Goal: Task Accomplishment & Management: Use online tool/utility

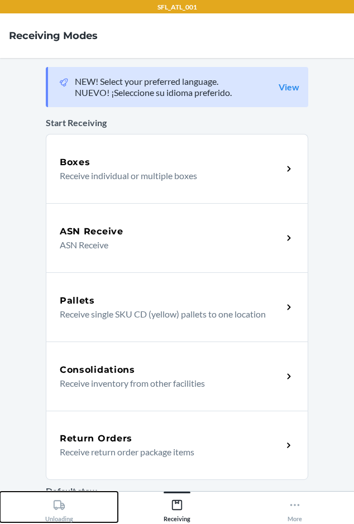
click at [63, 516] on div "Unloading" at bounding box center [59, 509] width 28 height 28
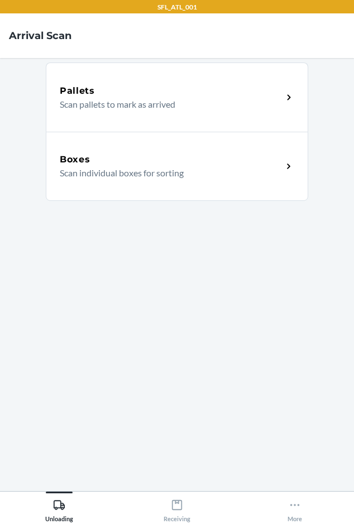
click at [122, 192] on div "Boxes Scan individual boxes for sorting" at bounding box center [177, 166] width 263 height 69
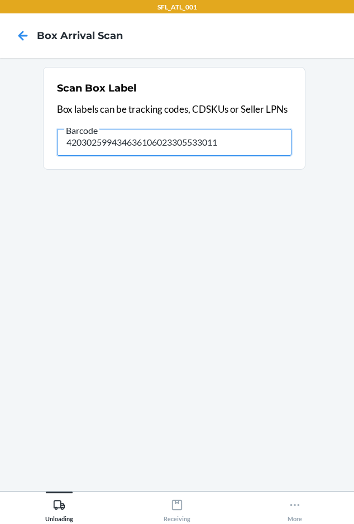
type input "420302599434636106023305533011"
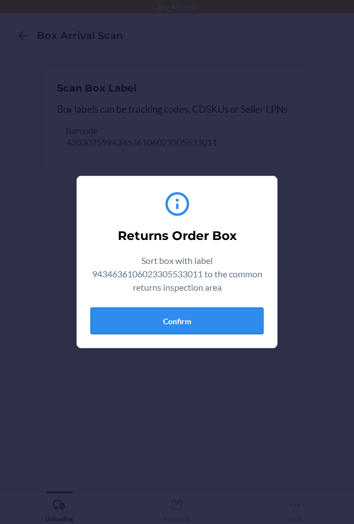
click at [237, 319] on button "Confirm" at bounding box center [176, 321] width 173 height 27
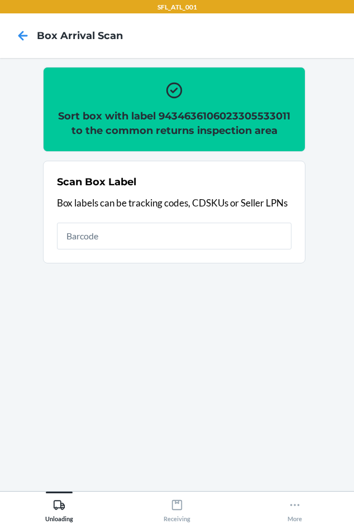
click at [173, 113] on h2 "Sort box with label 9434636106023305533011 to the common returns inspection area" at bounding box center [174, 123] width 235 height 29
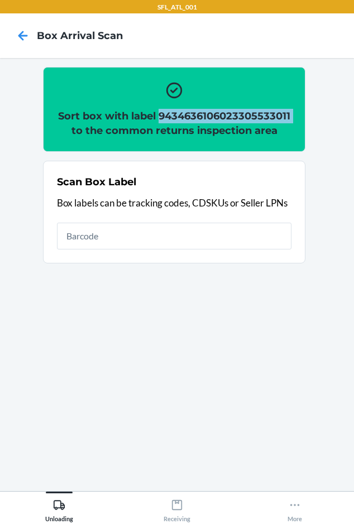
click at [173, 113] on h2 "Sort box with label 9434636106023305533011 to the common returns inspection area" at bounding box center [174, 123] width 235 height 29
copy h2 "9434636106023305533011"
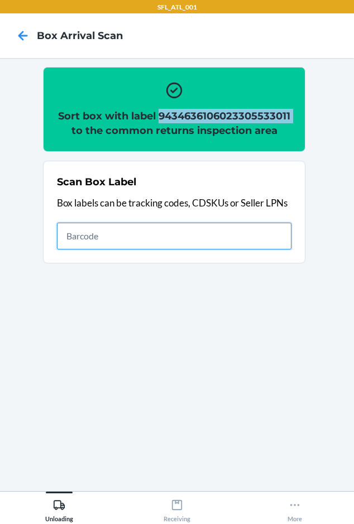
click at [197, 245] on input "text" at bounding box center [174, 236] width 235 height 27
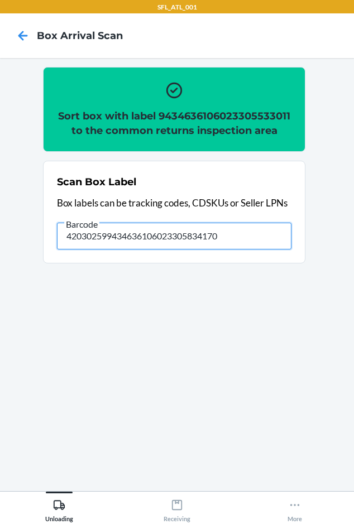
type input "420302599434636106023305834170"
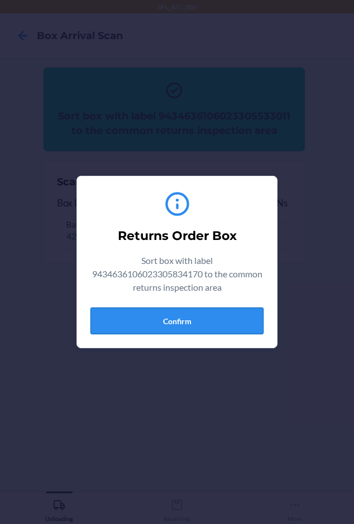
click at [122, 323] on button "Confirm" at bounding box center [176, 321] width 173 height 27
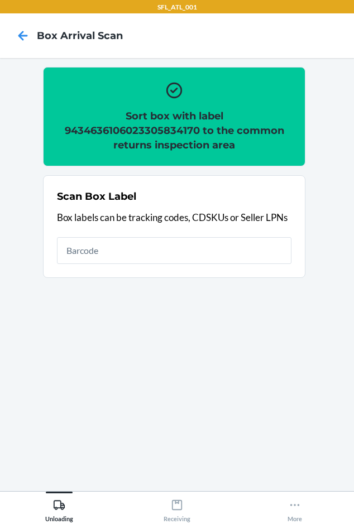
click at [128, 130] on h2 "Sort box with label 9434636106023305834170 to the common returns inspection area" at bounding box center [174, 131] width 235 height 44
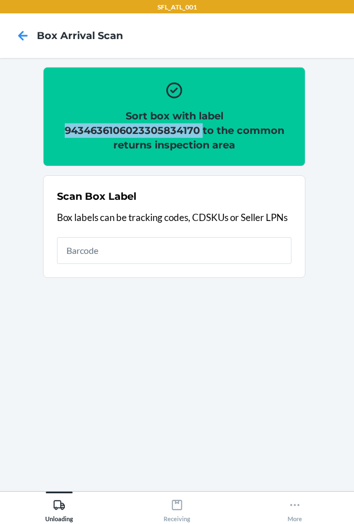
click at [128, 130] on h2 "Sort box with label 9434636106023305834170 to the common returns inspection area" at bounding box center [174, 131] width 235 height 44
copy h2 "9434636106023305834170"
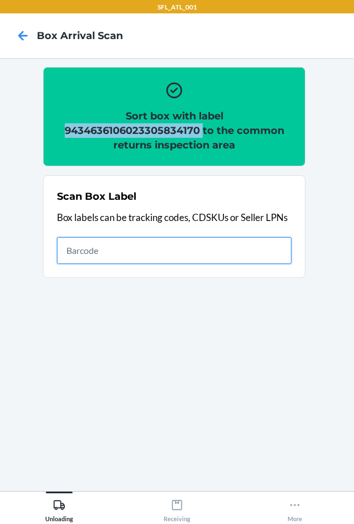
click at [141, 253] on input "text" at bounding box center [174, 250] width 235 height 27
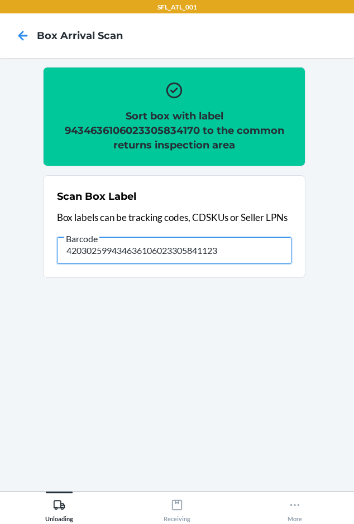
type input "420302599434636106023305841123"
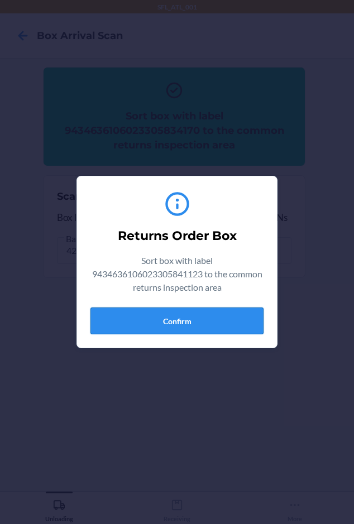
click at [182, 314] on button "Confirm" at bounding box center [176, 321] width 173 height 27
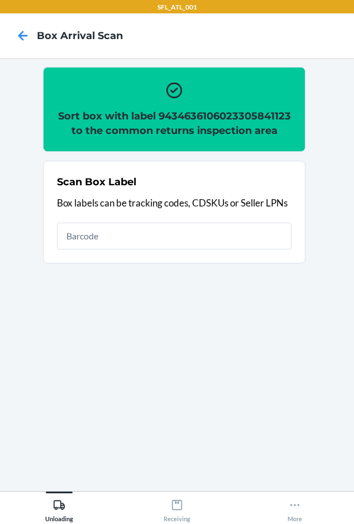
click at [183, 118] on h2 "Sort box with label 9434636106023305841123 to the common returns inspection area" at bounding box center [174, 123] width 235 height 29
click at [183, 119] on h2 "Sort box with label 9434636106023305841123 to the common returns inspection area" at bounding box center [174, 123] width 235 height 29
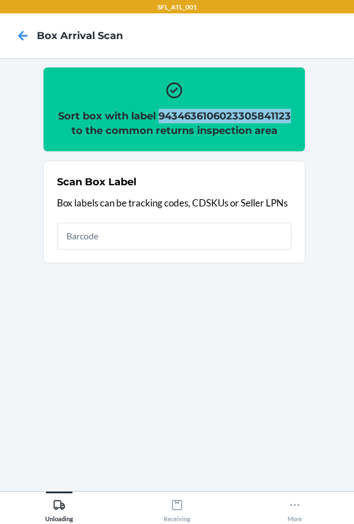
copy h2 "9434636106023305841123"
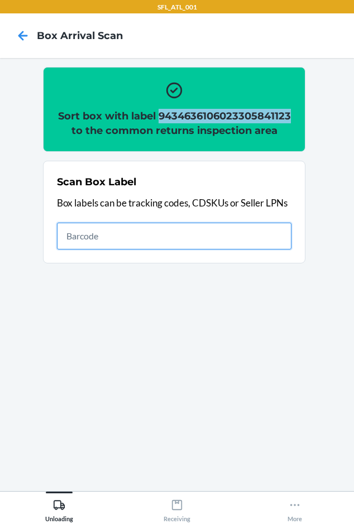
click at [117, 239] on input "text" at bounding box center [174, 236] width 235 height 27
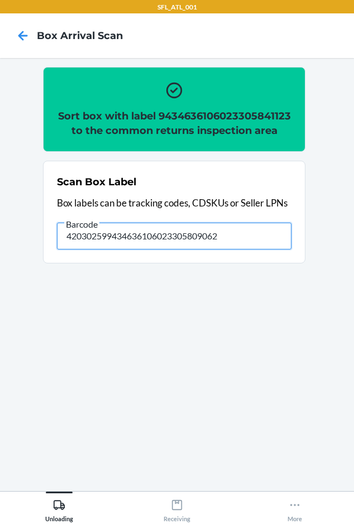
type input "420302599434636106023305809062"
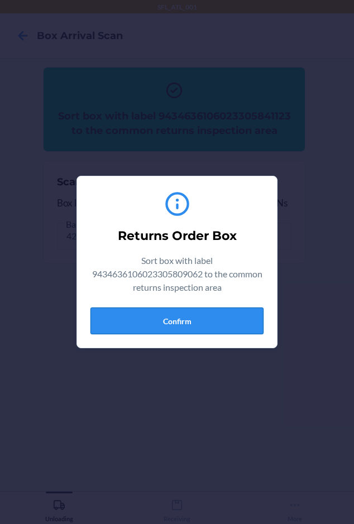
click at [215, 314] on button "Confirm" at bounding box center [176, 321] width 173 height 27
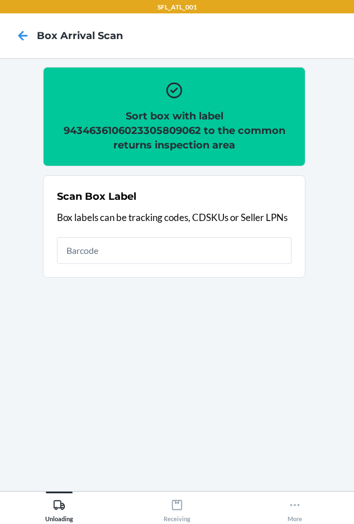
click at [136, 127] on h2 "Sort box with label 9434636106023305809062 to the common returns inspection area" at bounding box center [174, 131] width 235 height 44
click at [135, 131] on h2 "Sort box with label 9434636106023305809062 to the common returns inspection area" at bounding box center [174, 131] width 235 height 44
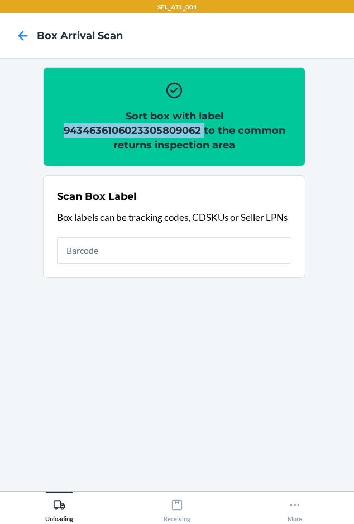
click at [135, 131] on h2 "Sort box with label 9434636106023305809062 to the common returns inspection area" at bounding box center [174, 131] width 235 height 44
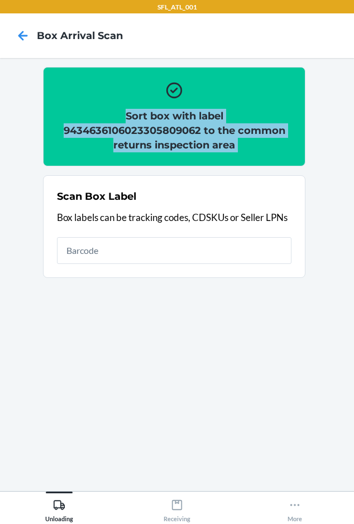
click at [135, 131] on h2 "Sort box with label 9434636106023305809062 to the common returns inspection area" at bounding box center [174, 131] width 235 height 44
click at [178, 141] on h2 "Sort box with label 9434636106023305809062 to the common returns inspection area" at bounding box center [174, 131] width 235 height 44
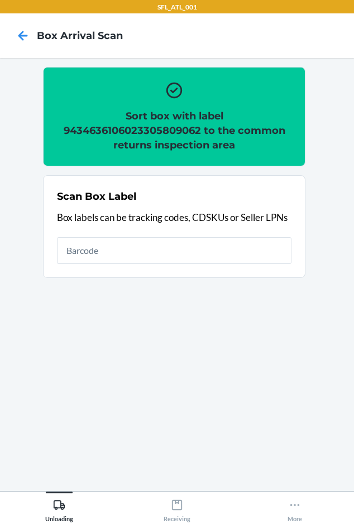
click at [178, 130] on h2 "Sort box with label 9434636106023305809062 to the common returns inspection area" at bounding box center [174, 131] width 235 height 44
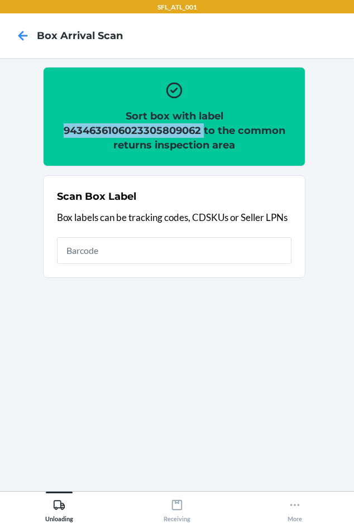
click at [178, 130] on h2 "Sort box with label 9434636106023305809062 to the common returns inspection area" at bounding box center [174, 131] width 235 height 44
copy h2 "9434636106023305809062"
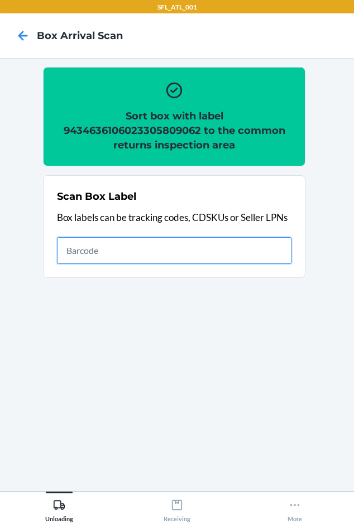
click at [163, 245] on input "text" at bounding box center [174, 250] width 235 height 27
type input "420302599434636106023305751590"
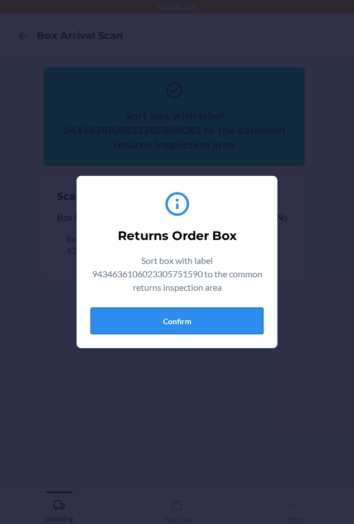
click at [184, 325] on button "Confirm" at bounding box center [176, 321] width 173 height 27
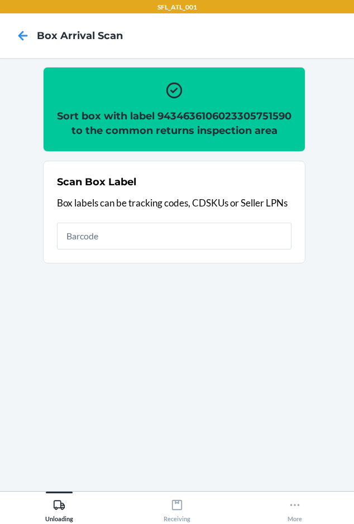
click at [184, 128] on h2 "Sort box with label 9434636106023305751590 to the common returns inspection area" at bounding box center [174, 123] width 235 height 29
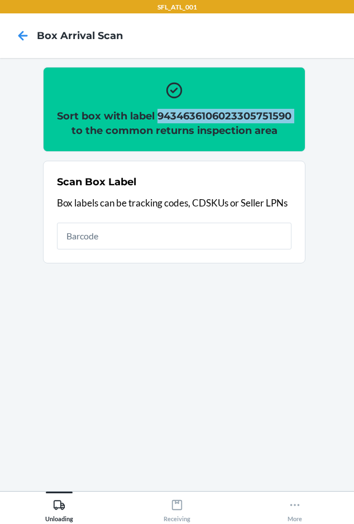
click at [184, 128] on h2 "Sort box with label 9434636106023305751590 to the common returns inspection area" at bounding box center [174, 123] width 235 height 29
copy h2 "9434636106023305751590"
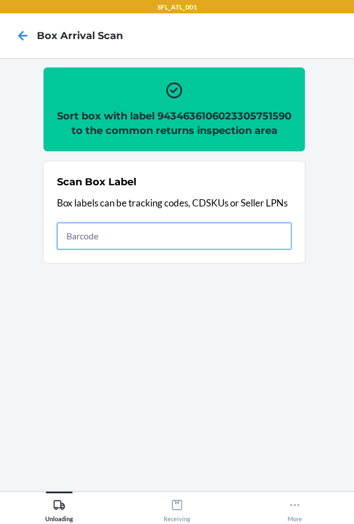
click at [192, 250] on input "text" at bounding box center [174, 236] width 235 height 27
type input "420302599434636106023304860743"
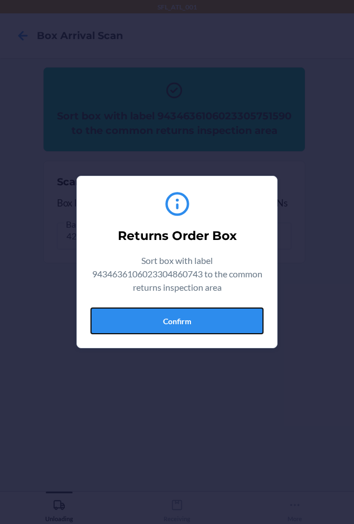
click at [102, 323] on button "Confirm" at bounding box center [176, 321] width 173 height 27
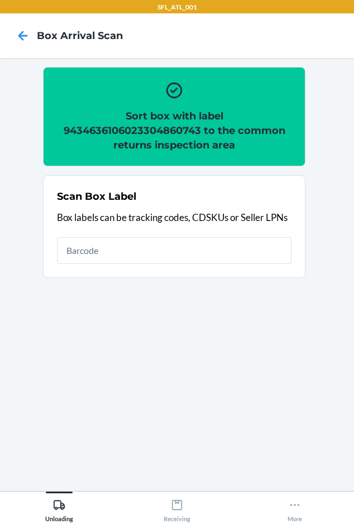
click at [192, 128] on h2 "Sort box with label 9434636106023304860743 to the common returns inspection area" at bounding box center [174, 131] width 235 height 44
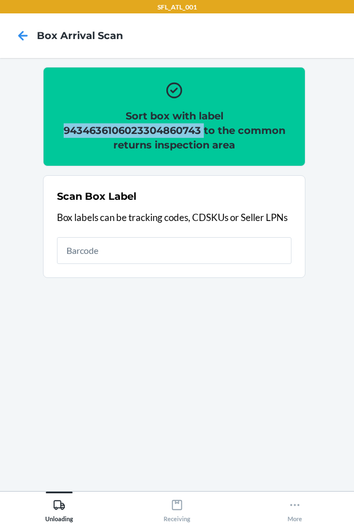
click at [192, 128] on h2 "Sort box with label 9434636106023304860743 to the common returns inspection area" at bounding box center [174, 131] width 235 height 44
copy h2 "9434636106023304860743"
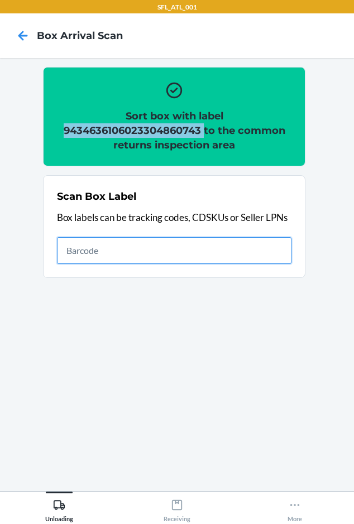
click at [74, 256] on input "text" at bounding box center [174, 250] width 235 height 27
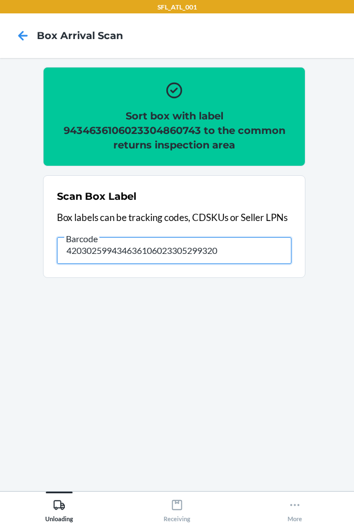
type input "420302599434636106023305299320"
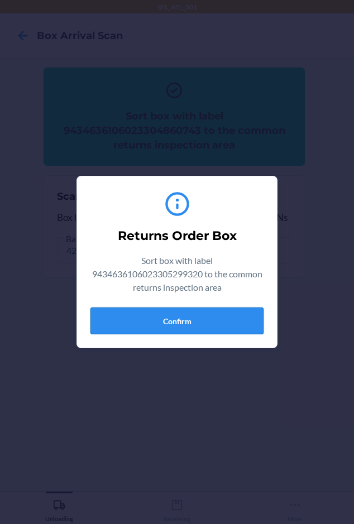
click at [176, 330] on button "Confirm" at bounding box center [176, 321] width 173 height 27
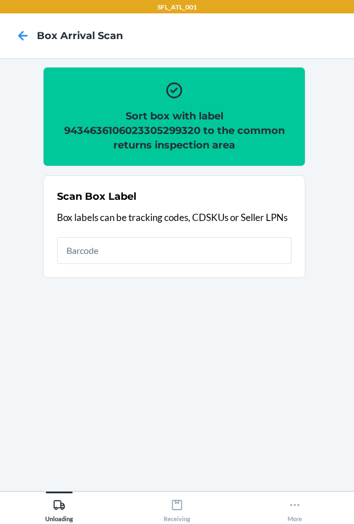
click at [86, 126] on h2 "Sort box with label 9434636106023305299320 to the common returns inspection area" at bounding box center [174, 131] width 235 height 44
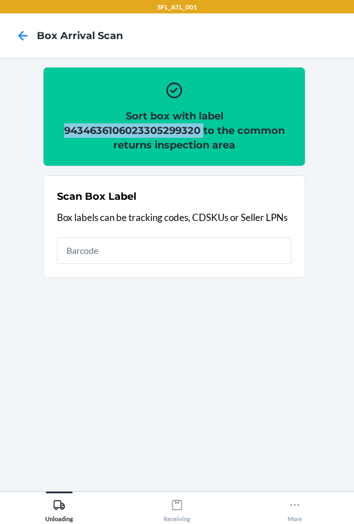
click at [86, 126] on h2 "Sort box with label 9434636106023305299320 to the common returns inspection area" at bounding box center [174, 131] width 235 height 44
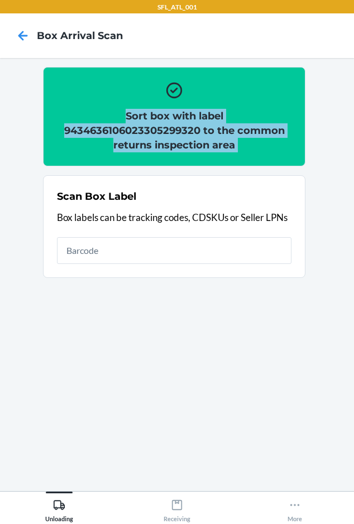
click at [86, 126] on h2 "Sort box with label 9434636106023305299320 to the common returns inspection area" at bounding box center [174, 131] width 235 height 44
click at [127, 135] on h2 "Sort box with label 9434636106023305299320 to the common returns inspection area" at bounding box center [174, 131] width 235 height 44
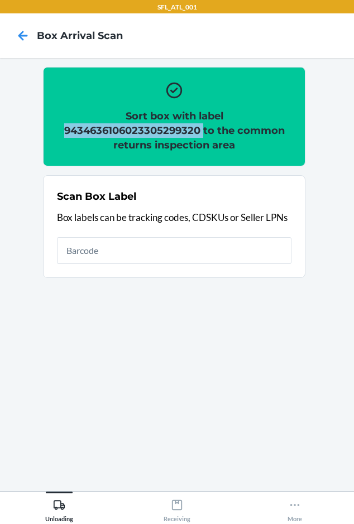
click at [127, 135] on h2 "Sort box with label 9434636106023305299320 to the common returns inspection area" at bounding box center [174, 131] width 235 height 44
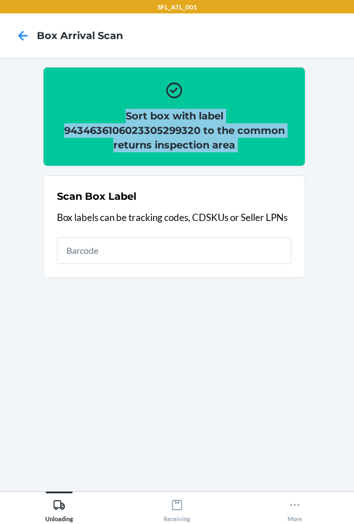
click at [127, 135] on h2 "Sort box with label 9434636106023305299320 to the common returns inspection area" at bounding box center [174, 131] width 235 height 44
click at [130, 142] on h2 "Sort box with label 9434636106023305299320 to the common returns inspection area" at bounding box center [174, 131] width 235 height 44
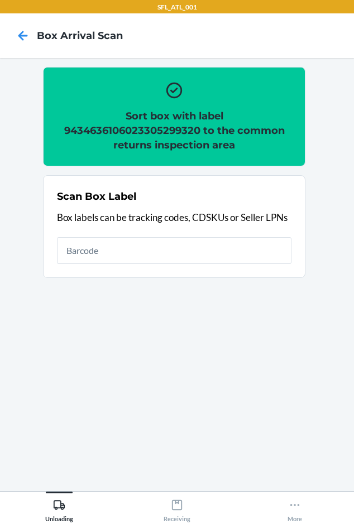
click at [128, 129] on h2 "Sort box with label 9434636106023305299320 to the common returns inspection area" at bounding box center [174, 131] width 235 height 44
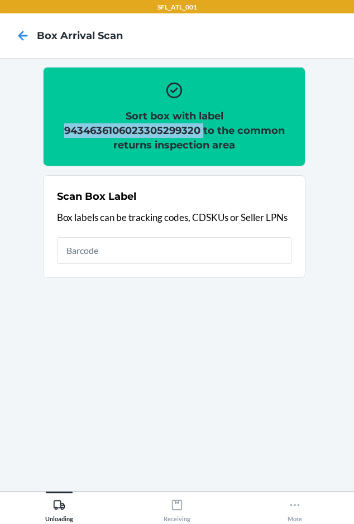
click at [128, 129] on h2 "Sort box with label 9434636106023305299320 to the common returns inspection area" at bounding box center [174, 131] width 235 height 44
copy h2 "9434636106023305299320"
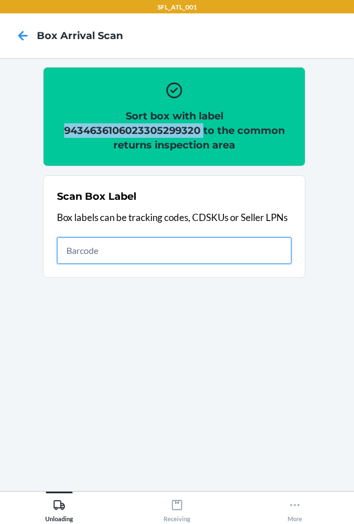
click at [187, 244] on input "text" at bounding box center [174, 250] width 235 height 27
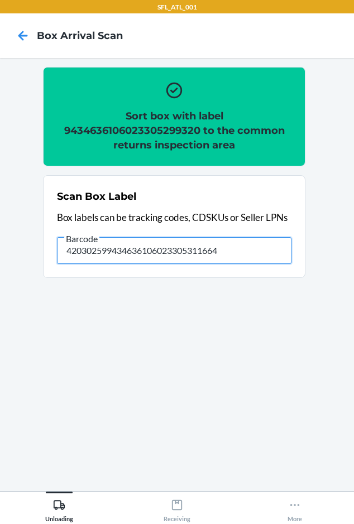
type input "420302599434636106023305311664"
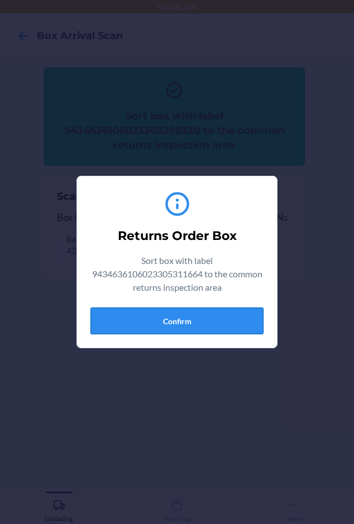
click at [118, 314] on button "Confirm" at bounding box center [176, 321] width 173 height 27
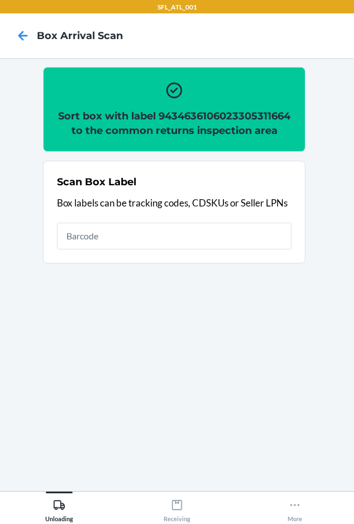
click at [143, 132] on h2 "Sort box with label 9434636106023305311664 to the common returns inspection area" at bounding box center [174, 123] width 235 height 29
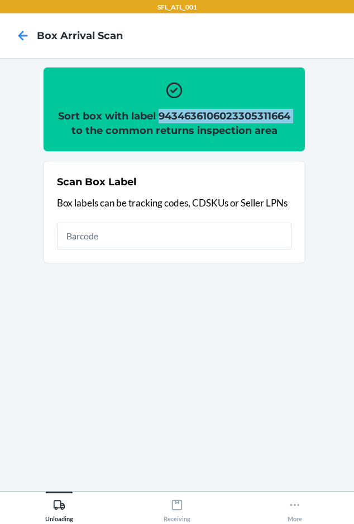
click at [143, 132] on h2 "Sort box with label 9434636106023305311664 to the common returns inspection area" at bounding box center [174, 123] width 235 height 29
copy h2 "9434636106023305311664"
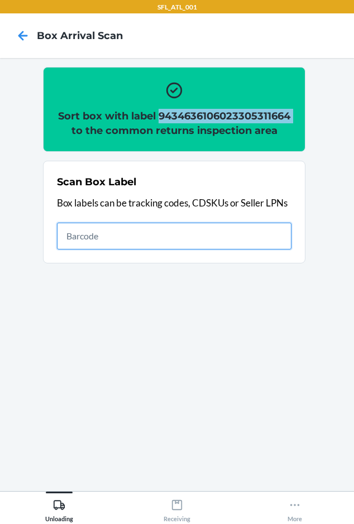
click at [192, 250] on input "text" at bounding box center [174, 236] width 235 height 27
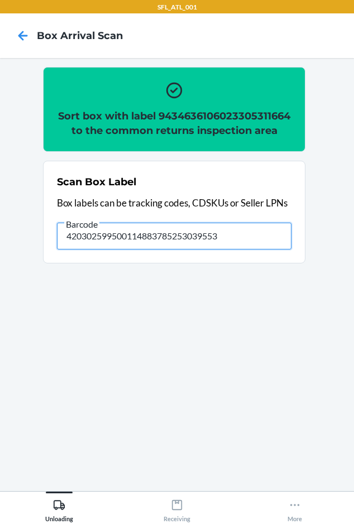
type input "420302599500114883785253039553"
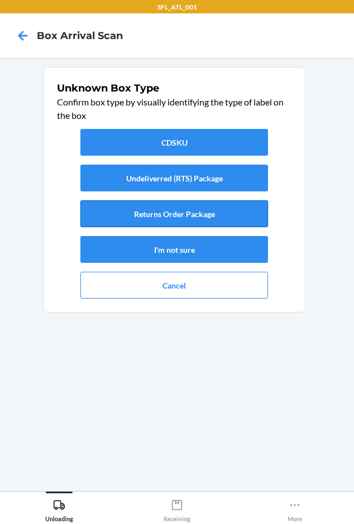
click at [140, 221] on button "Returns Order Package" at bounding box center [174, 214] width 188 height 27
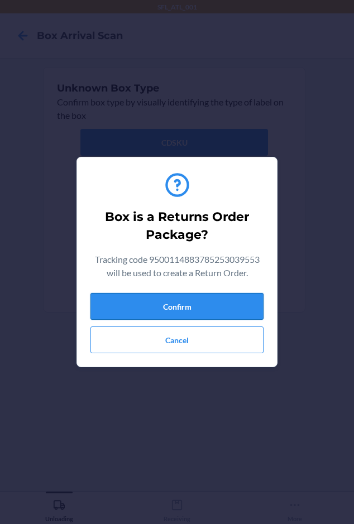
click at [210, 303] on button "Confirm" at bounding box center [176, 306] width 173 height 27
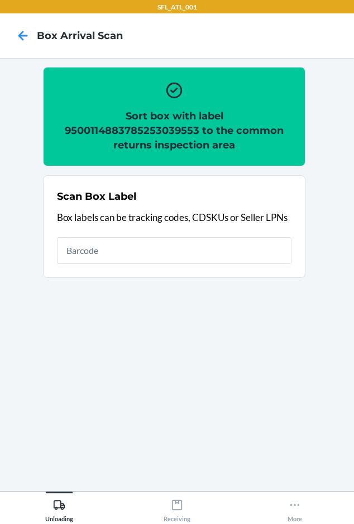
click at [149, 127] on h2 "Sort box with label 9500114883785253039553 to the common returns inspection area" at bounding box center [174, 131] width 235 height 44
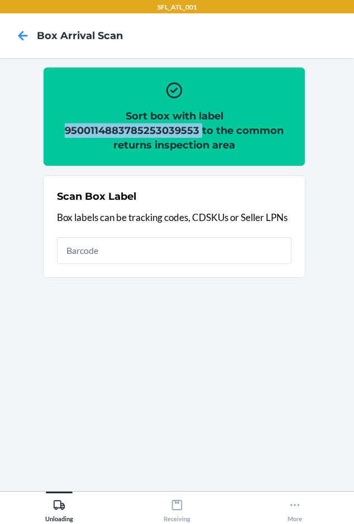
click at [149, 127] on h2 "Sort box with label 9500114883785253039553 to the common returns inspection area" at bounding box center [174, 131] width 235 height 44
copy h2 "9500114883785253039553"
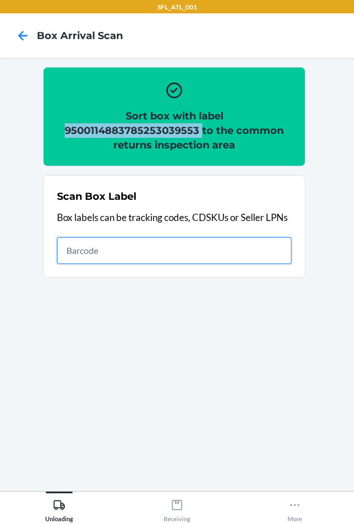
click at [84, 251] on input "text" at bounding box center [174, 250] width 235 height 27
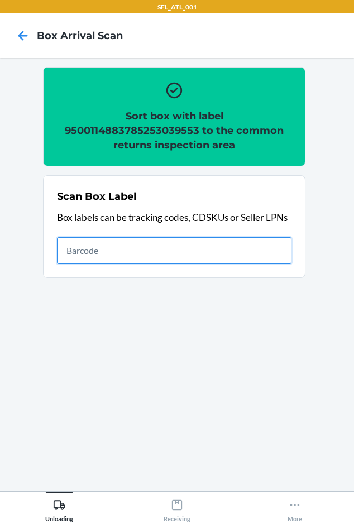
click at [95, 255] on input "text" at bounding box center [174, 250] width 235 height 27
type input "420302599434636106023305660663"
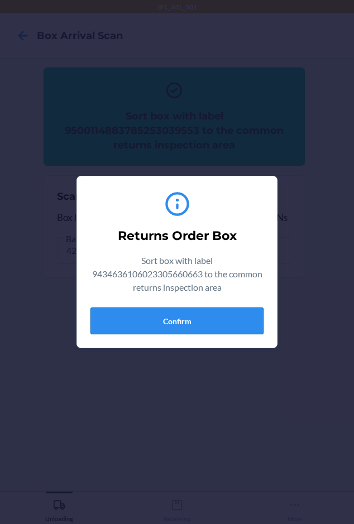
click at [161, 314] on button "Confirm" at bounding box center [176, 321] width 173 height 27
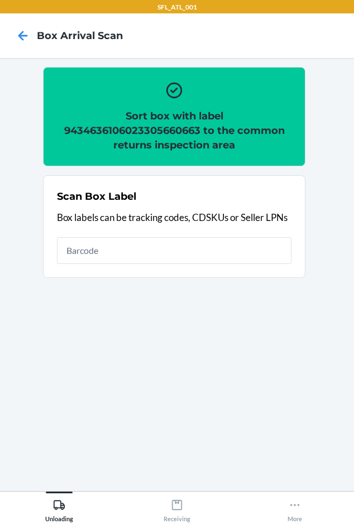
click at [155, 136] on h2 "Sort box with label 9434636106023305660663 to the common returns inspection area" at bounding box center [174, 131] width 235 height 44
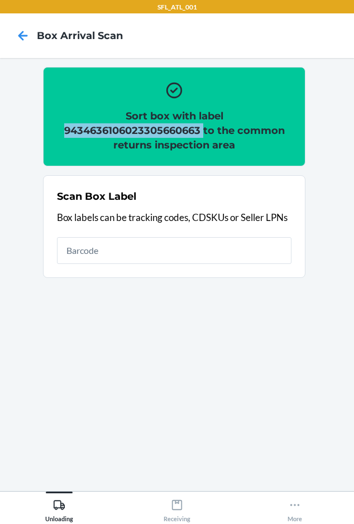
click at [155, 136] on h2 "Sort box with label 9434636106023305660663 to the common returns inspection area" at bounding box center [174, 131] width 235 height 44
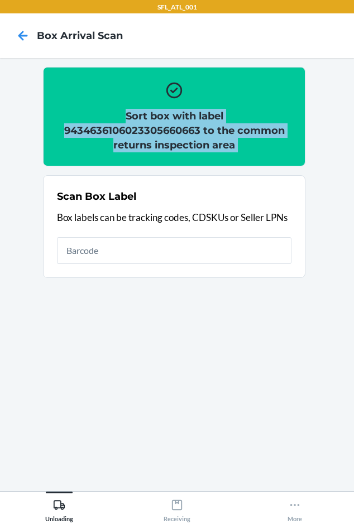
click at [155, 136] on h2 "Sort box with label 9434636106023305660663 to the common returns inspection area" at bounding box center [174, 131] width 235 height 44
click at [156, 151] on h2 "Sort box with label 9434636106023305660663 to the common returns inspection area" at bounding box center [174, 131] width 235 height 44
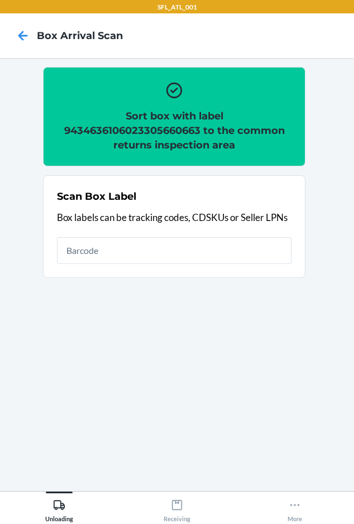
click at [166, 127] on h2 "Sort box with label 9434636106023305660663 to the common returns inspection area" at bounding box center [174, 131] width 235 height 44
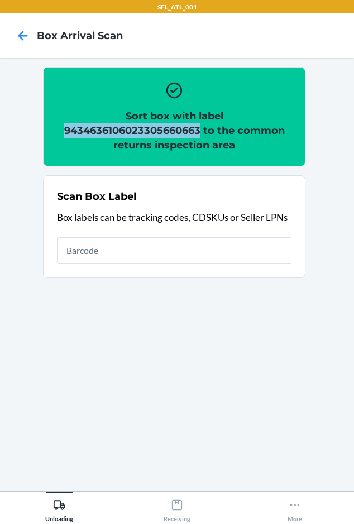
click at [166, 127] on h2 "Sort box with label 9434636106023305660663 to the common returns inspection area" at bounding box center [174, 131] width 235 height 44
copy h2 "9434636106023305660663"
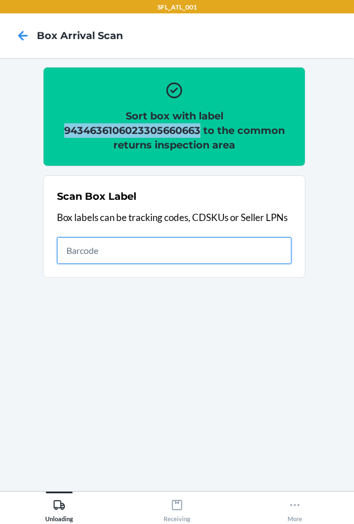
click at [88, 252] on input "text" at bounding box center [174, 250] width 235 height 27
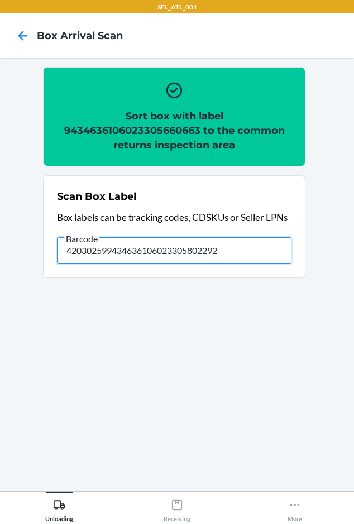
type input "420302599434636106023305802292"
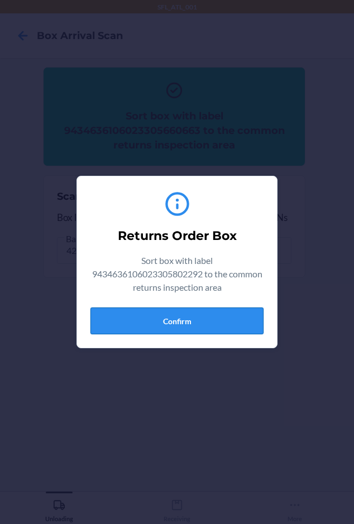
click at [150, 319] on button "Confirm" at bounding box center [176, 321] width 173 height 27
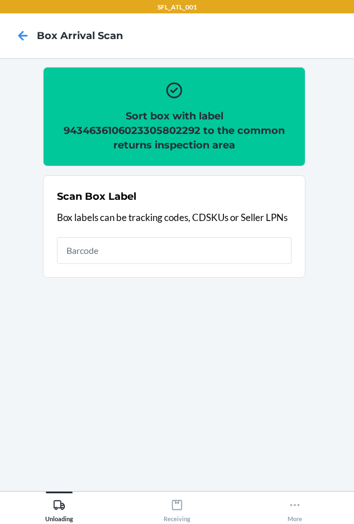
click at [149, 133] on h2 "Sort box with label 9434636106023305802292 to the common returns inspection area" at bounding box center [174, 131] width 235 height 44
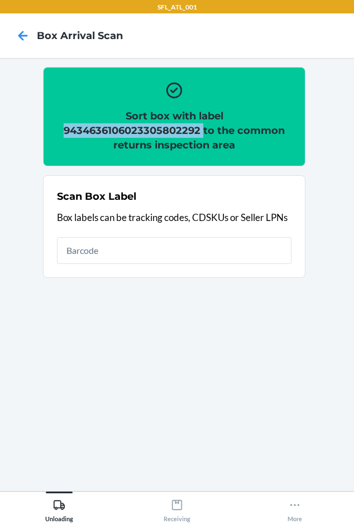
click at [149, 133] on h2 "Sort box with label 9434636106023305802292 to the common returns inspection area" at bounding box center [174, 131] width 235 height 44
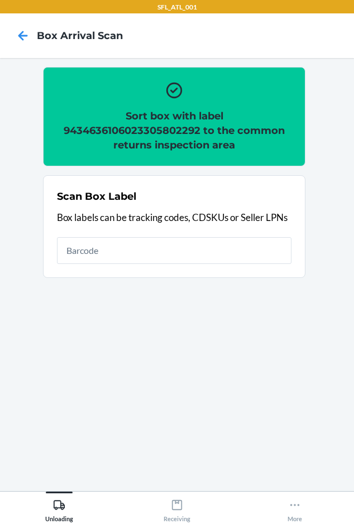
drag, startPoint x: 343, startPoint y: 85, endPoint x: 164, endPoint y: 251, distance: 244.3
click at [164, 266] on div "Scan Box Label Box labels can be tracking codes, CDSKUs or Seller LPNs" at bounding box center [174, 227] width 235 height 82
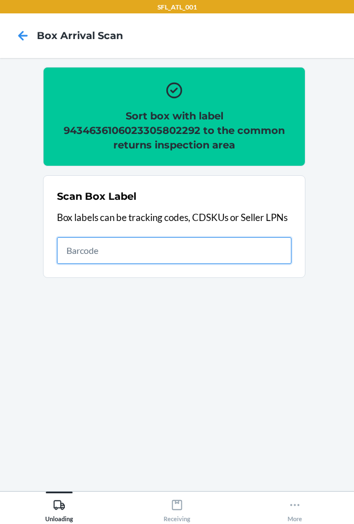
click at [164, 251] on input "text" at bounding box center [174, 250] width 235 height 27
type input "420302599434636106023305221635"
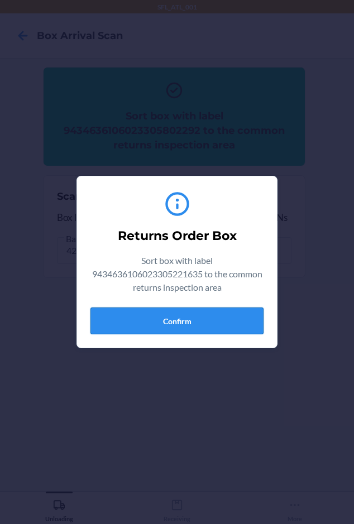
click at [131, 323] on button "Confirm" at bounding box center [176, 321] width 173 height 27
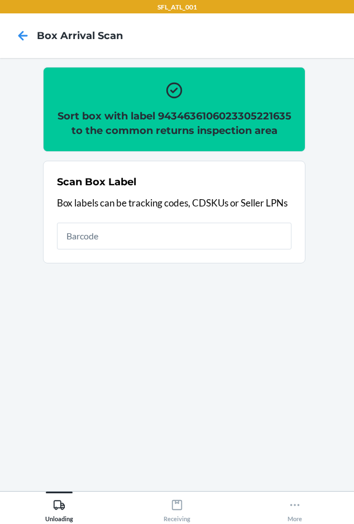
click at [125, 131] on h2 "Sort box with label 9434636106023305221635 to the common returns inspection area" at bounding box center [174, 123] width 235 height 29
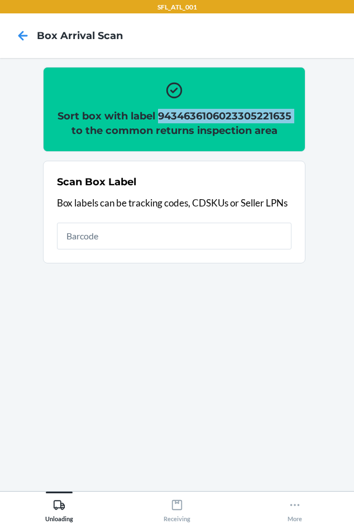
click at [125, 131] on h2 "Sort box with label 9434636106023305221635 to the common returns inspection area" at bounding box center [174, 123] width 235 height 29
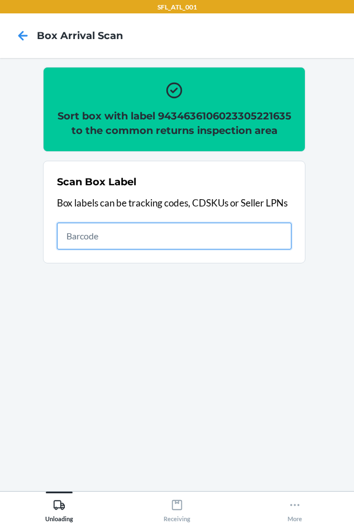
click at [109, 248] on input "text" at bounding box center [174, 236] width 235 height 27
type input "420302599434636106023304608451"
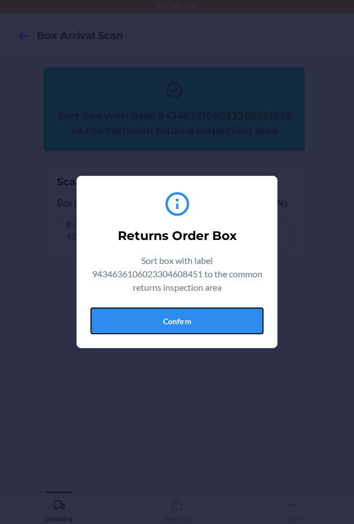
drag, startPoint x: 150, startPoint y: 314, endPoint x: 156, endPoint y: 306, distance: 9.6
click at [151, 315] on button "Confirm" at bounding box center [176, 321] width 173 height 27
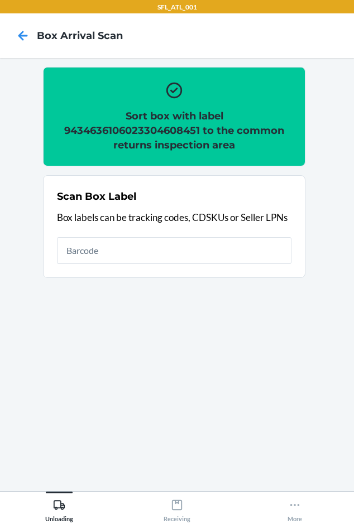
click at [164, 129] on h2 "Sort box with label 9434636106023304608451 to the common returns inspection area" at bounding box center [174, 131] width 235 height 44
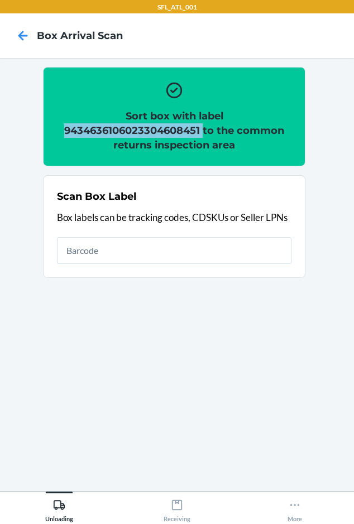
click at [164, 129] on h2 "Sort box with label 9434636106023304608451 to the common returns inspection area" at bounding box center [174, 131] width 235 height 44
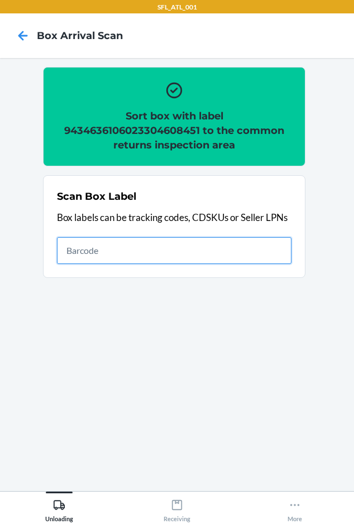
click at [122, 247] on input "text" at bounding box center [174, 250] width 235 height 27
type input "420302599434636106023305236738"
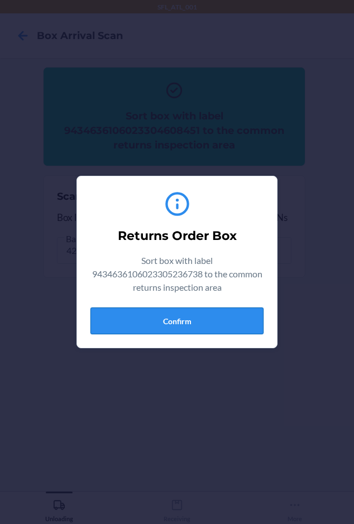
click at [170, 327] on button "Confirm" at bounding box center [176, 321] width 173 height 27
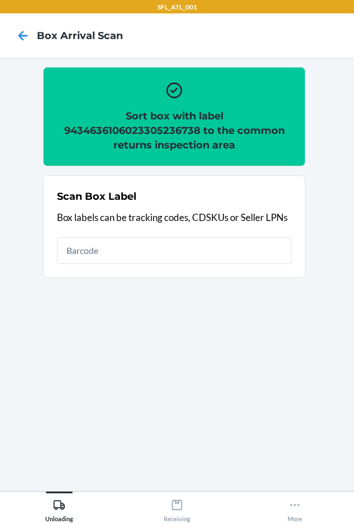
click at [135, 132] on h2 "Sort box with label 9434636106023305236738 to the common returns inspection area" at bounding box center [174, 131] width 235 height 44
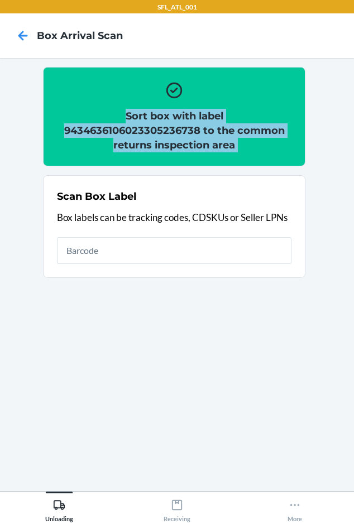
click at [135, 132] on h2 "Sort box with label 9434636106023305236738 to the common returns inspection area" at bounding box center [174, 131] width 235 height 44
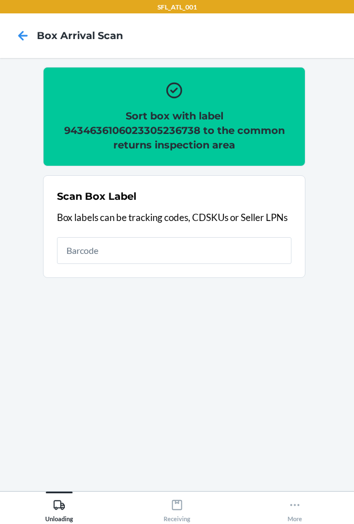
click at [137, 132] on h2 "Sort box with label 9434636106023305236738 to the common returns inspection area" at bounding box center [174, 131] width 235 height 44
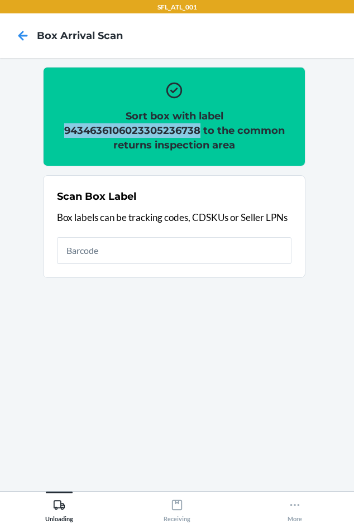
click at [137, 131] on h2 "Sort box with label 9434636106023305236738 to the common returns inspection area" at bounding box center [174, 131] width 235 height 44
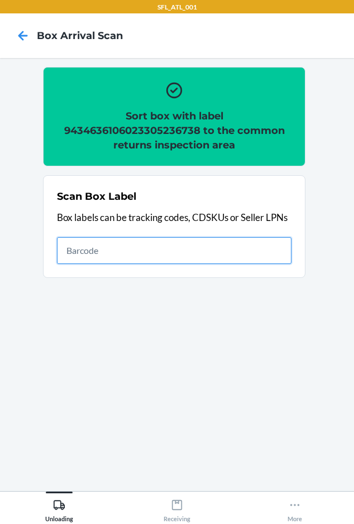
click at [143, 248] on input "text" at bounding box center [174, 250] width 235 height 27
type input "420302599434636106023305452121"
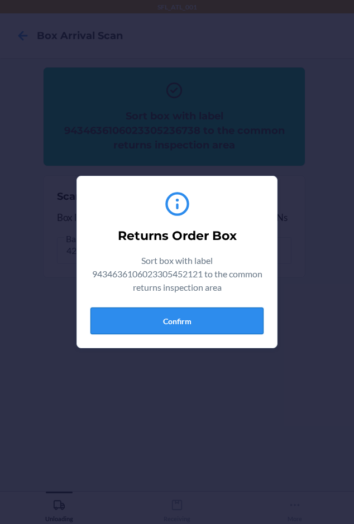
click at [106, 325] on button "Confirm" at bounding box center [176, 321] width 173 height 27
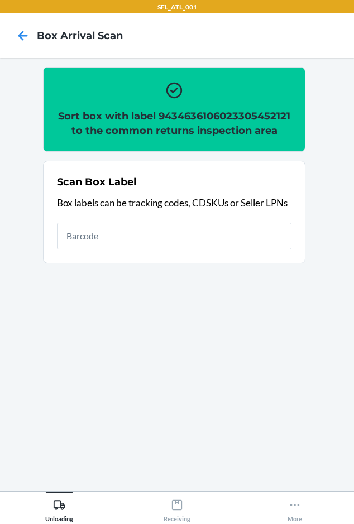
click at [181, 113] on h2 "Sort box with label 9434636106023305452121 to the common returns inspection area" at bounding box center [174, 123] width 235 height 29
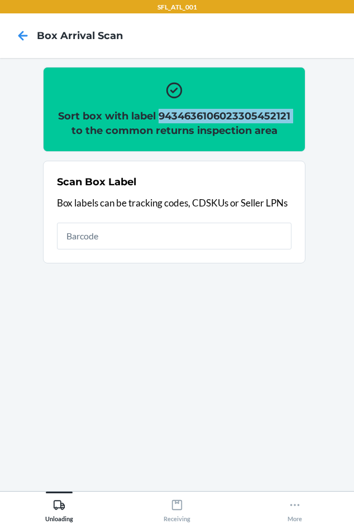
click at [181, 113] on h2 "Sort box with label 9434636106023305452121 to the common returns inspection area" at bounding box center [174, 123] width 235 height 29
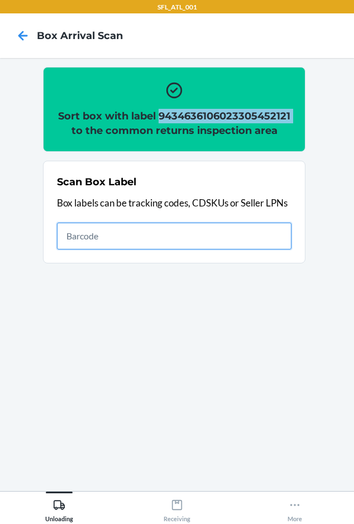
click at [117, 242] on input "text" at bounding box center [174, 236] width 235 height 27
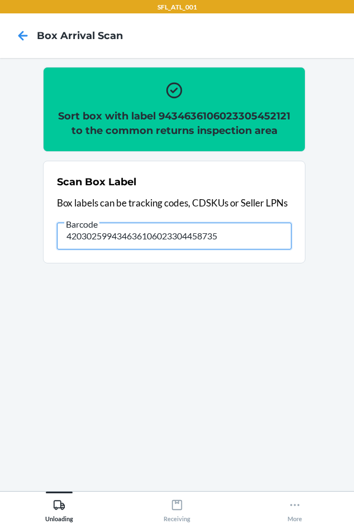
type input "420302599434636106023304458735"
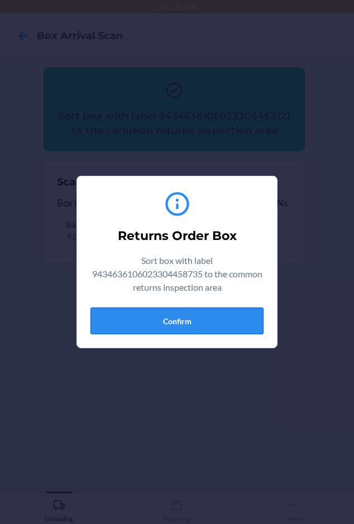
click at [114, 326] on button "Confirm" at bounding box center [176, 321] width 173 height 27
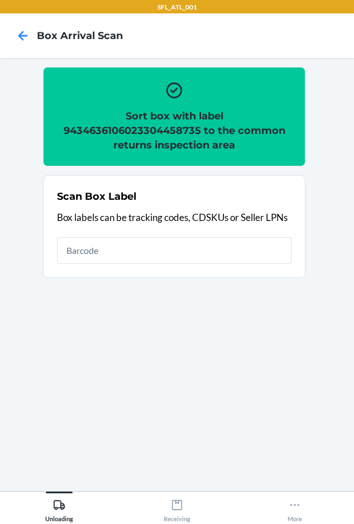
click at [114, 131] on h2 "Sort box with label 9434636106023304458735 to the common returns inspection area" at bounding box center [174, 131] width 235 height 44
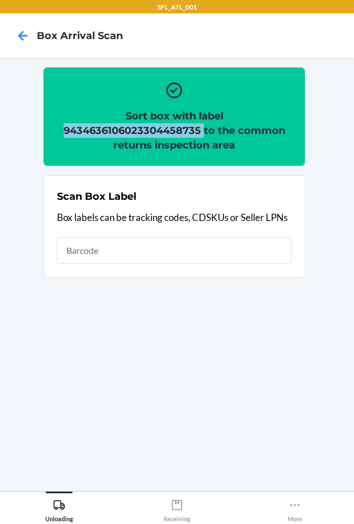
click at [114, 131] on h2 "Sort box with label 9434636106023304458735 to the common returns inspection area" at bounding box center [174, 131] width 235 height 44
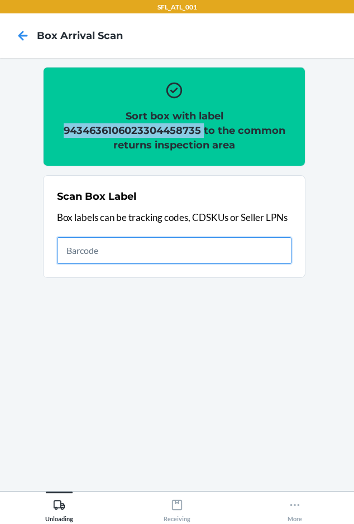
click at [91, 257] on input "text" at bounding box center [174, 250] width 235 height 27
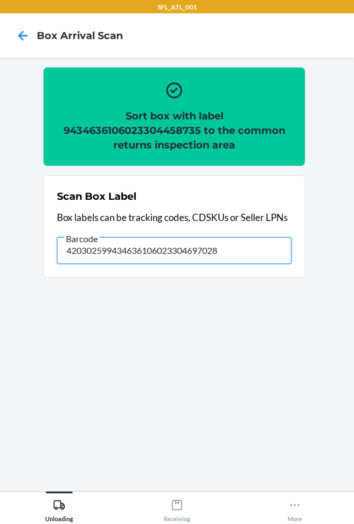
type input "420302599434636106023304697028"
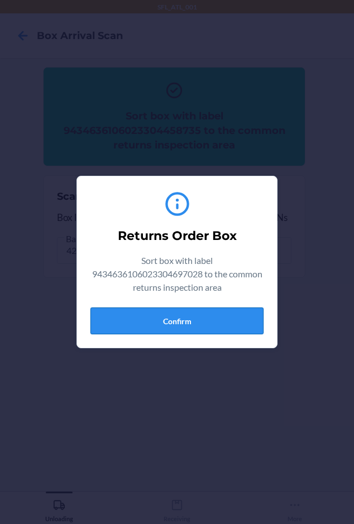
click at [176, 318] on button "Confirm" at bounding box center [176, 321] width 173 height 27
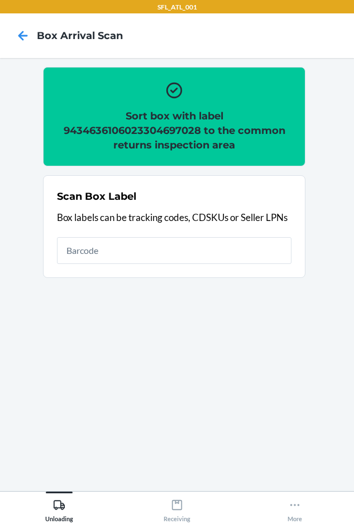
click at [165, 132] on h2 "Sort box with label 9434636106023304697028 to the common returns inspection area" at bounding box center [174, 131] width 235 height 44
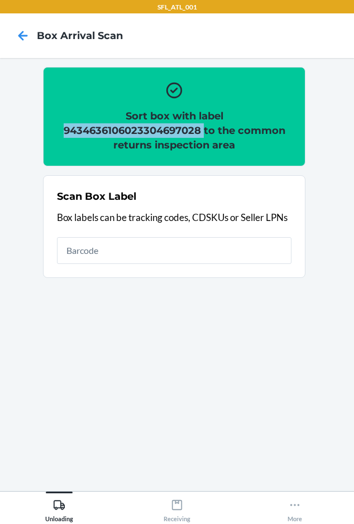
click at [165, 132] on h2 "Sort box with label 9434636106023304697028 to the common returns inspection area" at bounding box center [174, 131] width 235 height 44
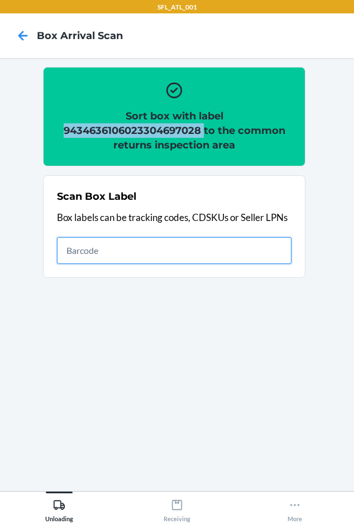
click at [118, 258] on input "text" at bounding box center [174, 250] width 235 height 27
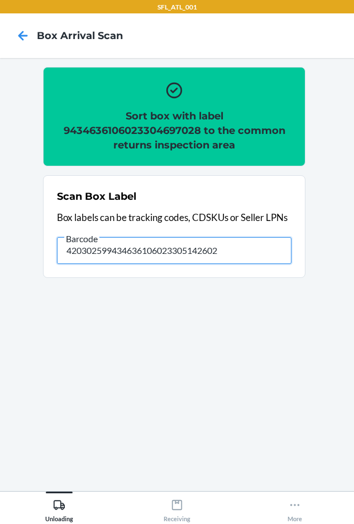
type input "420302599434636106023305142602"
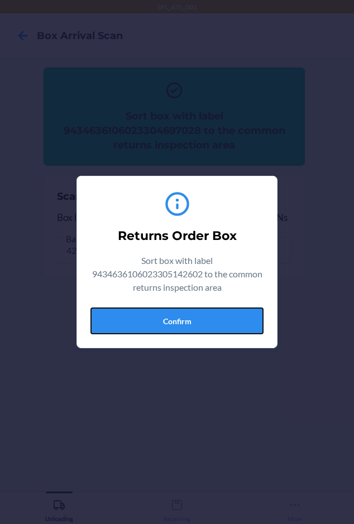
drag, startPoint x: 128, startPoint y: 317, endPoint x: 131, endPoint y: 308, distance: 9.8
click at [130, 317] on button "Confirm" at bounding box center [176, 321] width 173 height 27
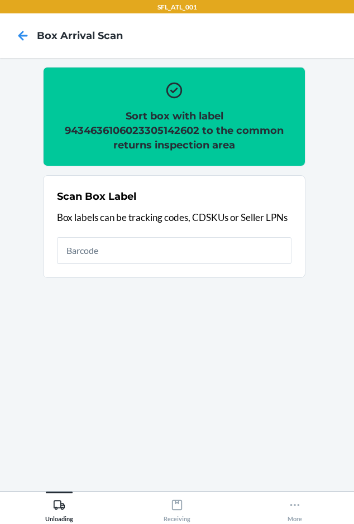
click at [121, 133] on h2 "Sort box with label 9434636106023305142602 to the common returns inspection area" at bounding box center [174, 131] width 235 height 44
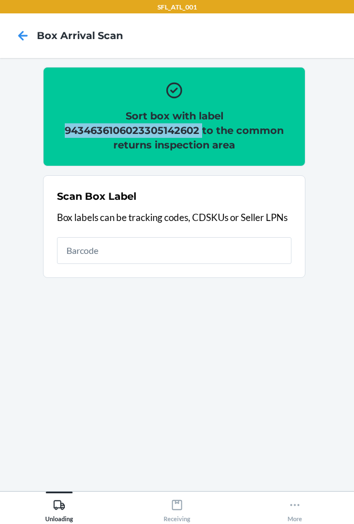
click at [121, 133] on h2 "Sort box with label 9434636106023305142602 to the common returns inspection area" at bounding box center [174, 131] width 235 height 44
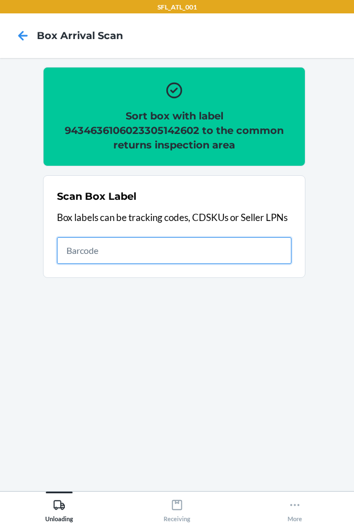
click at [78, 256] on input "text" at bounding box center [174, 250] width 235 height 27
type input "420302599434636106023304572325"
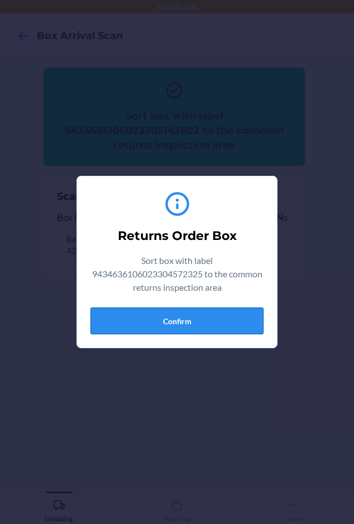
click at [94, 318] on button "Confirm" at bounding box center [176, 321] width 173 height 27
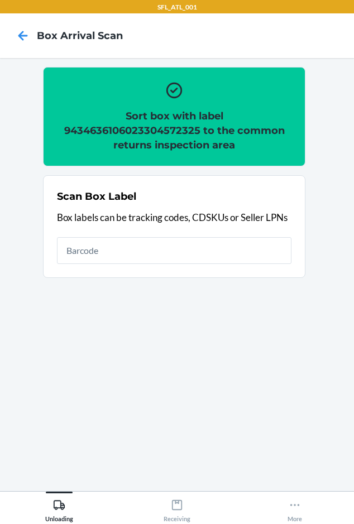
click at [93, 128] on h2 "Sort box with label 9434636106023304572325 to the common returns inspection area" at bounding box center [174, 131] width 235 height 44
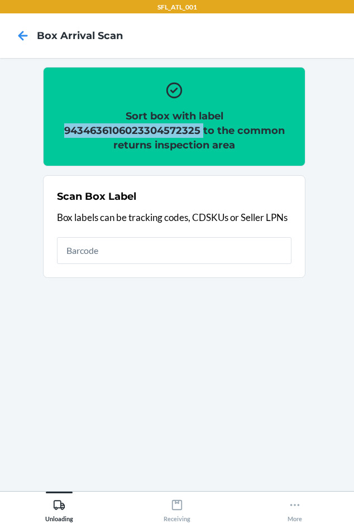
click at [93, 128] on h2 "Sort box with label 9434636106023304572325 to the common returns inspection area" at bounding box center [174, 131] width 235 height 44
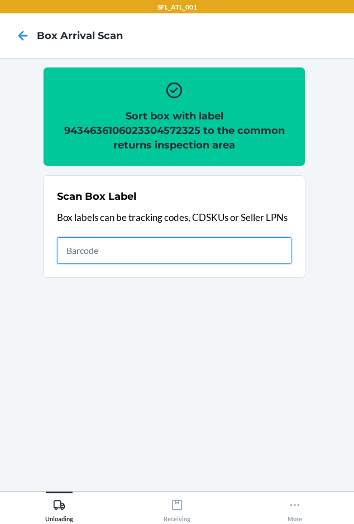
click at [78, 250] on input "text" at bounding box center [174, 250] width 235 height 27
type input "420302599434636106023304937087"
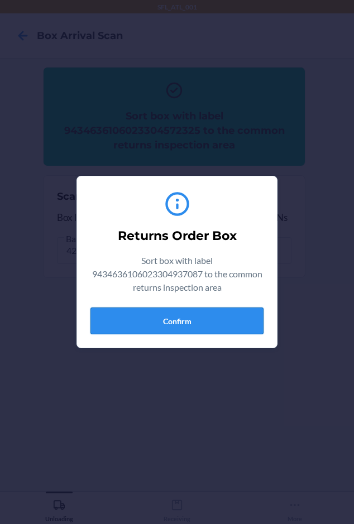
click at [129, 332] on button "Confirm" at bounding box center [176, 321] width 173 height 27
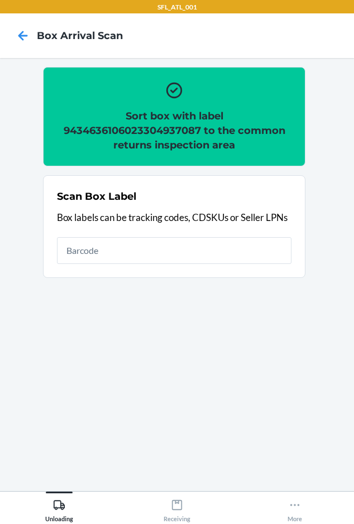
click at [125, 130] on h2 "Sort box with label 9434636106023304937087 to the common returns inspection area" at bounding box center [174, 131] width 235 height 44
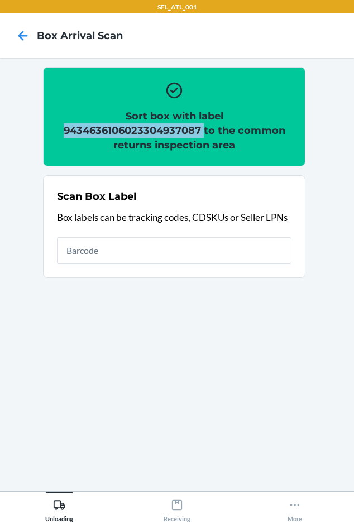
click at [125, 130] on h2 "Sort box with label 9434636106023304937087 to the common returns inspection area" at bounding box center [174, 131] width 235 height 44
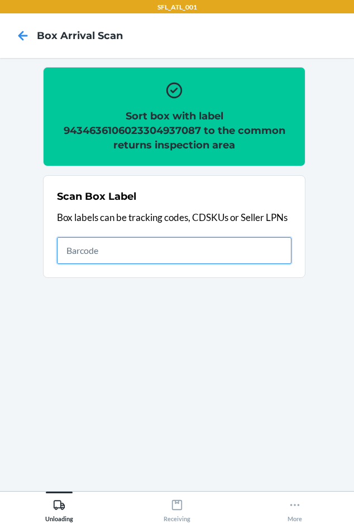
click at [146, 255] on input "text" at bounding box center [174, 250] width 235 height 27
type input "420302599434636106023304301932"
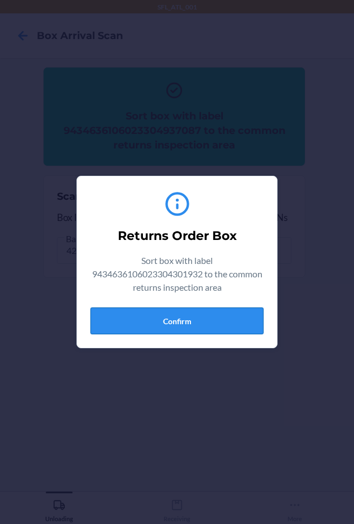
click at [147, 327] on button "Confirm" at bounding box center [176, 321] width 173 height 27
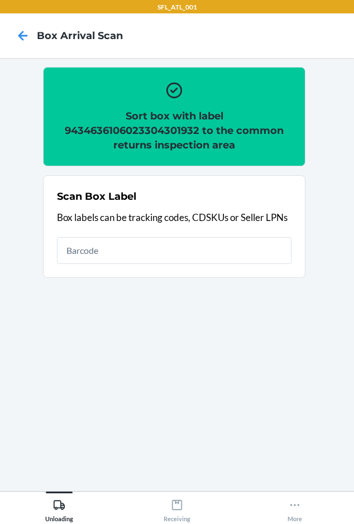
click at [185, 126] on h2 "Sort box with label 9434636106023304301932 to the common returns inspection area" at bounding box center [174, 131] width 235 height 44
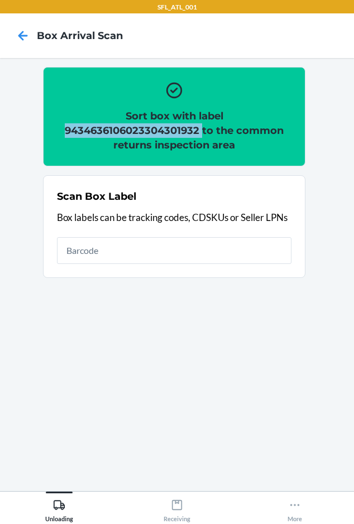
click at [185, 126] on h2 "Sort box with label 9434636106023304301932 to the common returns inspection area" at bounding box center [174, 131] width 235 height 44
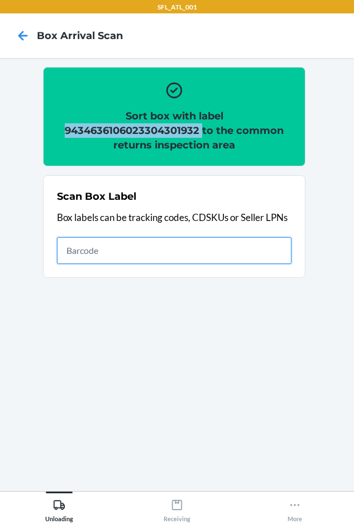
click at [202, 251] on input "text" at bounding box center [174, 250] width 235 height 27
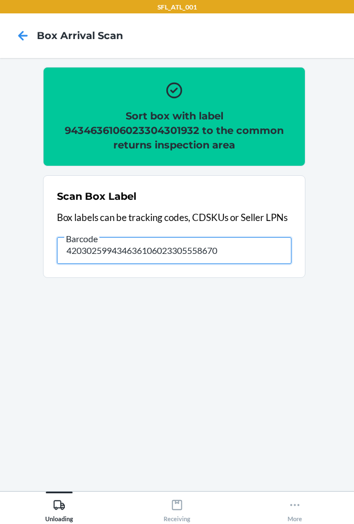
type input "420302599434636106023305558670"
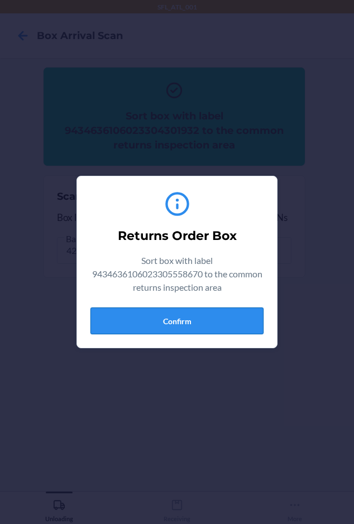
click at [144, 311] on button "Confirm" at bounding box center [176, 321] width 173 height 27
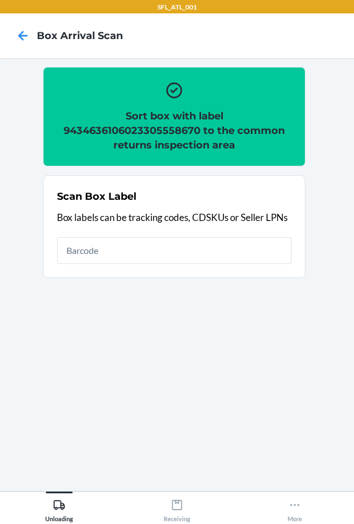
click at [154, 134] on h2 "Sort box with label 9434636106023305558670 to the common returns inspection area" at bounding box center [174, 131] width 235 height 44
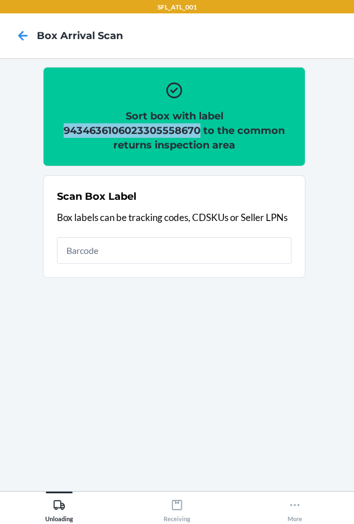
click at [153, 134] on h2 "Sort box with label 9434636106023305558670 to the common returns inspection area" at bounding box center [174, 131] width 235 height 44
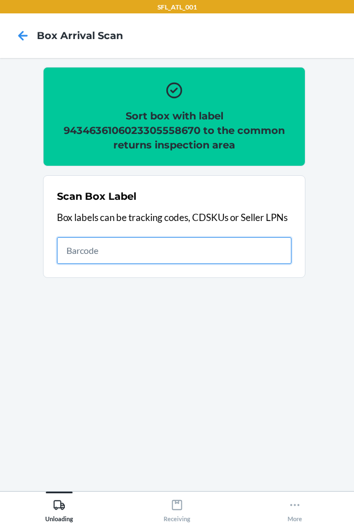
click at [188, 247] on input "text" at bounding box center [174, 250] width 235 height 27
type input "420302599434636106023303382482"
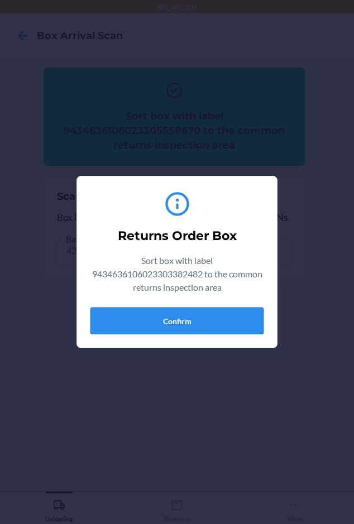
click at [209, 314] on button "Confirm" at bounding box center [176, 321] width 173 height 27
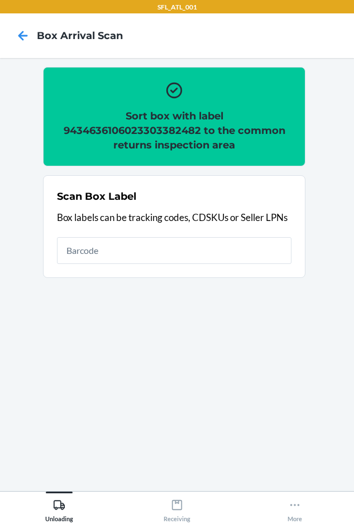
click at [168, 132] on h2 "Sort box with label 9434636106023303382482 to the common returns inspection area" at bounding box center [174, 131] width 235 height 44
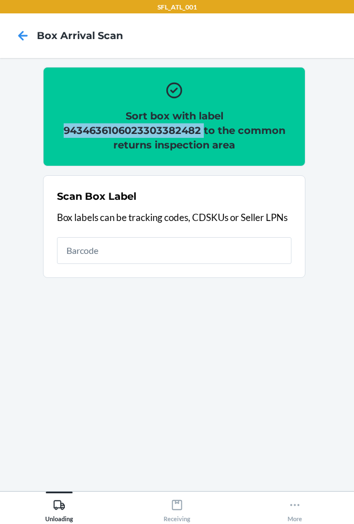
click at [168, 132] on h2 "Sort box with label 9434636106023303382482 to the common returns inspection area" at bounding box center [174, 131] width 235 height 44
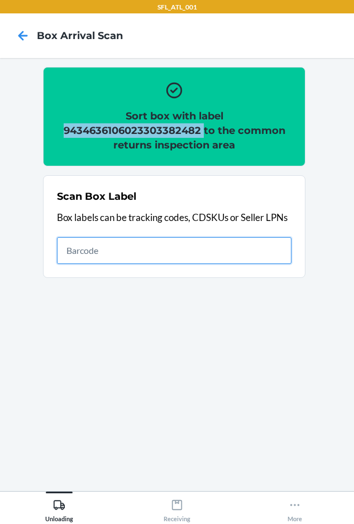
click at [175, 257] on input "text" at bounding box center [174, 250] width 235 height 27
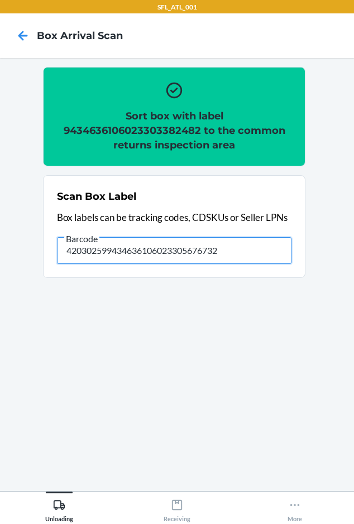
type input "420302599434636106023305676732"
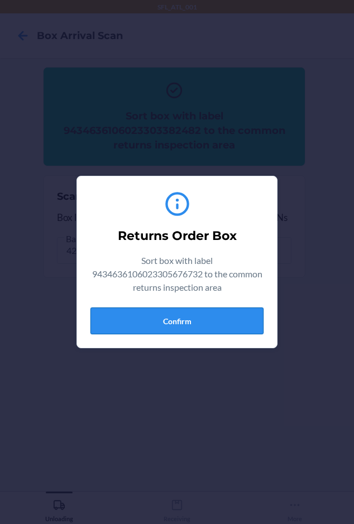
click at [125, 323] on button "Confirm" at bounding box center [176, 321] width 173 height 27
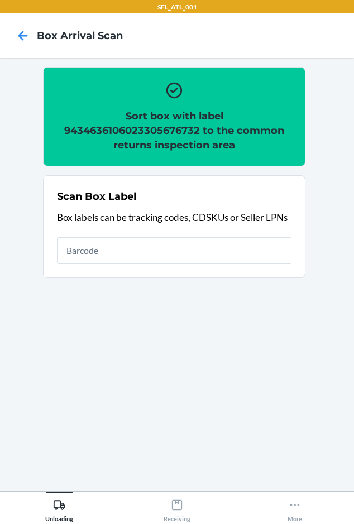
click at [145, 117] on h2 "Sort box with label 9434636106023305676732 to the common returns inspection area" at bounding box center [174, 131] width 235 height 44
click at [143, 127] on h2 "Sort box with label 9434636106023305676732 to the common returns inspection area" at bounding box center [174, 131] width 235 height 44
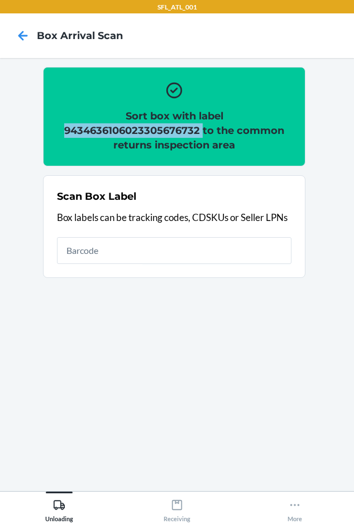
click at [143, 127] on h2 "Sort box with label 9434636106023305676732 to the common returns inspection area" at bounding box center [174, 131] width 235 height 44
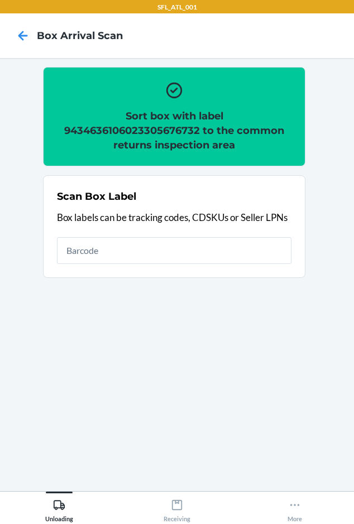
click at [316, 271] on section "Sort box with label 9434636106023305676732 to the common returns inspection are…" at bounding box center [177, 275] width 336 height 416
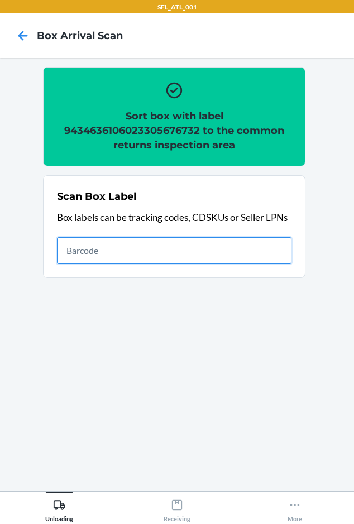
click at [153, 247] on input "text" at bounding box center [174, 250] width 235 height 27
type input "420302599434636106023305343634"
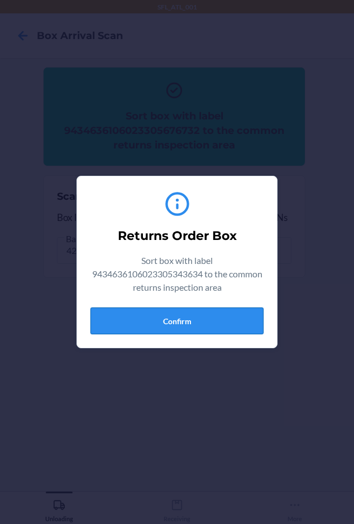
click at [152, 330] on button "Confirm" at bounding box center [176, 321] width 173 height 27
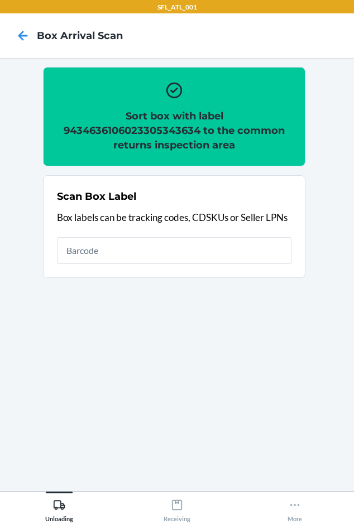
click at [116, 124] on h2 "Sort box with label 9434636106023305343634 to the common returns inspection area" at bounding box center [174, 131] width 235 height 44
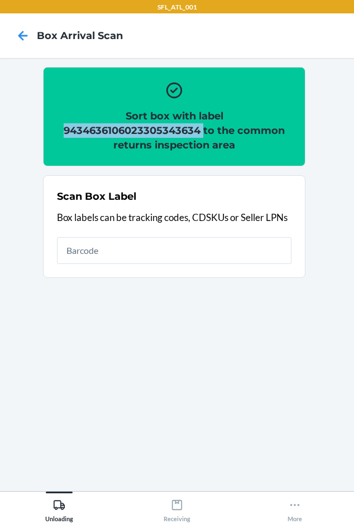
click at [116, 124] on h2 "Sort box with label 9434636106023305343634 to the common returns inspection area" at bounding box center [174, 131] width 235 height 44
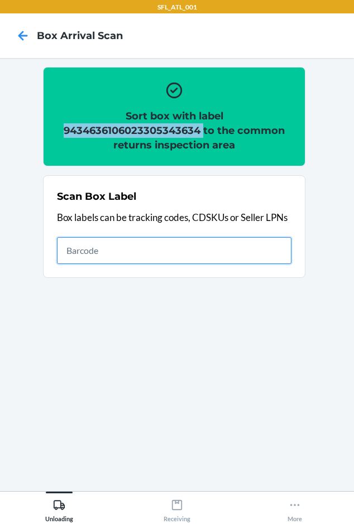
click at [182, 251] on input "text" at bounding box center [174, 250] width 235 height 27
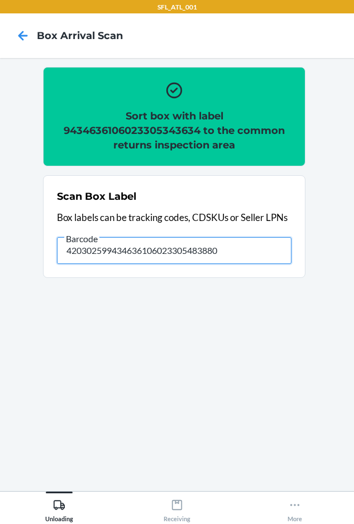
type input "420302599434636106023305483880"
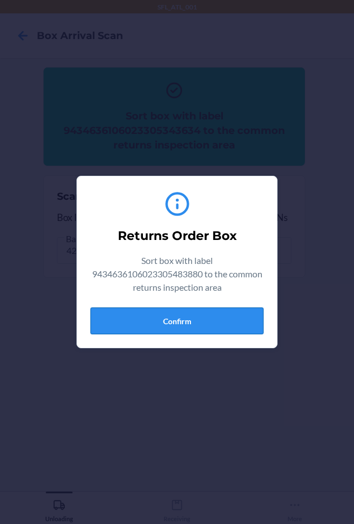
click at [142, 319] on button "Confirm" at bounding box center [176, 321] width 173 height 27
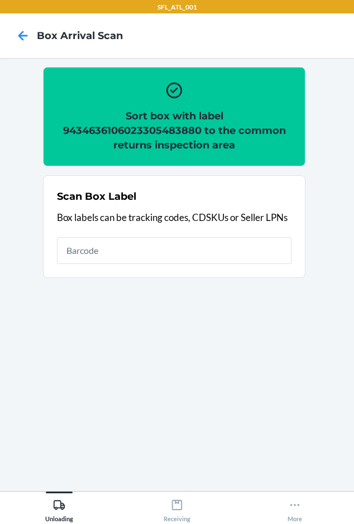
click at [140, 135] on h2 "Sort box with label 9434636106023305483880 to the common returns inspection area" at bounding box center [174, 131] width 235 height 44
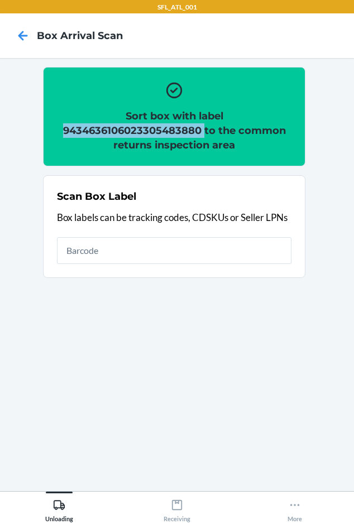
click at [140, 133] on h2 "Sort box with label 9434636106023305483880 to the common returns inspection area" at bounding box center [174, 131] width 235 height 44
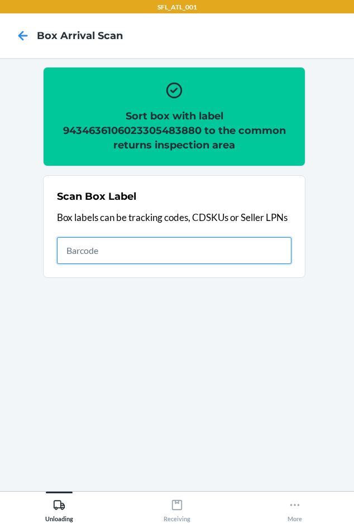
click at [142, 246] on input "text" at bounding box center [174, 250] width 235 height 27
click at [89, 261] on input "text" at bounding box center [174, 250] width 235 height 27
type input "1ZX8R1710355662688"
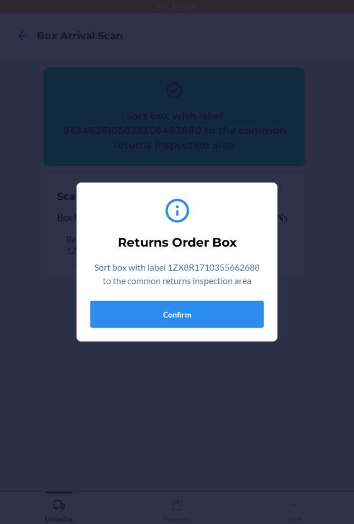
click at [138, 312] on button "Confirm" at bounding box center [176, 314] width 173 height 27
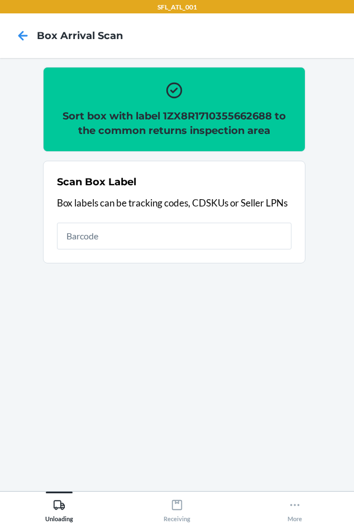
click at [192, 116] on h2 "Sort box with label 1ZX8R1710355662688 to the common returns inspection area" at bounding box center [174, 123] width 235 height 29
click at [193, 116] on h2 "Sort box with label 1ZX8R1710355662688 to the common returns inspection area" at bounding box center [174, 123] width 235 height 29
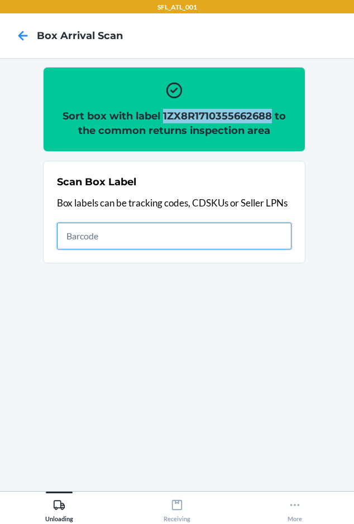
click at [148, 236] on input "text" at bounding box center [174, 236] width 235 height 27
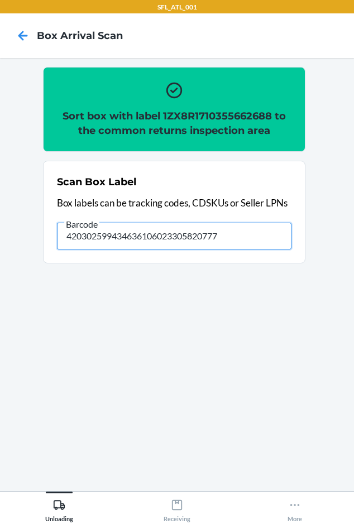
type input "420302599434636106023305820777"
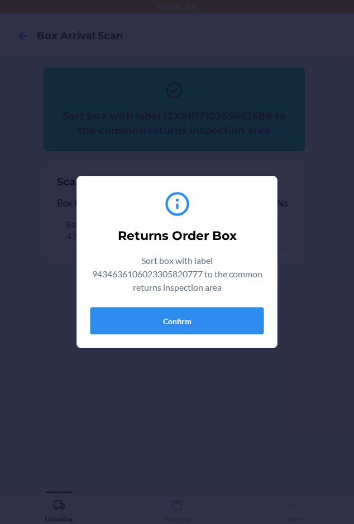
click at [173, 319] on button "Confirm" at bounding box center [176, 321] width 173 height 27
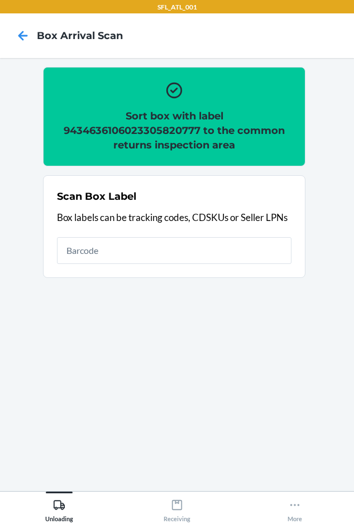
click at [121, 132] on h2 "Sort box with label 9434636106023305820777 to the common returns inspection area" at bounding box center [174, 131] width 235 height 44
click at [123, 131] on h2 "Sort box with label 9434636106023305820777 to the common returns inspection area" at bounding box center [174, 131] width 235 height 44
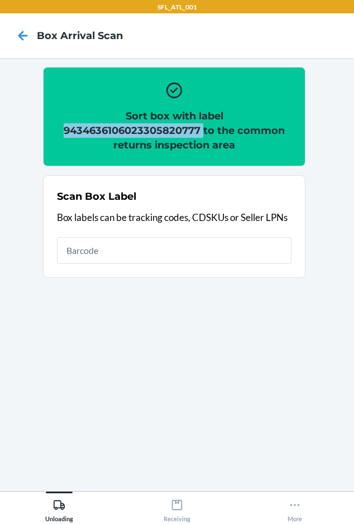
click at [123, 131] on h2 "Sort box with label 9434636106023305820777 to the common returns inspection area" at bounding box center [174, 131] width 235 height 44
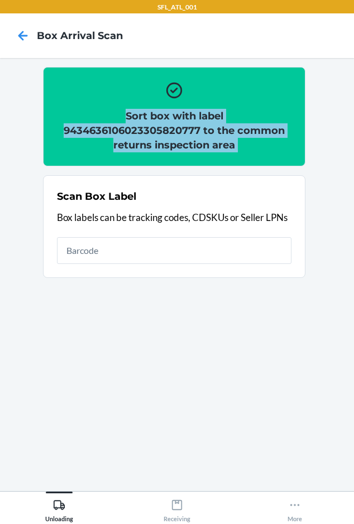
click at [123, 131] on h2 "Sort box with label 9434636106023305820777 to the common returns inspection area" at bounding box center [174, 131] width 235 height 44
click at [134, 132] on h2 "Sort box with label 9434636106023305820777 to the common returns inspection area" at bounding box center [174, 131] width 235 height 44
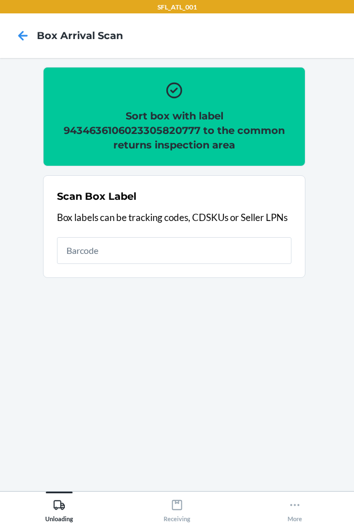
click at [140, 126] on h2 "Sort box with label 9434636106023305820777 to the common returns inspection area" at bounding box center [174, 131] width 235 height 44
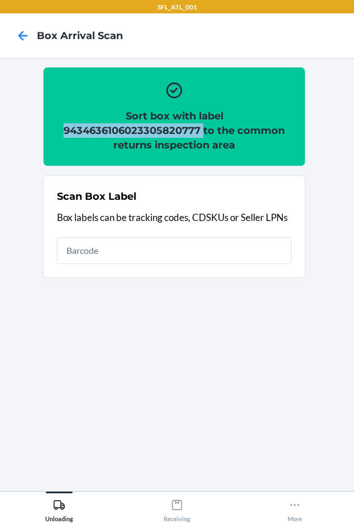
click at [140, 126] on h2 "Sort box with label 9434636106023305820777 to the common returns inspection area" at bounding box center [174, 131] width 235 height 44
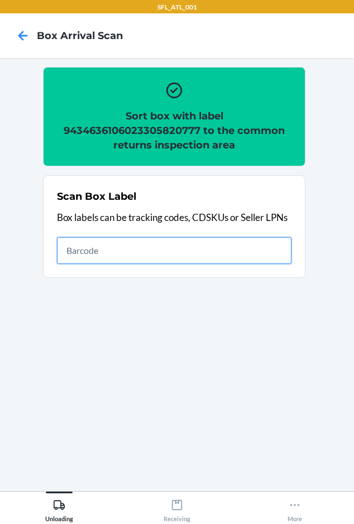
click at [89, 260] on input "text" at bounding box center [174, 250] width 235 height 27
type input "420302599434636106023305128347"
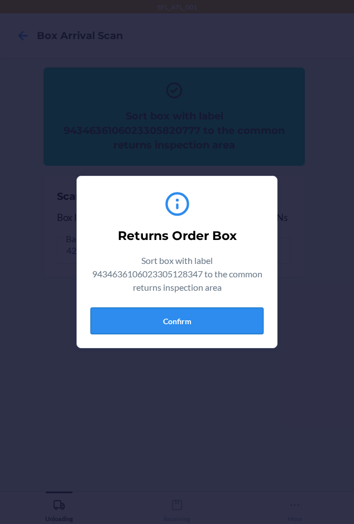
click at [182, 316] on button "Confirm" at bounding box center [176, 321] width 173 height 27
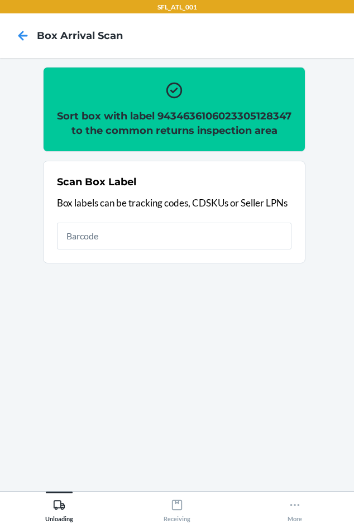
click at [113, 132] on h2 "Sort box with label 9434636106023305128347 to the common returns inspection area" at bounding box center [174, 123] width 235 height 29
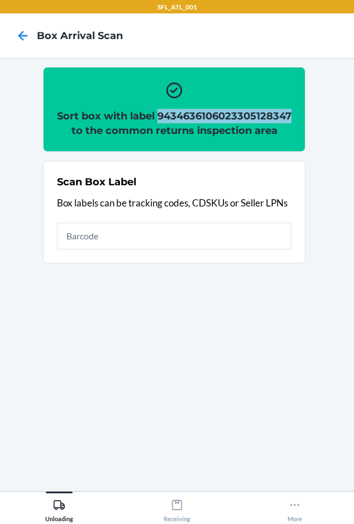
click at [113, 131] on h2 "Sort box with label 9434636106023305128347 to the common returns inspection area" at bounding box center [174, 123] width 235 height 29
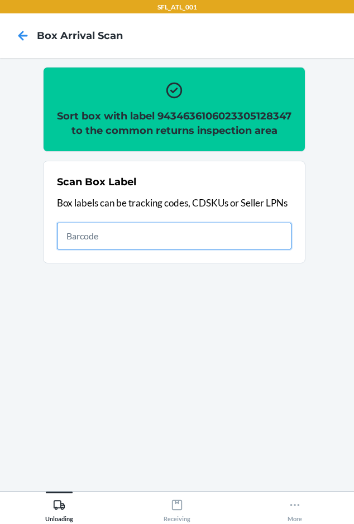
click at [107, 240] on input "text" at bounding box center [174, 236] width 235 height 27
type input "420302599434636106023305644762"
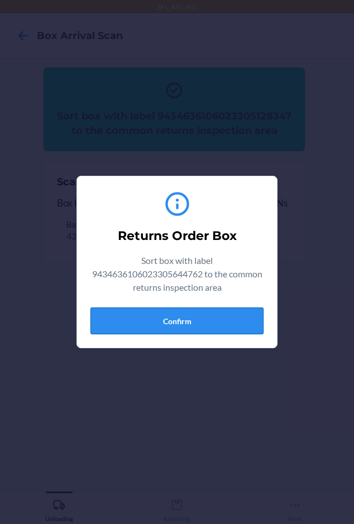
click at [135, 313] on button "Confirm" at bounding box center [176, 321] width 173 height 27
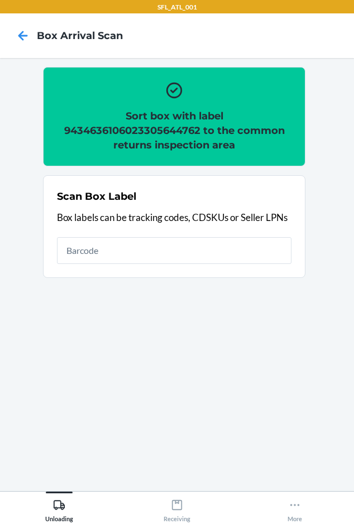
click at [157, 127] on h2 "Sort box with label 9434636106023305644762 to the common returns inspection area" at bounding box center [174, 131] width 235 height 44
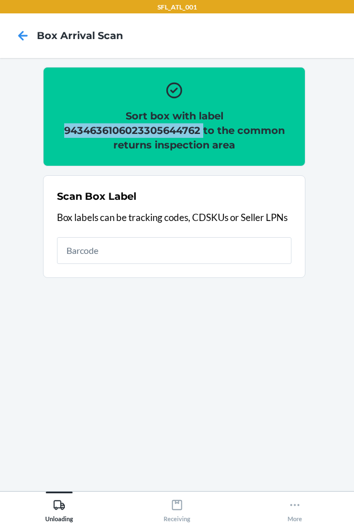
click at [157, 127] on h2 "Sort box with label 9434636106023305644762 to the common returns inspection area" at bounding box center [174, 131] width 235 height 44
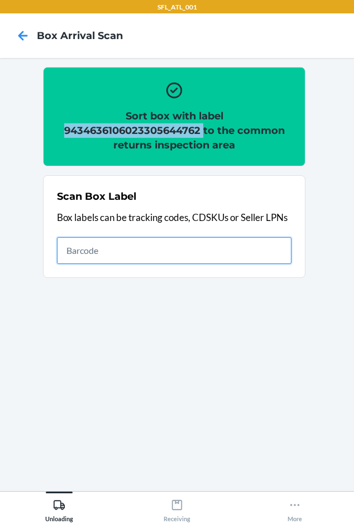
click at [230, 258] on input "text" at bounding box center [174, 250] width 235 height 27
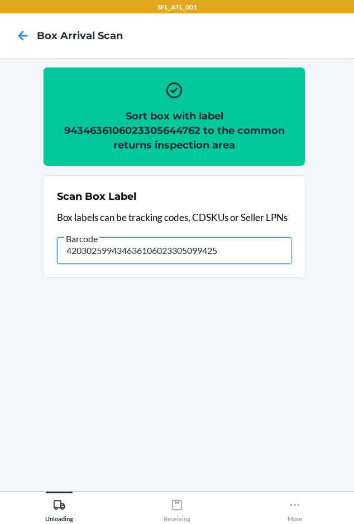
type input "420302599434636106023305099425"
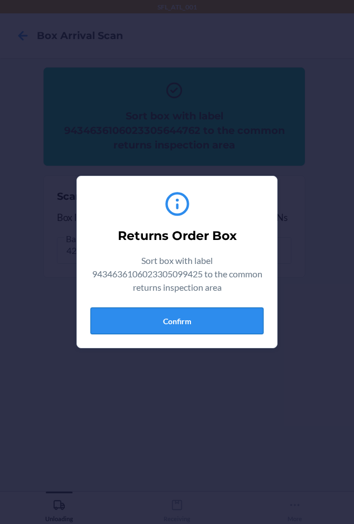
click at [153, 332] on button "Confirm" at bounding box center [176, 321] width 173 height 27
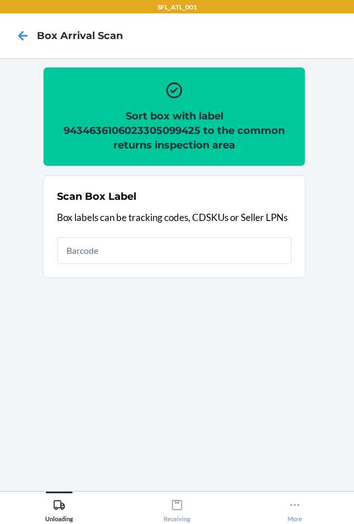
click at [118, 121] on h2 "Sort box with label 9434636106023305099425 to the common returns inspection area" at bounding box center [174, 131] width 235 height 44
click at [119, 132] on h2 "Sort box with label 9434636106023305099425 to the common returns inspection area" at bounding box center [174, 131] width 235 height 44
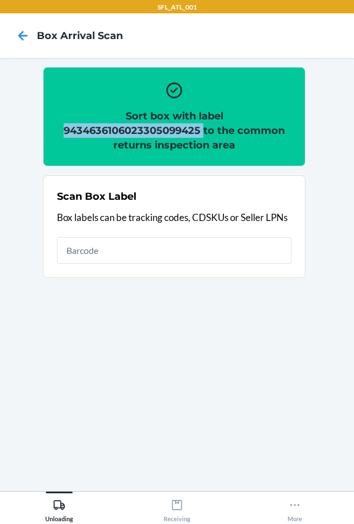
click at [119, 132] on h2 "Sort box with label 9434636106023305099425 to the common returns inspection area" at bounding box center [174, 131] width 235 height 44
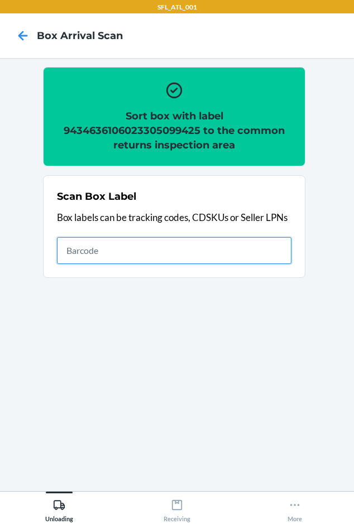
click at [88, 254] on input "text" at bounding box center [174, 250] width 235 height 27
type input "420302599434636106023305709454"
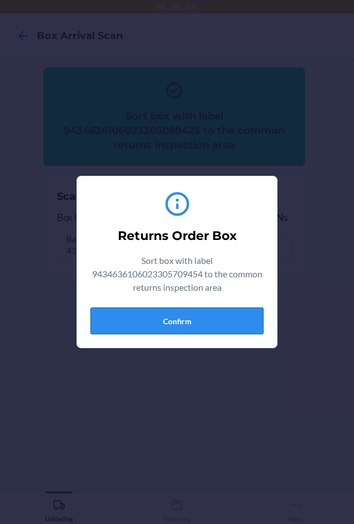
click at [149, 323] on button "Confirm" at bounding box center [176, 321] width 173 height 27
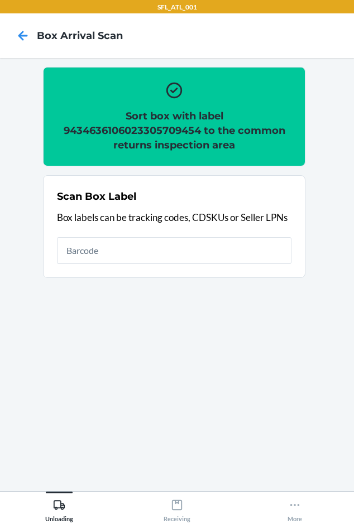
click at [135, 137] on h2 "Sort box with label 9434636106023305709454 to the common returns inspection area" at bounding box center [174, 131] width 235 height 44
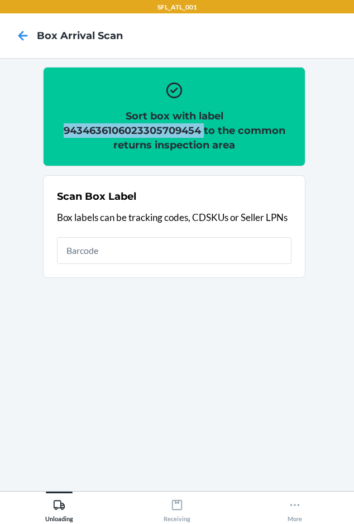
click at [136, 136] on h2 "Sort box with label 9434636106023305709454 to the common returns inspection area" at bounding box center [174, 131] width 235 height 44
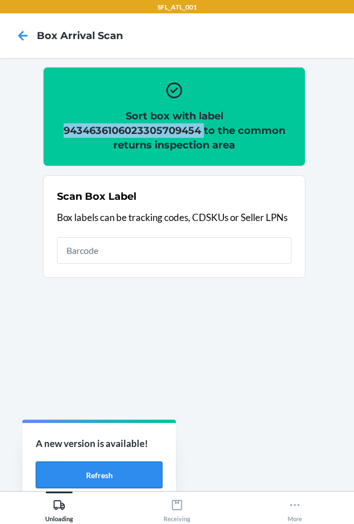
click at [60, 462] on button "Refresh" at bounding box center [99, 475] width 127 height 27
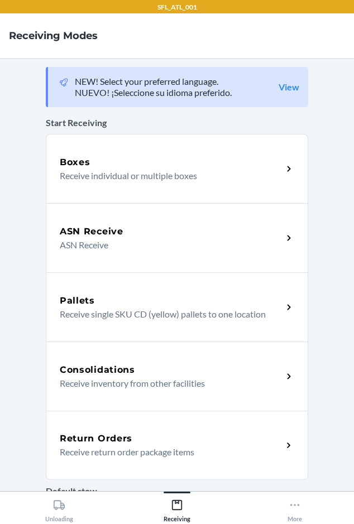
click at [162, 448] on p "Receive return order package items" at bounding box center [167, 452] width 214 height 13
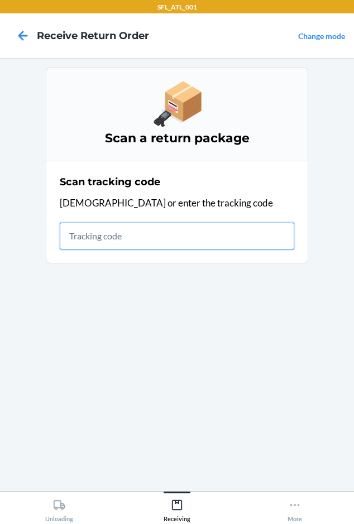
click at [68, 236] on input "text" at bounding box center [177, 236] width 235 height 27
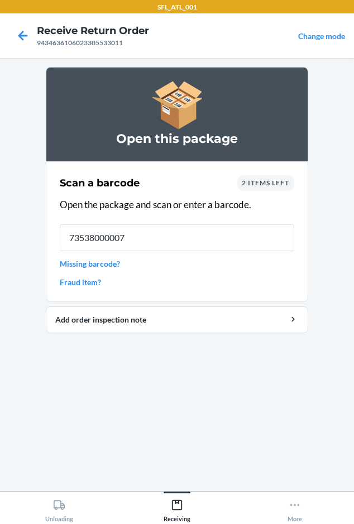
type input "735380000073"
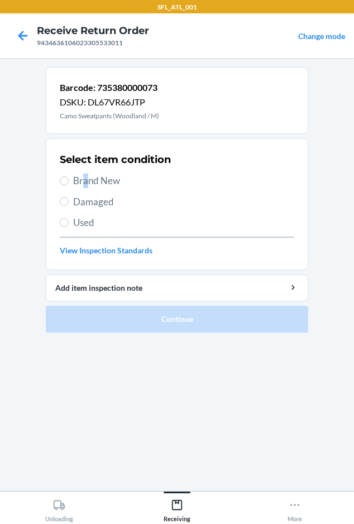
drag, startPoint x: 85, startPoint y: 187, endPoint x: 87, endPoint y: 193, distance: 6.4
click at [86, 187] on span "Brand New" at bounding box center [183, 181] width 221 height 15
click at [61, 182] on input "Brand New" at bounding box center [64, 180] width 9 height 9
radio input "true"
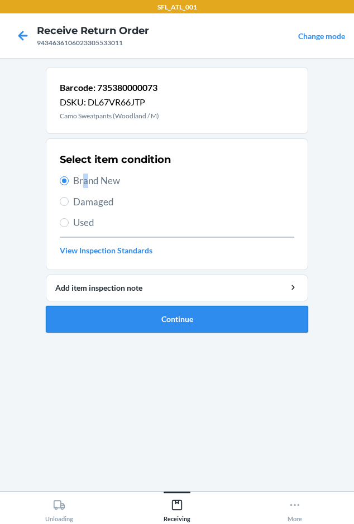
click at [90, 311] on button "Continue" at bounding box center [177, 319] width 263 height 27
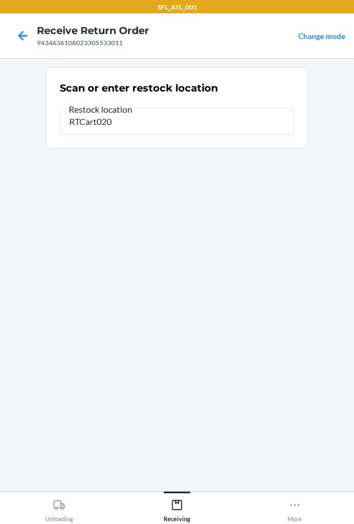
type input "RTCart020"
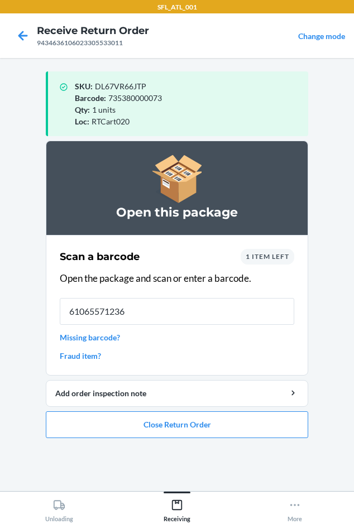
type input "610655712366"
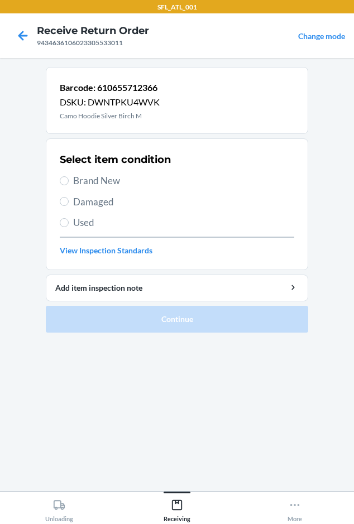
click at [96, 181] on span "Brand New" at bounding box center [183, 181] width 221 height 15
click at [69, 181] on input "Brand New" at bounding box center [64, 180] width 9 height 9
radio input "true"
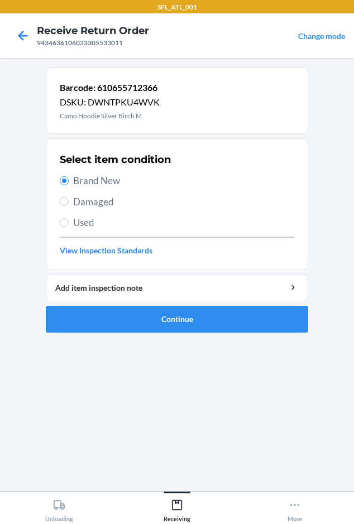
click at [86, 115] on p "Camo Hoodie Silver Birch M" at bounding box center [110, 116] width 100 height 10
click at [117, 317] on button "Continue" at bounding box center [177, 319] width 263 height 27
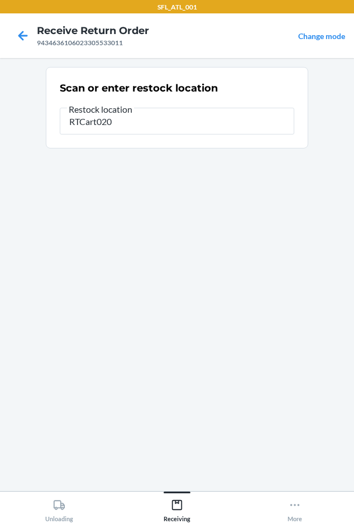
type input "RTCart020"
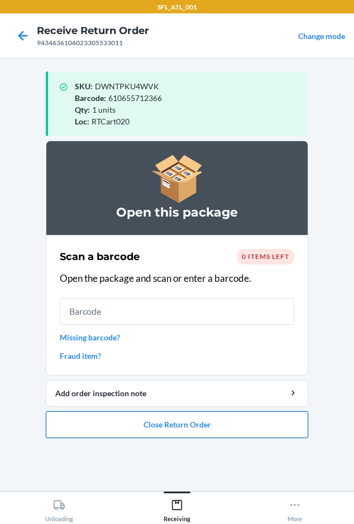
click at [190, 414] on button "Close Return Order" at bounding box center [177, 425] width 263 height 27
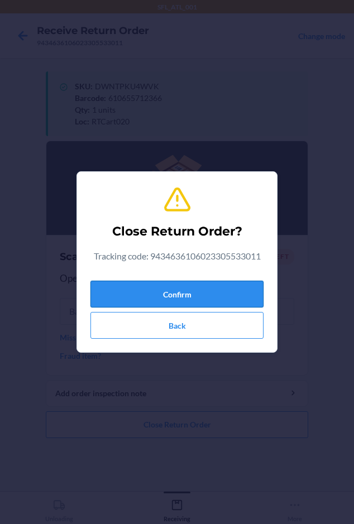
click at [164, 291] on button "Confirm" at bounding box center [176, 294] width 173 height 27
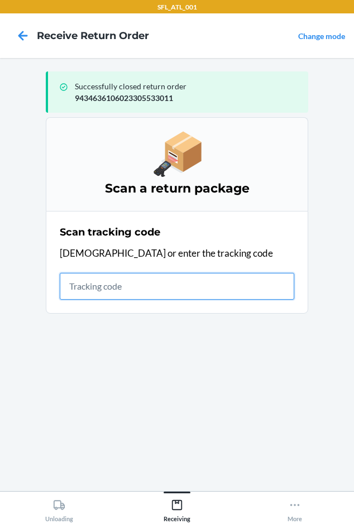
click at [90, 294] on input "text" at bounding box center [177, 286] width 235 height 27
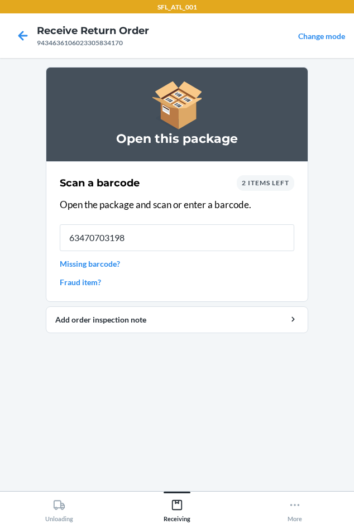
type input "634707031984"
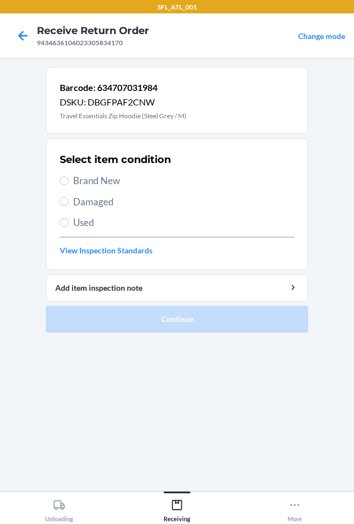
click at [90, 182] on span "Brand New" at bounding box center [183, 181] width 221 height 15
click at [69, 182] on input "Brand New" at bounding box center [64, 180] width 9 height 9
radio input "true"
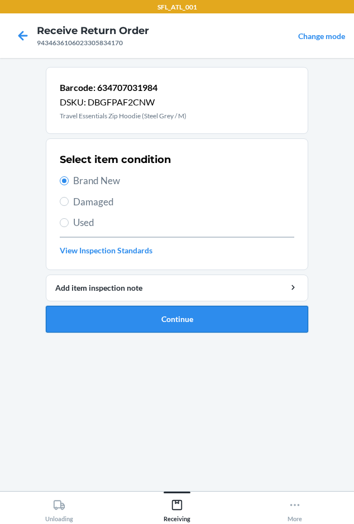
click at [113, 323] on button "Continue" at bounding box center [177, 319] width 263 height 27
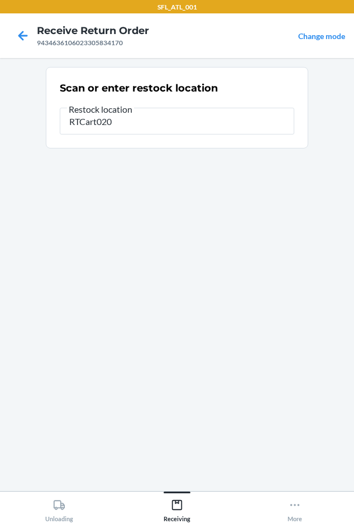
type input "RTCart020"
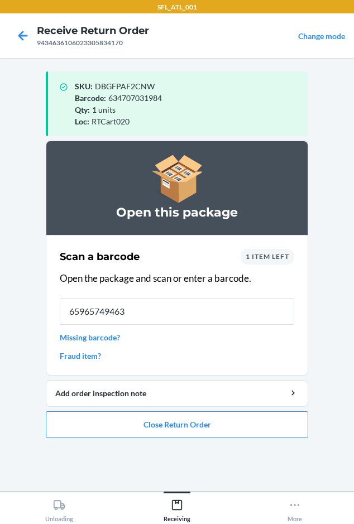
type input "659657494634"
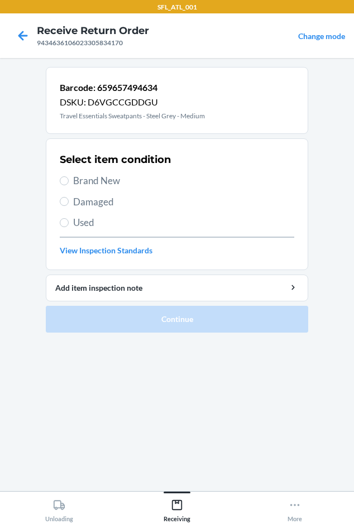
click at [81, 181] on span "Brand New" at bounding box center [183, 181] width 221 height 15
click at [69, 181] on input "Brand New" at bounding box center [64, 180] width 9 height 9
radio input "true"
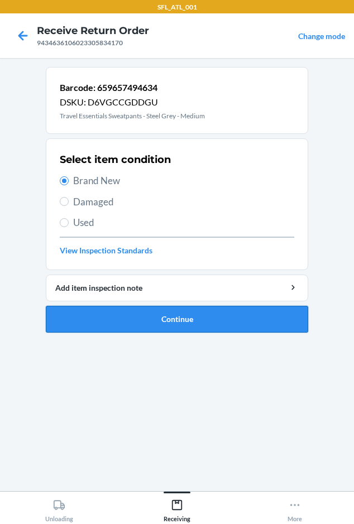
click at [132, 316] on button "Continue" at bounding box center [177, 319] width 263 height 27
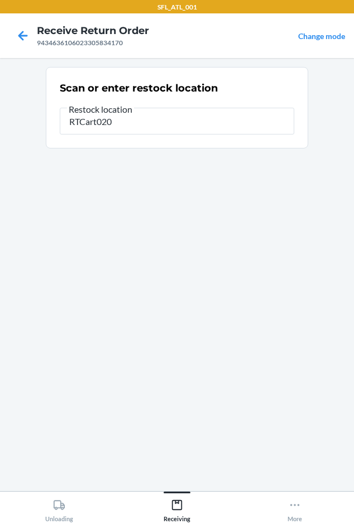
type input "RTCart020"
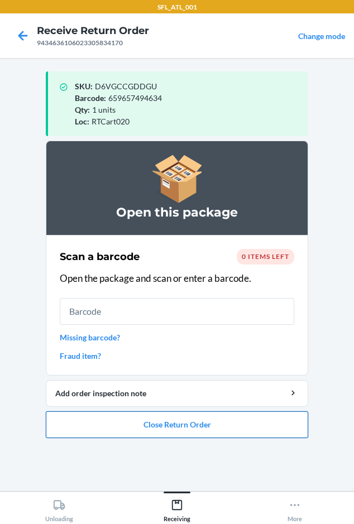
click at [216, 412] on button "Close Return Order" at bounding box center [177, 425] width 263 height 27
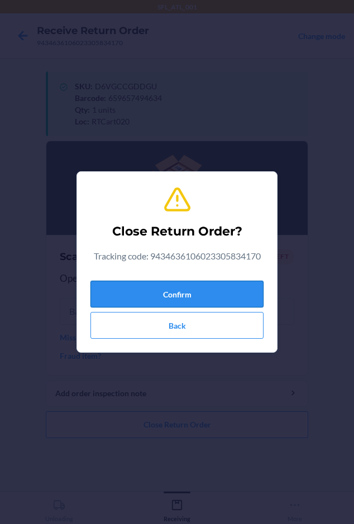
click at [182, 297] on button "Confirm" at bounding box center [176, 294] width 173 height 27
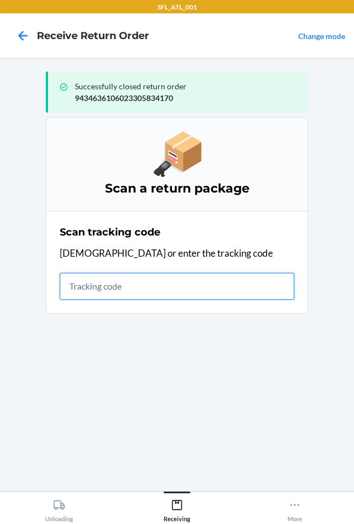
click at [71, 288] on input "text" at bounding box center [177, 286] width 235 height 27
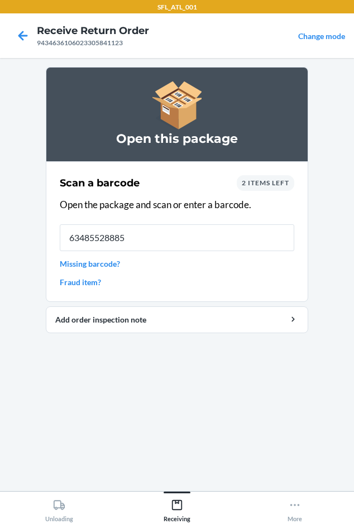
type input "634855288858"
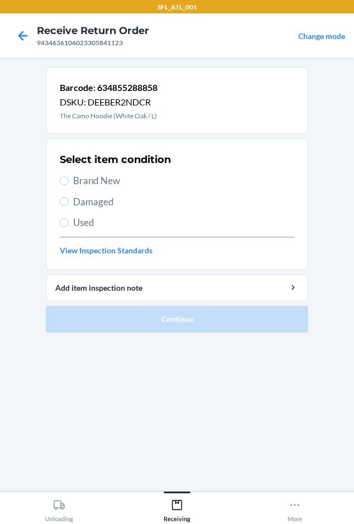
click at [106, 182] on span "Brand New" at bounding box center [183, 181] width 221 height 15
click at [69, 182] on input "Brand New" at bounding box center [64, 180] width 9 height 9
radio input "true"
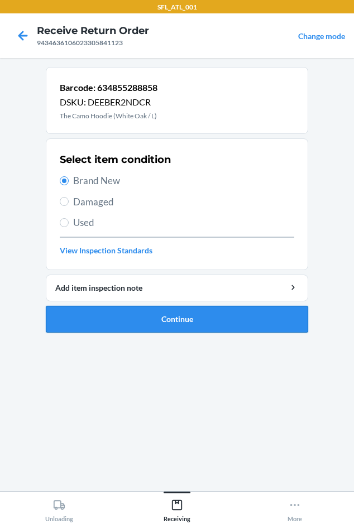
click at [127, 327] on button "Continue" at bounding box center [177, 319] width 263 height 27
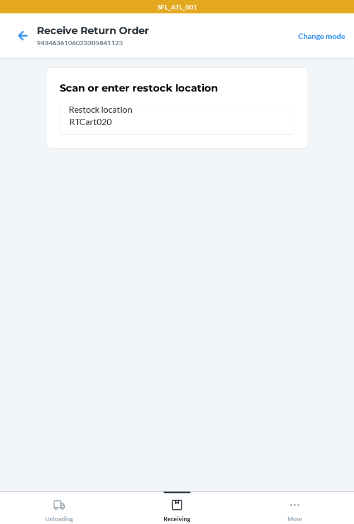
type input "RTCart020"
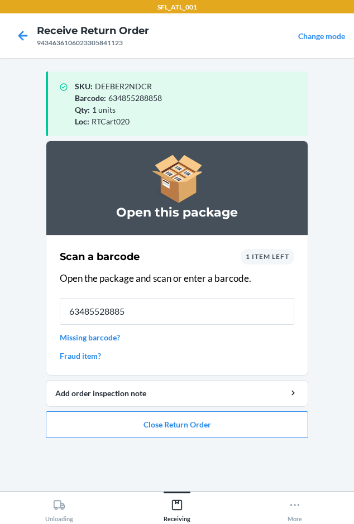
type input "634855288858"
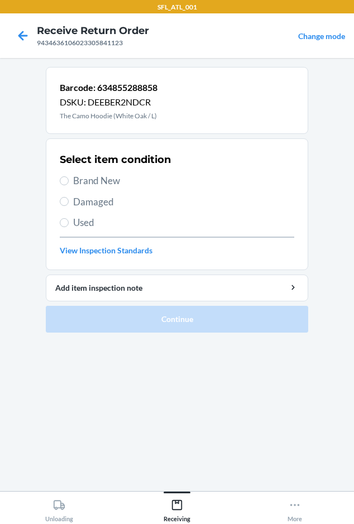
click at [82, 182] on span "Brand New" at bounding box center [183, 181] width 221 height 15
click at [69, 182] on input "Brand New" at bounding box center [64, 180] width 9 height 9
radio input "true"
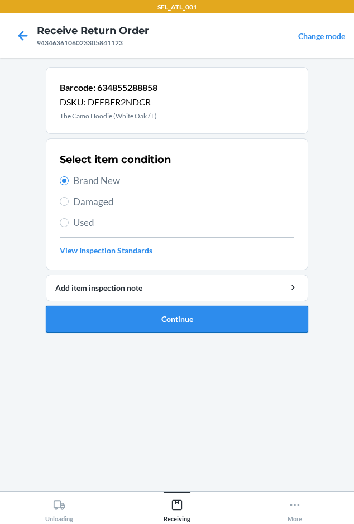
click at [106, 319] on button "Continue" at bounding box center [177, 319] width 263 height 27
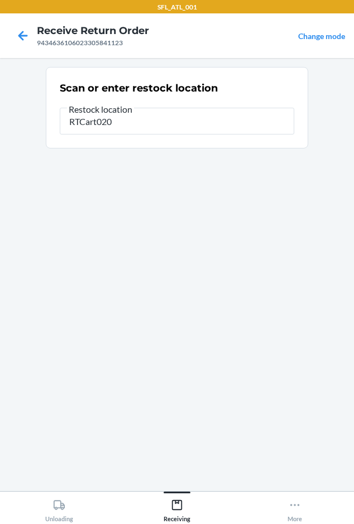
type input "RTCart020"
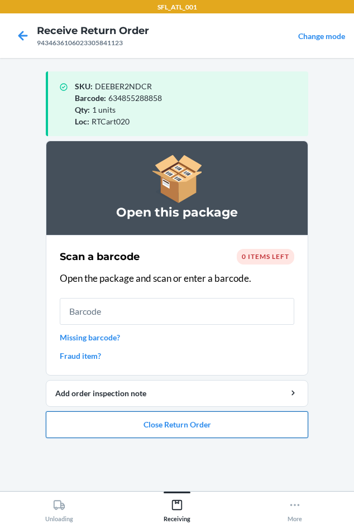
click at [217, 430] on button "Close Return Order" at bounding box center [177, 425] width 263 height 27
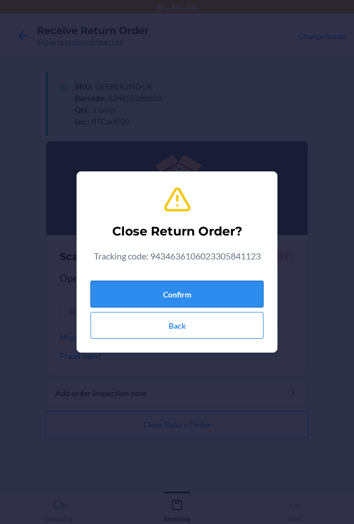
click at [195, 292] on button "Confirm" at bounding box center [176, 294] width 173 height 27
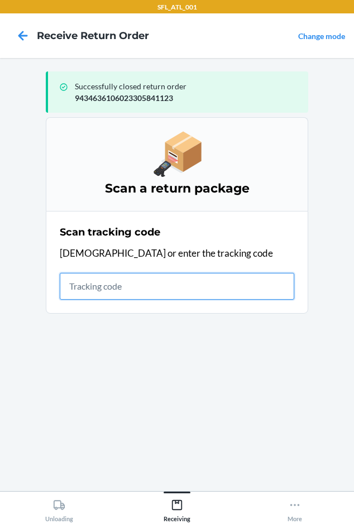
click at [88, 293] on input "text" at bounding box center [177, 286] width 235 height 27
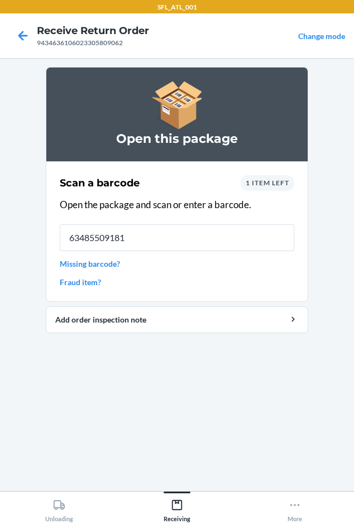
type input "634855091816"
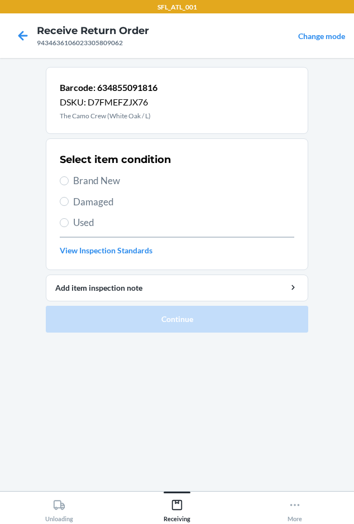
click at [89, 185] on span "Brand New" at bounding box center [183, 181] width 221 height 15
click at [69, 185] on input "Brand New" at bounding box center [64, 180] width 9 height 9
radio input "true"
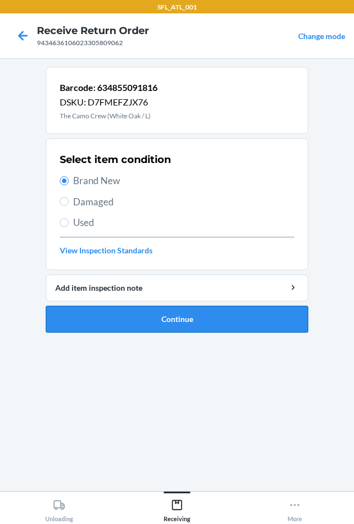
click at [119, 318] on button "Continue" at bounding box center [177, 319] width 263 height 27
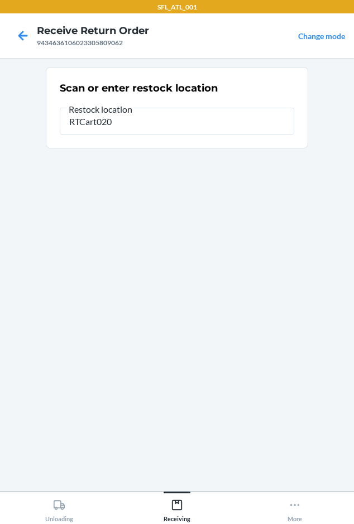
type input "RTCart020"
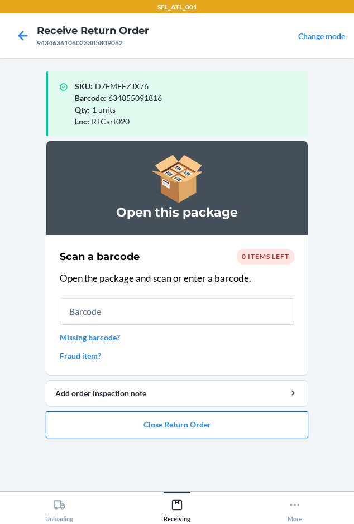
click at [152, 423] on button "Close Return Order" at bounding box center [177, 425] width 263 height 27
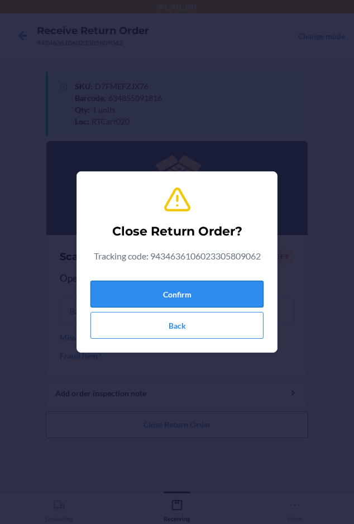
click at [174, 292] on button "Confirm" at bounding box center [176, 294] width 173 height 27
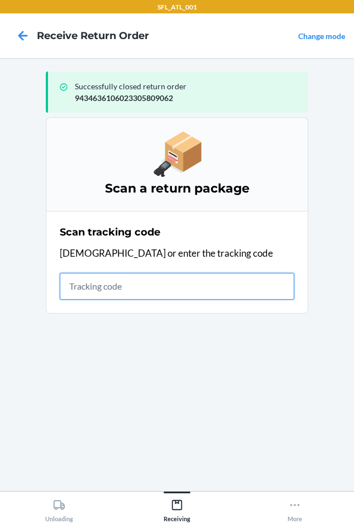
click at [70, 289] on input "text" at bounding box center [177, 286] width 235 height 27
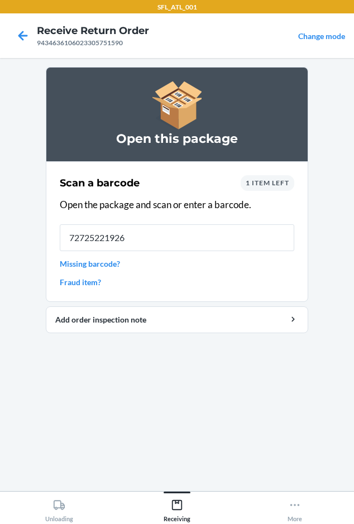
type input "727252219263"
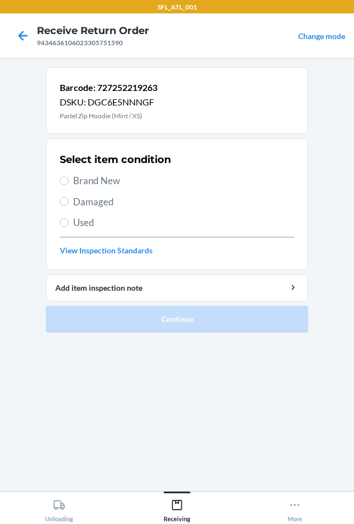
drag, startPoint x: 104, startPoint y: 185, endPoint x: 103, endPoint y: 208, distance: 22.3
click at [104, 185] on span "Brand New" at bounding box center [183, 181] width 221 height 15
click at [69, 185] on input "Brand New" at bounding box center [64, 180] width 9 height 9
radio input "true"
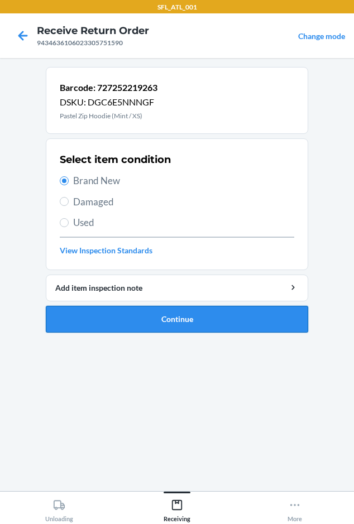
click at [129, 320] on button "Continue" at bounding box center [177, 319] width 263 height 27
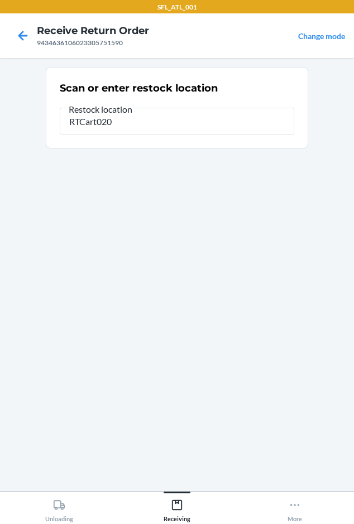
type input "RTCart020"
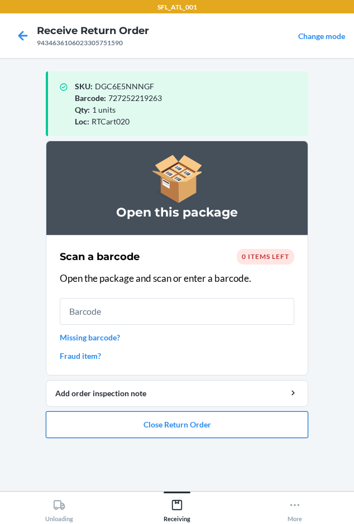
click at [163, 421] on button "Close Return Order" at bounding box center [177, 425] width 263 height 27
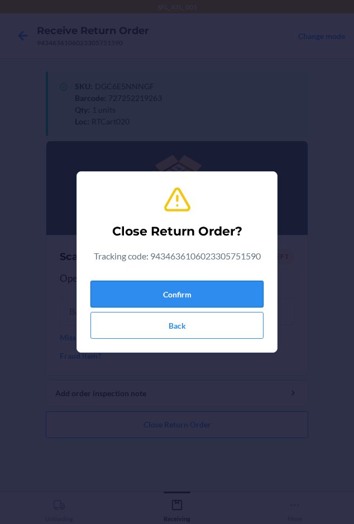
click at [170, 290] on button "Confirm" at bounding box center [176, 294] width 173 height 27
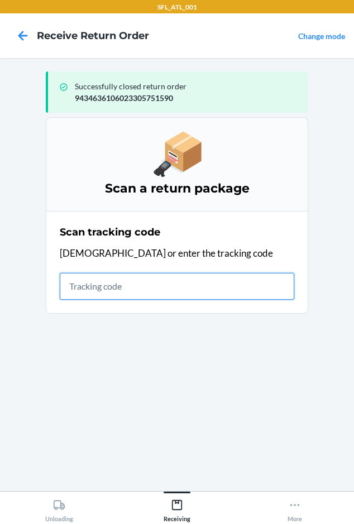
click at [75, 292] on input "text" at bounding box center [177, 286] width 235 height 27
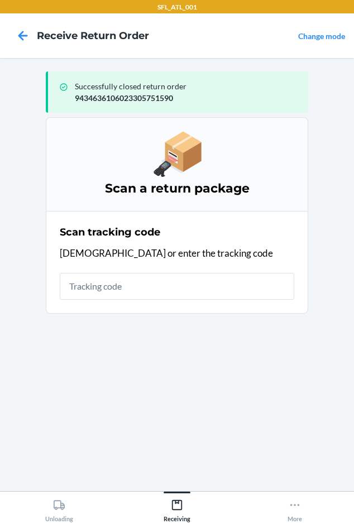
drag, startPoint x: 75, startPoint y: 291, endPoint x: 192, endPoint y: 343, distance: 128.0
click at [192, 343] on section "Scan a return package Scan tracking code Scan or enter the tracking code" at bounding box center [177, 299] width 263 height 365
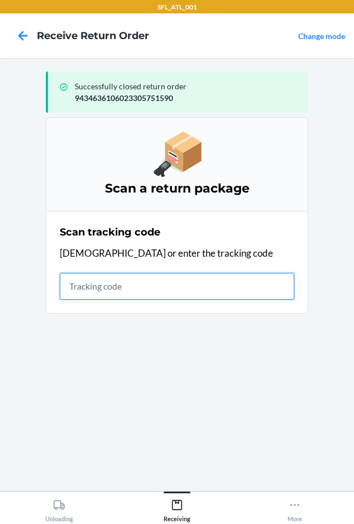
click at [77, 294] on input "text" at bounding box center [177, 286] width 235 height 27
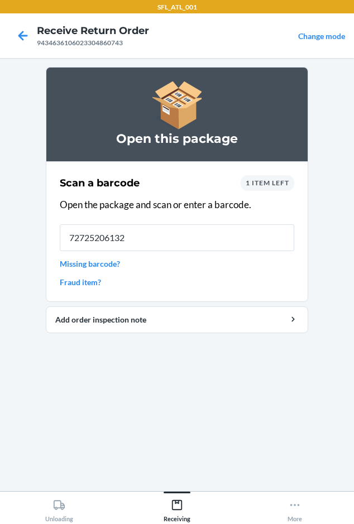
type input "727252061329"
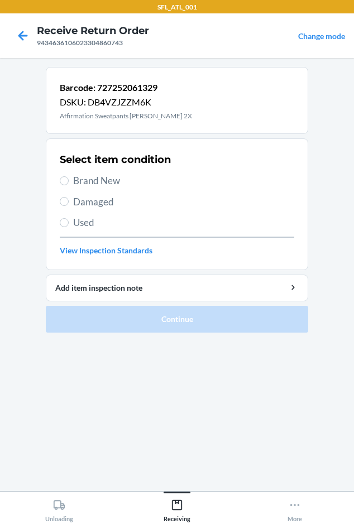
click at [117, 182] on span "Brand New" at bounding box center [183, 181] width 221 height 15
click at [69, 182] on input "Brand New" at bounding box center [64, 180] width 9 height 9
radio input "true"
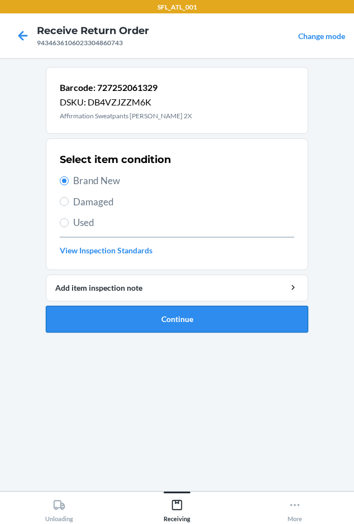
click at [143, 329] on button "Continue" at bounding box center [177, 319] width 263 height 27
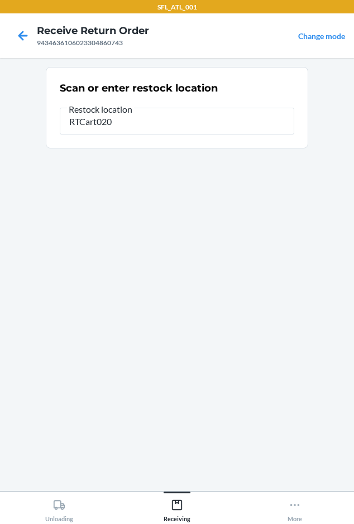
type input "RTCart020"
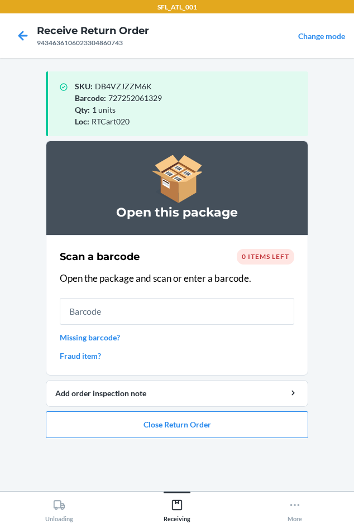
click at [94, 411] on li "Open this package Scan a barcode 0 items left Open the package and scan or ente…" at bounding box center [177, 290] width 263 height 298
click at [87, 425] on button "Close Return Order" at bounding box center [177, 425] width 263 height 27
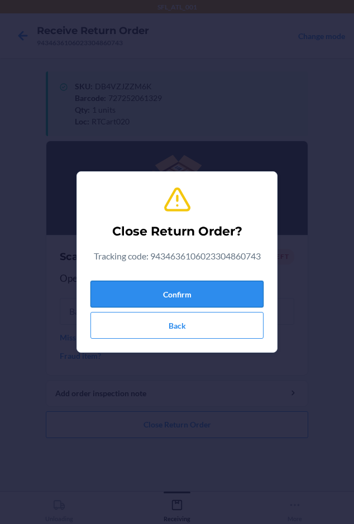
click at [128, 289] on button "Confirm" at bounding box center [176, 294] width 173 height 27
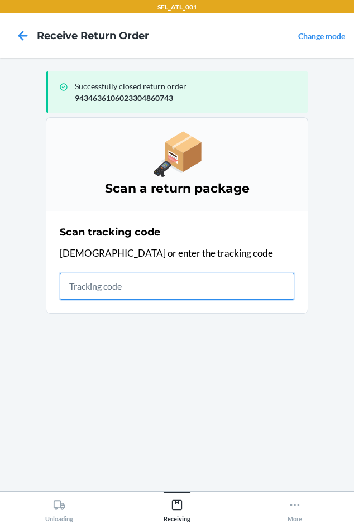
click at [73, 293] on input "text" at bounding box center [177, 286] width 235 height 27
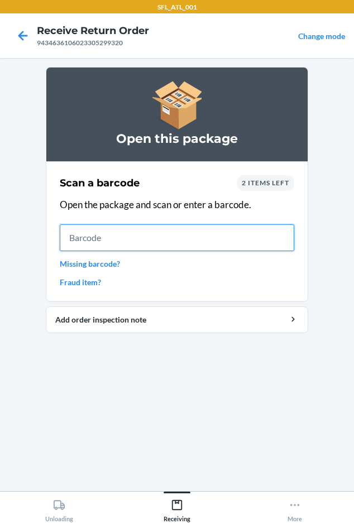
click at [79, 247] on input "text" at bounding box center [177, 238] width 235 height 27
type input "642461429916"
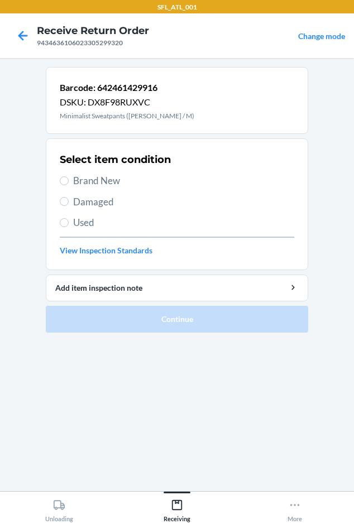
click at [83, 176] on span "Brand New" at bounding box center [183, 181] width 221 height 15
click at [69, 176] on input "Brand New" at bounding box center [64, 180] width 9 height 9
radio input "true"
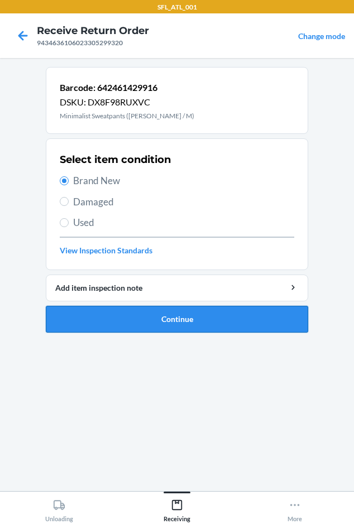
click at [103, 318] on button "Continue" at bounding box center [177, 319] width 263 height 27
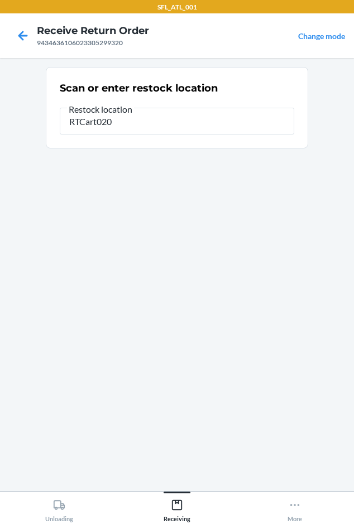
type input "RTCart020"
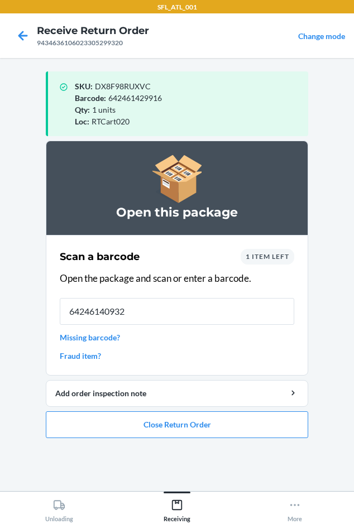
type input "642461409321"
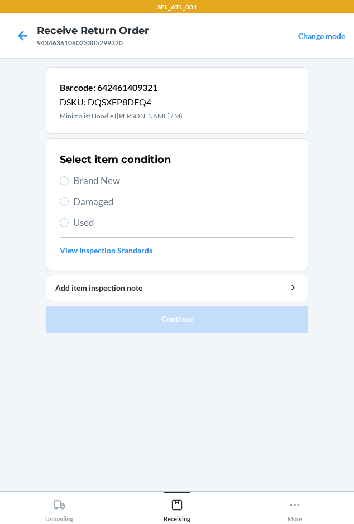
click at [98, 180] on span "Brand New" at bounding box center [183, 181] width 221 height 15
click at [69, 180] on input "Brand New" at bounding box center [64, 180] width 9 height 9
radio input "true"
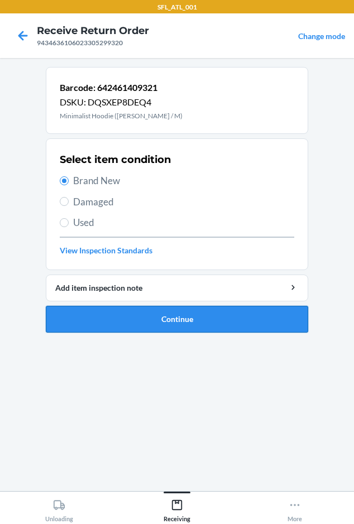
click at [120, 319] on button "Continue" at bounding box center [177, 319] width 263 height 27
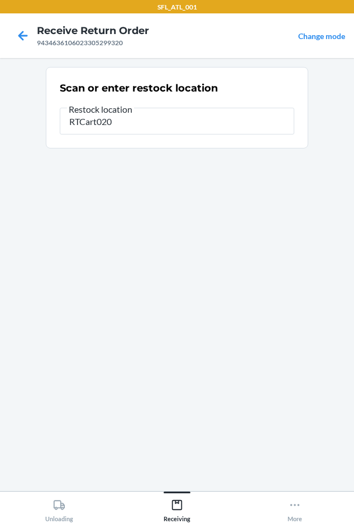
type input "RTCart020"
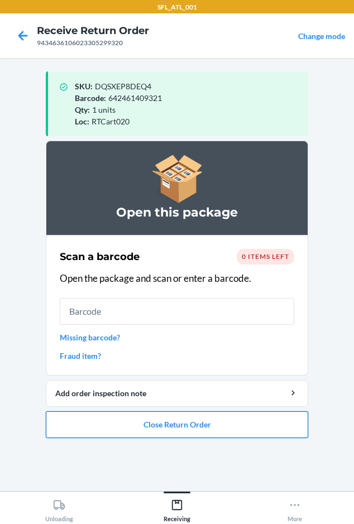
click at [206, 429] on button "Close Return Order" at bounding box center [177, 425] width 263 height 27
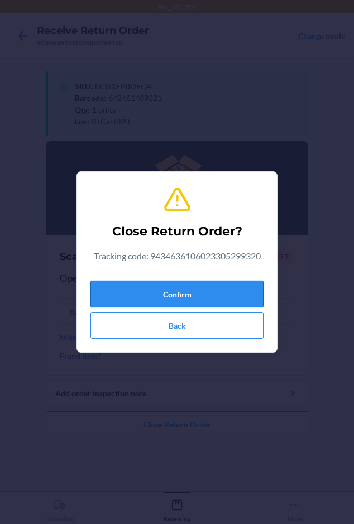
click at [178, 297] on button "Confirm" at bounding box center [176, 294] width 173 height 27
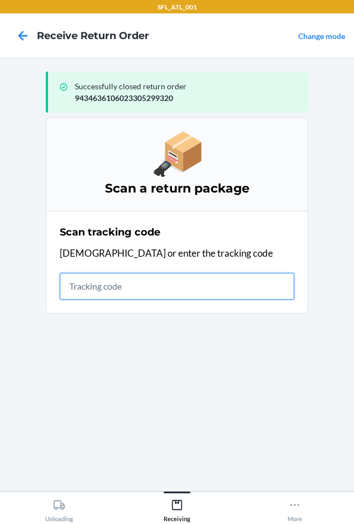
click at [68, 281] on input "text" at bounding box center [177, 286] width 235 height 27
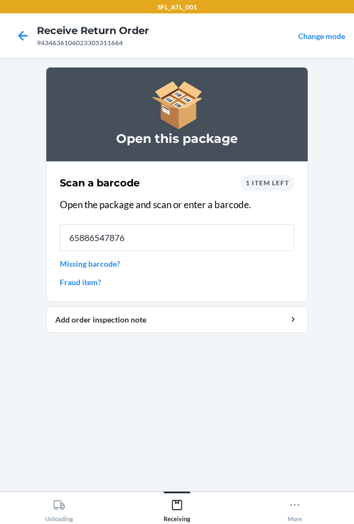
type input "658865478764"
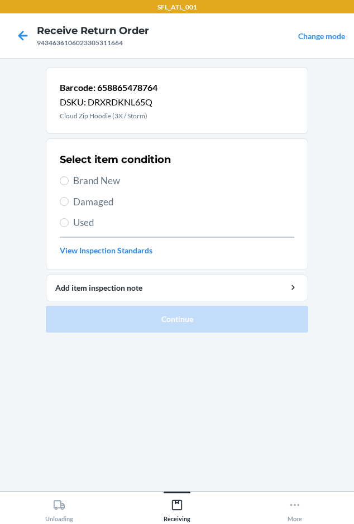
click at [73, 184] on label "Brand New" at bounding box center [177, 181] width 235 height 15
click at [69, 184] on input "Brand New" at bounding box center [64, 180] width 9 height 9
radio input "true"
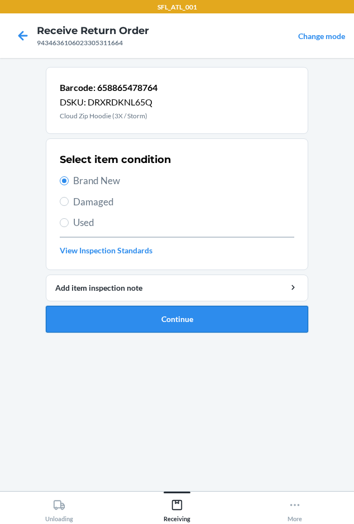
click at [92, 315] on button "Continue" at bounding box center [177, 319] width 263 height 27
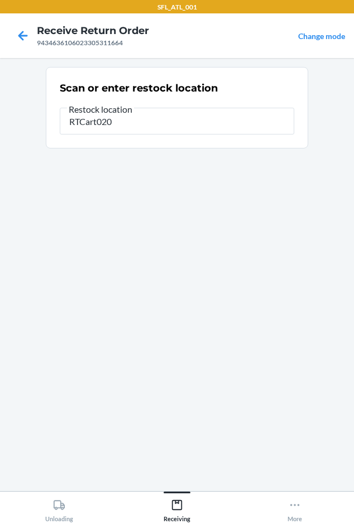
type input "RTCart020"
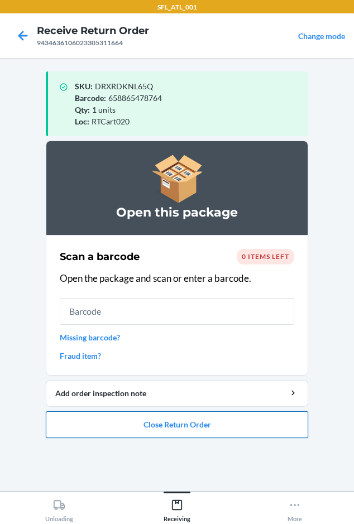
click at [204, 433] on button "Close Return Order" at bounding box center [177, 425] width 263 height 27
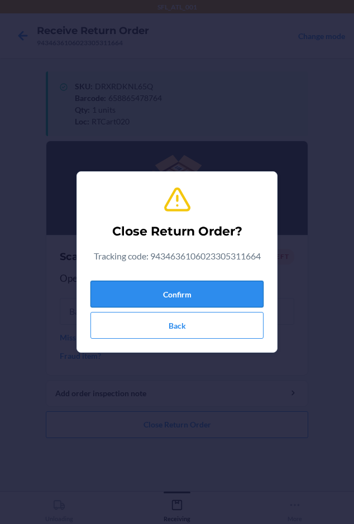
click at [142, 289] on button "Confirm" at bounding box center [176, 294] width 173 height 27
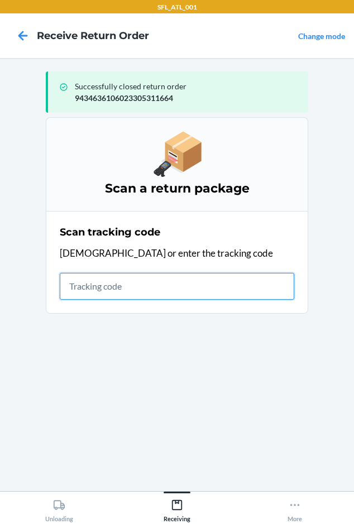
click at [83, 289] on input "text" at bounding box center [177, 286] width 235 height 27
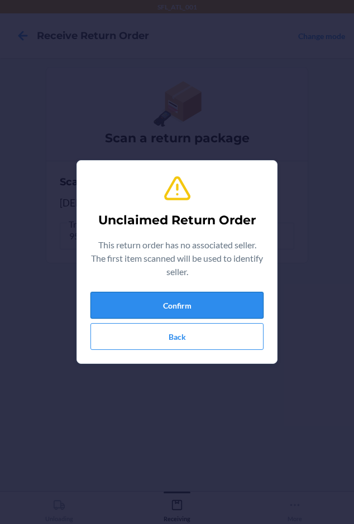
click at [147, 309] on button "Confirm" at bounding box center [176, 305] width 173 height 27
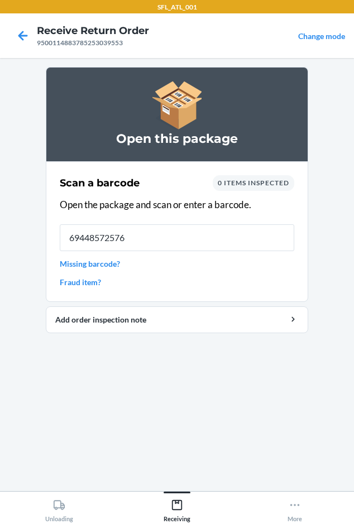
type input "694485725765"
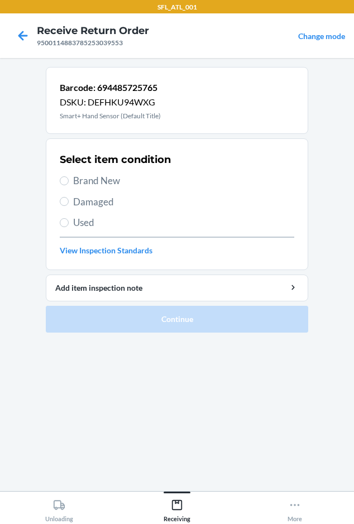
click at [87, 179] on span "Brand New" at bounding box center [183, 181] width 221 height 15
click at [69, 179] on input "Brand New" at bounding box center [64, 180] width 9 height 9
radio input "true"
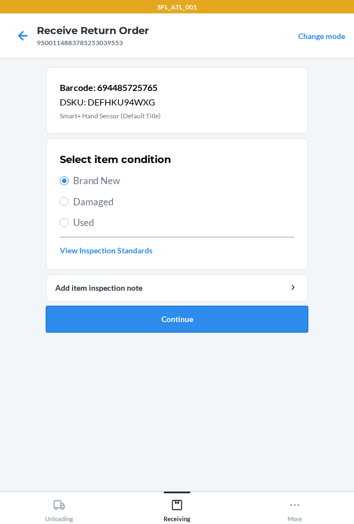
click at [131, 331] on button "Continue" at bounding box center [177, 319] width 263 height 27
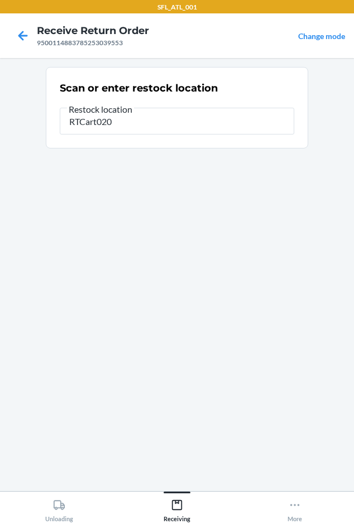
type input "RTCart020"
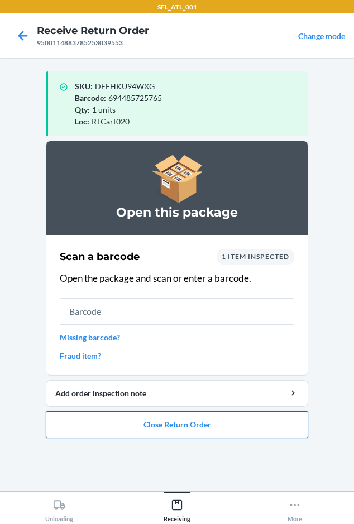
click at [159, 429] on button "Close Return Order" at bounding box center [177, 425] width 263 height 27
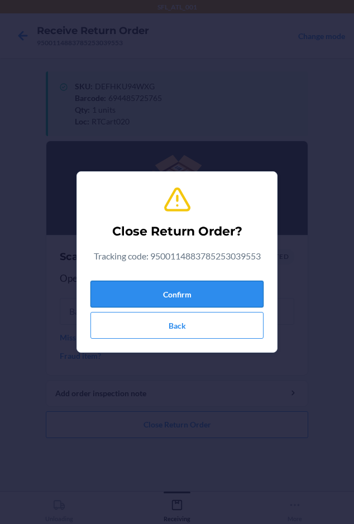
click at [157, 302] on button "Confirm" at bounding box center [176, 294] width 173 height 27
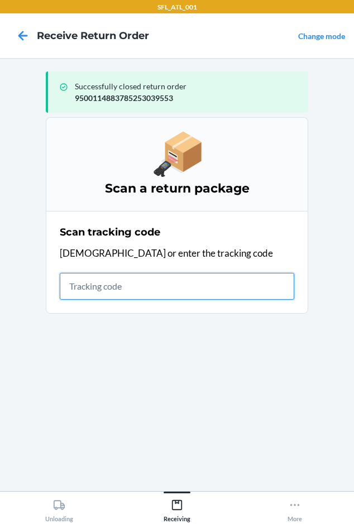
click at [83, 290] on input "text" at bounding box center [177, 286] width 235 height 27
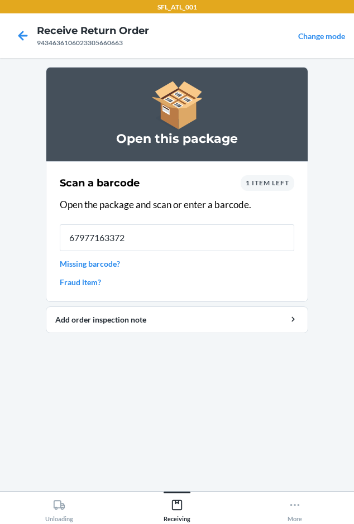
type input "679771633726"
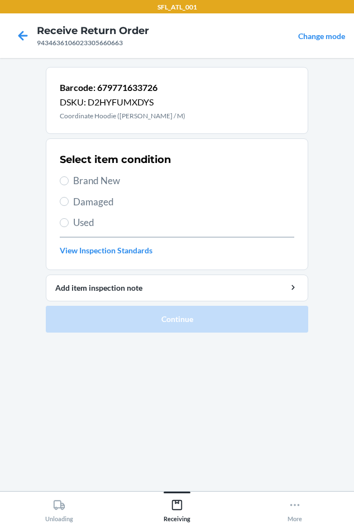
click at [78, 185] on span "Brand New" at bounding box center [183, 181] width 221 height 15
click at [69, 185] on input "Brand New" at bounding box center [64, 180] width 9 height 9
radio input "true"
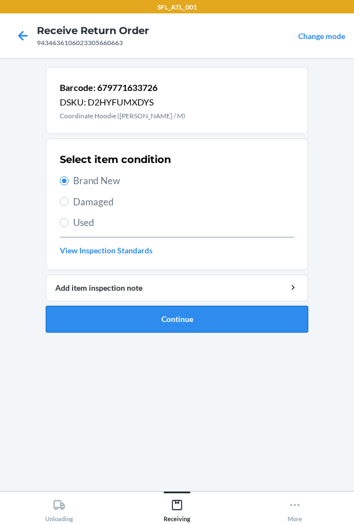
click at [109, 309] on button "Continue" at bounding box center [177, 319] width 263 height 27
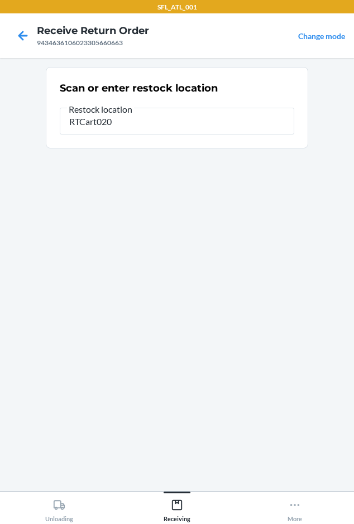
type input "RTCart020"
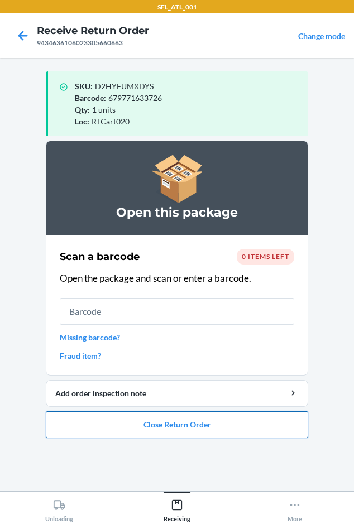
click at [205, 438] on button "Close Return Order" at bounding box center [177, 425] width 263 height 27
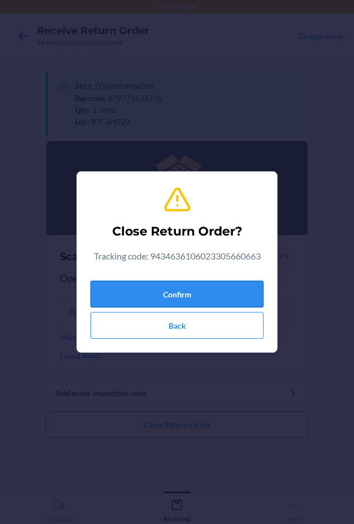
click at [207, 298] on button "Confirm" at bounding box center [176, 294] width 173 height 27
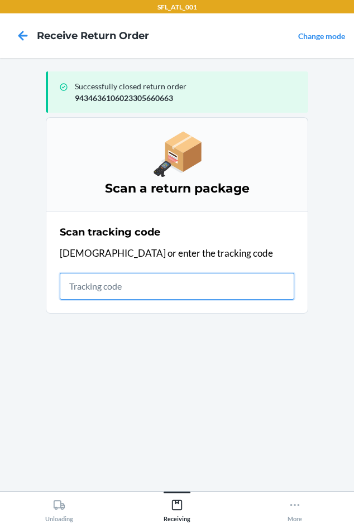
click at [81, 291] on input "text" at bounding box center [177, 286] width 235 height 27
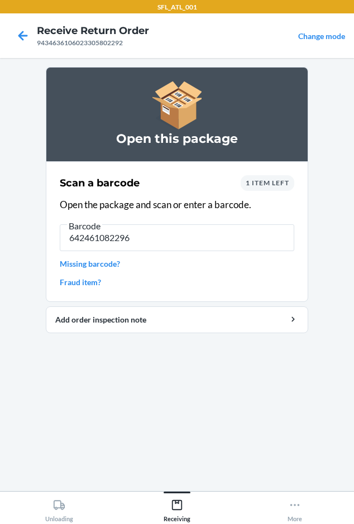
click at [253, 181] on span "1 item left" at bounding box center [268, 183] width 44 height 8
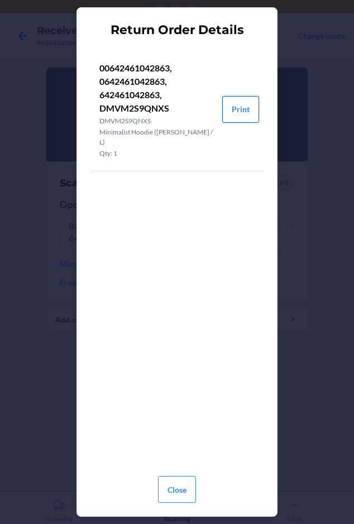
click at [245, 111] on button "Print" at bounding box center [240, 109] width 37 height 27
click at [174, 488] on button "Close" at bounding box center [177, 489] width 38 height 27
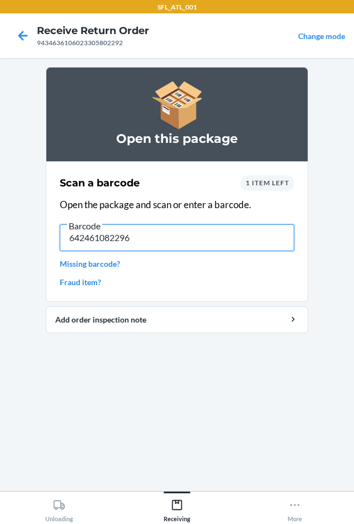
click at [141, 238] on input "642461082296" at bounding box center [177, 238] width 235 height 27
type input "6"
type input "0642461042863"
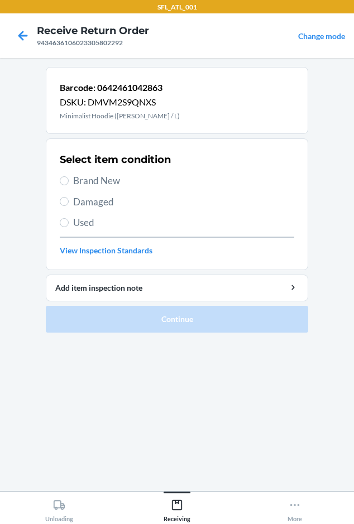
click at [90, 180] on span "Brand New" at bounding box center [183, 181] width 221 height 15
click at [69, 180] on input "Brand New" at bounding box center [64, 180] width 9 height 9
radio input "true"
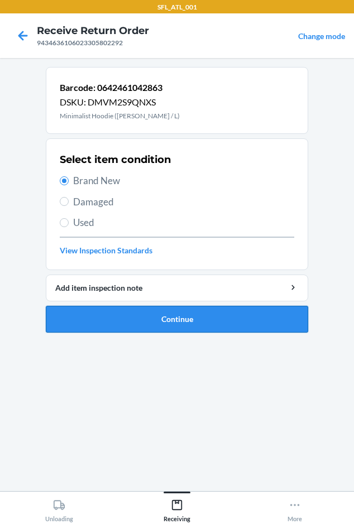
click at [132, 322] on button "Continue" at bounding box center [177, 319] width 263 height 27
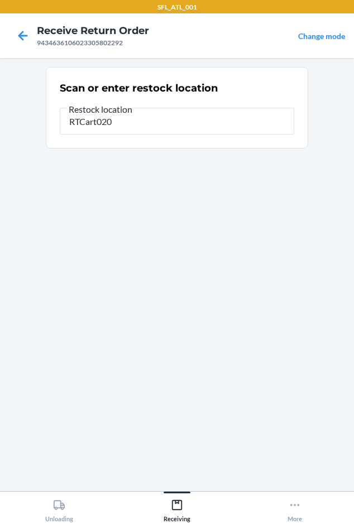
type input "RTCart020"
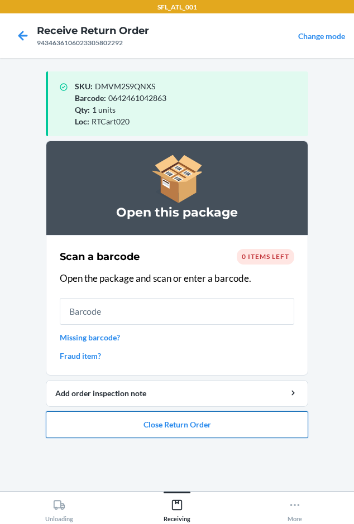
click at [195, 417] on button "Close Return Order" at bounding box center [177, 425] width 263 height 27
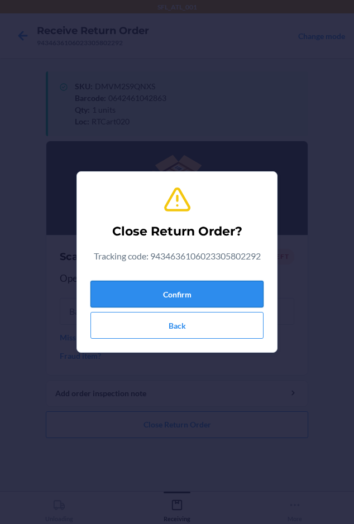
click at [162, 290] on button "Confirm" at bounding box center [176, 294] width 173 height 27
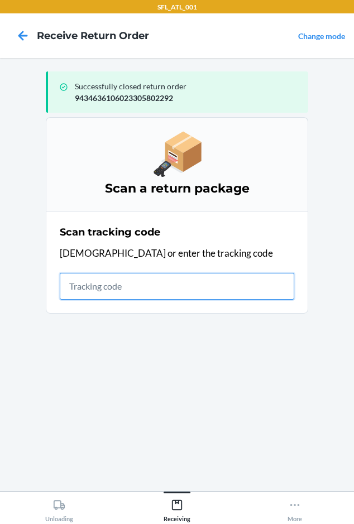
click at [77, 285] on input "text" at bounding box center [177, 286] width 235 height 27
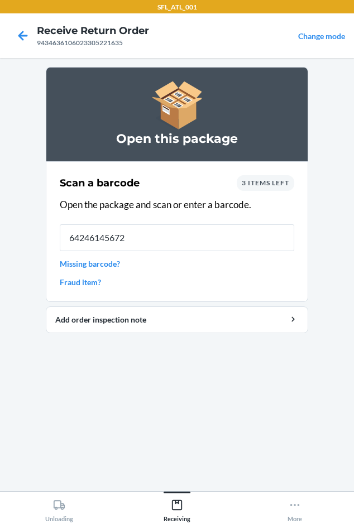
type input "642461456721"
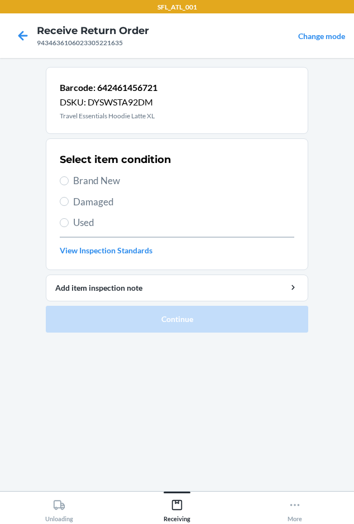
drag, startPoint x: 99, startPoint y: 183, endPoint x: 164, endPoint y: 177, distance: 65.6
click at [99, 182] on span "Brand New" at bounding box center [183, 181] width 221 height 15
click at [69, 182] on input "Brand New" at bounding box center [64, 180] width 9 height 9
radio input "true"
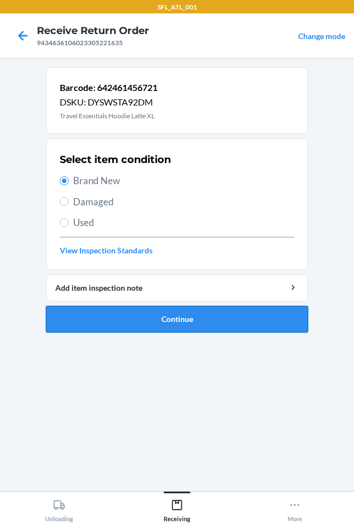
click at [155, 316] on button "Continue" at bounding box center [177, 319] width 263 height 27
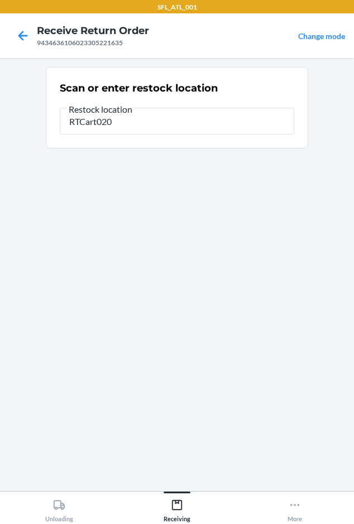
type input "RTCart020"
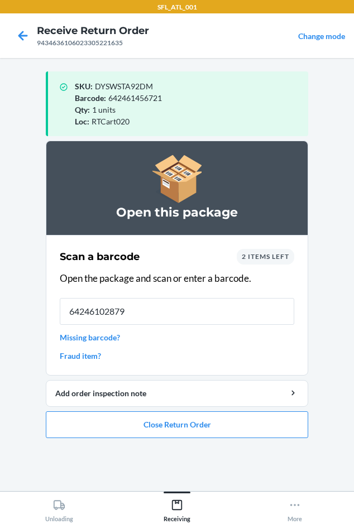
type input "642461028799"
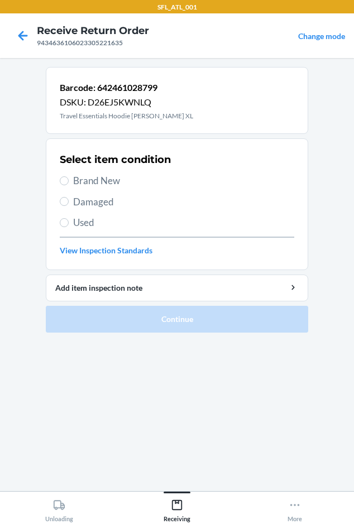
click at [97, 184] on span "Brand New" at bounding box center [183, 181] width 221 height 15
click at [69, 184] on input "Brand New" at bounding box center [64, 180] width 9 height 9
radio input "true"
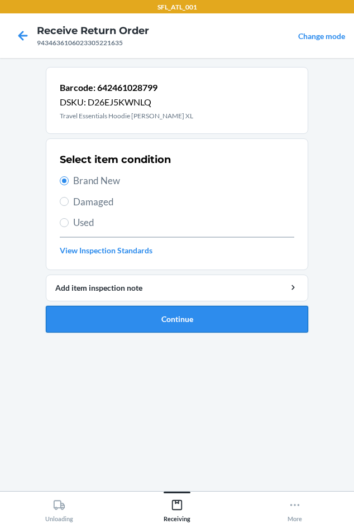
click at [135, 321] on button "Continue" at bounding box center [177, 319] width 263 height 27
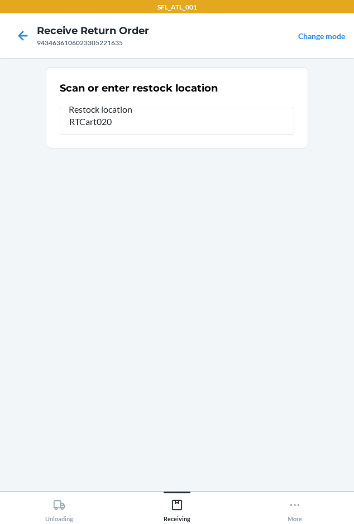
type input "RTCart020"
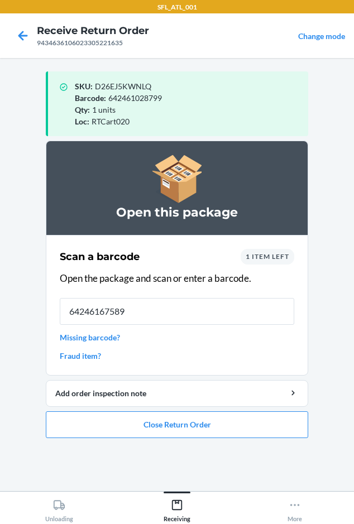
type input "642461675894"
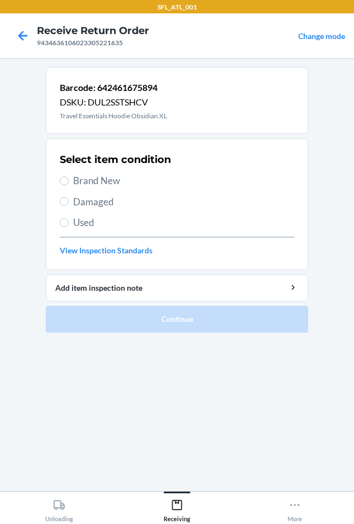
click at [71, 180] on label "Brand New" at bounding box center [177, 181] width 235 height 15
click at [69, 180] on input "Brand New" at bounding box center [64, 180] width 9 height 9
radio input "true"
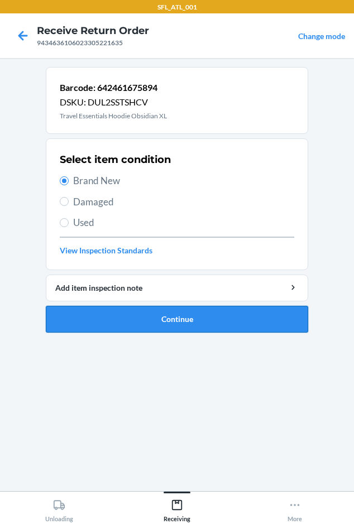
click at [136, 321] on button "Continue" at bounding box center [177, 319] width 263 height 27
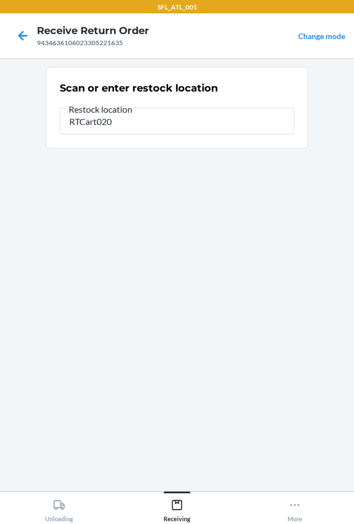
type input "RTCart020"
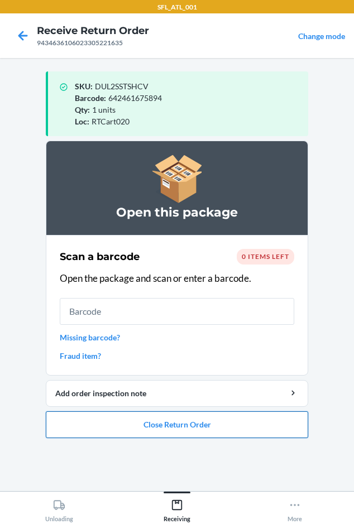
click at [165, 422] on button "Close Return Order" at bounding box center [177, 425] width 263 height 27
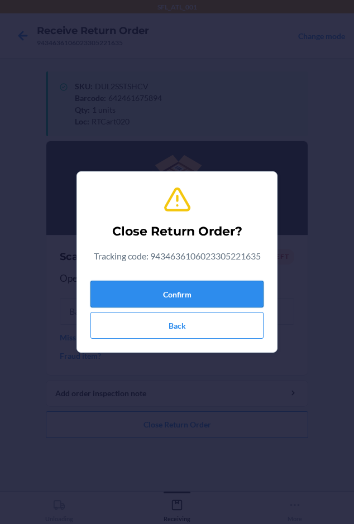
click at [174, 286] on button "Confirm" at bounding box center [176, 294] width 173 height 27
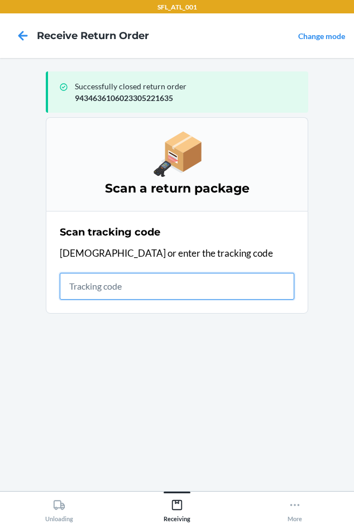
click at [84, 287] on input "text" at bounding box center [177, 286] width 235 height 27
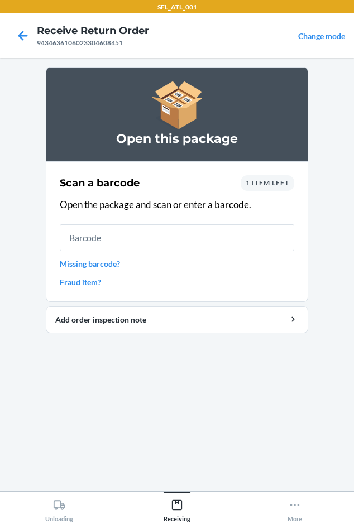
click at [256, 182] on span "1 item left" at bounding box center [268, 183] width 44 height 8
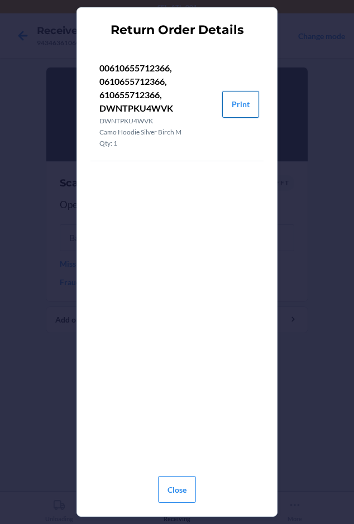
click at [230, 108] on button "Print" at bounding box center [240, 104] width 37 height 27
click at [183, 491] on button "Close" at bounding box center [177, 489] width 38 height 27
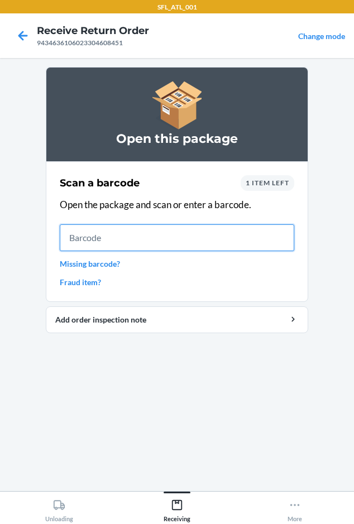
click at [87, 240] on input "text" at bounding box center [177, 238] width 235 height 27
type input "0610655712366"
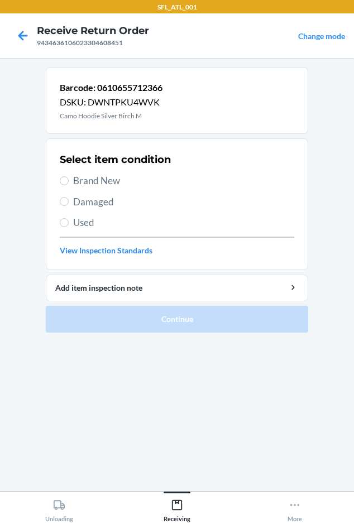
click at [84, 183] on span "Brand New" at bounding box center [183, 181] width 221 height 15
click at [69, 183] on input "Brand New" at bounding box center [64, 180] width 9 height 9
radio input "true"
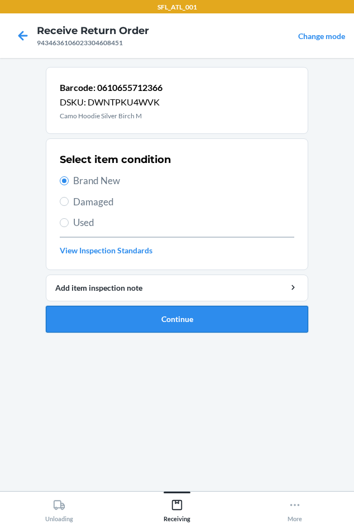
click at [136, 315] on button "Continue" at bounding box center [177, 319] width 263 height 27
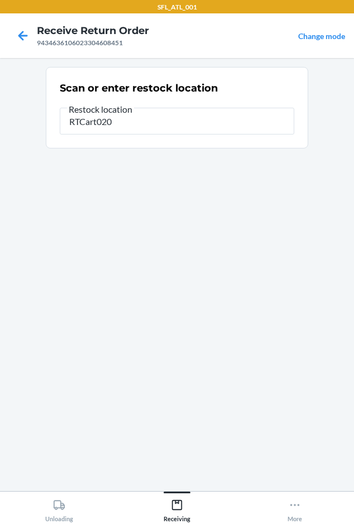
type input "RTCart020"
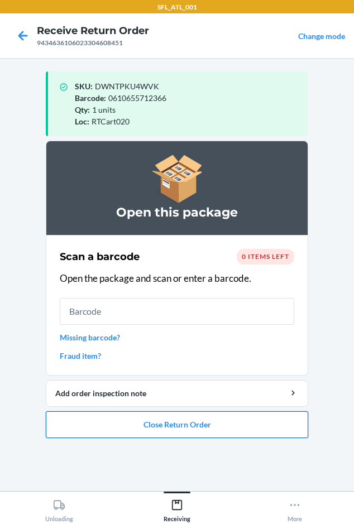
click at [134, 419] on button "Close Return Order" at bounding box center [177, 425] width 263 height 27
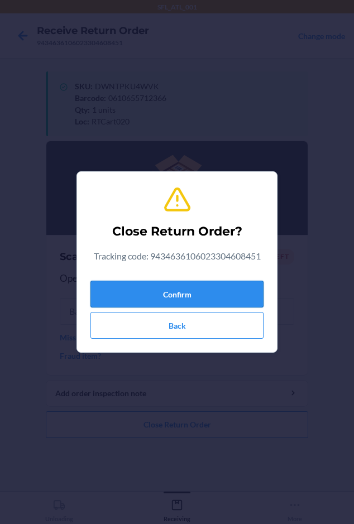
click at [144, 292] on button "Confirm" at bounding box center [176, 294] width 173 height 27
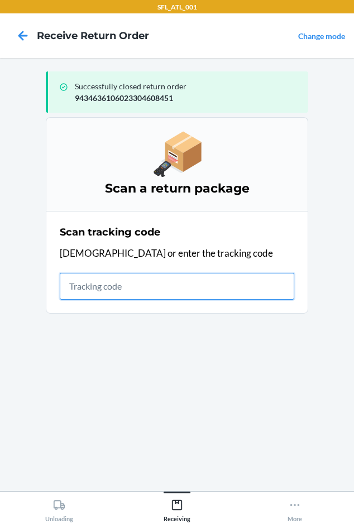
click at [70, 288] on input "text" at bounding box center [177, 286] width 235 height 27
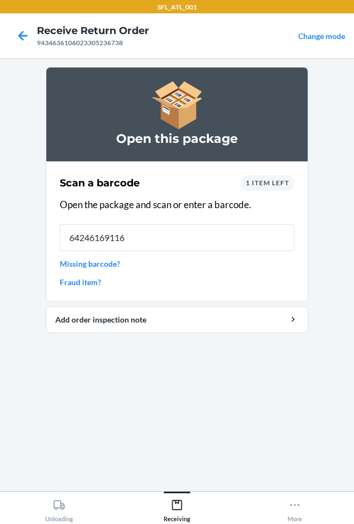
type input "642461691160"
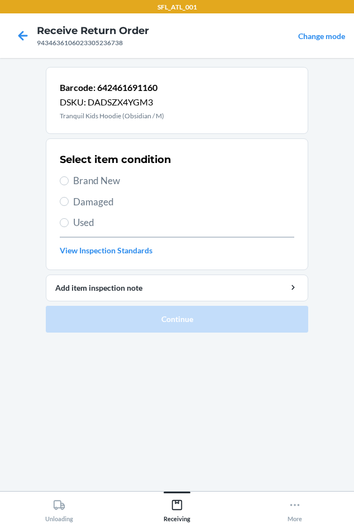
click at [89, 178] on span "Brand New" at bounding box center [183, 181] width 221 height 15
click at [69, 178] on input "Brand New" at bounding box center [64, 180] width 9 height 9
radio input "true"
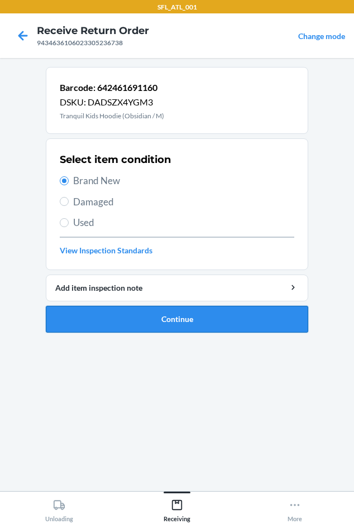
click at [100, 316] on button "Continue" at bounding box center [177, 319] width 263 height 27
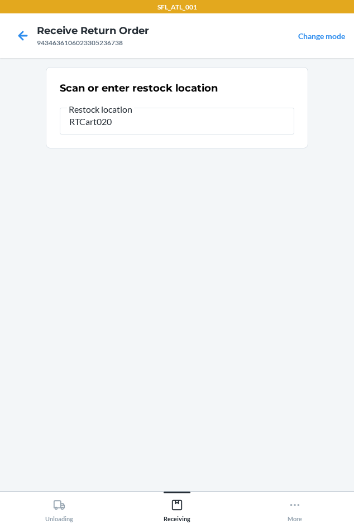
type input "RTCart020"
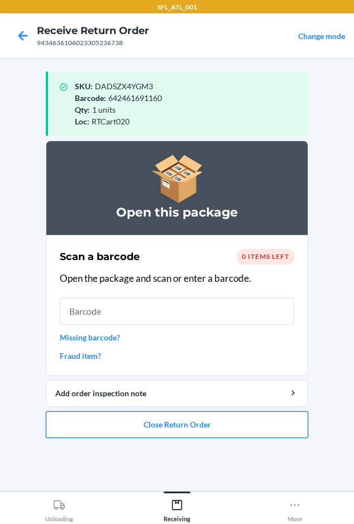
click at [188, 422] on button "Close Return Order" at bounding box center [177, 425] width 263 height 27
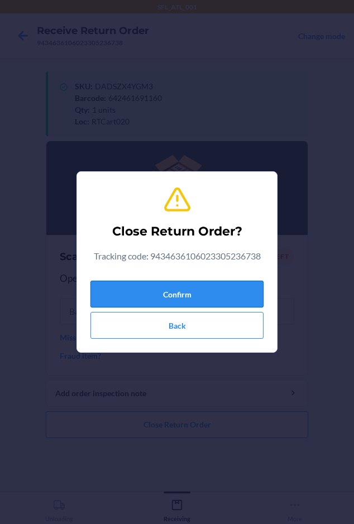
click at [136, 297] on button "Confirm" at bounding box center [176, 294] width 173 height 27
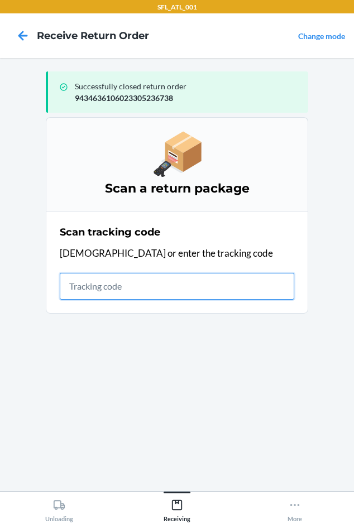
click at [77, 285] on input "text" at bounding box center [177, 286] width 235 height 27
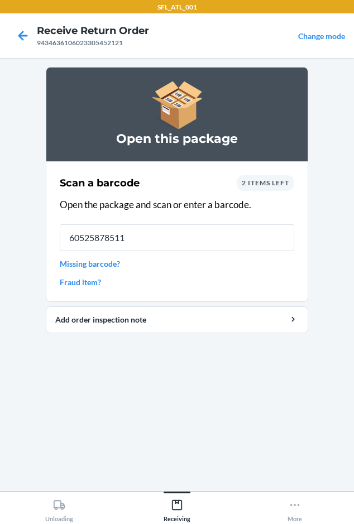
type input "605258785114"
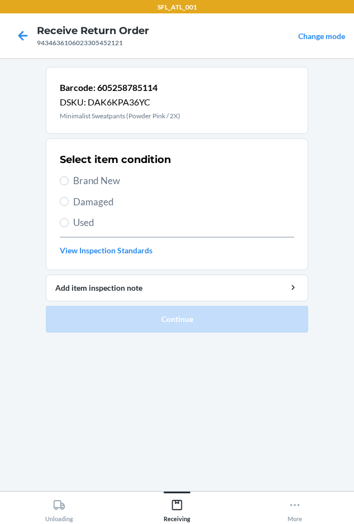
drag, startPoint x: 86, startPoint y: 181, endPoint x: 102, endPoint y: 255, distance: 75.5
click at [87, 182] on span "Brand New" at bounding box center [183, 181] width 221 height 15
click at [69, 182] on input "Brand New" at bounding box center [64, 180] width 9 height 9
radio input "true"
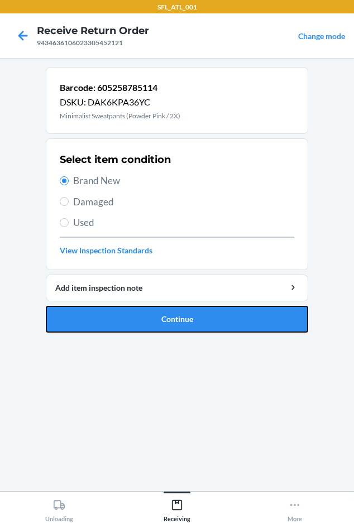
drag, startPoint x: 101, startPoint y: 320, endPoint x: 103, endPoint y: 307, distance: 13.0
click at [101, 319] on button "Continue" at bounding box center [177, 319] width 263 height 27
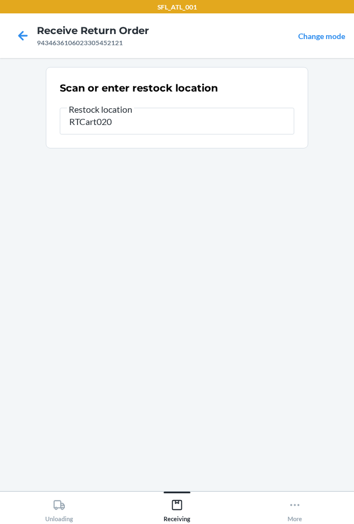
type input "RTCart020"
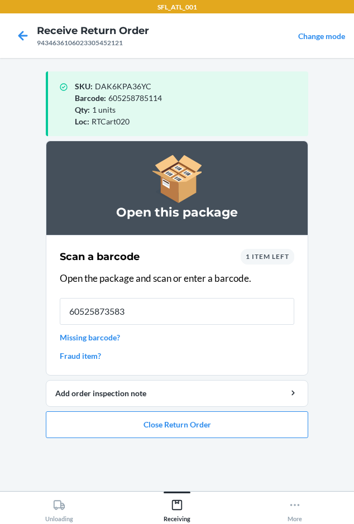
type input "605258735836"
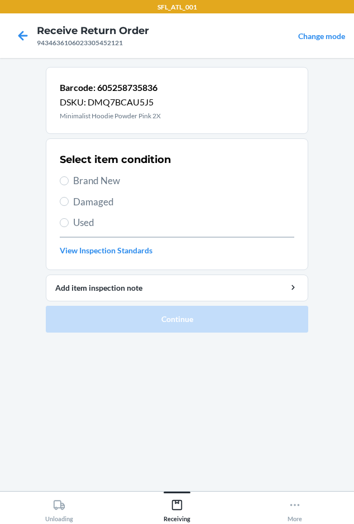
click at [104, 179] on span "Brand New" at bounding box center [183, 181] width 221 height 15
click at [69, 179] on input "Brand New" at bounding box center [64, 180] width 9 height 9
radio input "true"
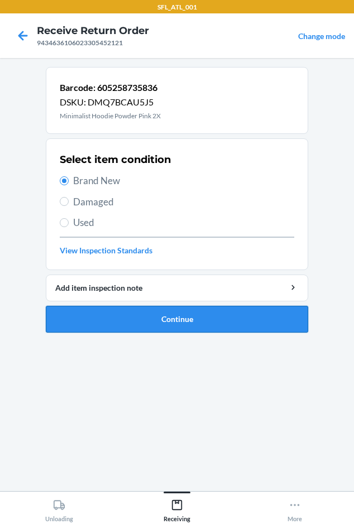
click at [143, 319] on button "Continue" at bounding box center [177, 319] width 263 height 27
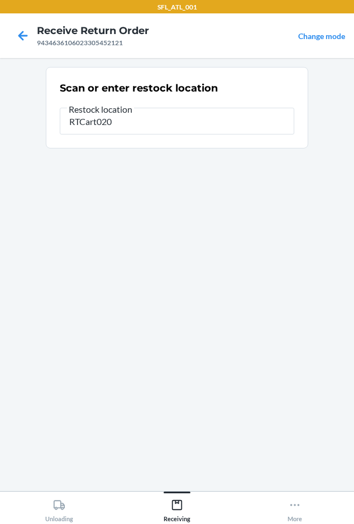
type input "RTCart020"
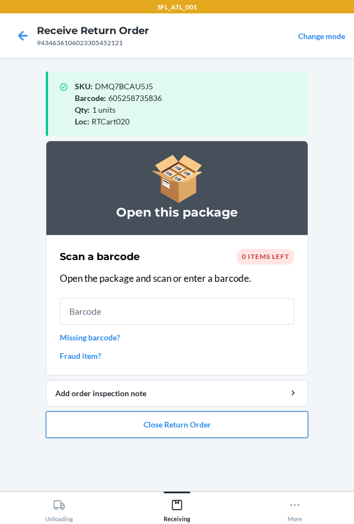
click at [118, 421] on button "Close Return Order" at bounding box center [177, 425] width 263 height 27
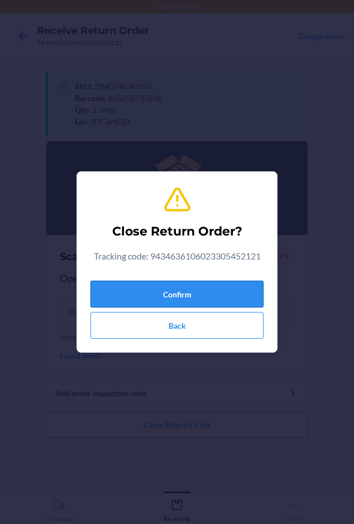
click at [123, 295] on button "Confirm" at bounding box center [176, 294] width 173 height 27
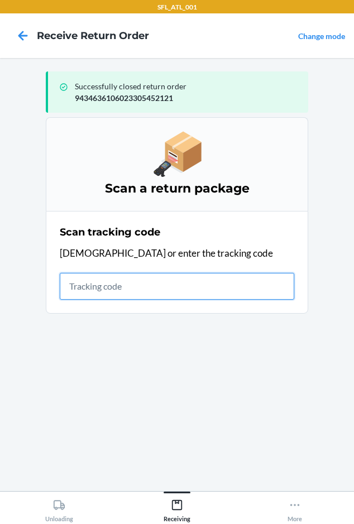
click at [73, 292] on input "text" at bounding box center [177, 286] width 235 height 27
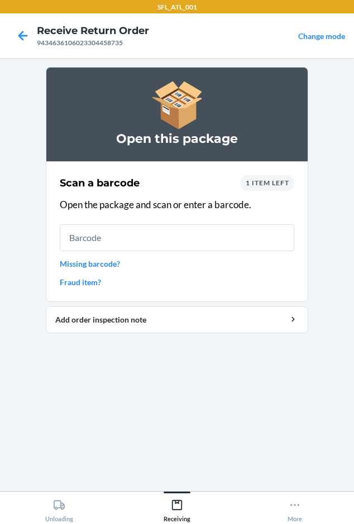
click at [252, 184] on span "1 item left" at bounding box center [268, 183] width 44 height 8
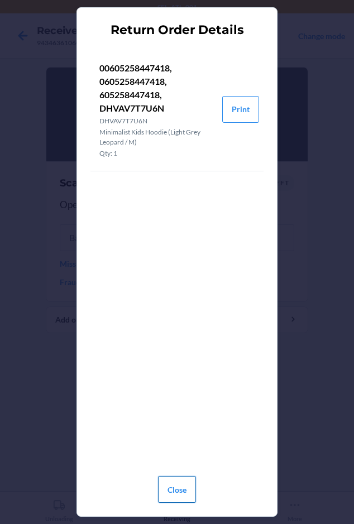
click at [176, 498] on button "Close" at bounding box center [177, 489] width 38 height 27
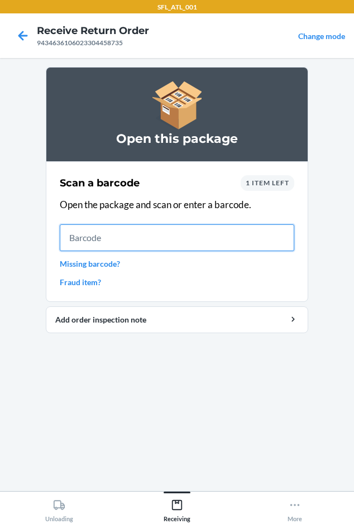
click at [101, 251] on input "text" at bounding box center [177, 238] width 235 height 27
type input "605258447418"
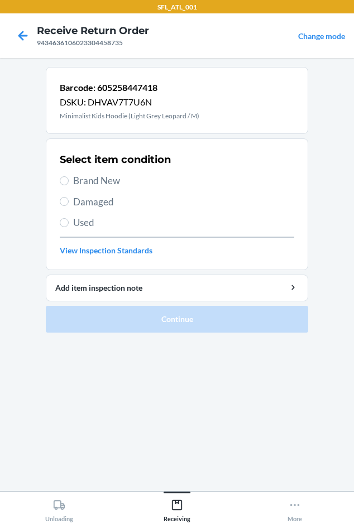
click at [94, 176] on span "Brand New" at bounding box center [183, 181] width 221 height 15
click at [69, 176] on input "Brand New" at bounding box center [64, 180] width 9 height 9
radio input "true"
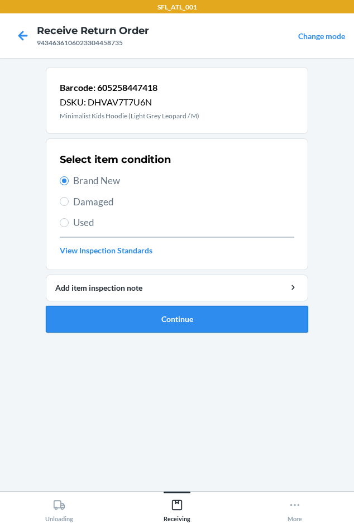
click at [117, 321] on button "Continue" at bounding box center [177, 319] width 263 height 27
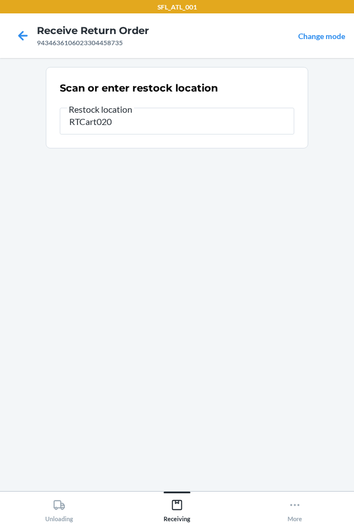
type input "RTCart020"
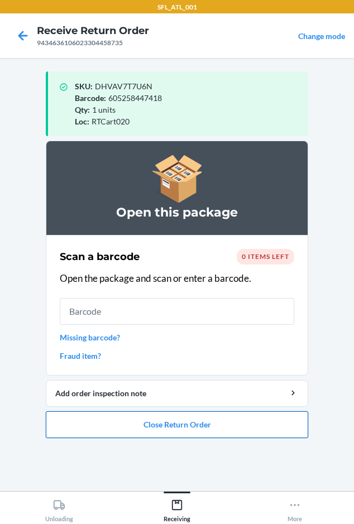
click at [170, 426] on button "Close Return Order" at bounding box center [177, 425] width 263 height 27
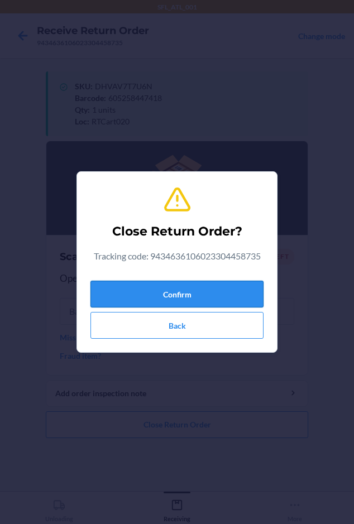
click at [166, 289] on button "Confirm" at bounding box center [176, 294] width 173 height 27
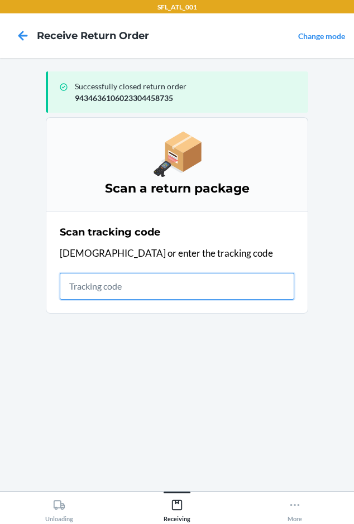
click at [75, 285] on input "text" at bounding box center [177, 286] width 235 height 27
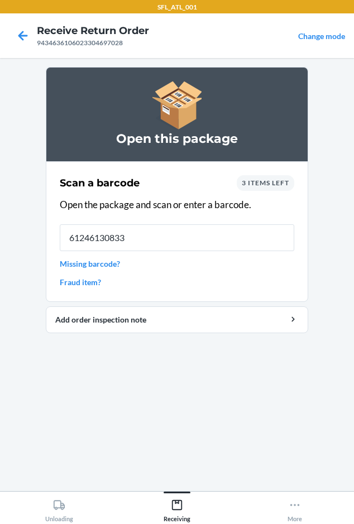
type input "612461308337"
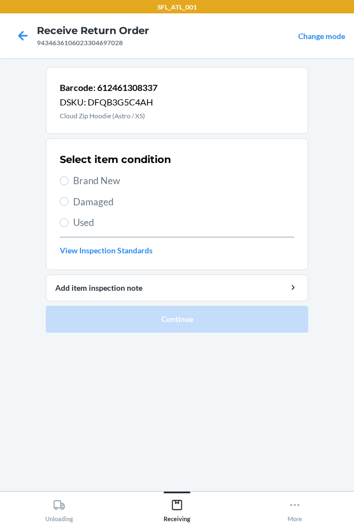
drag, startPoint x: 103, startPoint y: 173, endPoint x: 102, endPoint y: 181, distance: 7.9
click at [103, 174] on div "Select item condition Brand New Damaged Used View Inspection Standards" at bounding box center [177, 204] width 235 height 111
click at [102, 184] on span "Brand New" at bounding box center [183, 181] width 221 height 15
click at [69, 184] on input "Brand New" at bounding box center [64, 180] width 9 height 9
radio input "true"
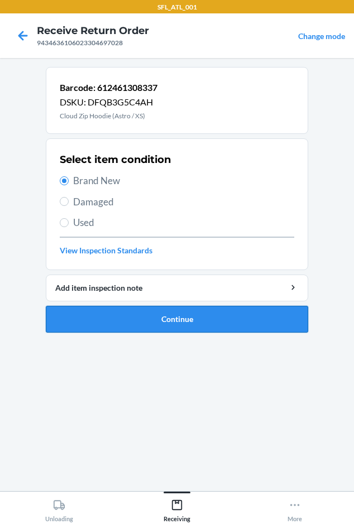
click at [131, 319] on button "Continue" at bounding box center [177, 319] width 263 height 27
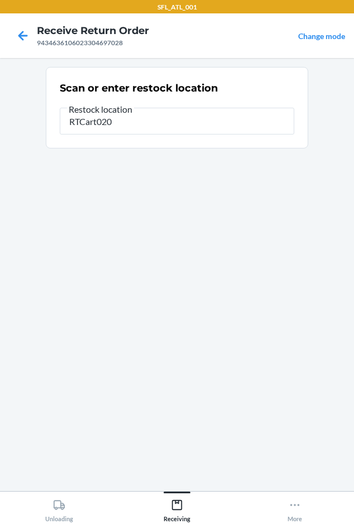
type input "RTCart020"
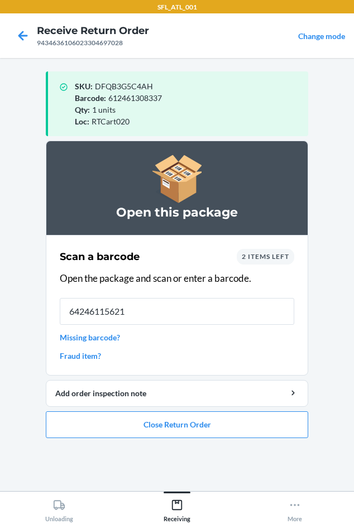
type input "642461156218"
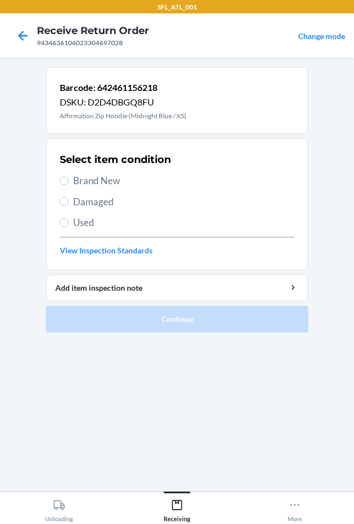
click at [91, 181] on span "Brand New" at bounding box center [183, 181] width 221 height 15
click at [69, 181] on input "Brand New" at bounding box center [64, 180] width 9 height 9
radio input "true"
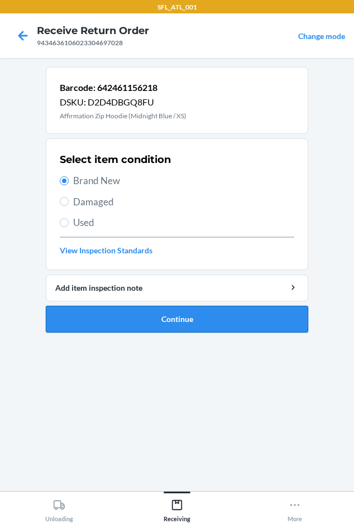
click at [91, 331] on button "Continue" at bounding box center [177, 319] width 263 height 27
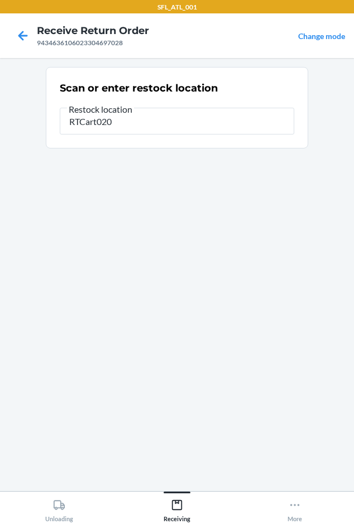
type input "RTCart020"
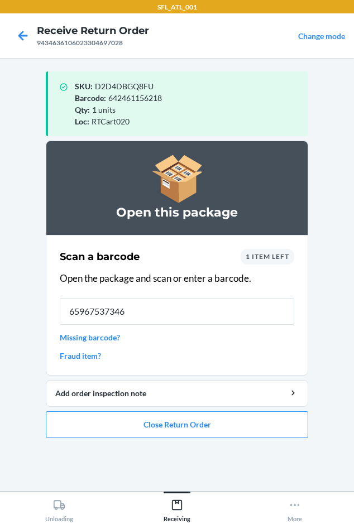
type input "659675373461"
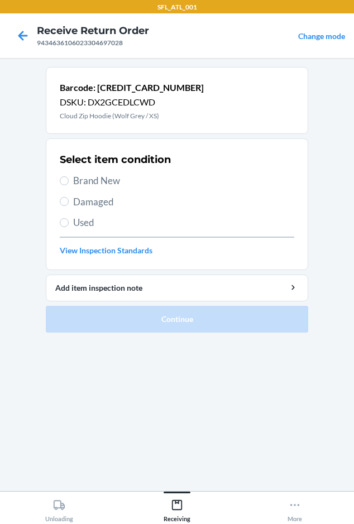
click at [101, 182] on span "Brand New" at bounding box center [183, 181] width 221 height 15
click at [69, 182] on input "Brand New" at bounding box center [64, 180] width 9 height 9
radio input "true"
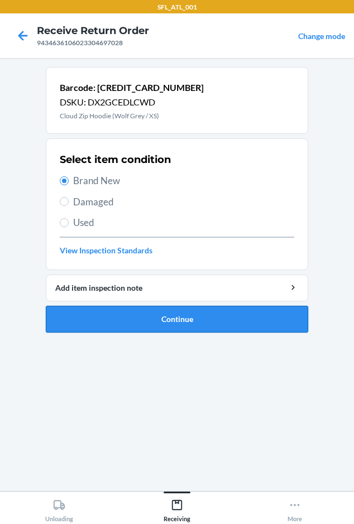
click at [101, 330] on button "Continue" at bounding box center [177, 319] width 263 height 27
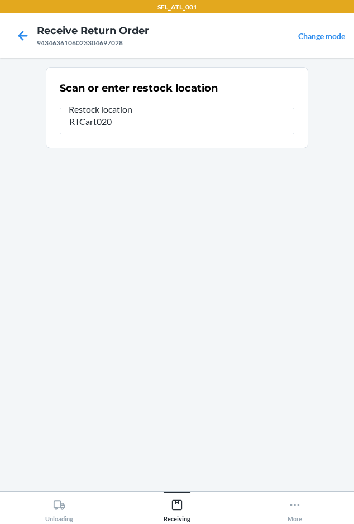
type input "RTCart020"
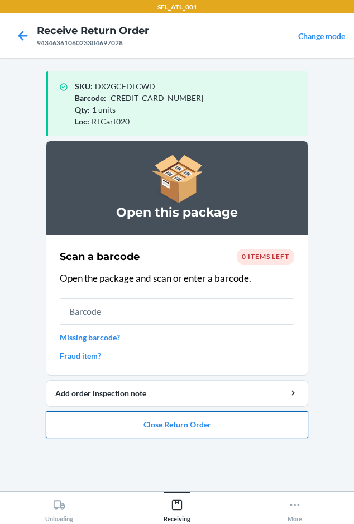
click at [64, 428] on button "Close Return Order" at bounding box center [177, 425] width 263 height 27
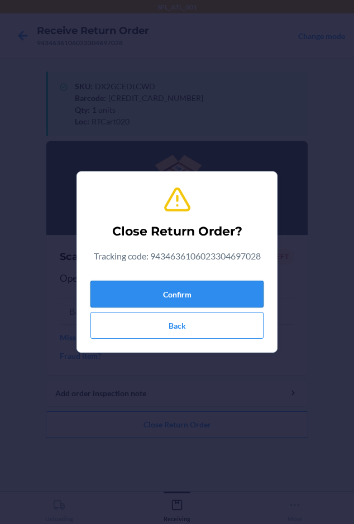
click at [121, 301] on button "Confirm" at bounding box center [176, 294] width 173 height 27
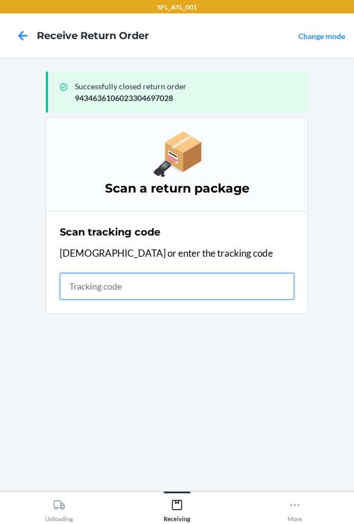
click at [88, 285] on input "text" at bounding box center [177, 286] width 235 height 27
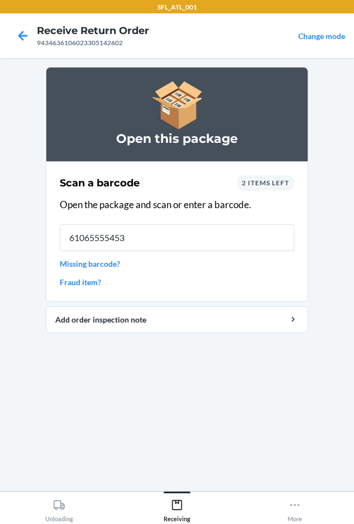
type input "610655554539"
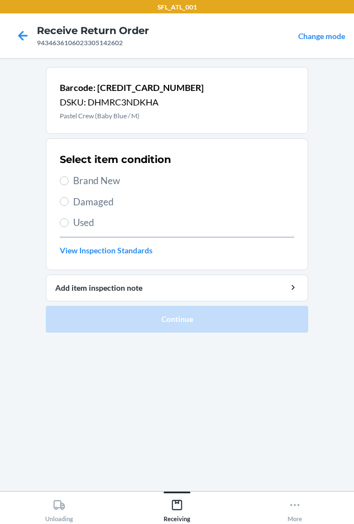
click at [87, 181] on span "Brand New" at bounding box center [183, 181] width 221 height 15
click at [69, 181] on input "Brand New" at bounding box center [64, 180] width 9 height 9
radio input "true"
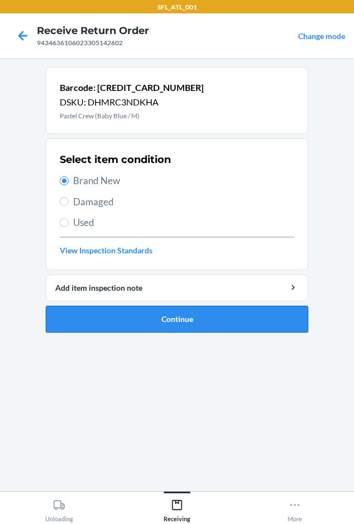
click at [106, 318] on button "Continue" at bounding box center [177, 319] width 263 height 27
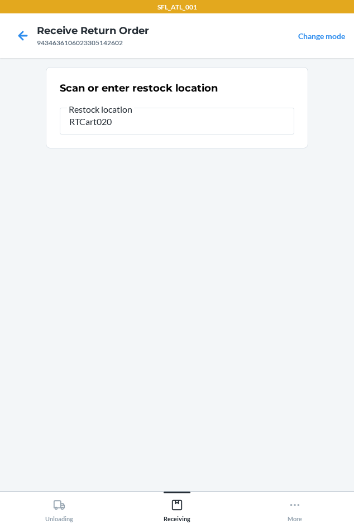
type input "RTCart020"
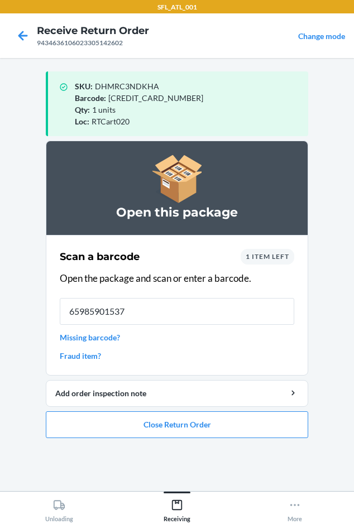
type input "659859015378"
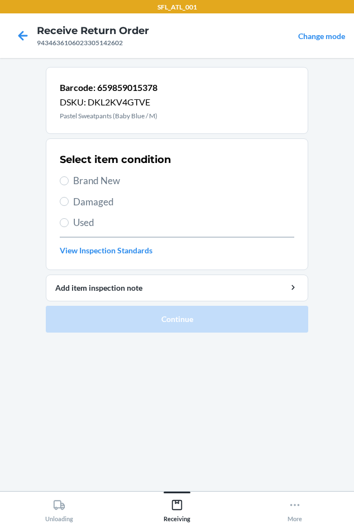
click at [80, 183] on span "Brand New" at bounding box center [183, 181] width 221 height 15
click at [69, 183] on input "Brand New" at bounding box center [64, 180] width 9 height 9
radio input "true"
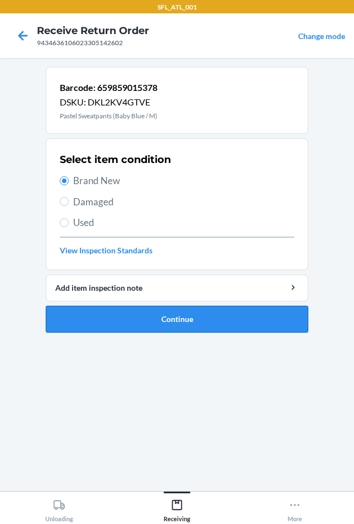
click at [105, 318] on button "Continue" at bounding box center [177, 319] width 263 height 27
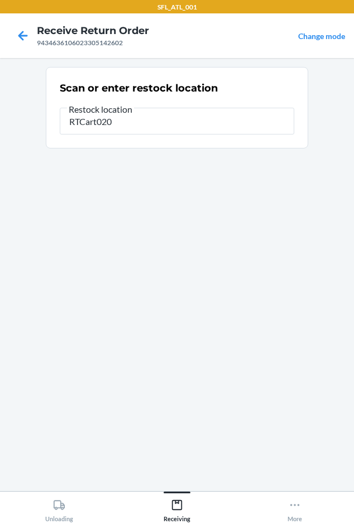
type input "RTCart020"
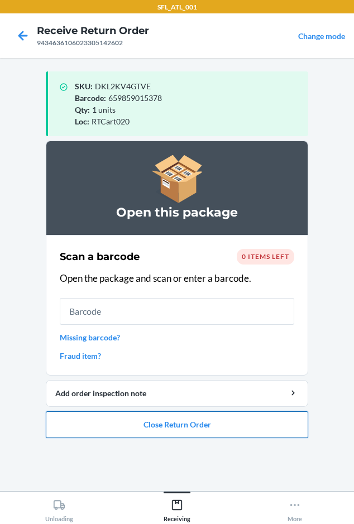
click at [142, 421] on button "Close Return Order" at bounding box center [177, 425] width 263 height 27
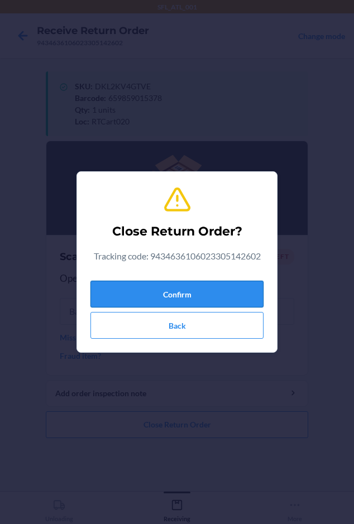
click at [148, 295] on button "Confirm" at bounding box center [176, 294] width 173 height 27
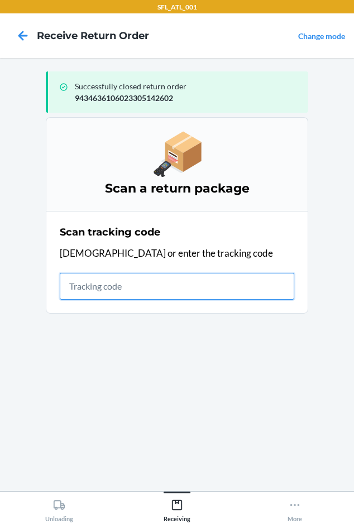
click at [74, 294] on input "text" at bounding box center [177, 286] width 235 height 27
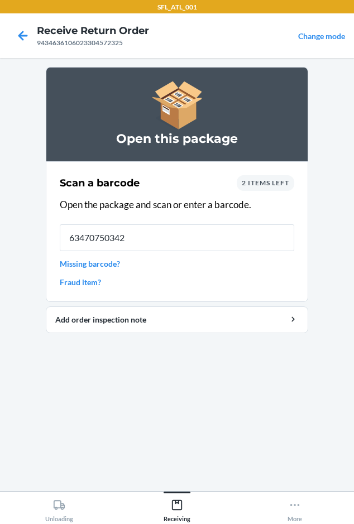
type input "634707503429"
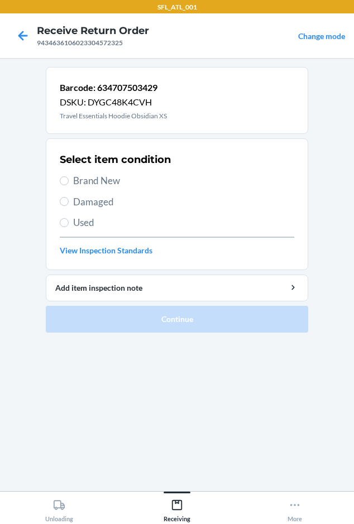
drag, startPoint x: 77, startPoint y: 176, endPoint x: 175, endPoint y: 317, distance: 171.7
click at [79, 176] on span "Brand New" at bounding box center [183, 181] width 221 height 15
click at [69, 176] on input "Brand New" at bounding box center [64, 180] width 9 height 9
radio input "true"
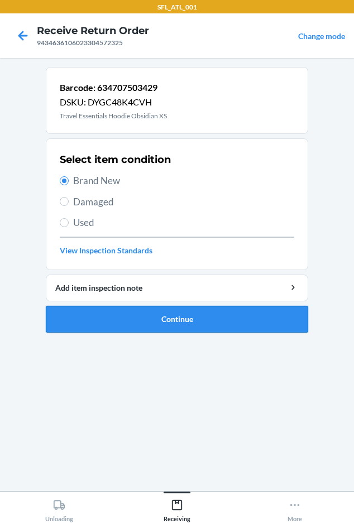
click at [150, 325] on button "Continue" at bounding box center [177, 319] width 263 height 27
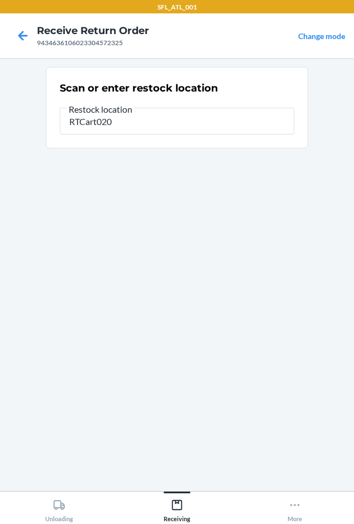
type input "RTCart020"
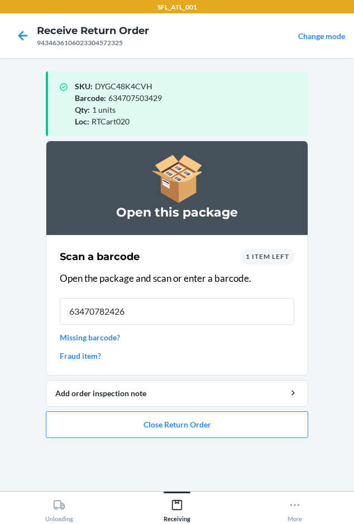
type input "634707824265"
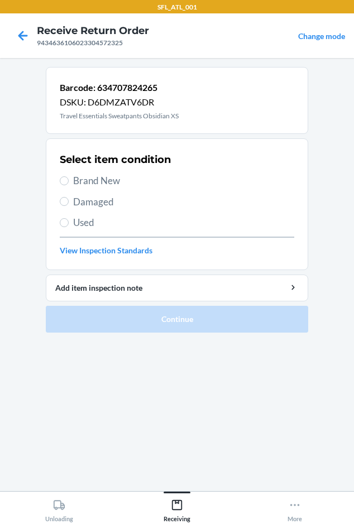
click at [98, 180] on span "Brand New" at bounding box center [183, 181] width 221 height 15
click at [69, 180] on input "Brand New" at bounding box center [64, 180] width 9 height 9
radio input "true"
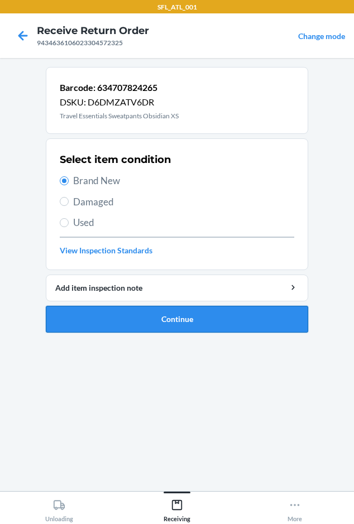
click at [125, 327] on button "Continue" at bounding box center [177, 319] width 263 height 27
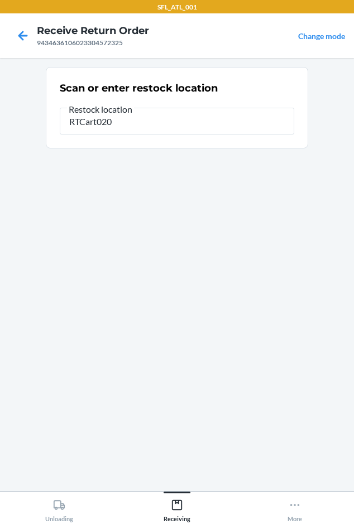
type input "RTCart020"
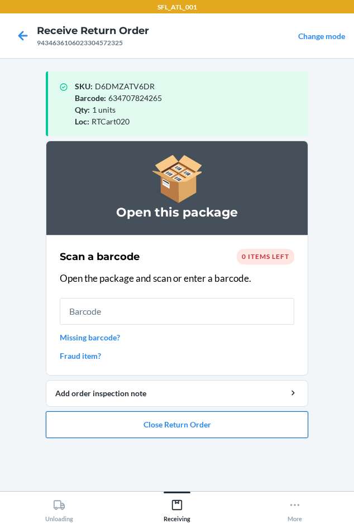
click at [152, 425] on button "Close Return Order" at bounding box center [177, 425] width 263 height 27
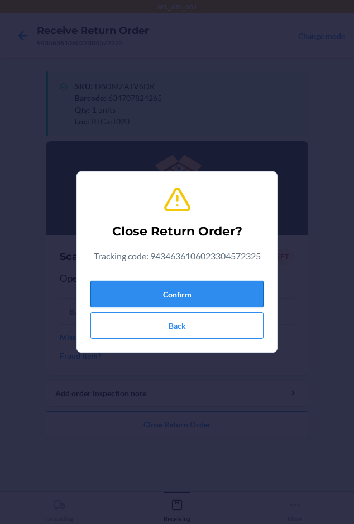
click at [132, 297] on button "Confirm" at bounding box center [176, 294] width 173 height 27
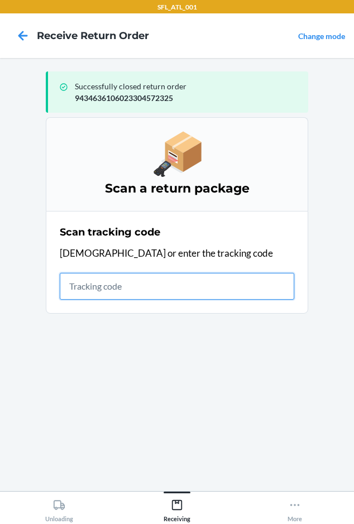
click at [67, 288] on input "text" at bounding box center [177, 286] width 235 height 27
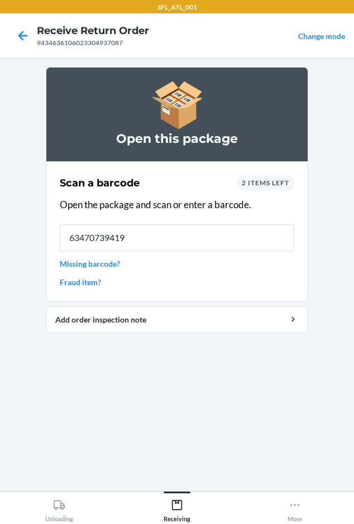
type input "634707394195"
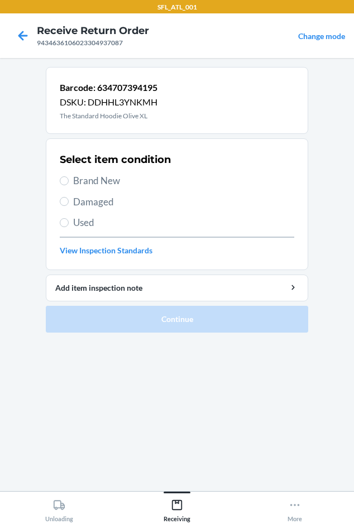
click at [111, 183] on span "Brand New" at bounding box center [183, 181] width 221 height 15
click at [69, 183] on input "Brand New" at bounding box center [64, 180] width 9 height 9
radio input "true"
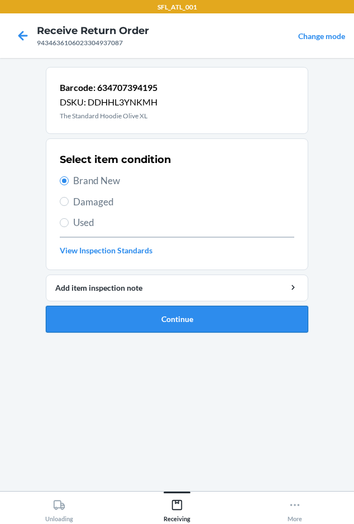
click at [120, 314] on button "Continue" at bounding box center [177, 319] width 263 height 27
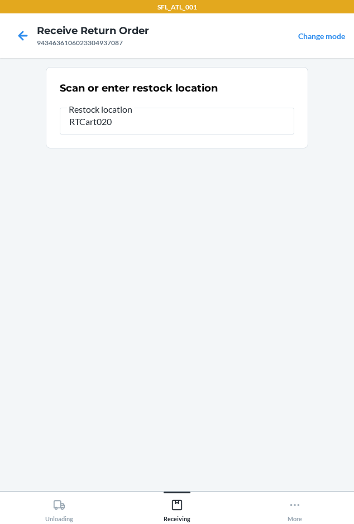
type input "RTCart020"
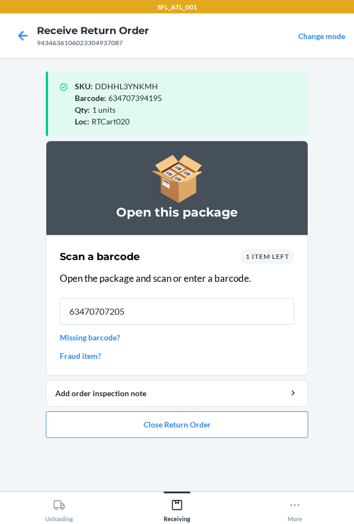
type input "634707072055"
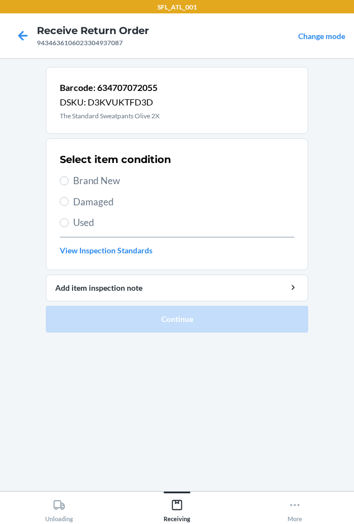
click at [86, 180] on span "Brand New" at bounding box center [183, 181] width 221 height 15
click at [69, 180] on input "Brand New" at bounding box center [64, 180] width 9 height 9
radio input "true"
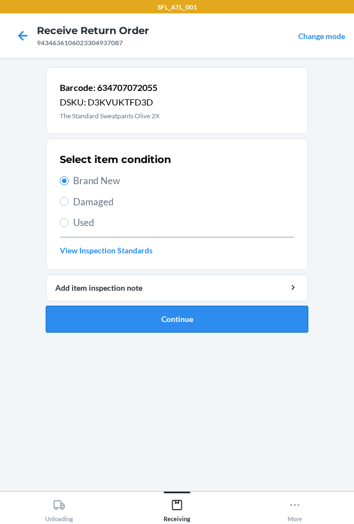
click at [109, 310] on button "Continue" at bounding box center [177, 319] width 263 height 27
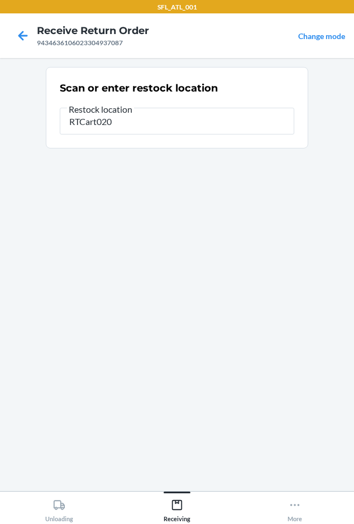
type input "RTCart020"
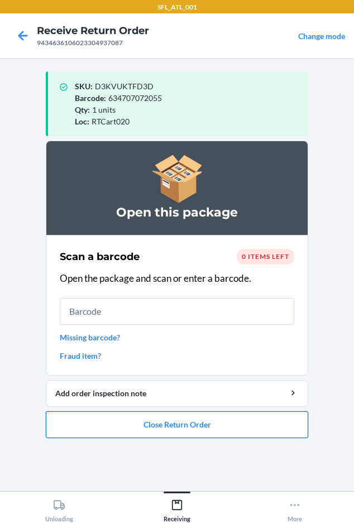
click at [188, 418] on button "Close Return Order" at bounding box center [177, 425] width 263 height 27
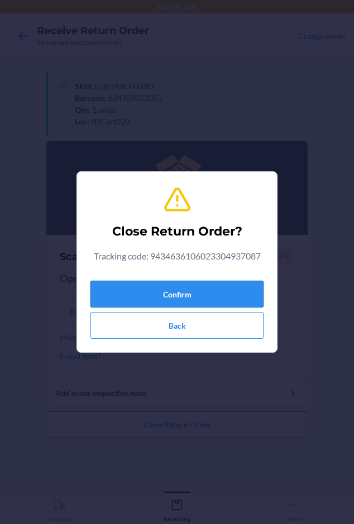
click at [118, 285] on button "Confirm" at bounding box center [176, 294] width 173 height 27
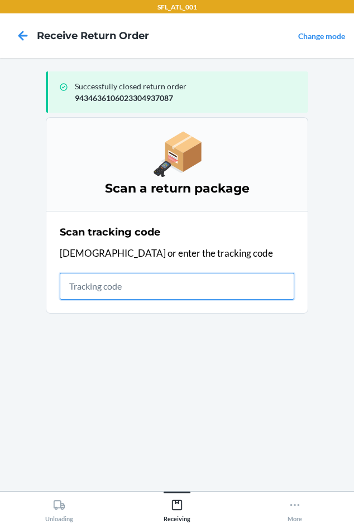
click at [93, 290] on input "text" at bounding box center [177, 286] width 235 height 27
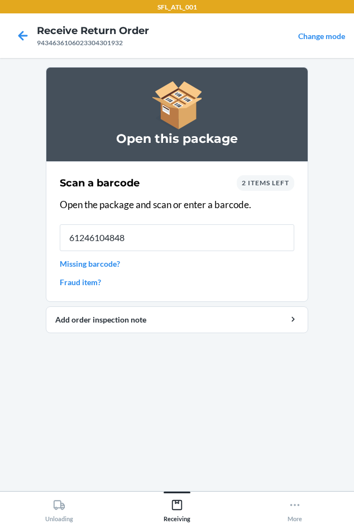
type input "612461048486"
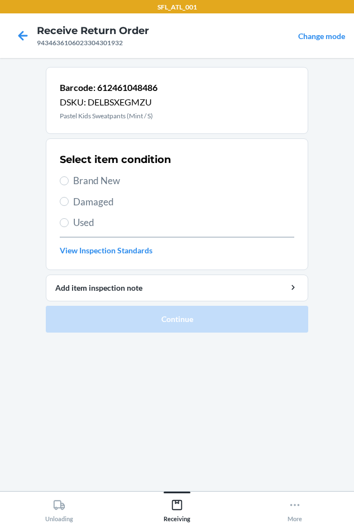
click at [78, 180] on span "Brand New" at bounding box center [183, 181] width 221 height 15
click at [69, 180] on input "Brand New" at bounding box center [64, 180] width 9 height 9
radio input "true"
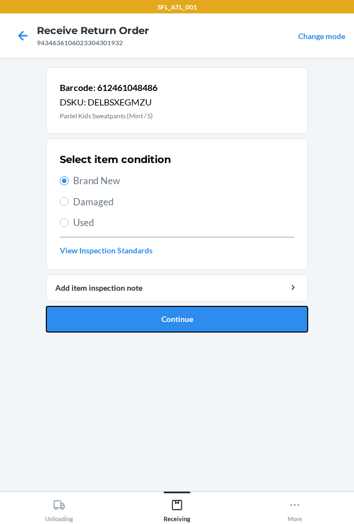
drag, startPoint x: 127, startPoint y: 313, endPoint x: 159, endPoint y: 302, distance: 33.6
click at [127, 313] on button "Continue" at bounding box center [177, 319] width 263 height 27
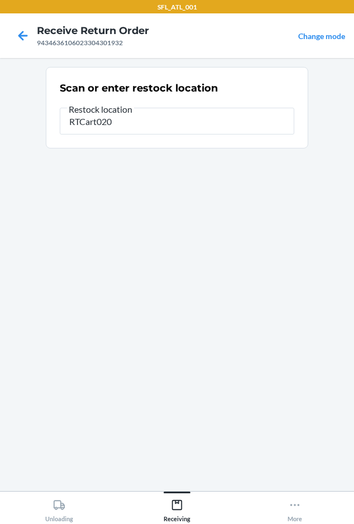
type input "RTCart020"
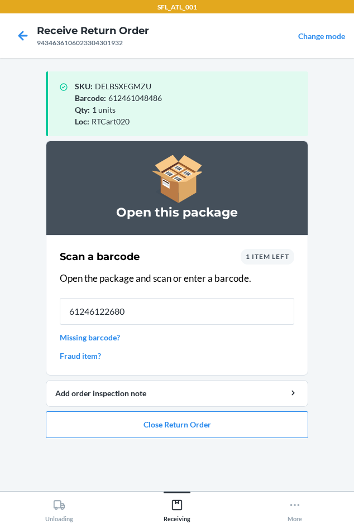
type input "612461226808"
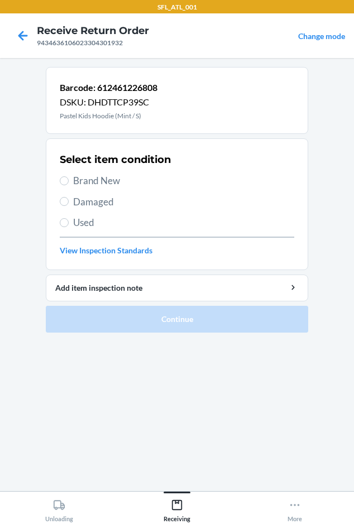
click at [97, 178] on span "Brand New" at bounding box center [183, 181] width 221 height 15
click at [69, 178] on input "Brand New" at bounding box center [64, 180] width 9 height 9
radio input "true"
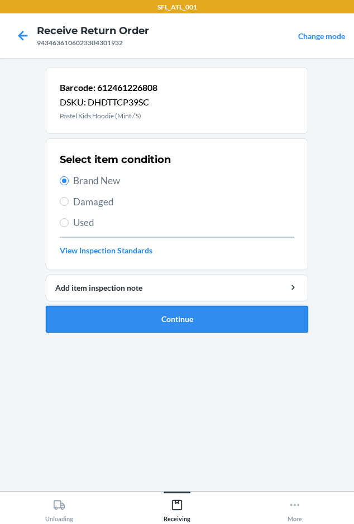
click at [142, 324] on button "Continue" at bounding box center [177, 319] width 263 height 27
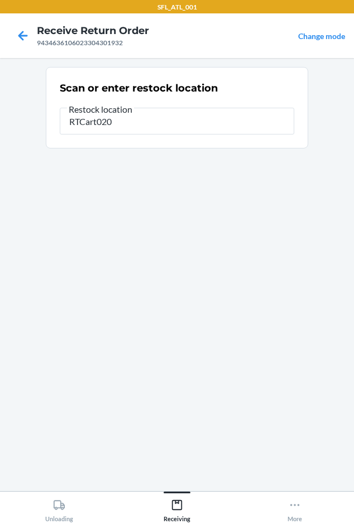
type input "RTCart020"
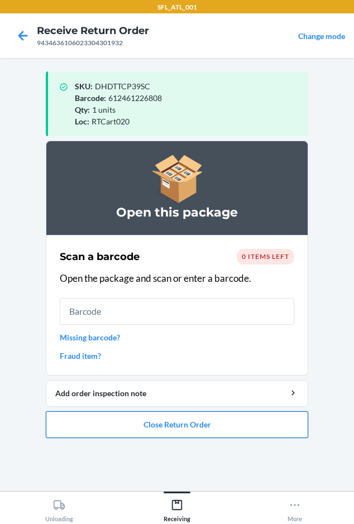
click at [127, 422] on button "Close Return Order" at bounding box center [177, 425] width 263 height 27
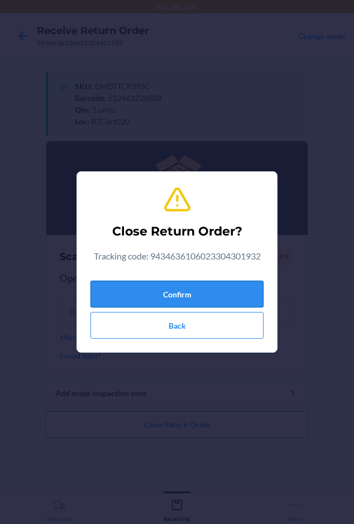
click at [153, 294] on button "Confirm" at bounding box center [176, 294] width 173 height 27
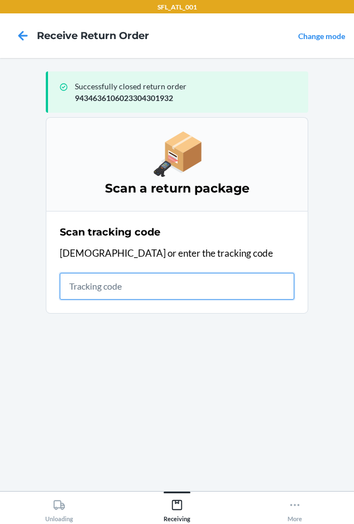
click at [70, 285] on input "text" at bounding box center [177, 286] width 235 height 27
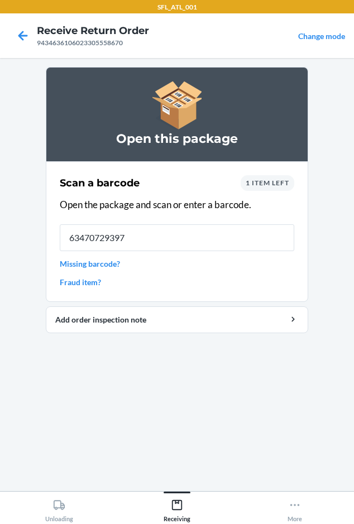
type input "634707293979"
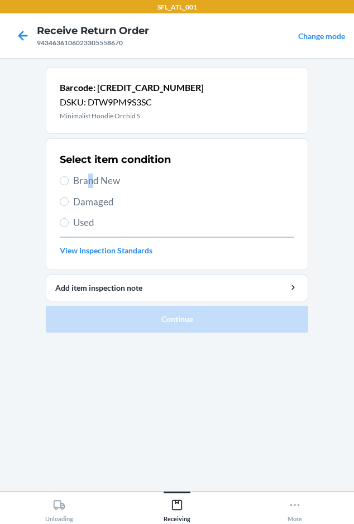
click at [90, 185] on span "Brand New" at bounding box center [183, 181] width 221 height 15
click at [59, 183] on section "Select item condition Brand New Damaged Used View Inspection Standards" at bounding box center [177, 205] width 263 height 132
click at [65, 184] on input "Brand New" at bounding box center [64, 180] width 9 height 9
radio input "true"
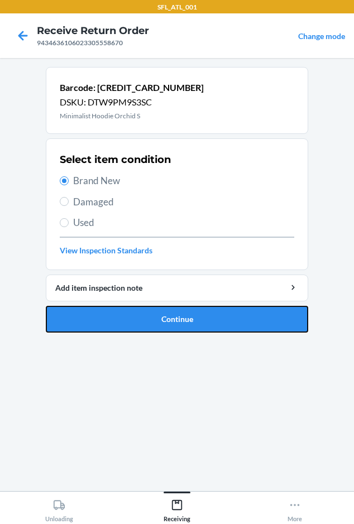
drag, startPoint x: 69, startPoint y: 318, endPoint x: 69, endPoint y: 304, distance: 13.4
click at [69, 314] on button "Continue" at bounding box center [177, 319] width 263 height 27
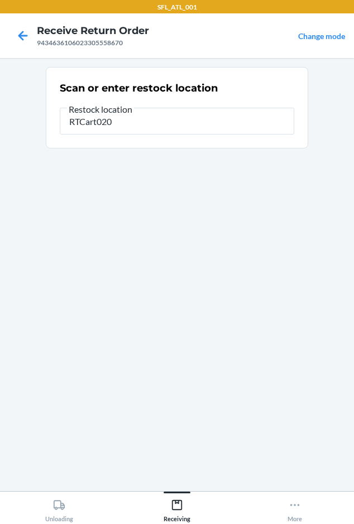
type input "RTCart020"
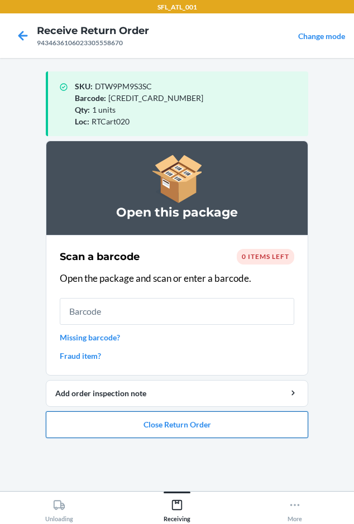
click at [147, 429] on button "Close Return Order" at bounding box center [177, 425] width 263 height 27
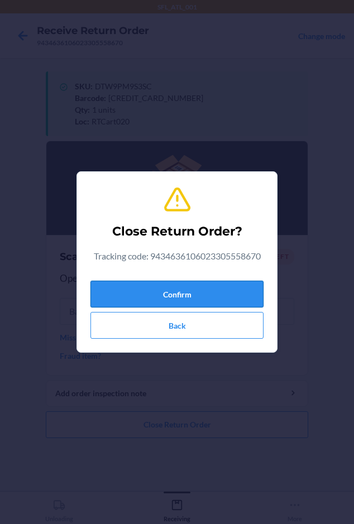
click at [155, 284] on button "Confirm" at bounding box center [176, 294] width 173 height 27
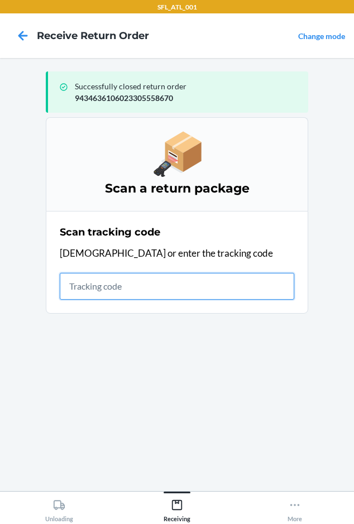
click at [85, 281] on input "text" at bounding box center [177, 286] width 235 height 27
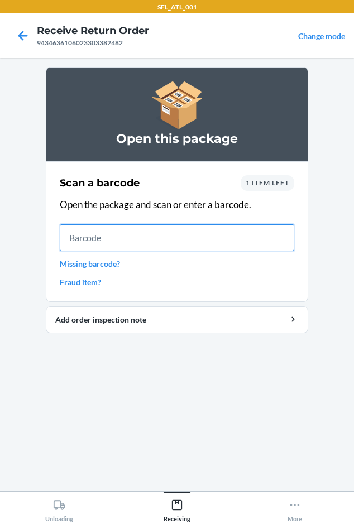
click at [122, 245] on input "text" at bounding box center [177, 238] width 235 height 27
type input "642461710694"
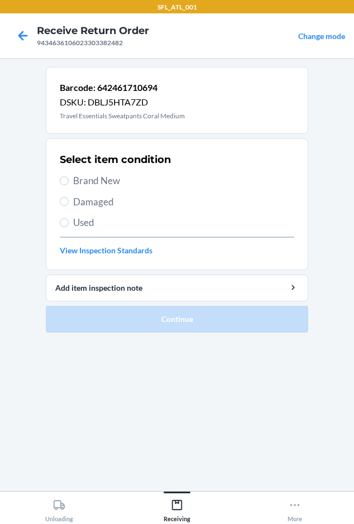
drag, startPoint x: 110, startPoint y: 184, endPoint x: 98, endPoint y: 214, distance: 32.6
click at [109, 184] on span "Brand New" at bounding box center [183, 181] width 221 height 15
click at [65, 175] on label "Brand New" at bounding box center [177, 181] width 235 height 15
click at [65, 176] on input "Brand New" at bounding box center [64, 180] width 9 height 9
radio input "true"
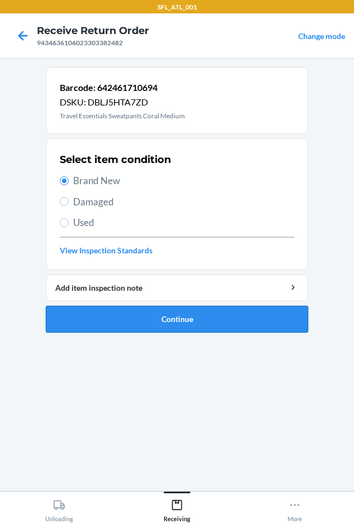
click at [106, 328] on button "Continue" at bounding box center [177, 319] width 263 height 27
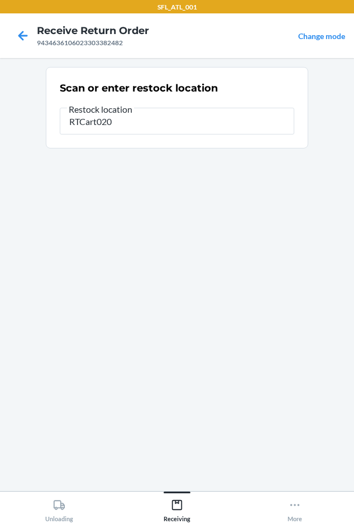
type input "RTCart020"
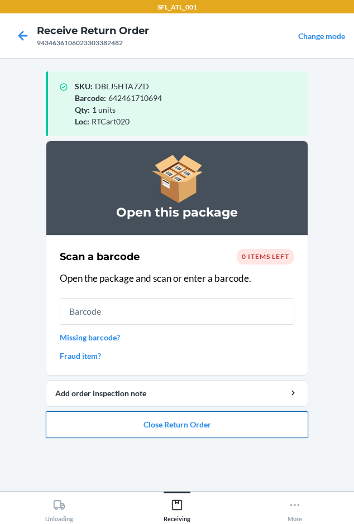
click at [96, 427] on button "Close Return Order" at bounding box center [177, 425] width 263 height 27
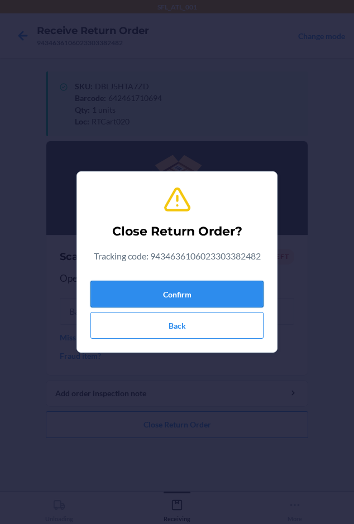
click at [125, 289] on button "Confirm" at bounding box center [176, 294] width 173 height 27
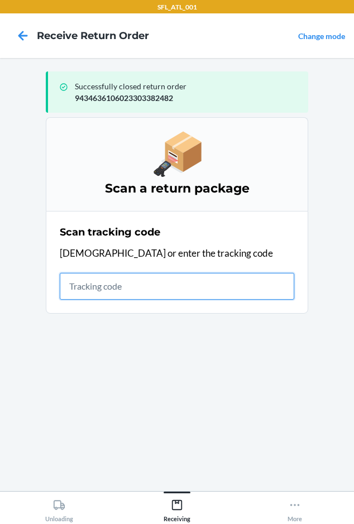
click at [105, 287] on input "text" at bounding box center [177, 286] width 235 height 27
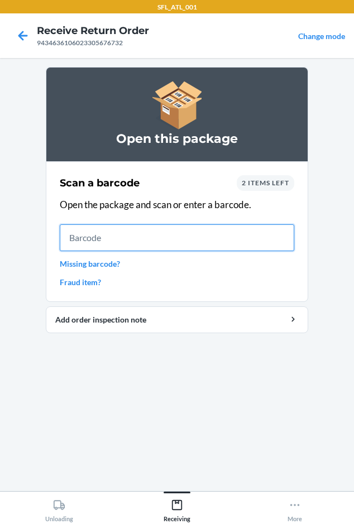
drag, startPoint x: 170, startPoint y: 233, endPoint x: 190, endPoint y: 233, distance: 19.5
click at [171, 233] on input "text" at bounding box center [177, 238] width 235 height 27
type input "727252308226"
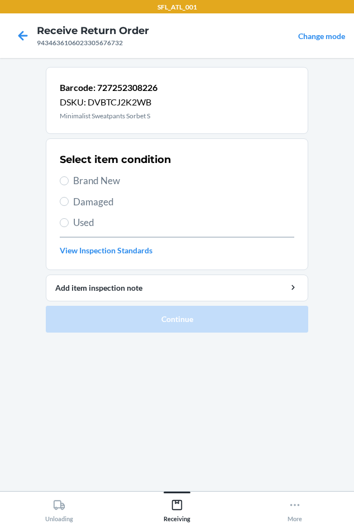
click at [78, 173] on div "Select item condition Brand New Damaged Used View Inspection Standards" at bounding box center [177, 204] width 235 height 111
click at [80, 180] on span "Brand New" at bounding box center [183, 181] width 221 height 15
click at [69, 180] on input "Brand New" at bounding box center [64, 180] width 9 height 9
radio input "true"
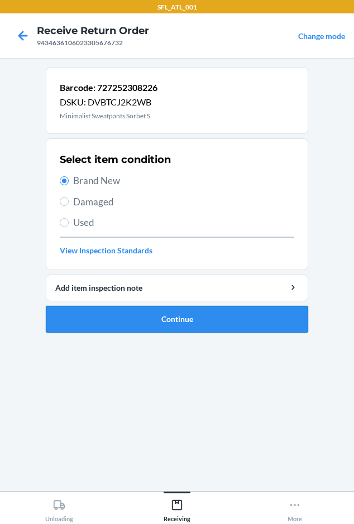
drag, startPoint x: 89, startPoint y: 337, endPoint x: 89, endPoint y: 331, distance: 6.2
click at [89, 337] on ol "Barcode: 727252308226 DSKU: DVBTCJ2K2WB Minimalist Sweatpants Sorbet S Select i…" at bounding box center [177, 204] width 263 height 275
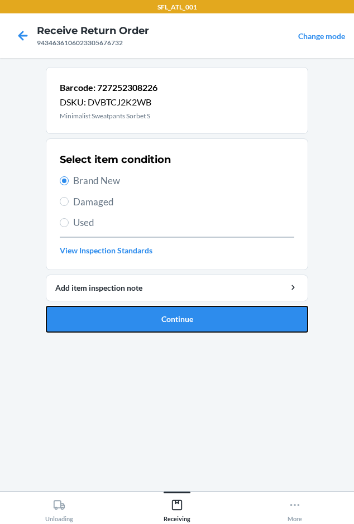
drag, startPoint x: 89, startPoint y: 326, endPoint x: 91, endPoint y: 318, distance: 8.0
click at [90, 326] on button "Continue" at bounding box center [177, 319] width 263 height 27
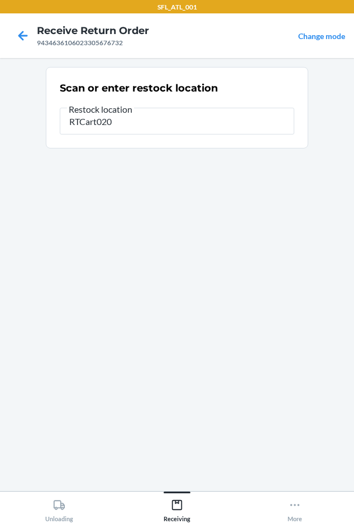
type input "RTCart020"
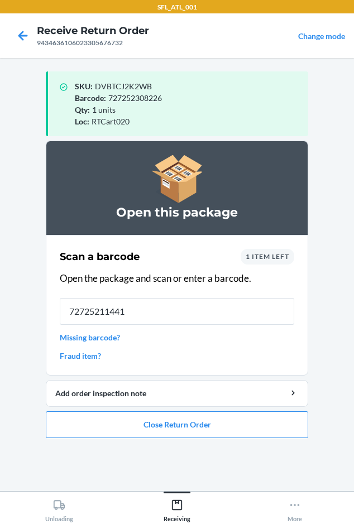
type input "727252114414"
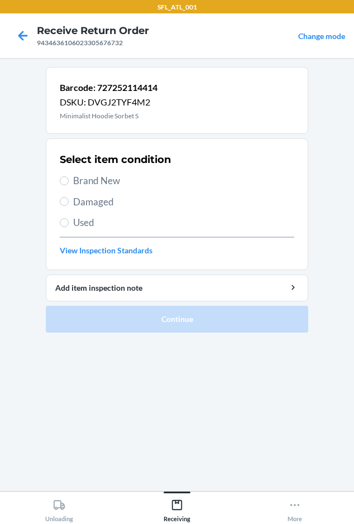
click at [77, 174] on span "Brand New" at bounding box center [183, 181] width 221 height 15
click at [69, 176] on input "Brand New" at bounding box center [64, 180] width 9 height 9
radio input "true"
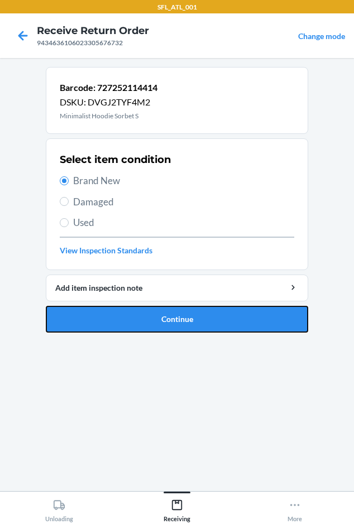
drag, startPoint x: 97, startPoint y: 313, endPoint x: 98, endPoint y: 307, distance: 6.4
click at [97, 311] on button "Continue" at bounding box center [177, 319] width 263 height 27
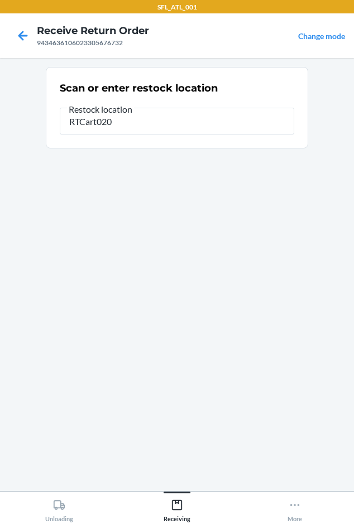
type input "RTCart020"
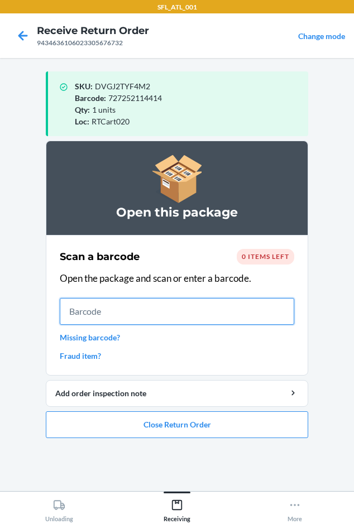
click at [99, 308] on input "text" at bounding box center [177, 311] width 235 height 27
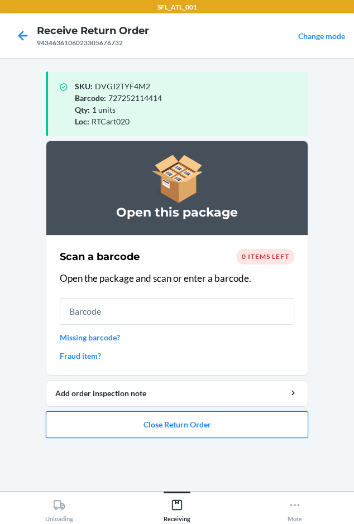
click at [120, 432] on button "Close Return Order" at bounding box center [177, 425] width 263 height 27
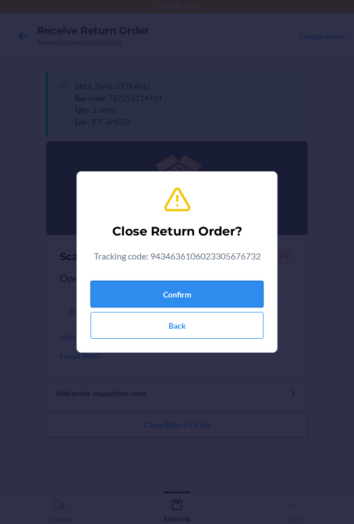
click at [110, 292] on button "Confirm" at bounding box center [176, 294] width 173 height 27
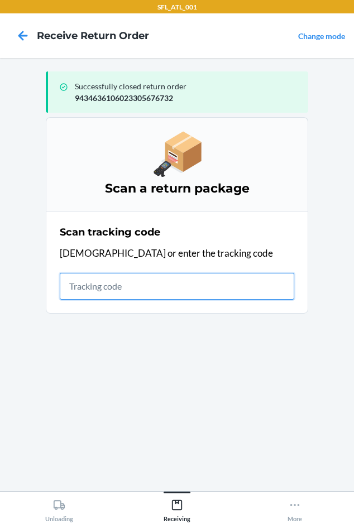
click at [93, 287] on input "text" at bounding box center [177, 286] width 235 height 27
drag, startPoint x: 92, startPoint y: 285, endPoint x: 87, endPoint y: 278, distance: 9.3
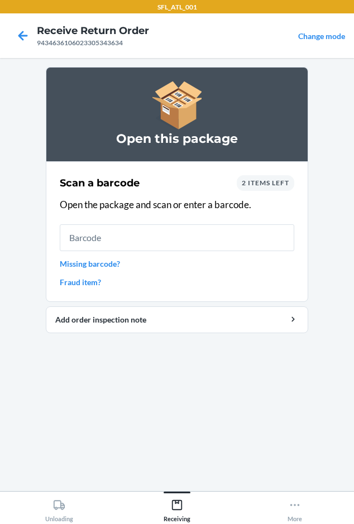
click at [256, 178] on div "2 items left" at bounding box center [266, 183] width 58 height 16
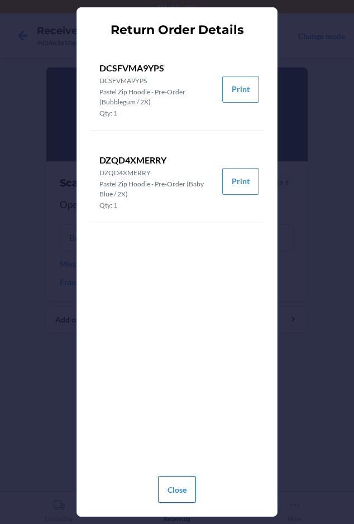
click at [172, 483] on button "Close" at bounding box center [177, 489] width 38 height 27
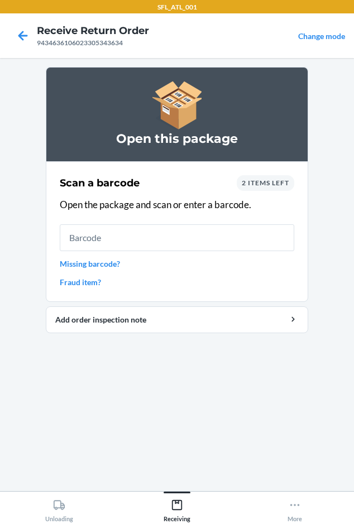
click at [85, 281] on link "Fraud item?" at bounding box center [177, 282] width 235 height 12
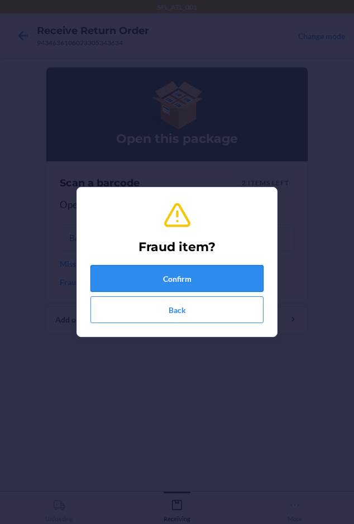
click at [114, 290] on button "Confirm" at bounding box center [176, 278] width 173 height 27
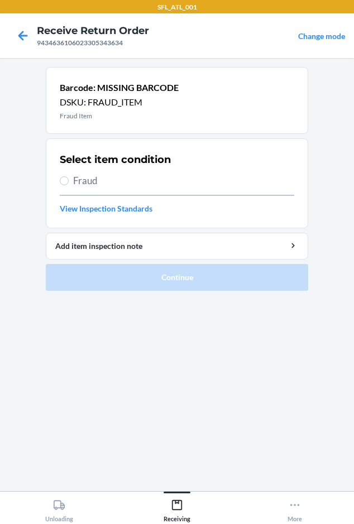
click at [82, 180] on span "Fraud" at bounding box center [183, 181] width 221 height 15
click at [69, 180] on input "Fraud" at bounding box center [64, 180] width 9 height 9
radio input "true"
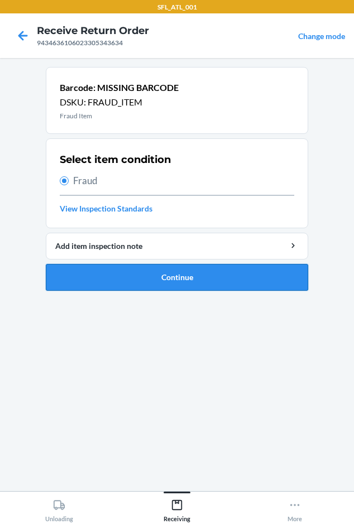
click at [107, 283] on button "Continue" at bounding box center [177, 277] width 263 height 27
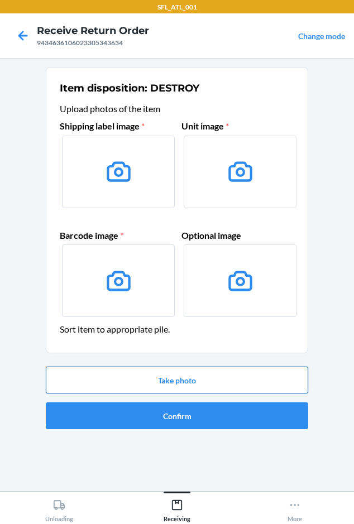
click at [127, 371] on button "Take photo" at bounding box center [177, 380] width 263 height 27
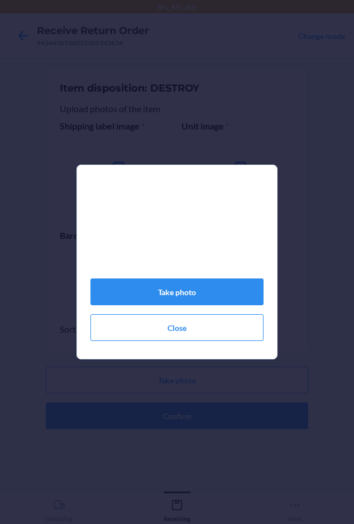
drag, startPoint x: 101, startPoint y: 326, endPoint x: 123, endPoint y: 418, distance: 94.4
click at [123, 418] on div "Take photo Close" at bounding box center [177, 262] width 354 height 524
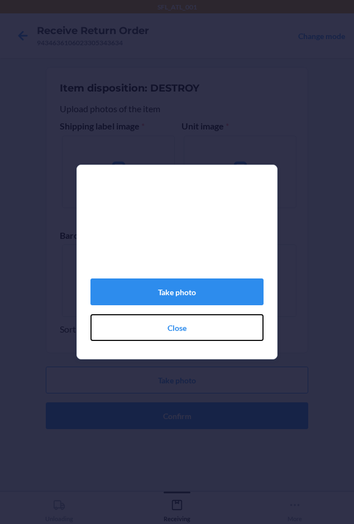
drag, startPoint x: 127, startPoint y: 343, endPoint x: 354, endPoint y: 551, distance: 307.6
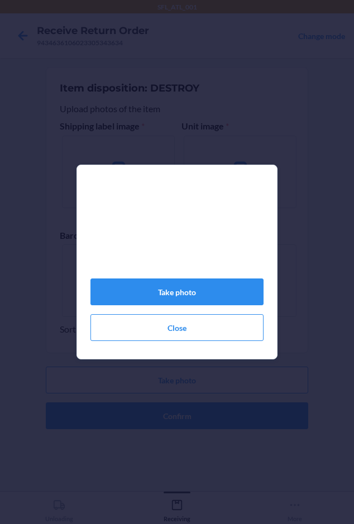
drag, startPoint x: 354, startPoint y: 551, endPoint x: 295, endPoint y: 132, distance: 423.6
click at [291, 128] on div "Take photo Close" at bounding box center [177, 262] width 354 height 524
drag, startPoint x: 217, startPoint y: 295, endPoint x: 227, endPoint y: 296, distance: 9.5
click at [227, 296] on button "Take photo" at bounding box center [176, 292] width 173 height 27
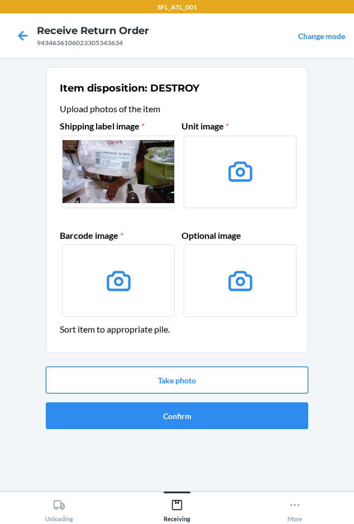
click at [76, 390] on button "Take photo" at bounding box center [177, 380] width 263 height 27
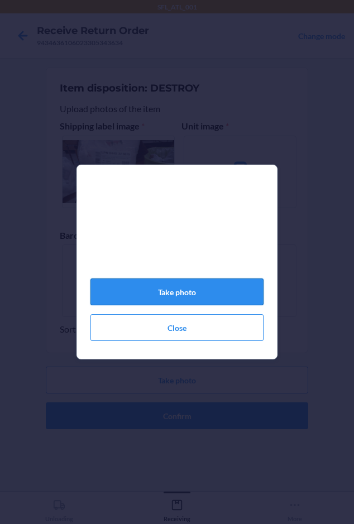
click at [193, 296] on button "Take photo" at bounding box center [176, 292] width 173 height 27
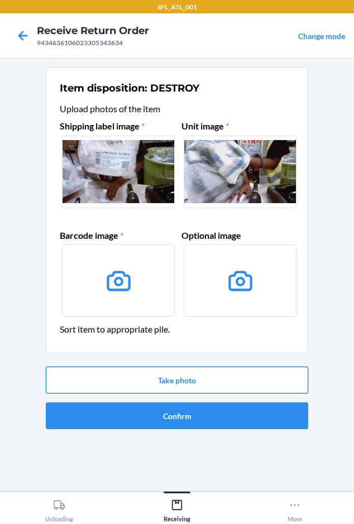
click at [199, 386] on button "Take photo" at bounding box center [177, 380] width 263 height 27
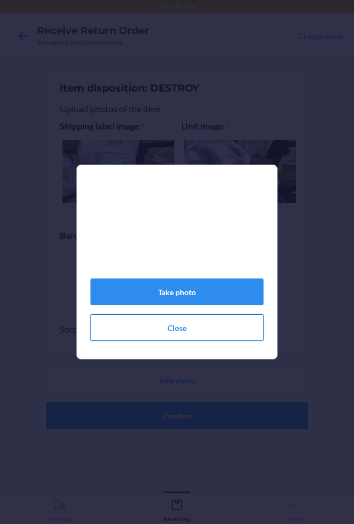
click at [250, 330] on button "Close" at bounding box center [176, 327] width 173 height 27
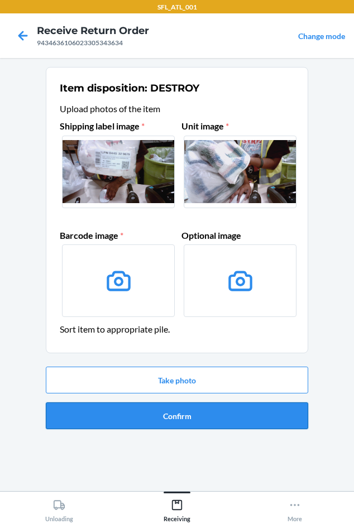
click at [144, 416] on button "Confirm" at bounding box center [177, 416] width 263 height 27
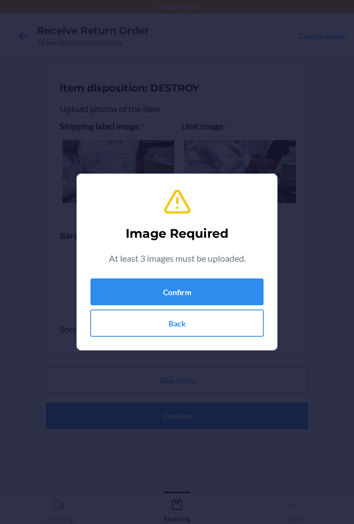
click at [137, 315] on button "Back" at bounding box center [176, 323] width 173 height 27
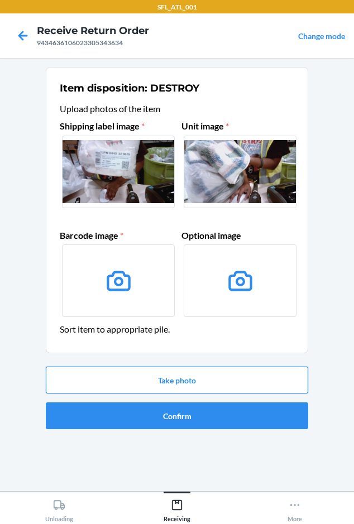
click at [168, 383] on button "Take photo" at bounding box center [177, 380] width 263 height 27
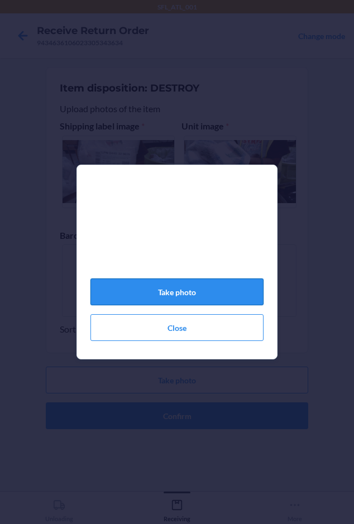
click at [169, 298] on button "Take photo" at bounding box center [176, 292] width 173 height 27
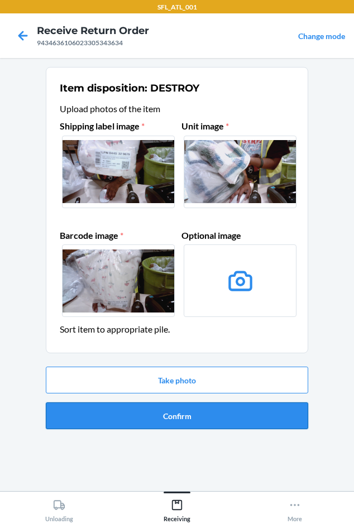
click at [195, 421] on button "Confirm" at bounding box center [177, 416] width 263 height 27
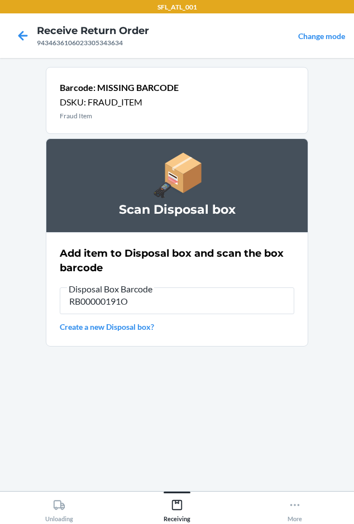
type input "RB00000191O"
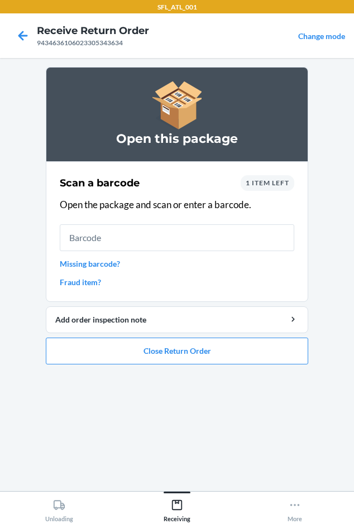
click at [64, 281] on link "Fraud item?" at bounding box center [177, 282] width 235 height 12
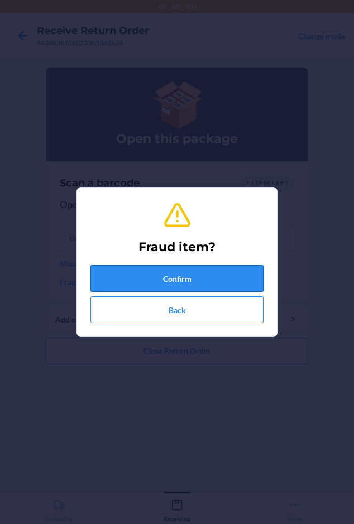
click at [155, 277] on button "Confirm" at bounding box center [176, 278] width 173 height 27
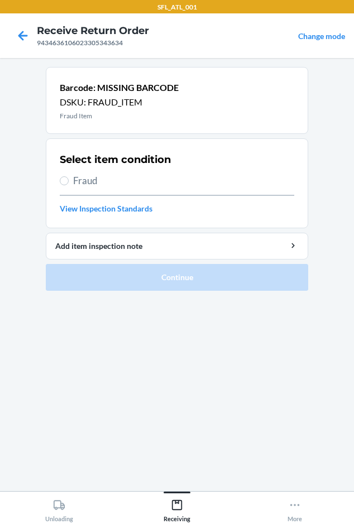
drag, startPoint x: 71, startPoint y: 179, endPoint x: 81, endPoint y: 195, distance: 19.1
click at [71, 179] on label "Fraud" at bounding box center [177, 181] width 235 height 15
click at [69, 179] on input "Fraud" at bounding box center [64, 180] width 9 height 9
radio input "true"
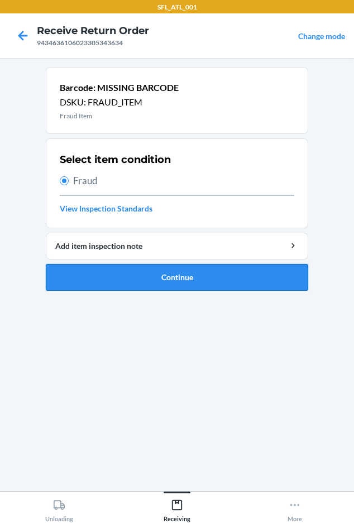
click at [121, 278] on button "Continue" at bounding box center [177, 277] width 263 height 27
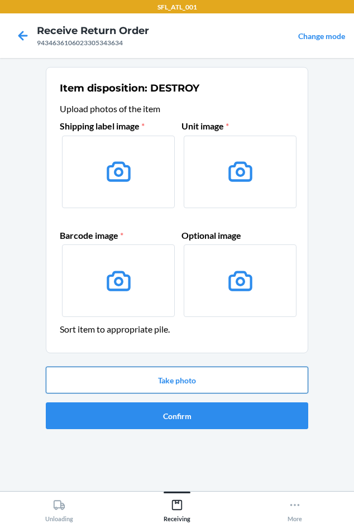
click at [121, 386] on button "Take photo" at bounding box center [177, 380] width 263 height 27
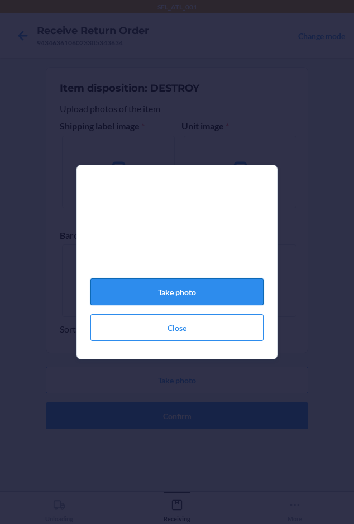
click at [146, 306] on button "Take photo" at bounding box center [176, 292] width 173 height 27
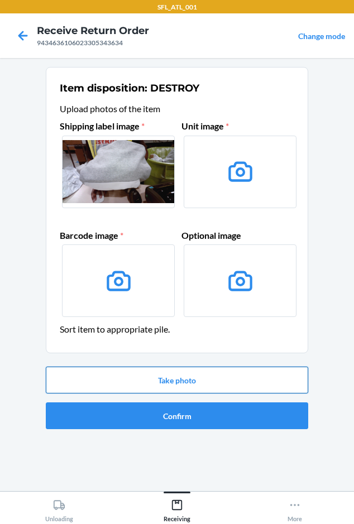
drag, startPoint x: 202, startPoint y: 384, endPoint x: 206, endPoint y: 374, distance: 11.1
click at [204, 375] on button "Take photo" at bounding box center [177, 380] width 263 height 27
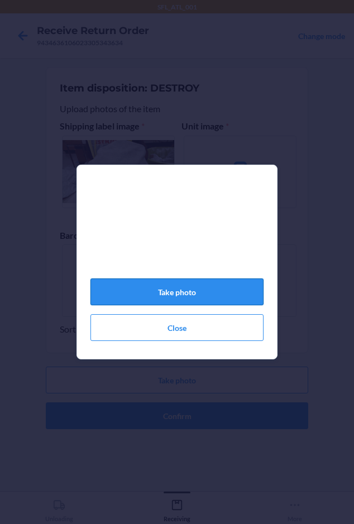
click at [212, 294] on button "Take photo" at bounding box center [176, 292] width 173 height 27
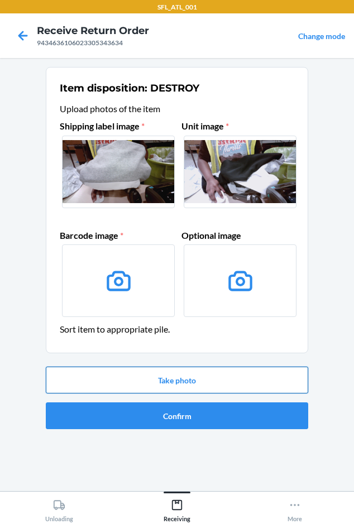
click at [83, 381] on button "Take photo" at bounding box center [177, 380] width 263 height 27
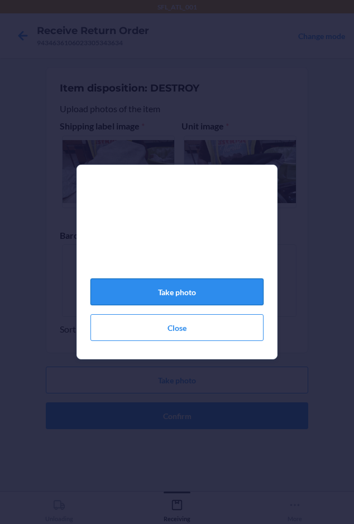
click at [170, 305] on button "Take photo" at bounding box center [176, 292] width 173 height 27
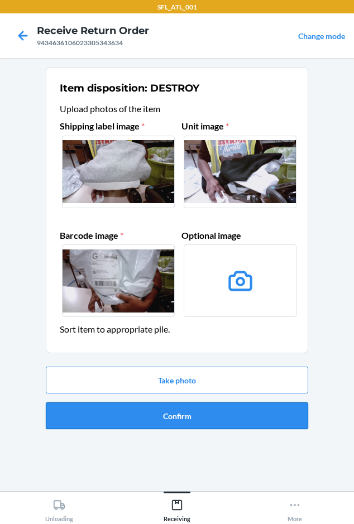
click at [175, 414] on button "Confirm" at bounding box center [177, 416] width 263 height 27
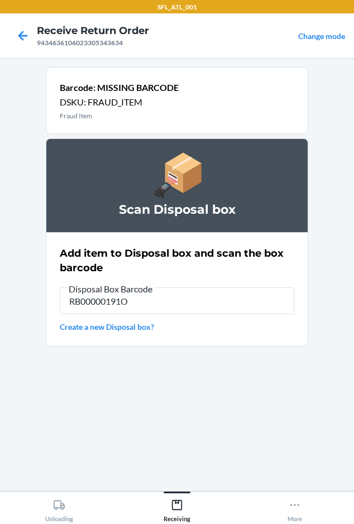
type input "RB00000191O"
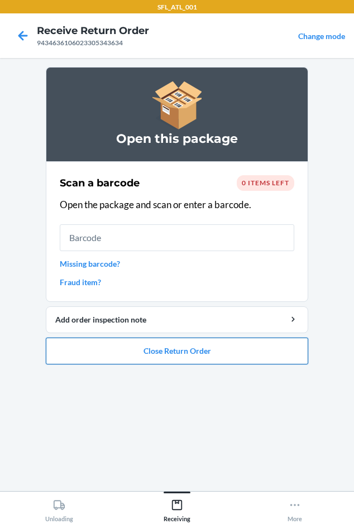
click at [164, 358] on button "Close Return Order" at bounding box center [177, 351] width 263 height 27
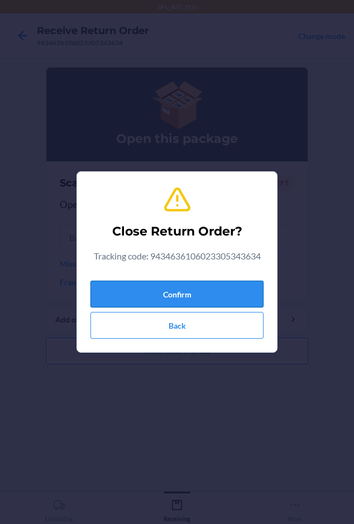
click at [114, 295] on button "Confirm" at bounding box center [176, 294] width 173 height 27
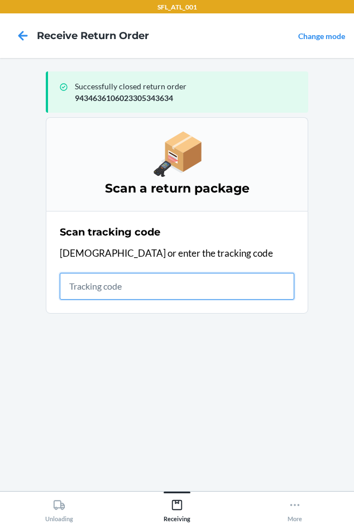
click at [81, 286] on input "text" at bounding box center [177, 286] width 235 height 27
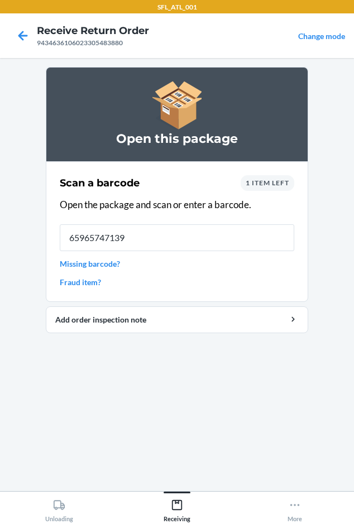
type input "659657471390"
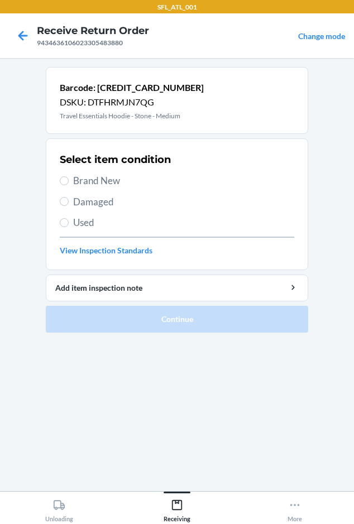
click at [108, 179] on span "Brand New" at bounding box center [183, 181] width 221 height 15
click at [69, 179] on input "Brand New" at bounding box center [64, 180] width 9 height 9
radio input "true"
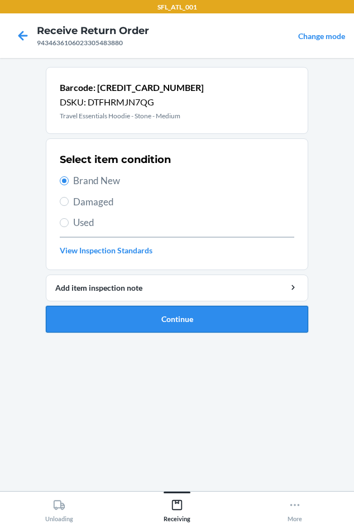
click at [118, 311] on button "Continue" at bounding box center [177, 319] width 263 height 27
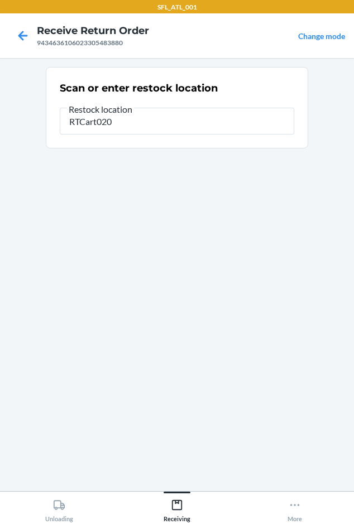
type input "RTCart020"
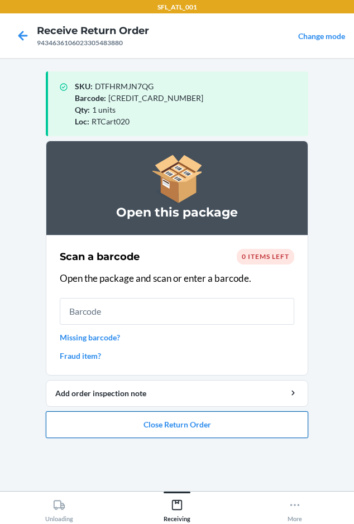
click at [48, 424] on button "Close Return Order" at bounding box center [177, 425] width 263 height 27
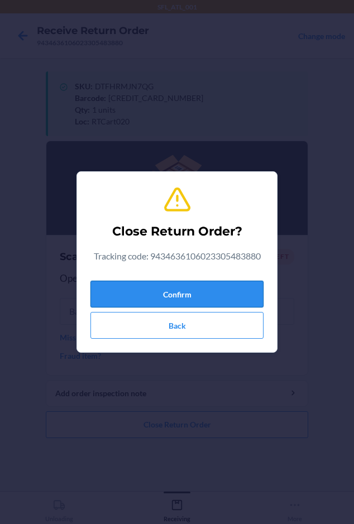
click at [127, 289] on button "Confirm" at bounding box center [176, 294] width 173 height 27
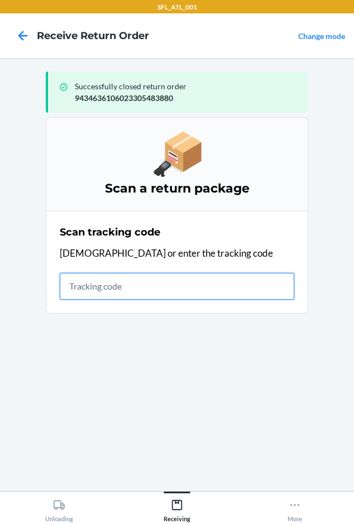
click at [85, 288] on input "text" at bounding box center [177, 286] width 235 height 27
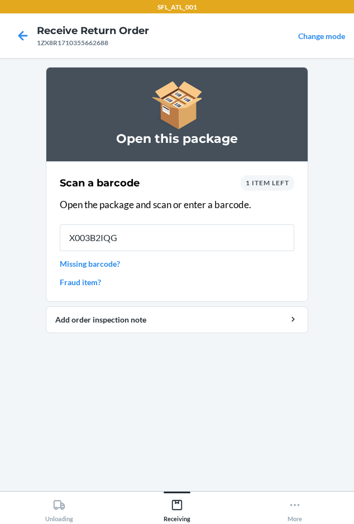
type input "X003B2IQGF"
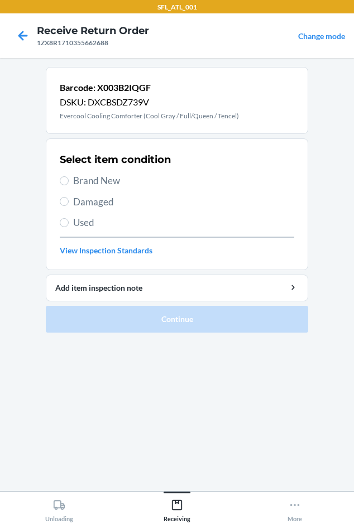
click at [104, 183] on span "Brand New" at bounding box center [183, 181] width 221 height 15
click at [69, 183] on input "Brand New" at bounding box center [64, 180] width 9 height 9
radio input "true"
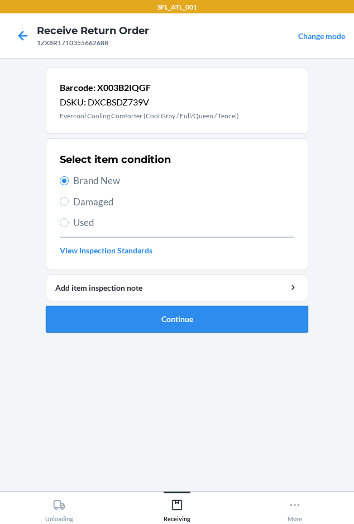
click at [137, 325] on button "Continue" at bounding box center [177, 319] width 263 height 27
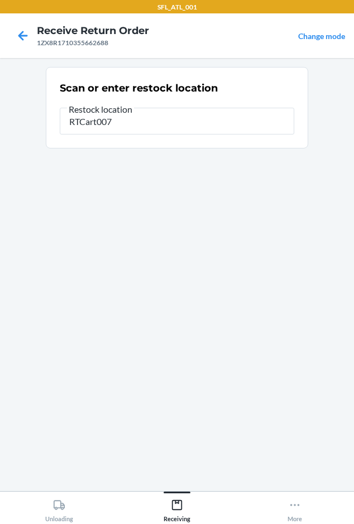
type input "RTCart007"
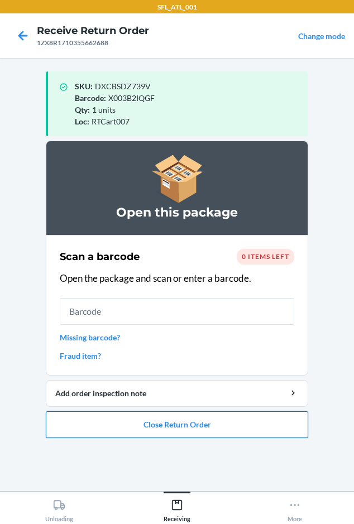
click at [76, 426] on button "Close Return Order" at bounding box center [177, 425] width 263 height 27
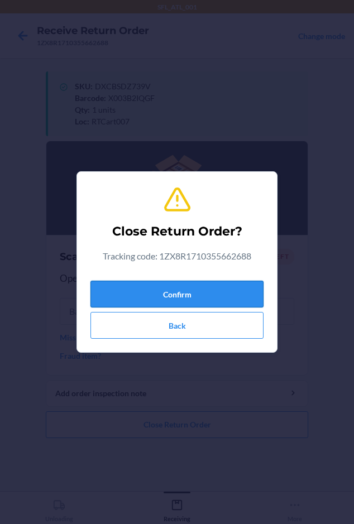
click at [111, 287] on button "Confirm" at bounding box center [176, 294] width 173 height 27
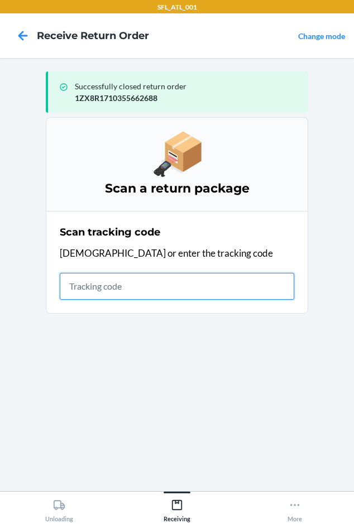
click at [83, 290] on input "text" at bounding box center [177, 286] width 235 height 27
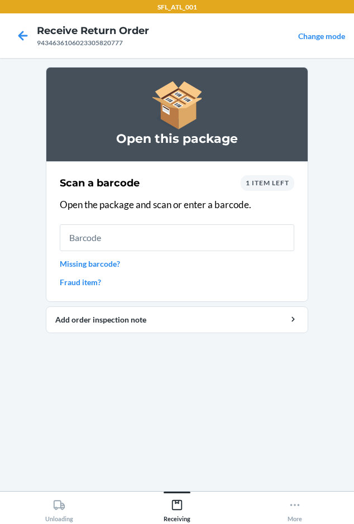
click at [260, 185] on span "1 item left" at bounding box center [268, 183] width 44 height 8
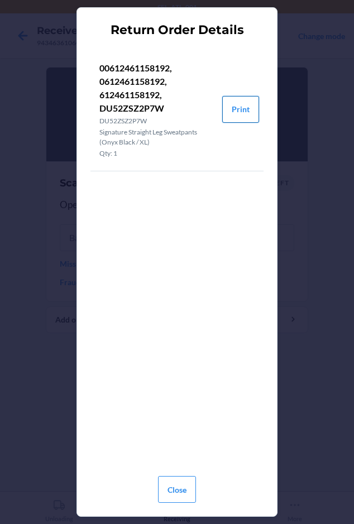
click at [238, 114] on button "Print" at bounding box center [240, 109] width 37 height 27
click at [180, 493] on button "Close" at bounding box center [177, 489] width 38 height 27
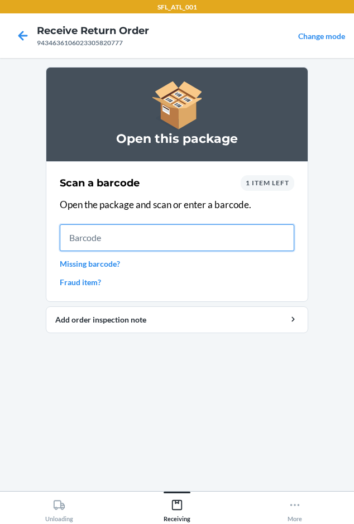
click at [126, 237] on input "text" at bounding box center [177, 238] width 235 height 27
type input "0612461158192"
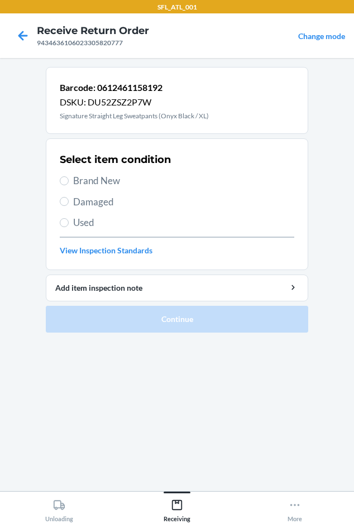
click at [77, 174] on span "Brand New" at bounding box center [183, 181] width 221 height 15
click at [69, 176] on input "Brand New" at bounding box center [64, 180] width 9 height 9
radio input "true"
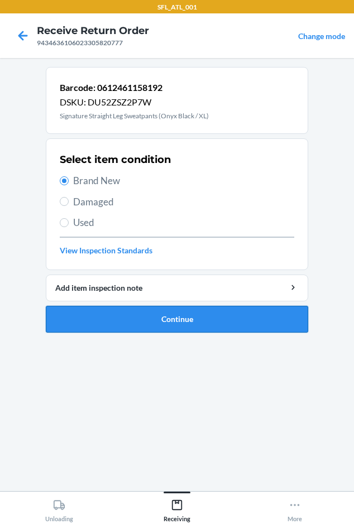
click at [109, 321] on button "Continue" at bounding box center [177, 319] width 263 height 27
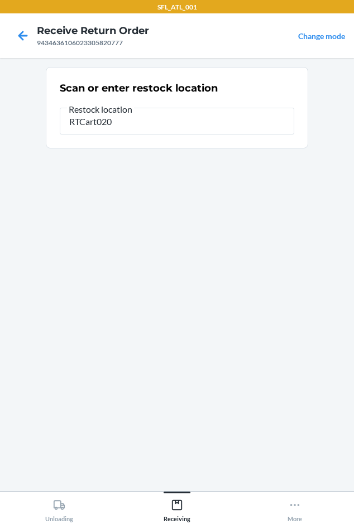
type input "RTCart020"
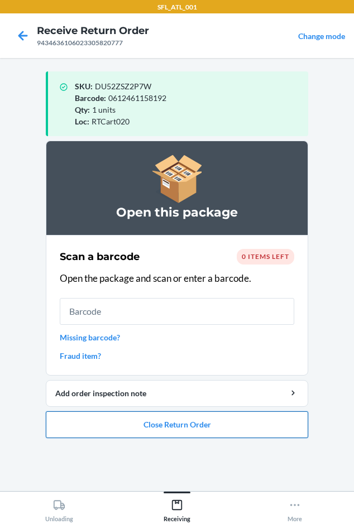
click at [166, 425] on button "Close Return Order" at bounding box center [177, 425] width 263 height 27
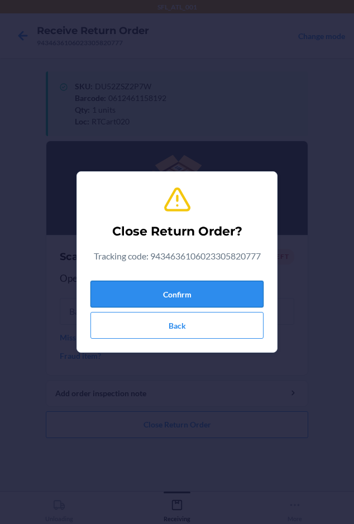
click at [120, 287] on button "Confirm" at bounding box center [176, 294] width 173 height 27
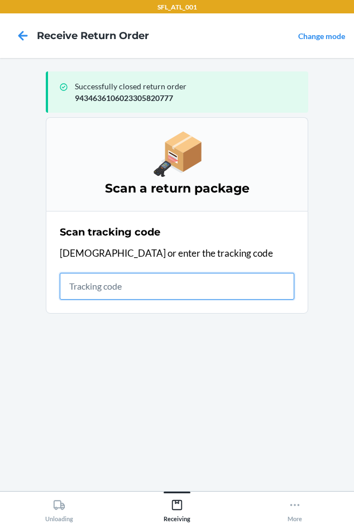
click at [80, 298] on input "text" at bounding box center [177, 286] width 235 height 27
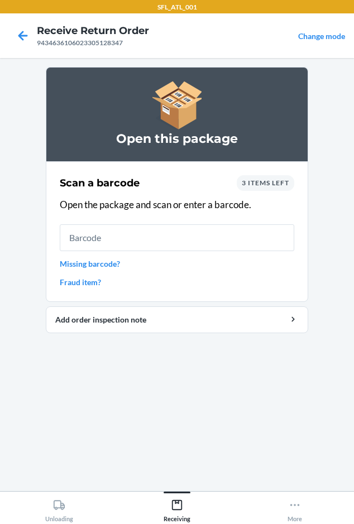
click at [265, 184] on span "3 items left" at bounding box center [265, 183] width 47 height 8
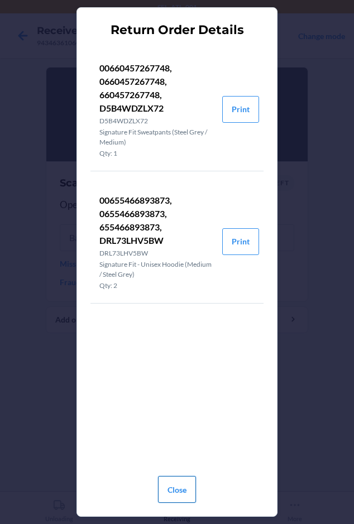
click at [177, 481] on button "Close" at bounding box center [177, 489] width 38 height 27
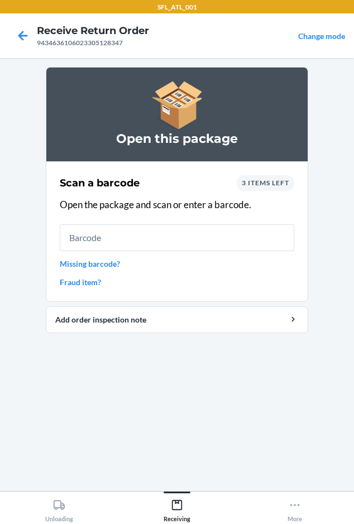
click at [261, 184] on span "3 items left" at bounding box center [265, 183] width 47 height 8
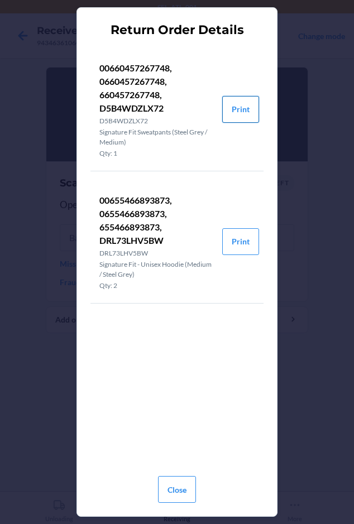
click at [246, 112] on button "Print" at bounding box center [240, 109] width 37 height 27
click at [247, 249] on button "Print" at bounding box center [240, 241] width 37 height 27
click at [178, 484] on button "Close" at bounding box center [177, 489] width 38 height 27
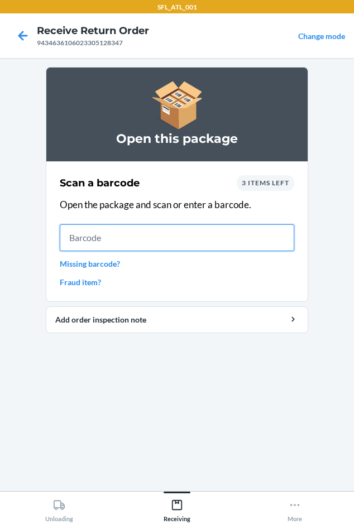
click at [133, 242] on input "text" at bounding box center [177, 238] width 235 height 27
type input "0660457267748"
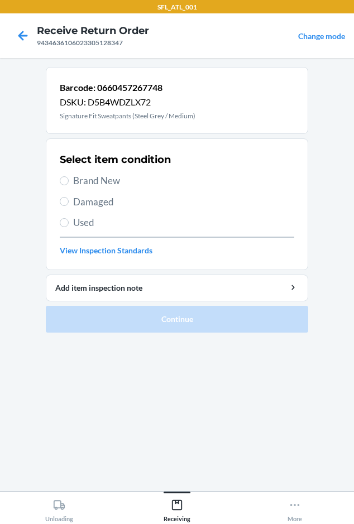
click at [91, 178] on span "Brand New" at bounding box center [183, 181] width 221 height 15
click at [69, 178] on input "Brand New" at bounding box center [64, 180] width 9 height 9
radio input "true"
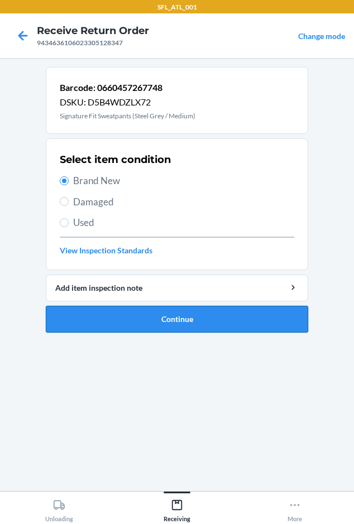
click at [178, 312] on button "Continue" at bounding box center [177, 319] width 263 height 27
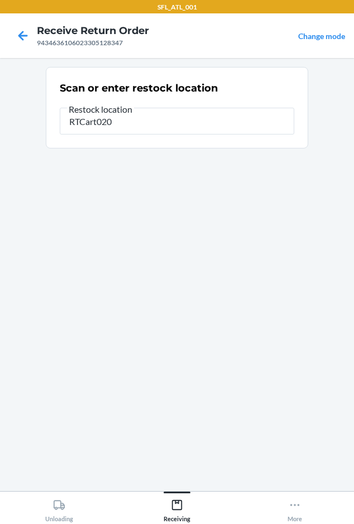
type input "RTCart020"
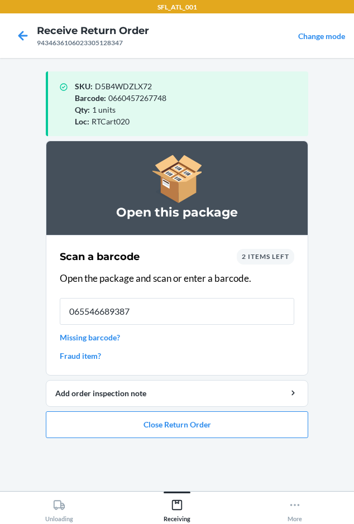
type input "0655466893873"
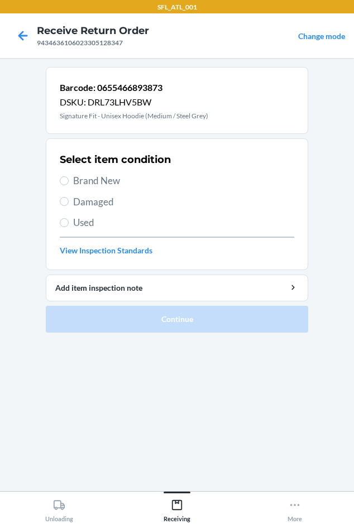
click at [84, 179] on span "Brand New" at bounding box center [183, 181] width 221 height 15
click at [69, 179] on input "Brand New" at bounding box center [64, 180] width 9 height 9
radio input "true"
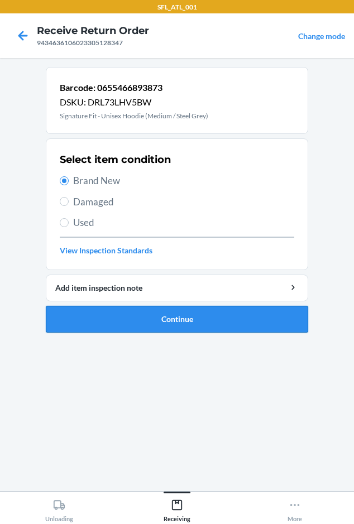
click at [116, 326] on button "Continue" at bounding box center [177, 319] width 263 height 27
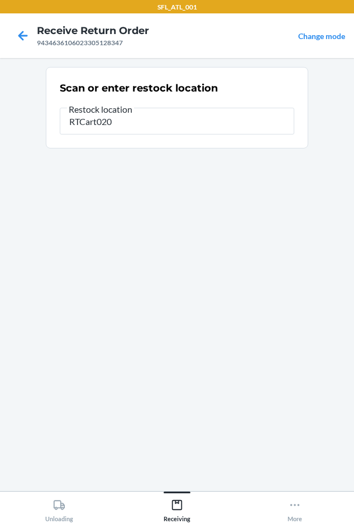
type input "RTCart020"
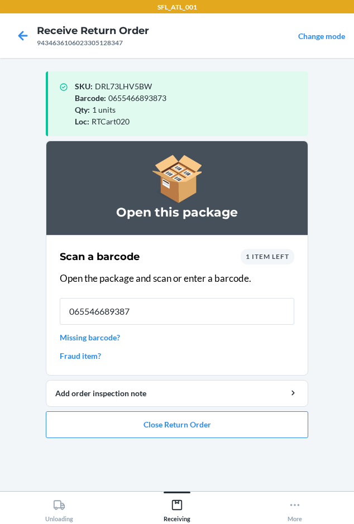
type input "0655466893873"
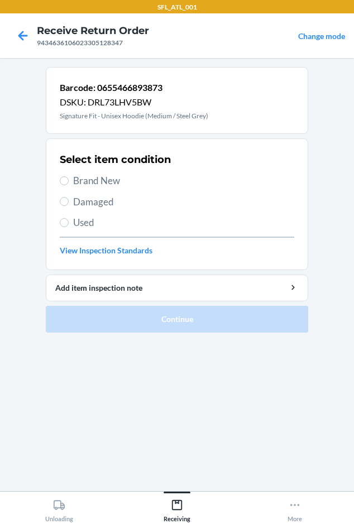
click at [71, 175] on label "Brand New" at bounding box center [177, 181] width 235 height 15
click at [69, 176] on input "Brand New" at bounding box center [64, 180] width 9 height 9
radio input "true"
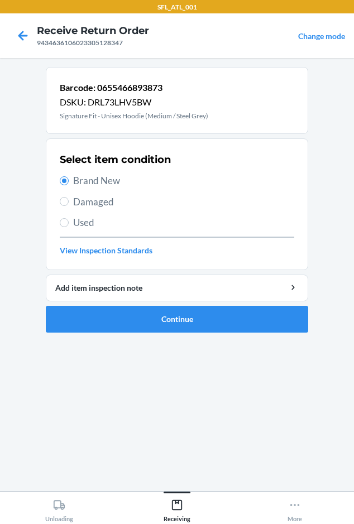
click at [109, 338] on ol "Barcode: 0655466893873 DSKU: DRL73LHV5BW Signature Fit - Unisex Hoodie (Medium …" at bounding box center [177, 204] width 263 height 275
click at [121, 319] on button "Continue" at bounding box center [177, 319] width 263 height 27
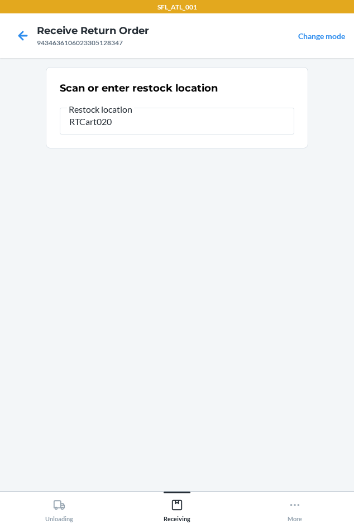
type input "RTCart020"
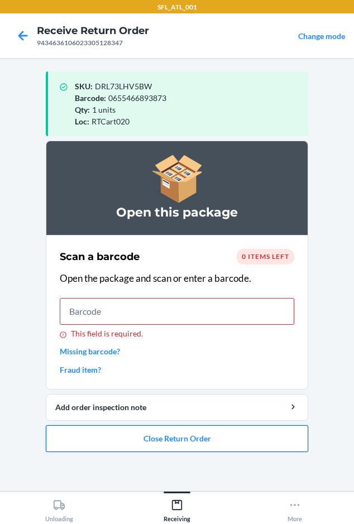
click at [184, 439] on button "Close Return Order" at bounding box center [177, 439] width 263 height 27
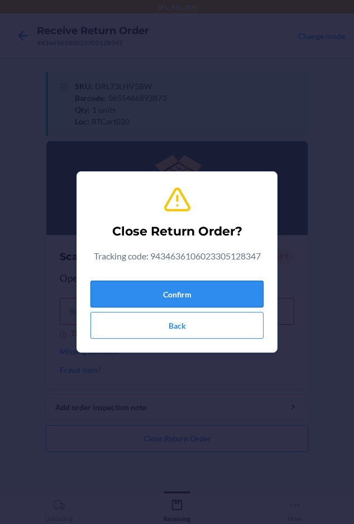
click at [183, 298] on button "Confirm" at bounding box center [176, 294] width 173 height 27
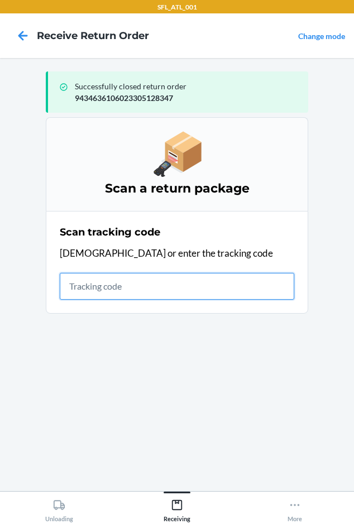
click at [71, 285] on input "text" at bounding box center [177, 286] width 235 height 27
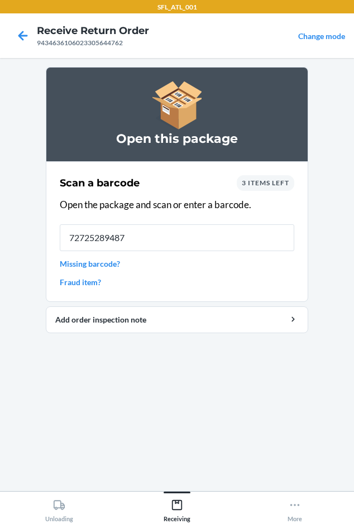
type input "727252894873"
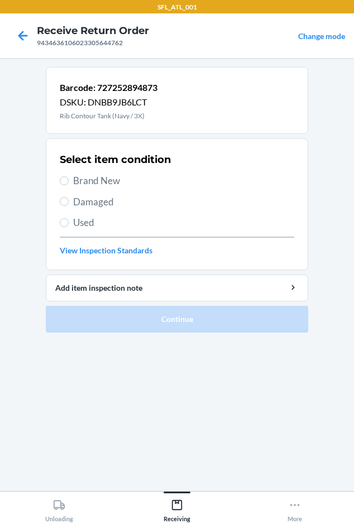
drag, startPoint x: 97, startPoint y: 182, endPoint x: 84, endPoint y: 204, distance: 25.5
click at [96, 182] on span "Brand New" at bounding box center [183, 181] width 221 height 15
click at [69, 182] on input "Brand New" at bounding box center [64, 180] width 9 height 9
radio input "true"
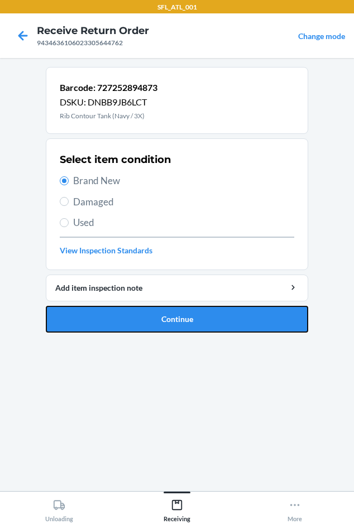
click at [81, 322] on button "Continue" at bounding box center [177, 319] width 263 height 27
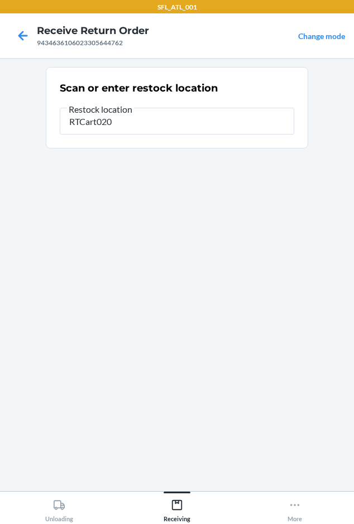
type input "RTCart020"
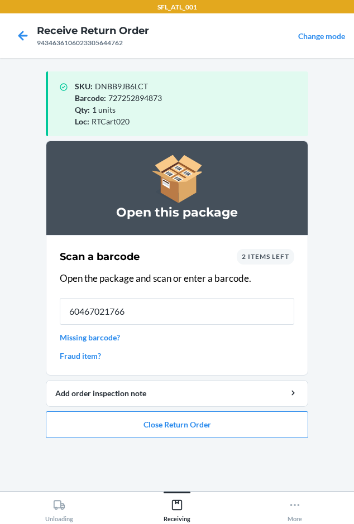
type input "604670217661"
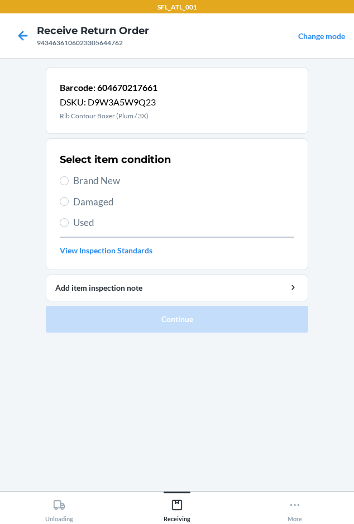
click at [66, 228] on label "Used" at bounding box center [177, 223] width 235 height 15
click at [66, 227] on input "Used" at bounding box center [64, 222] width 9 height 9
radio input "true"
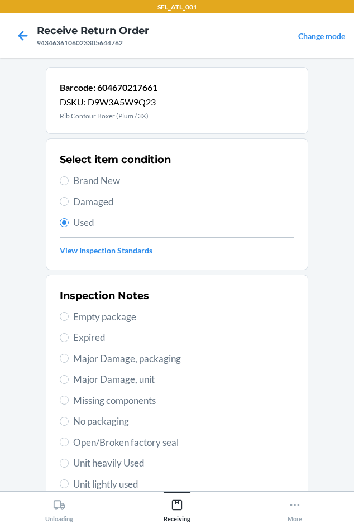
click at [77, 196] on span "Damaged" at bounding box center [183, 202] width 221 height 15
click at [69, 197] on input "Damaged" at bounding box center [64, 201] width 9 height 9
radio input "true"
radio input "false"
click at [77, 187] on span "Brand New" at bounding box center [183, 181] width 221 height 15
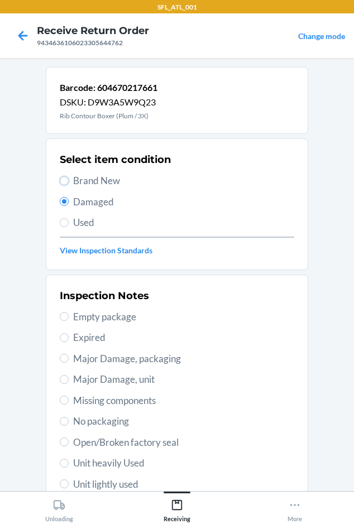
click at [69, 185] on input "Brand New" at bounding box center [64, 180] width 9 height 9
radio input "true"
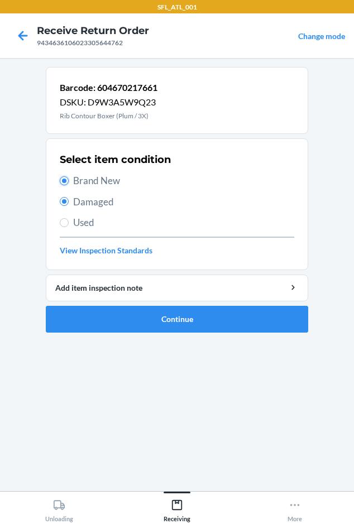
radio input "false"
click at [101, 309] on button "Continue" at bounding box center [177, 319] width 263 height 27
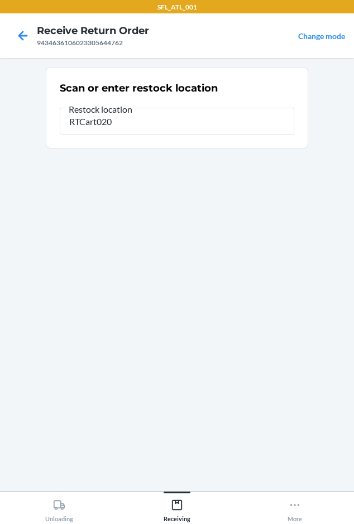
type input "RTCart020"
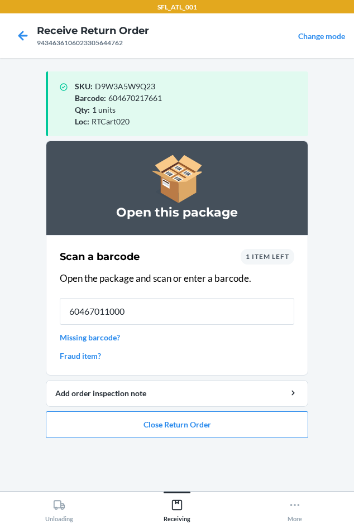
type input "604670110009"
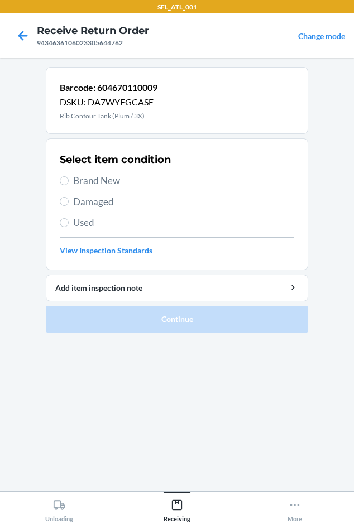
click at [99, 174] on span "Brand New" at bounding box center [183, 181] width 221 height 15
click at [69, 176] on input "Brand New" at bounding box center [64, 180] width 9 height 9
radio input "true"
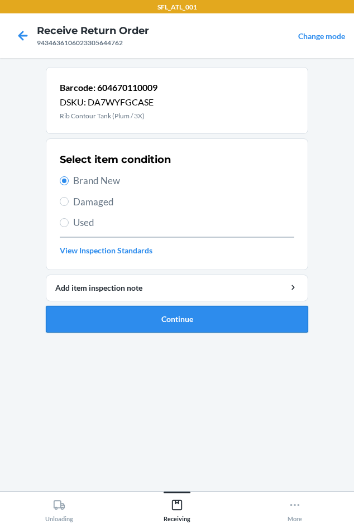
click at [89, 312] on button "Continue" at bounding box center [177, 319] width 263 height 27
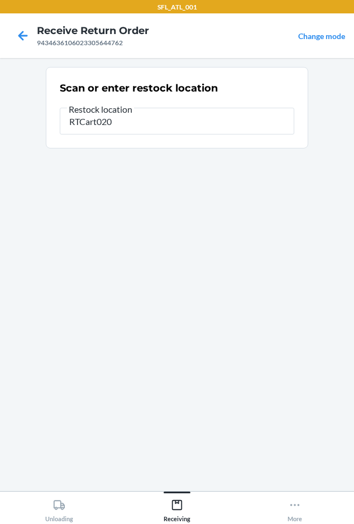
type input "RTCart020"
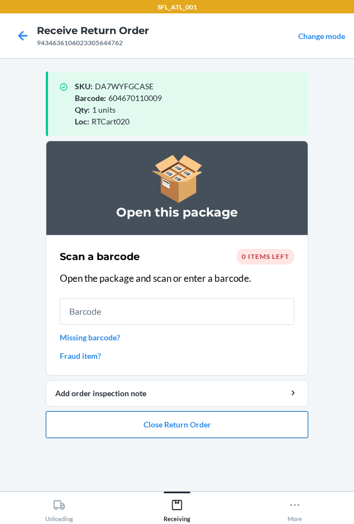
click at [88, 427] on button "Close Return Order" at bounding box center [177, 425] width 263 height 27
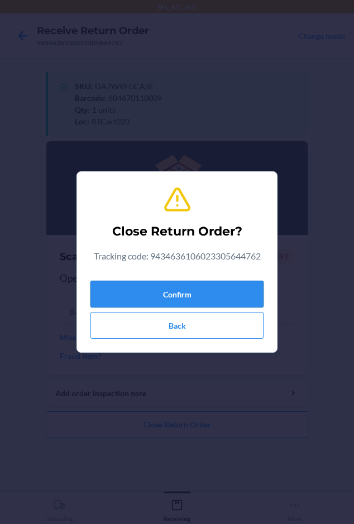
click at [118, 281] on div "Confirm Back" at bounding box center [176, 307] width 173 height 63
click at [118, 286] on button "Confirm" at bounding box center [176, 294] width 173 height 27
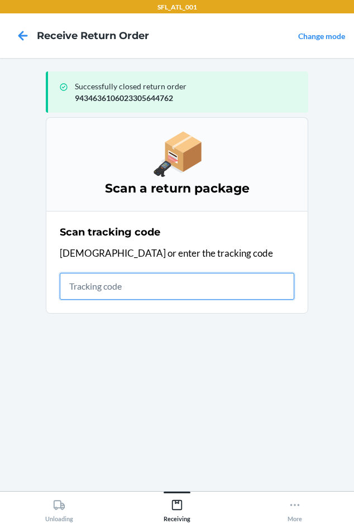
click at [99, 289] on input "text" at bounding box center [177, 286] width 235 height 27
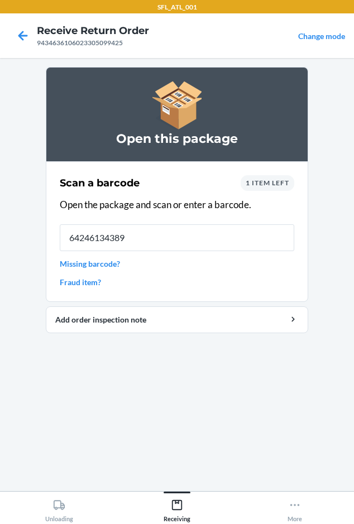
type input "642461343892"
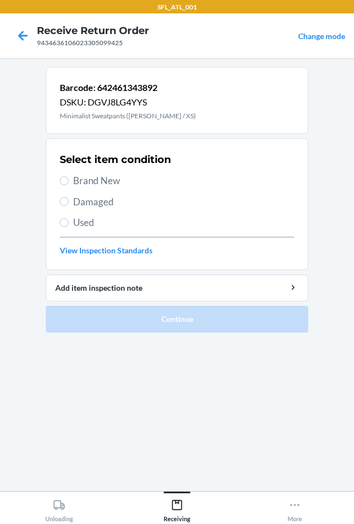
click at [96, 176] on span "Brand New" at bounding box center [183, 181] width 221 height 15
click at [69, 176] on input "Brand New" at bounding box center [64, 180] width 9 height 9
radio input "true"
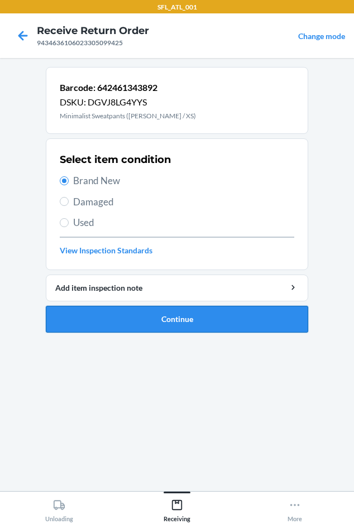
click at [109, 318] on button "Continue" at bounding box center [177, 319] width 263 height 27
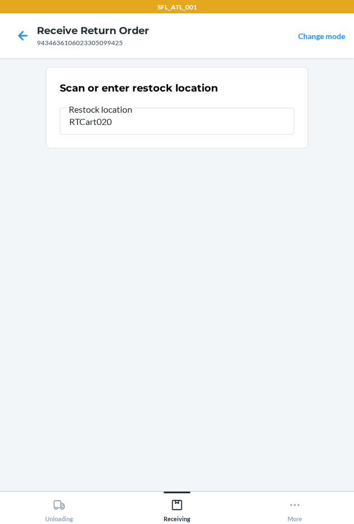
type input "RTCart020"
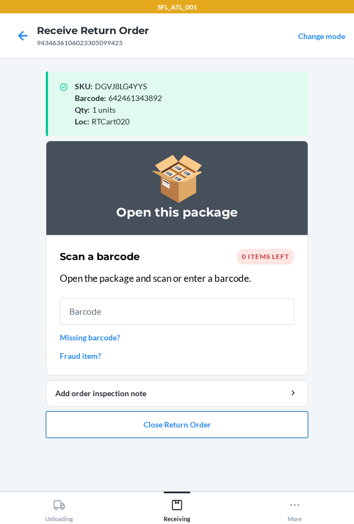
click at [174, 423] on button "Close Return Order" at bounding box center [177, 425] width 263 height 27
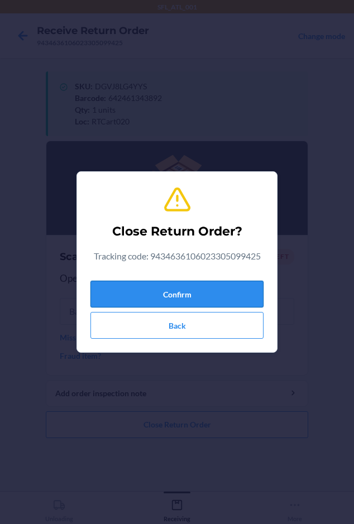
click at [139, 289] on button "Confirm" at bounding box center [176, 294] width 173 height 27
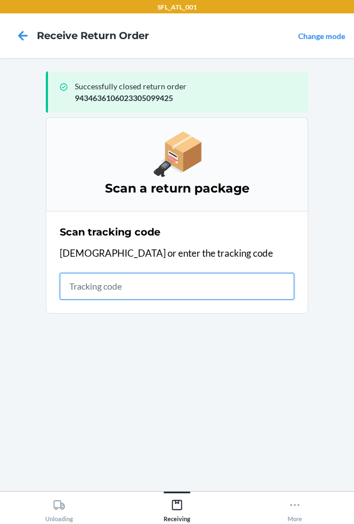
click at [84, 293] on input "text" at bounding box center [177, 286] width 235 height 27
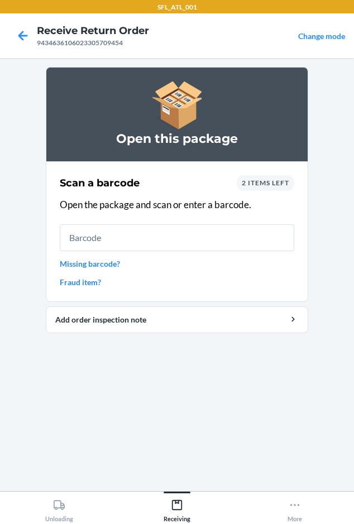
click at [247, 185] on span "2 items left" at bounding box center [265, 183] width 47 height 8
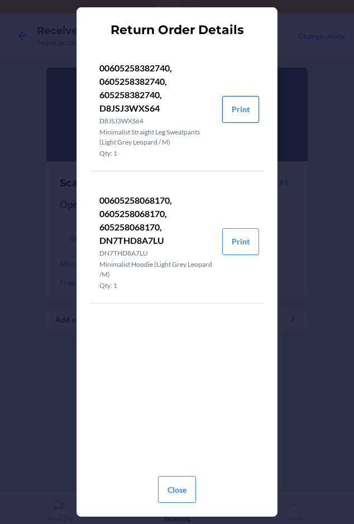
click at [244, 109] on button "Print" at bounding box center [240, 109] width 37 height 27
click at [253, 243] on button "Print" at bounding box center [240, 241] width 37 height 27
click at [185, 488] on button "Close" at bounding box center [177, 489] width 38 height 27
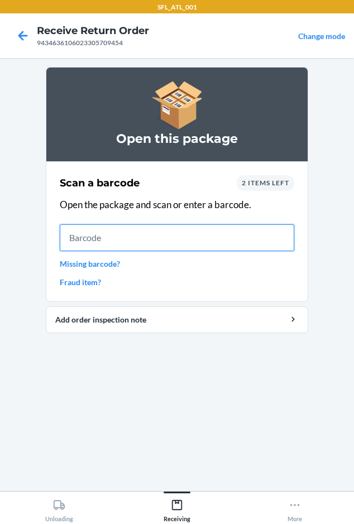
click at [200, 236] on input "text" at bounding box center [177, 238] width 235 height 27
type input "0605258382740"
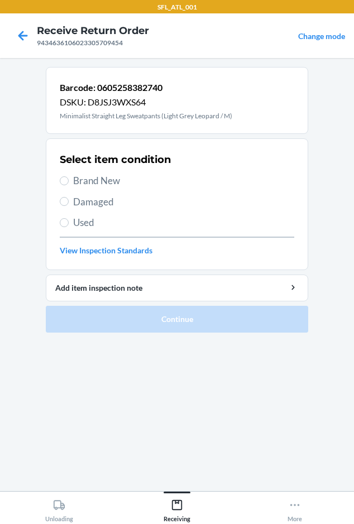
click at [86, 183] on span "Brand New" at bounding box center [183, 181] width 221 height 15
click at [69, 183] on input "Brand New" at bounding box center [64, 180] width 9 height 9
radio input "true"
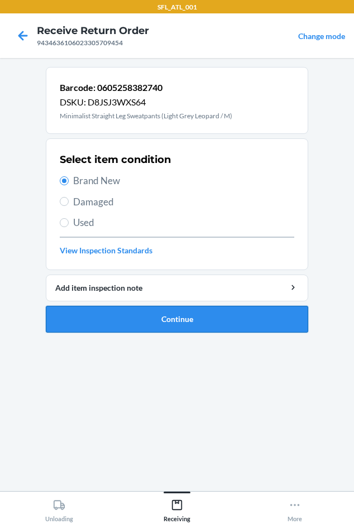
click at [108, 328] on button "Continue" at bounding box center [177, 319] width 263 height 27
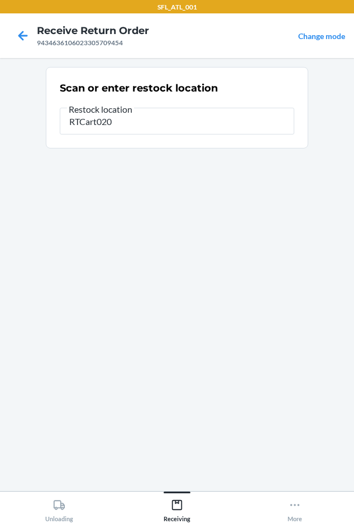
type input "RTCart020"
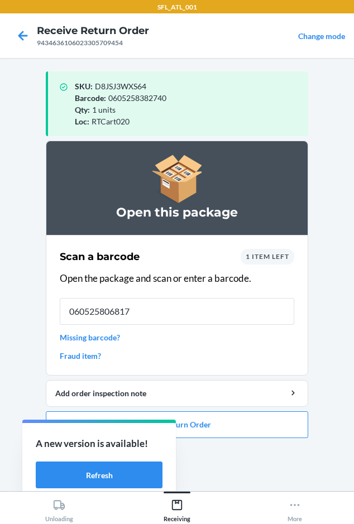
type input "0605258068170"
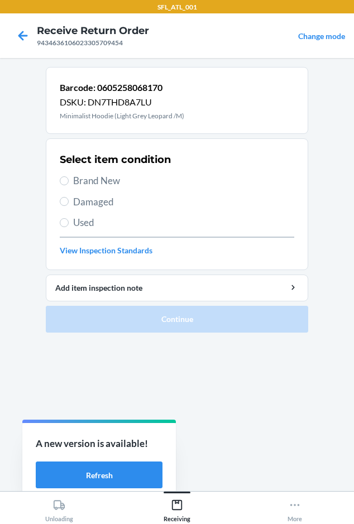
drag, startPoint x: 97, startPoint y: 176, endPoint x: 117, endPoint y: 249, distance: 74.7
click at [97, 177] on span "Brand New" at bounding box center [183, 181] width 221 height 15
click at [69, 177] on input "Brand New" at bounding box center [64, 180] width 9 height 9
radio input "true"
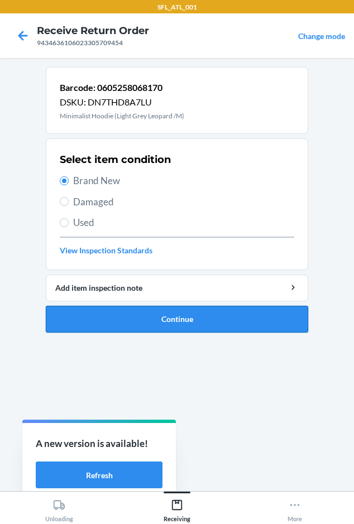
click at [136, 330] on button "Continue" at bounding box center [177, 319] width 263 height 27
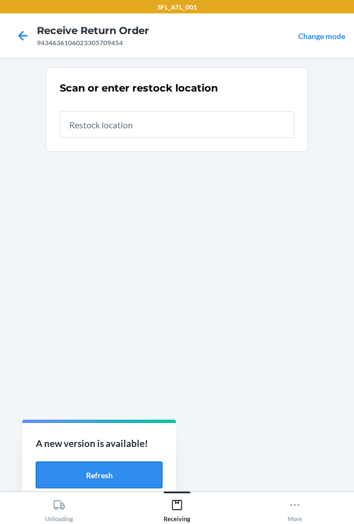
click at [127, 471] on button "Refresh" at bounding box center [99, 475] width 127 height 27
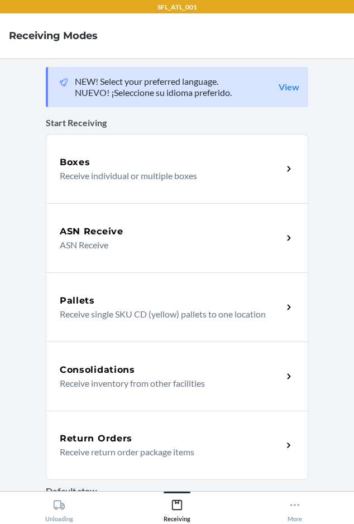
click at [283, 441] on icon at bounding box center [289, 446] width 13 height 13
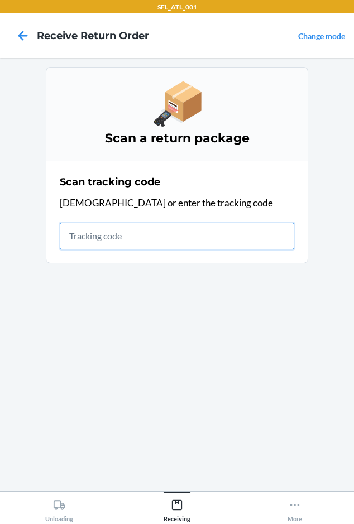
click at [77, 242] on input "text" at bounding box center [177, 236] width 235 height 27
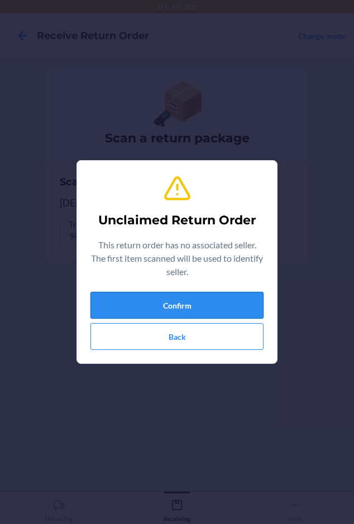
click at [116, 301] on button "Confirm" at bounding box center [176, 305] width 173 height 27
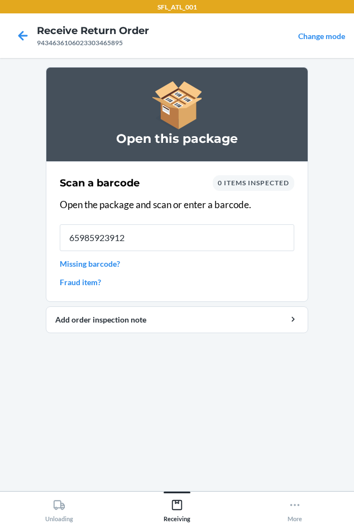
type input "659859239125"
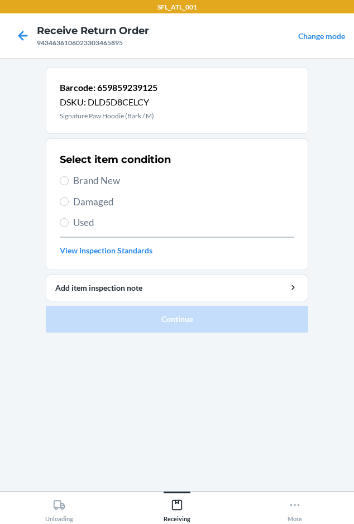
click at [75, 180] on span "Brand New" at bounding box center [183, 181] width 221 height 15
click at [69, 180] on input "Brand New" at bounding box center [64, 180] width 9 height 9
radio input "true"
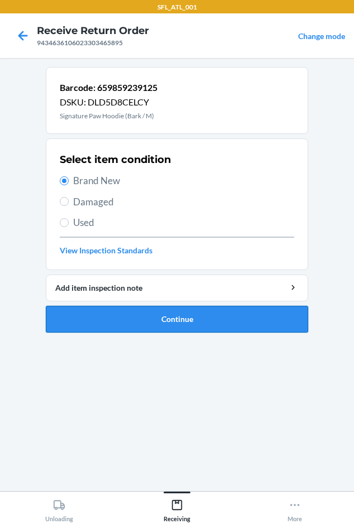
click at [75, 326] on button "Continue" at bounding box center [177, 319] width 263 height 27
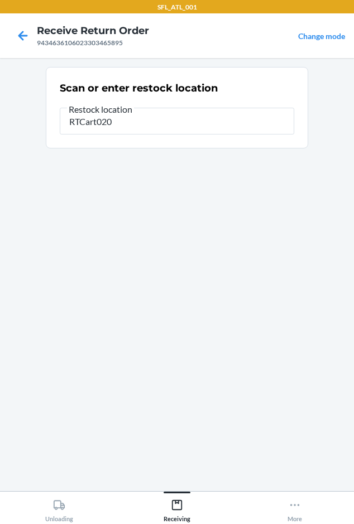
type input "RTCart020"
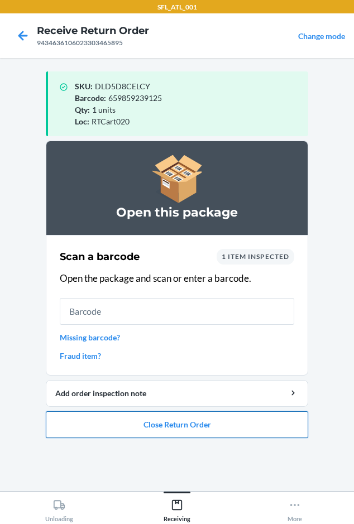
click at [146, 427] on button "Close Return Order" at bounding box center [177, 425] width 263 height 27
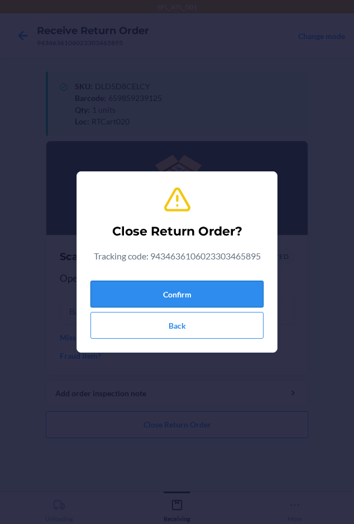
drag, startPoint x: 142, startPoint y: 290, endPoint x: 139, endPoint y: 285, distance: 6.5
click at [139, 285] on button "Confirm" at bounding box center [176, 294] width 173 height 27
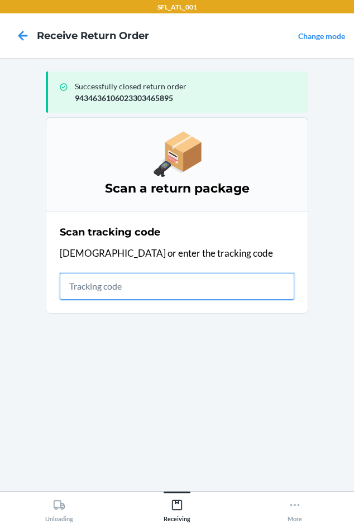
click at [62, 288] on input "text" at bounding box center [177, 286] width 235 height 27
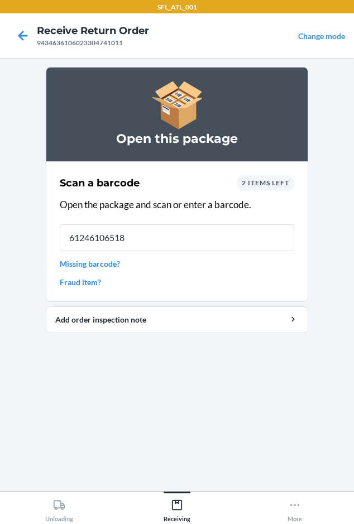
type input "612461065186"
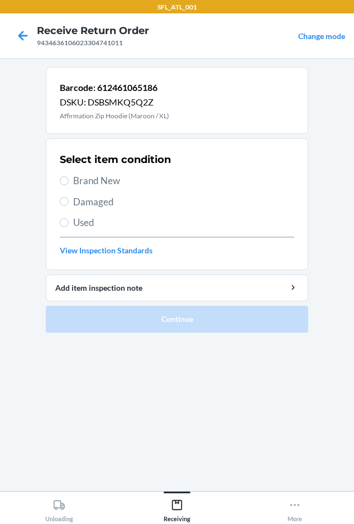
click at [82, 182] on span "Brand New" at bounding box center [183, 181] width 221 height 15
click at [69, 182] on input "Brand New" at bounding box center [64, 180] width 9 height 9
radio input "true"
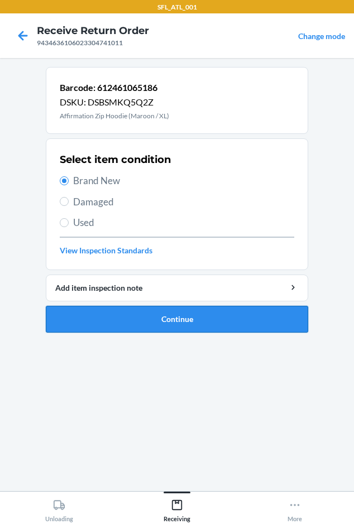
click at [133, 323] on button "Continue" at bounding box center [177, 319] width 263 height 27
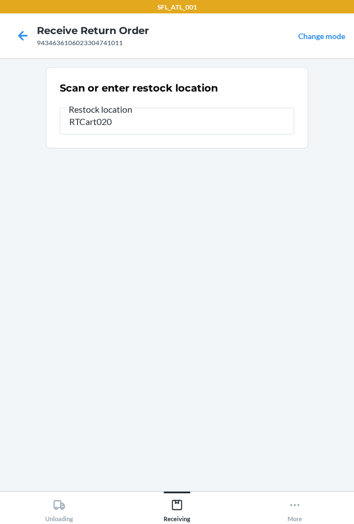
type input "RTCart020"
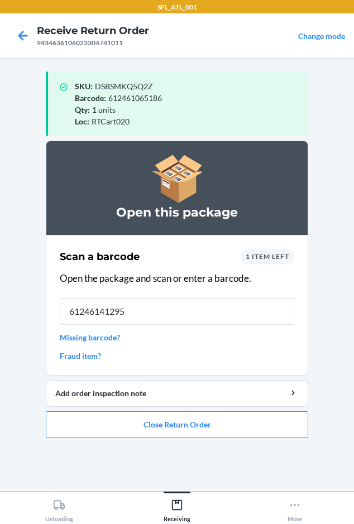
type input "612461412959"
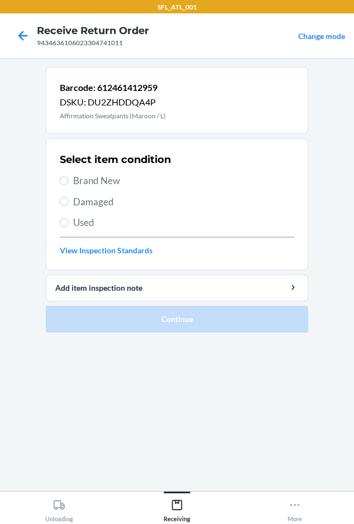
click at [82, 185] on span "Brand New" at bounding box center [183, 181] width 221 height 15
click at [69, 185] on input "Brand New" at bounding box center [64, 180] width 9 height 9
radio input "true"
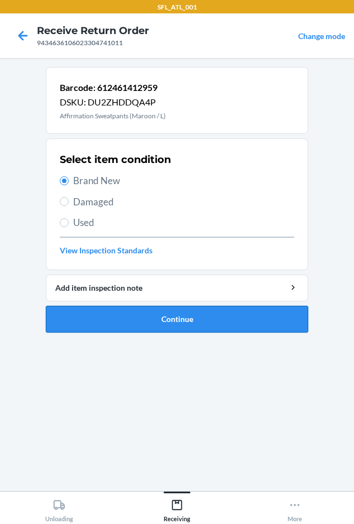
click at [102, 319] on button "Continue" at bounding box center [177, 319] width 263 height 27
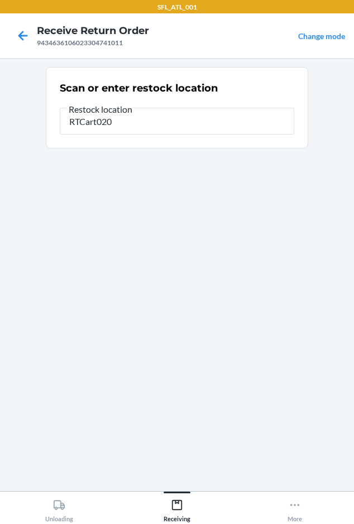
type input "RTCart020"
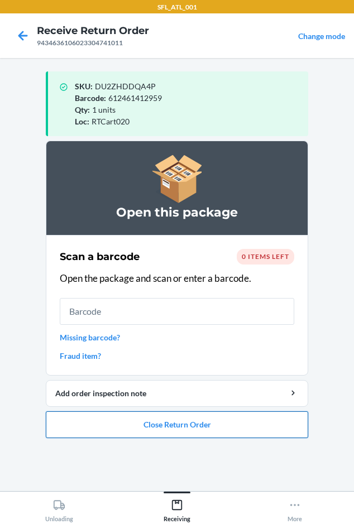
click at [169, 417] on button "Close Return Order" at bounding box center [177, 425] width 263 height 27
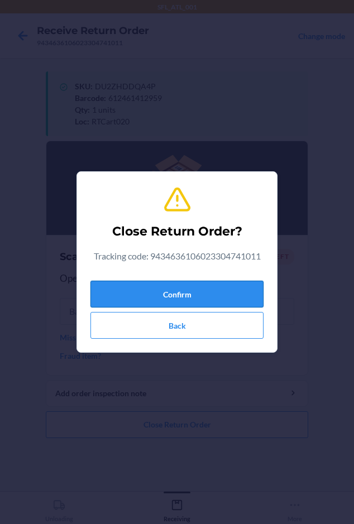
click at [171, 285] on button "Confirm" at bounding box center [176, 294] width 173 height 27
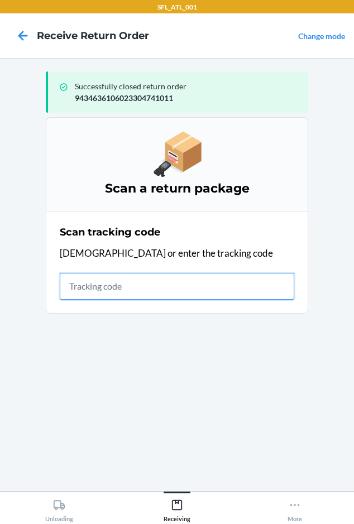
click at [77, 290] on input "text" at bounding box center [177, 286] width 235 height 27
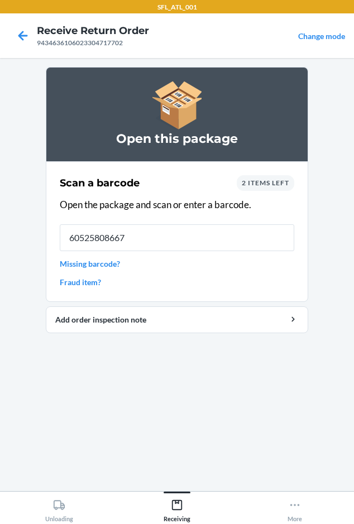
type input "605258086679"
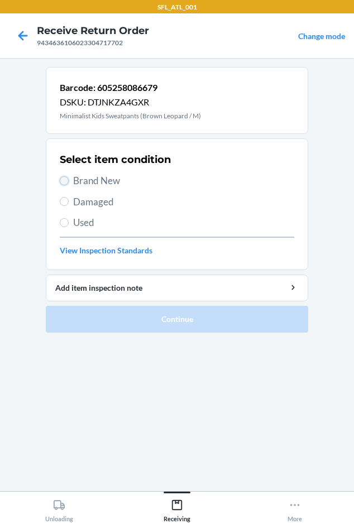
click at [61, 179] on input "Brand New" at bounding box center [64, 180] width 9 height 9
radio input "true"
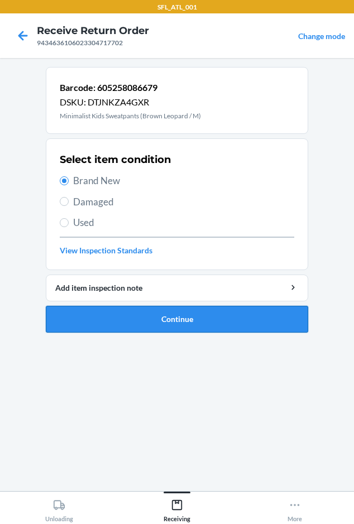
click at [99, 317] on button "Continue" at bounding box center [177, 319] width 263 height 27
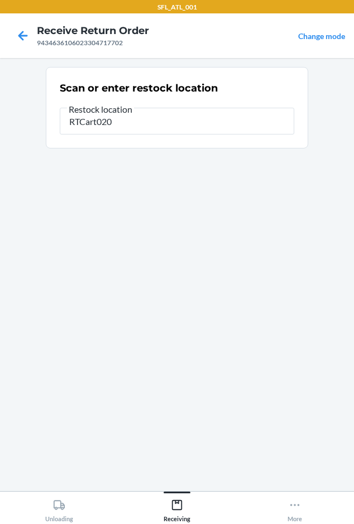
type input "RTCart020"
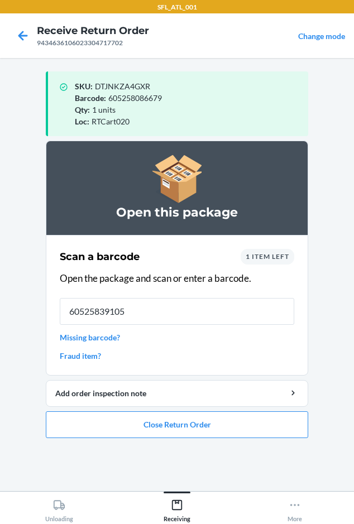
type input "605258391056"
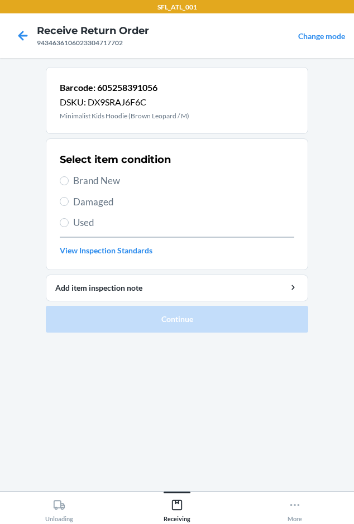
click at [108, 178] on span "Brand New" at bounding box center [183, 181] width 221 height 15
click at [69, 178] on input "Brand New" at bounding box center [64, 180] width 9 height 9
radio input "true"
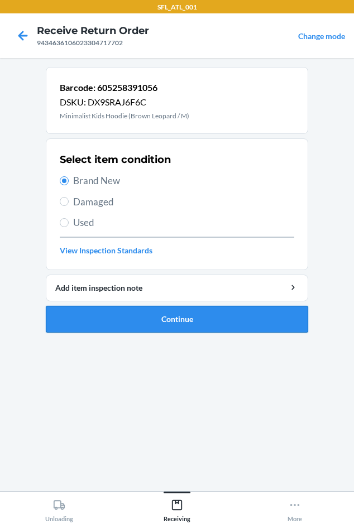
click at [179, 330] on button "Continue" at bounding box center [177, 319] width 263 height 27
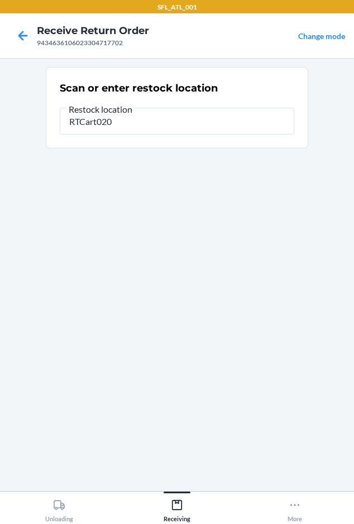
type input "RTCart020"
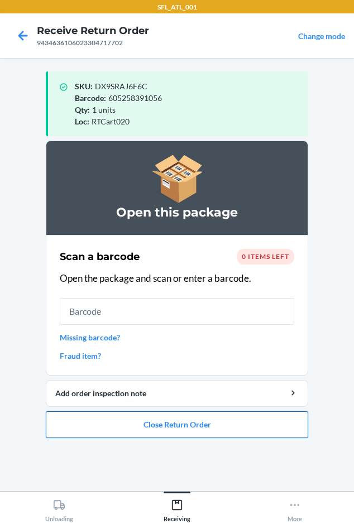
click at [151, 419] on button "Close Return Order" at bounding box center [177, 425] width 263 height 27
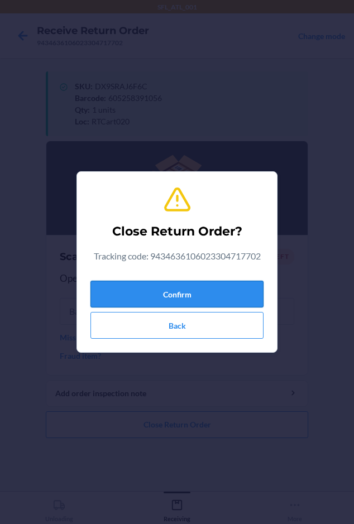
click at [151, 297] on button "Confirm" at bounding box center [176, 294] width 173 height 27
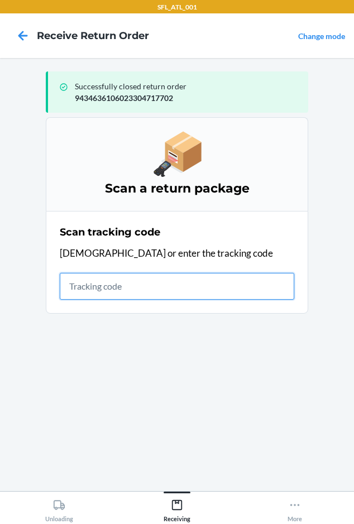
click at [84, 284] on input "text" at bounding box center [177, 286] width 235 height 27
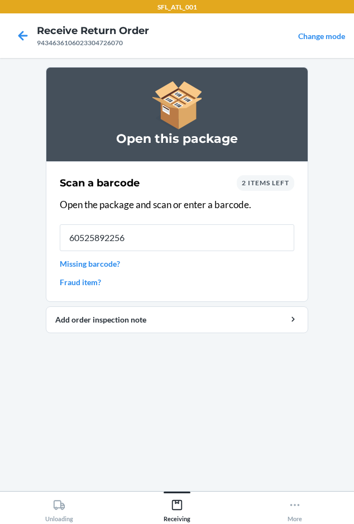
type input "605258922564"
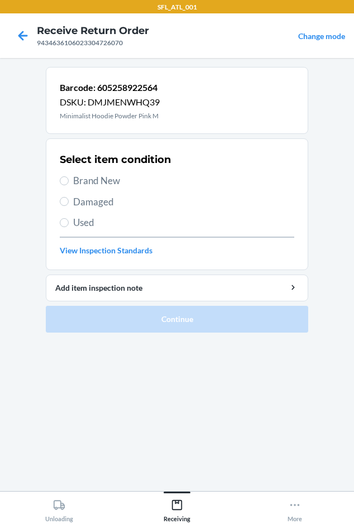
click at [96, 178] on span "Brand New" at bounding box center [183, 181] width 221 height 15
click at [69, 178] on input "Brand New" at bounding box center [64, 180] width 9 height 9
radio input "true"
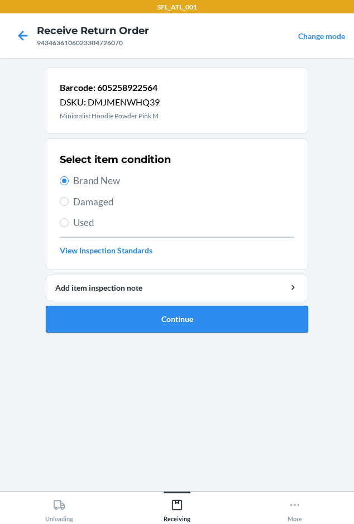
click at [85, 322] on button "Continue" at bounding box center [177, 319] width 263 height 27
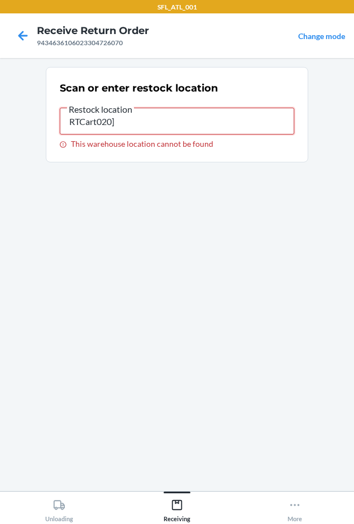
click at [122, 118] on input "RTCart020]" at bounding box center [177, 121] width 235 height 27
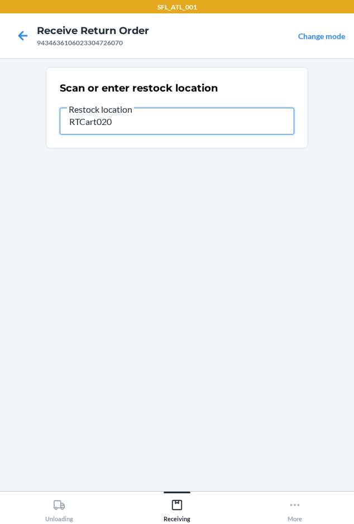
type input "RTCart020"
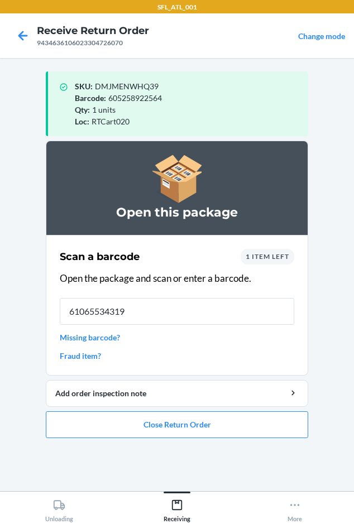
type input "610655343195"
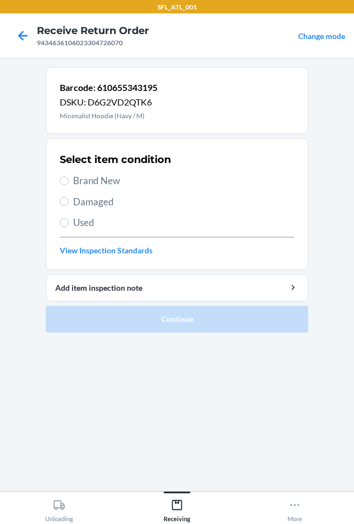
click at [78, 184] on span "Brand New" at bounding box center [183, 181] width 221 height 15
click at [69, 184] on input "Brand New" at bounding box center [64, 180] width 9 height 9
radio input "true"
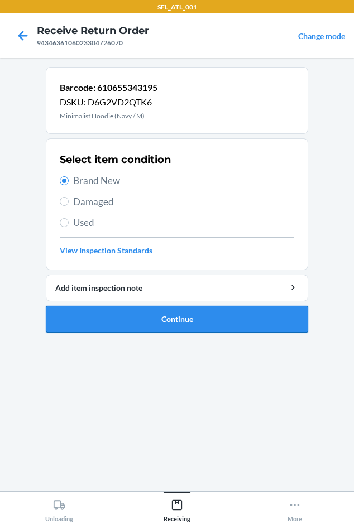
click at [106, 307] on button "Continue" at bounding box center [177, 319] width 263 height 27
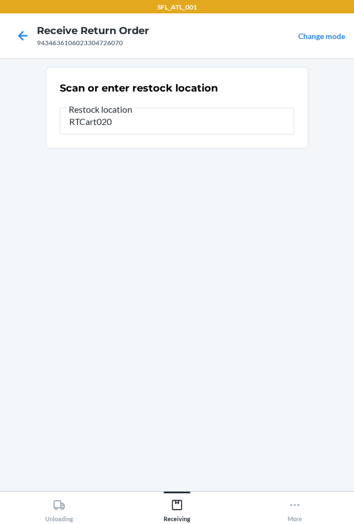
type input "RTCart020"
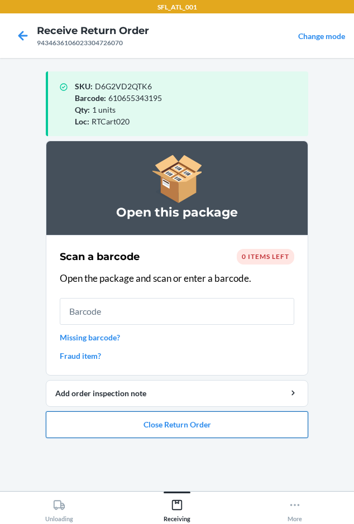
click at [183, 426] on button "Close Return Order" at bounding box center [177, 425] width 263 height 27
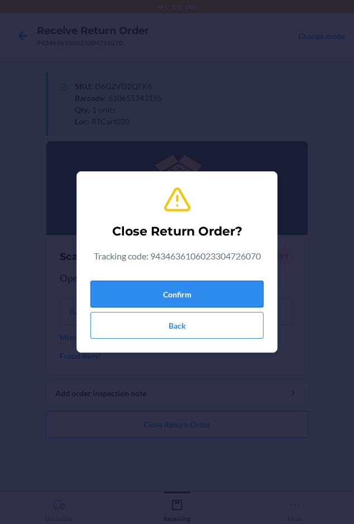
click at [156, 299] on button "Confirm" at bounding box center [176, 294] width 173 height 27
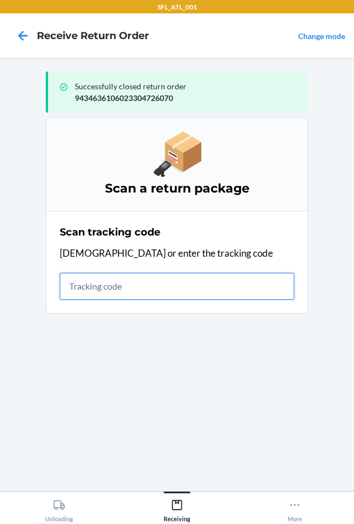
click at [87, 295] on input "text" at bounding box center [177, 286] width 235 height 27
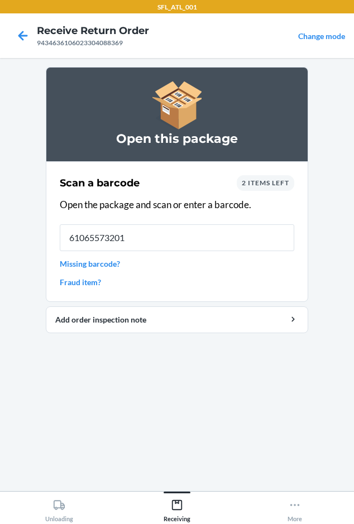
type input "610655732012"
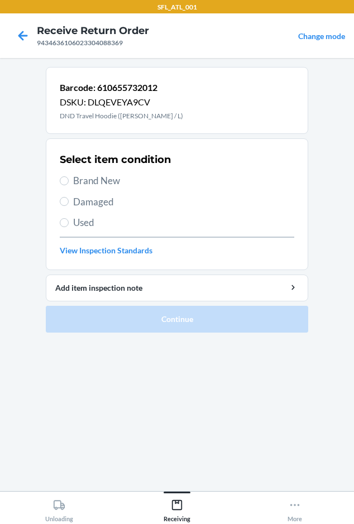
click at [90, 175] on span "Brand New" at bounding box center [183, 181] width 221 height 15
click at [69, 176] on input "Brand New" at bounding box center [64, 180] width 9 height 9
radio input "true"
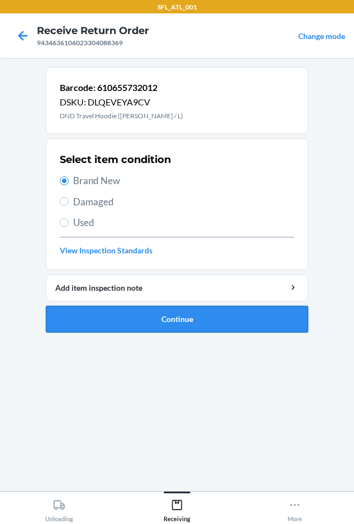
click at [120, 324] on button "Continue" at bounding box center [177, 319] width 263 height 27
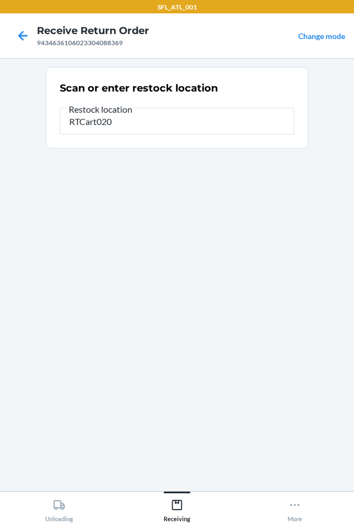
type input "RTCart020"
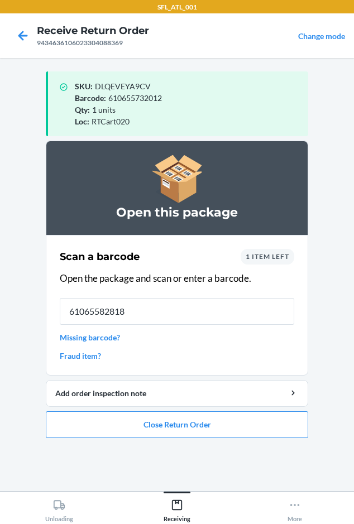
type input "[CREDIT_CARD_NUMBER]"
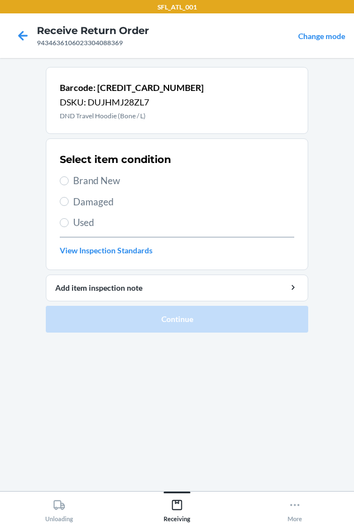
click at [79, 183] on span "Brand New" at bounding box center [183, 181] width 221 height 15
click at [69, 183] on input "Brand New" at bounding box center [64, 180] width 9 height 9
radio input "true"
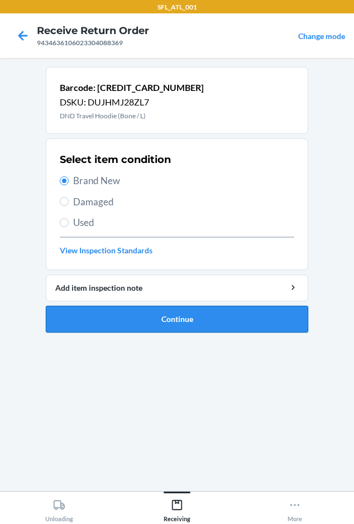
click at [118, 329] on button "Continue" at bounding box center [177, 319] width 263 height 27
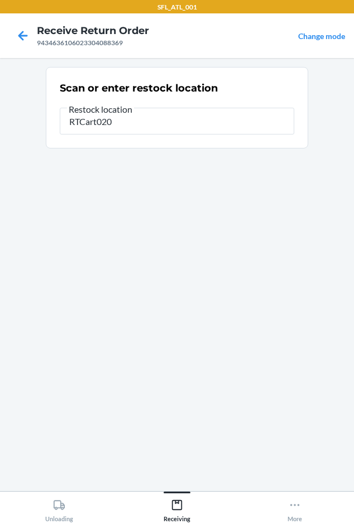
type input "RTCart020"
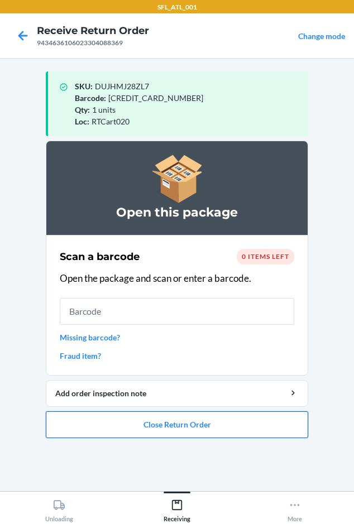
click at [122, 436] on button "Close Return Order" at bounding box center [177, 425] width 263 height 27
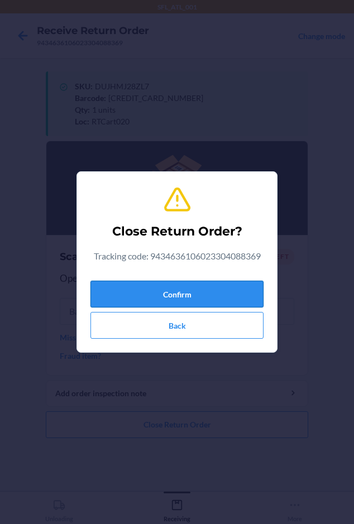
click at [120, 291] on button "Confirm" at bounding box center [176, 294] width 173 height 27
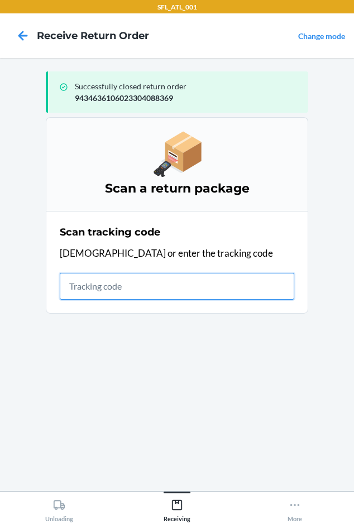
click at [84, 288] on input "text" at bounding box center [177, 286] width 235 height 27
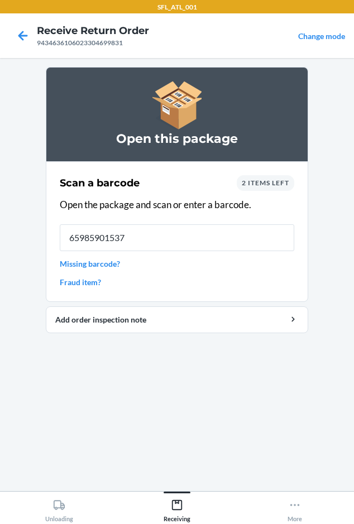
type input "659859015378"
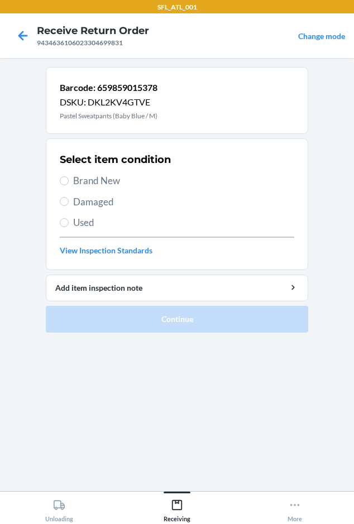
click at [116, 170] on div "Select item condition Brand New Damaged Used View Inspection Standards" at bounding box center [177, 204] width 235 height 111
click at [105, 183] on span "Brand New" at bounding box center [183, 181] width 221 height 15
click at [69, 183] on input "Brand New" at bounding box center [64, 180] width 9 height 9
radio input "true"
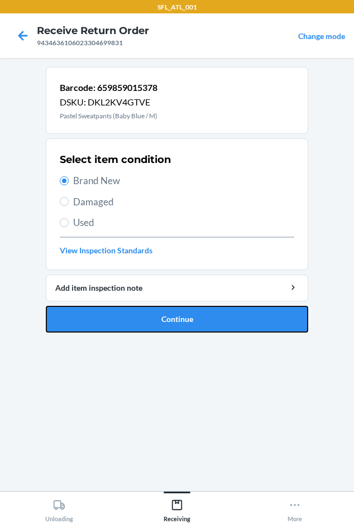
click at [126, 316] on button "Continue" at bounding box center [177, 319] width 263 height 27
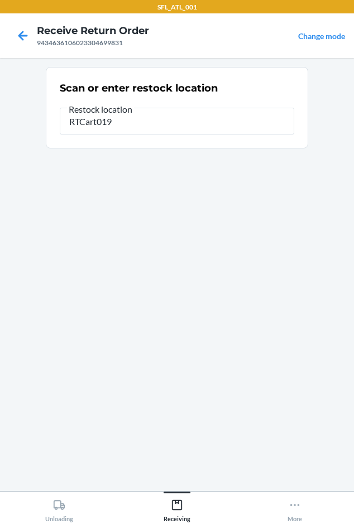
type input "RTCart019"
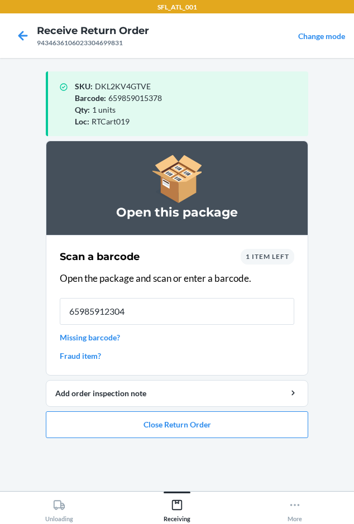
type input "659859123042"
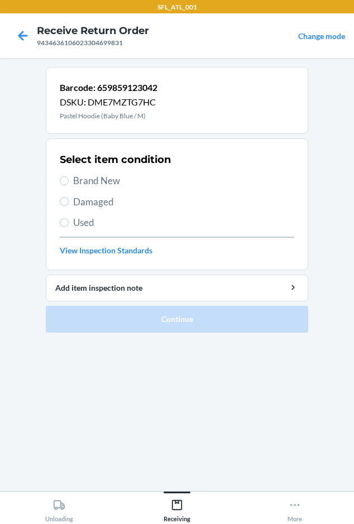
click at [73, 165] on h2 "Select item condition" at bounding box center [115, 159] width 111 height 15
click at [83, 178] on span "Brand New" at bounding box center [183, 181] width 221 height 15
click at [69, 178] on input "Brand New" at bounding box center [64, 180] width 9 height 9
radio input "true"
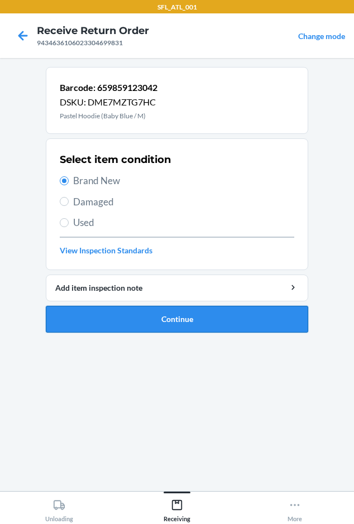
click at [90, 319] on button "Continue" at bounding box center [177, 319] width 263 height 27
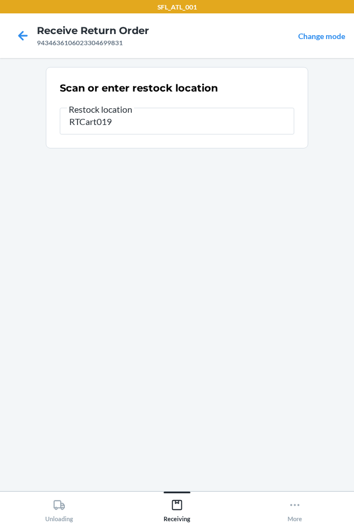
type input "RTCart019"
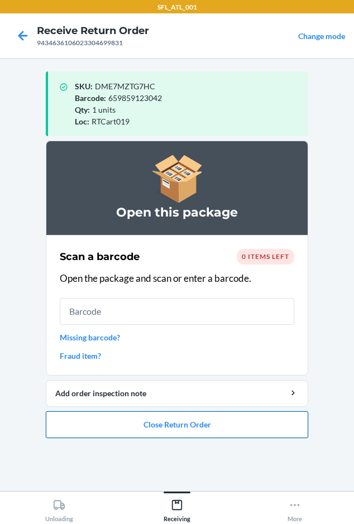
click at [127, 437] on button "Close Return Order" at bounding box center [177, 425] width 263 height 27
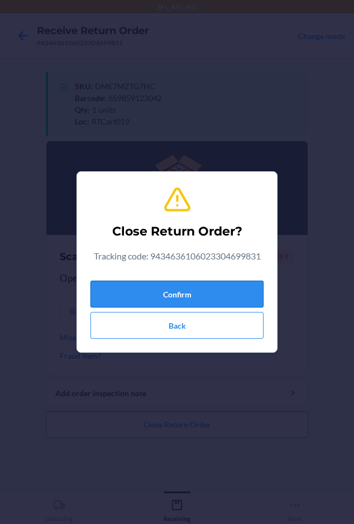
click at [120, 285] on button "Confirm" at bounding box center [176, 294] width 173 height 27
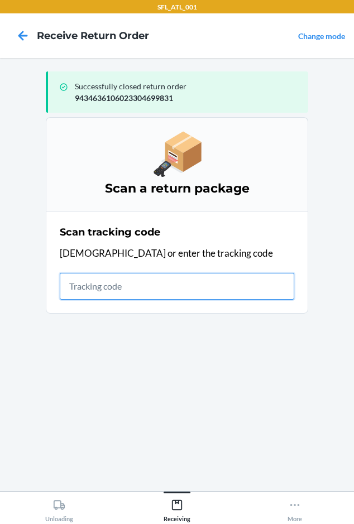
click at [69, 287] on input "text" at bounding box center [177, 286] width 235 height 27
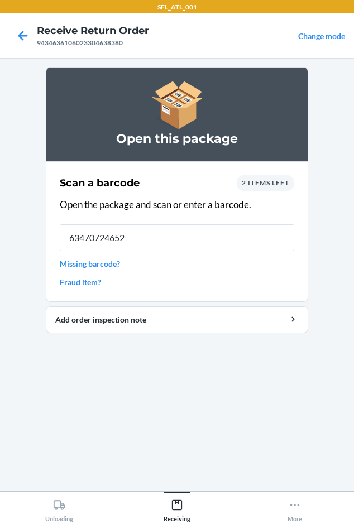
type input "634707246524"
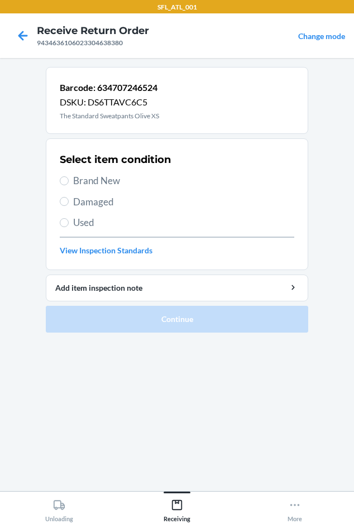
click at [67, 176] on label "Brand New" at bounding box center [177, 181] width 235 height 15
click at [67, 176] on input "Brand New" at bounding box center [64, 180] width 9 height 9
radio input "true"
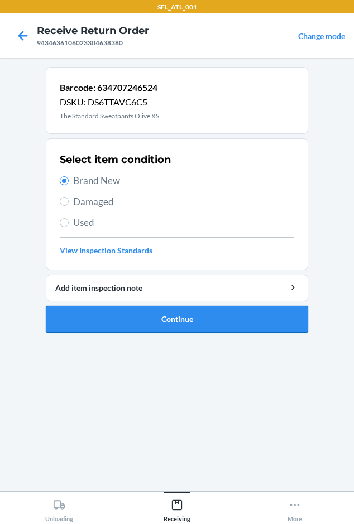
click at [137, 316] on button "Continue" at bounding box center [177, 319] width 263 height 27
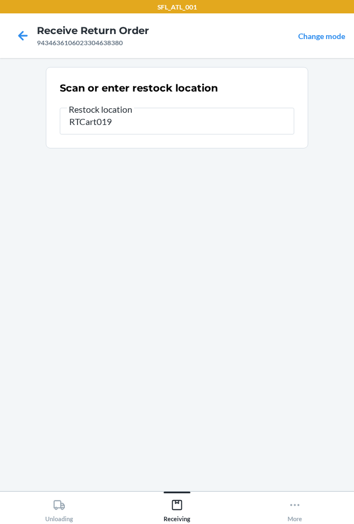
type input "RTCart019"
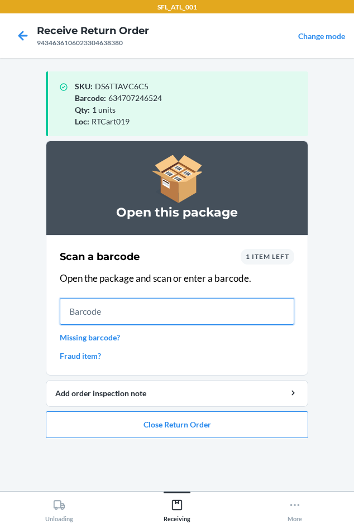
click at [112, 316] on input "text" at bounding box center [177, 311] width 235 height 27
type input "634707448324"
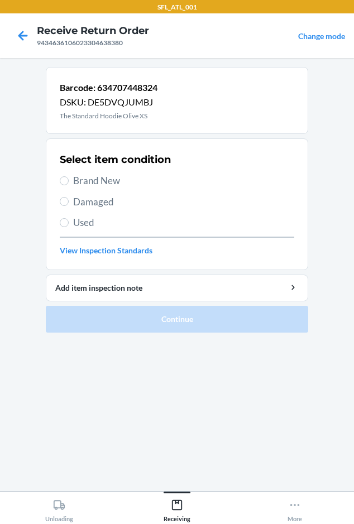
click at [79, 179] on span "Brand New" at bounding box center [183, 181] width 221 height 15
click at [69, 179] on input "Brand New" at bounding box center [64, 180] width 9 height 9
radio input "true"
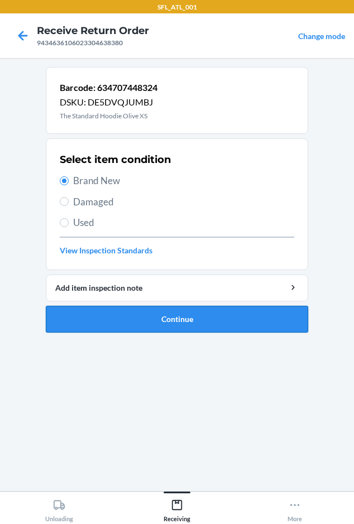
click at [103, 323] on button "Continue" at bounding box center [177, 319] width 263 height 27
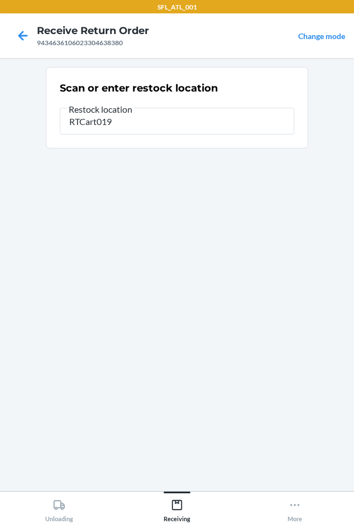
type input "RTCart019"
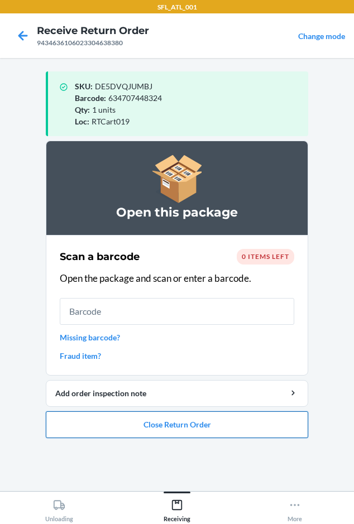
click at [64, 435] on button "Close Return Order" at bounding box center [177, 425] width 263 height 27
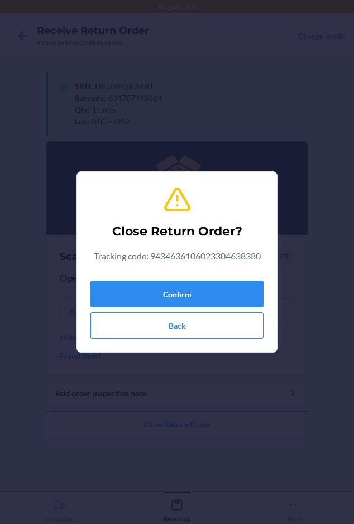
click at [150, 279] on div "Confirm Back" at bounding box center [176, 307] width 173 height 63
click at [155, 289] on button "Confirm" at bounding box center [176, 294] width 173 height 27
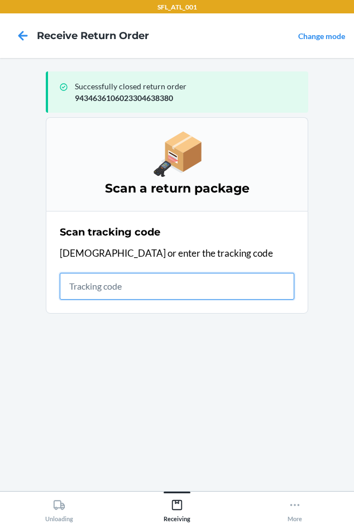
click at [71, 293] on input "text" at bounding box center [177, 286] width 235 height 27
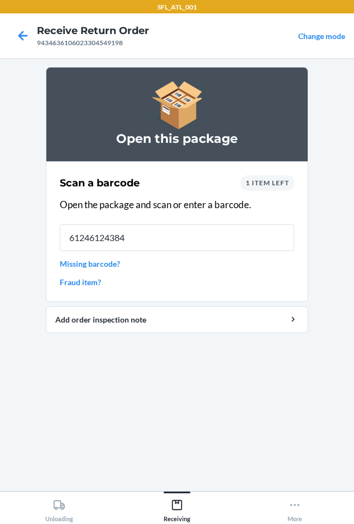
type input "612461243843"
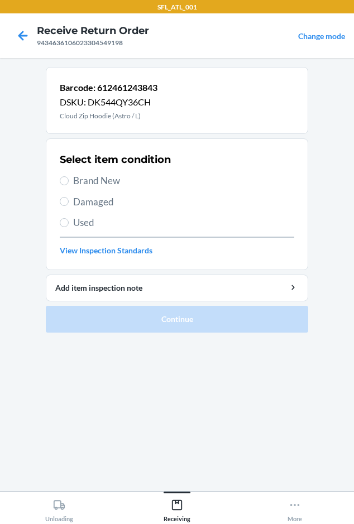
click at [82, 182] on span "Brand New" at bounding box center [183, 181] width 221 height 15
click at [69, 182] on input "Brand New" at bounding box center [64, 180] width 9 height 9
radio input "true"
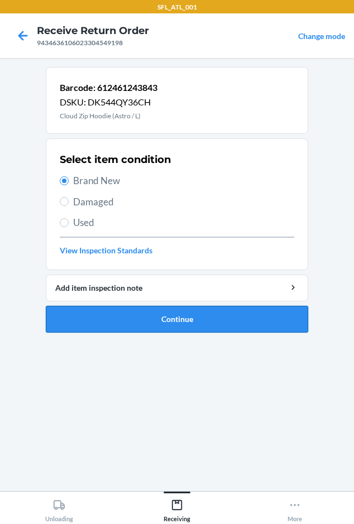
click at [70, 323] on button "Continue" at bounding box center [177, 319] width 263 height 27
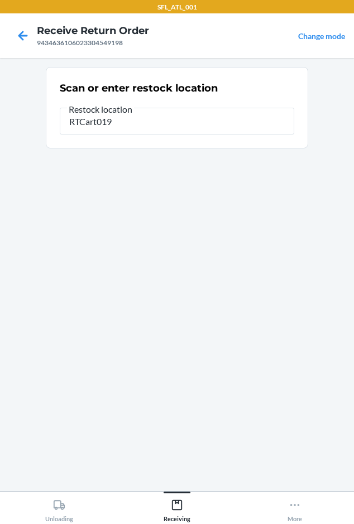
type input "RTCart019"
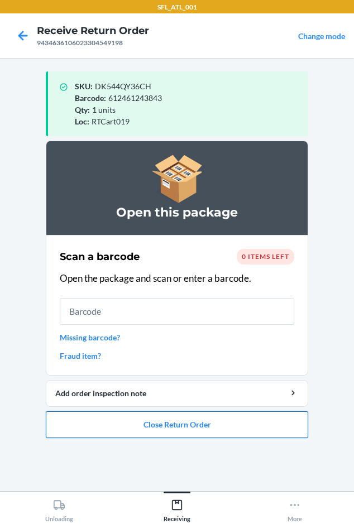
click at [144, 416] on button "Close Return Order" at bounding box center [177, 425] width 263 height 27
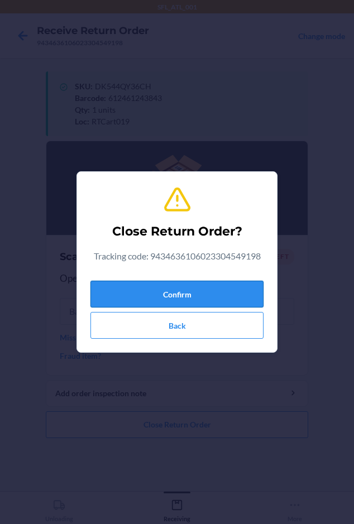
click at [154, 306] on button "Confirm" at bounding box center [176, 294] width 173 height 27
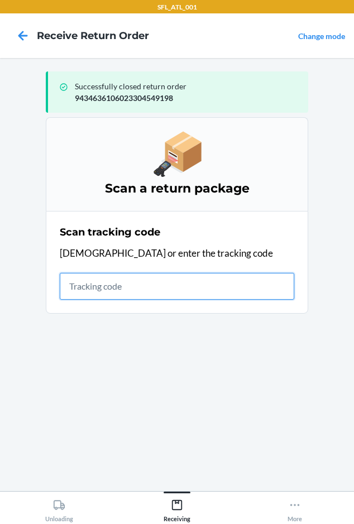
click at [85, 293] on input "text" at bounding box center [177, 286] width 235 height 27
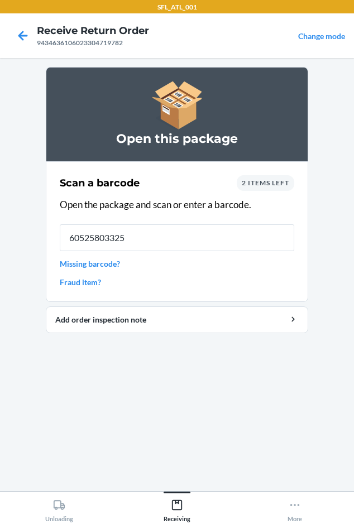
type input "[CREDIT_CARD_NUMBER]"
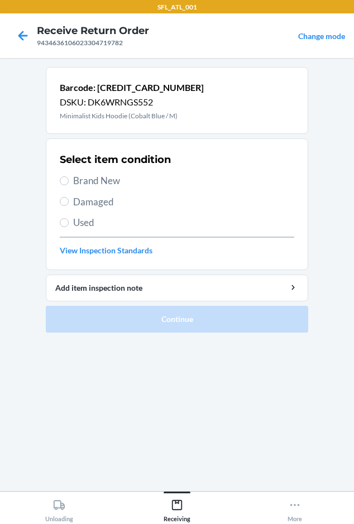
click at [100, 175] on span "Brand New" at bounding box center [183, 181] width 221 height 15
click at [69, 176] on input "Brand New" at bounding box center [64, 180] width 9 height 9
radio input "true"
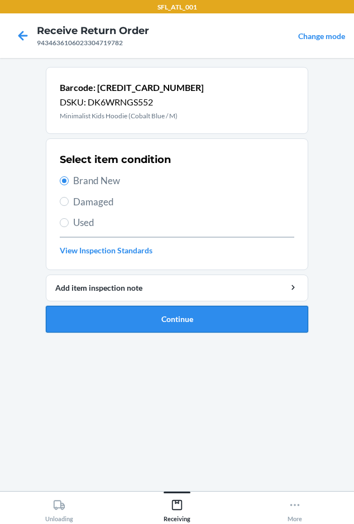
click at [144, 327] on button "Continue" at bounding box center [177, 319] width 263 height 27
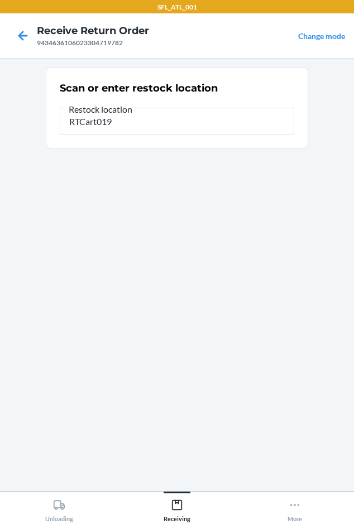
type input "RTCart019"
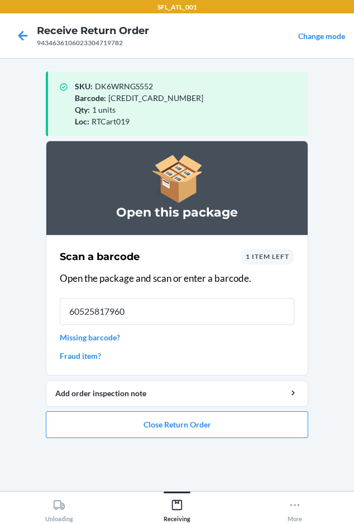
type input "605258179609"
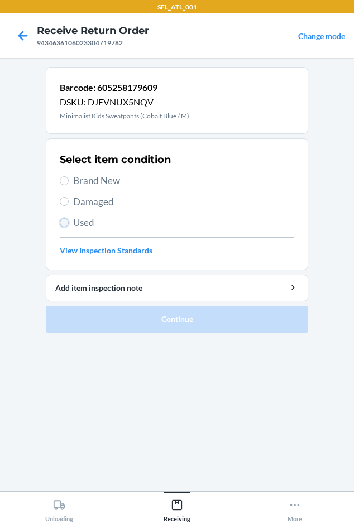
click at [62, 225] on input "Used" at bounding box center [64, 222] width 9 height 9
radio input "true"
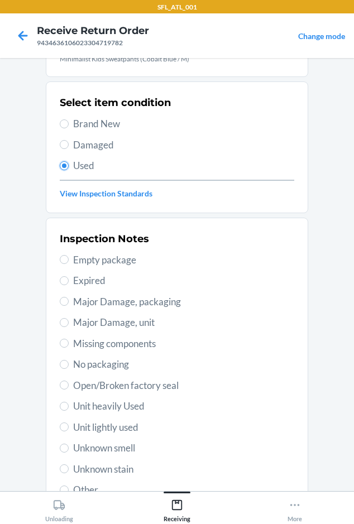
scroll to position [149, 0]
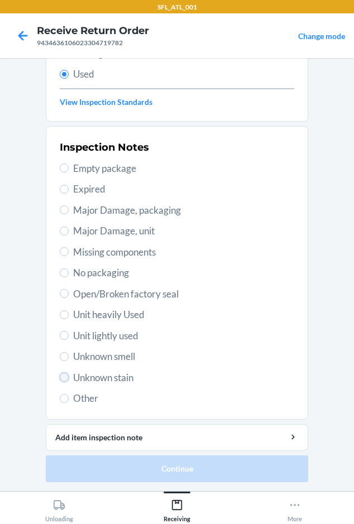
click at [61, 378] on input "Unknown stain" at bounding box center [64, 377] width 9 height 9
radio input "true"
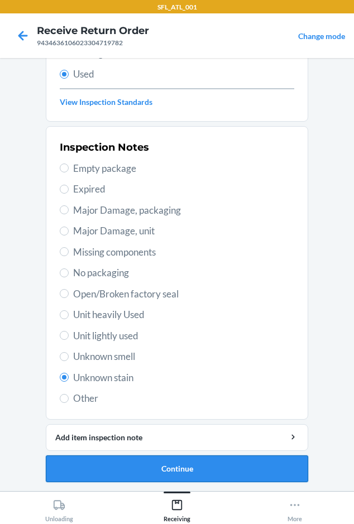
click at [114, 459] on button "Continue" at bounding box center [177, 469] width 263 height 27
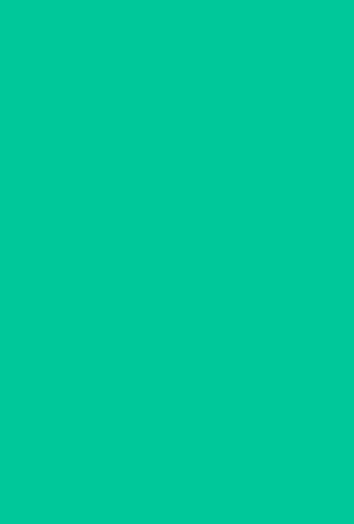
scroll to position [0, 0]
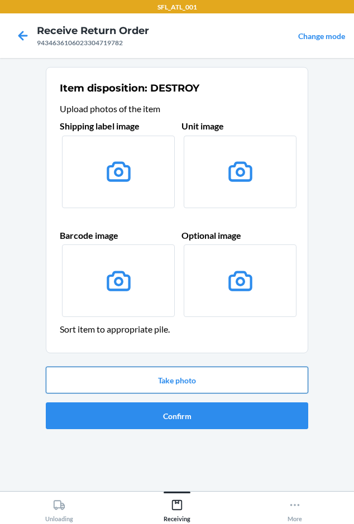
click at [134, 383] on button "Take photo" at bounding box center [177, 380] width 263 height 27
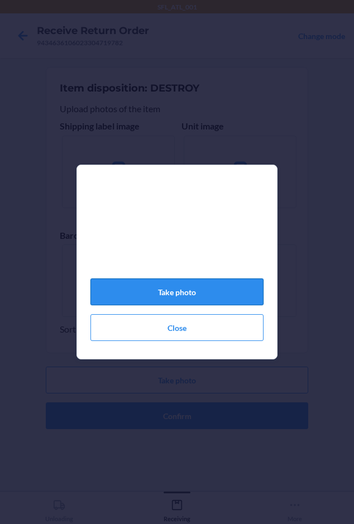
click at [151, 303] on button "Take photo" at bounding box center [176, 292] width 173 height 27
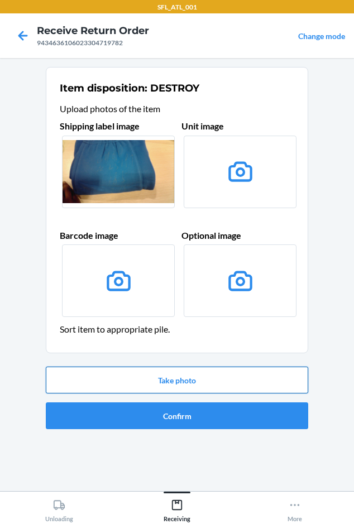
click at [173, 384] on button "Take photo" at bounding box center [177, 380] width 263 height 27
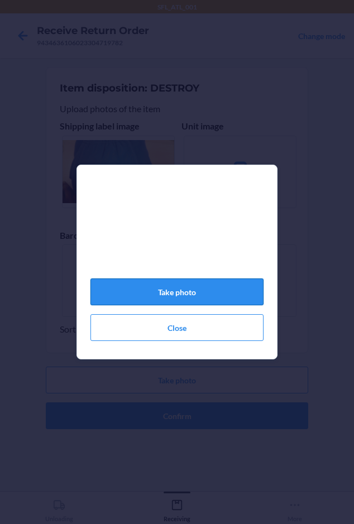
click at [183, 303] on button "Take photo" at bounding box center [176, 292] width 173 height 27
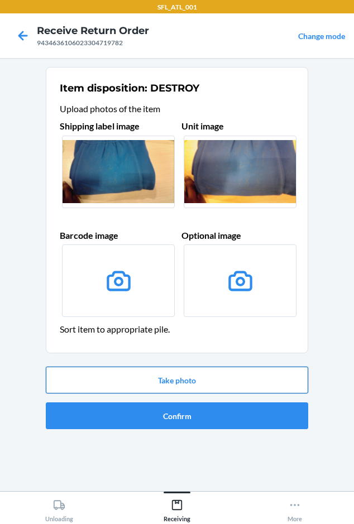
click at [184, 384] on button "Take photo" at bounding box center [177, 380] width 263 height 27
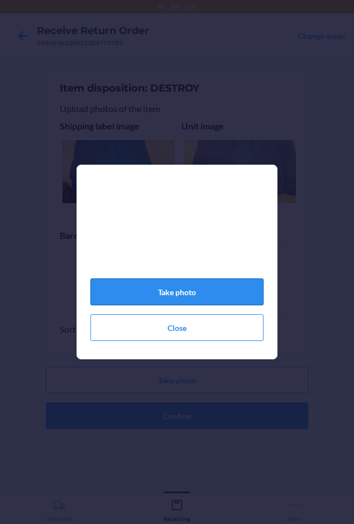
click at [161, 302] on button "Take photo" at bounding box center [176, 292] width 173 height 27
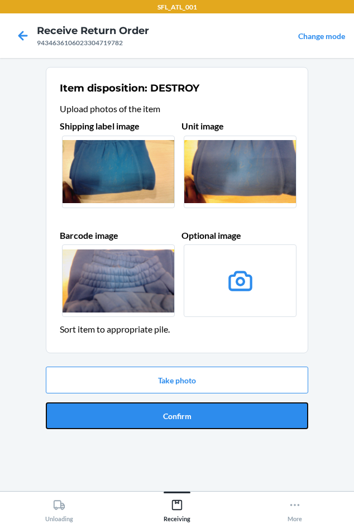
click at [93, 421] on button "Confirm" at bounding box center [177, 416] width 263 height 27
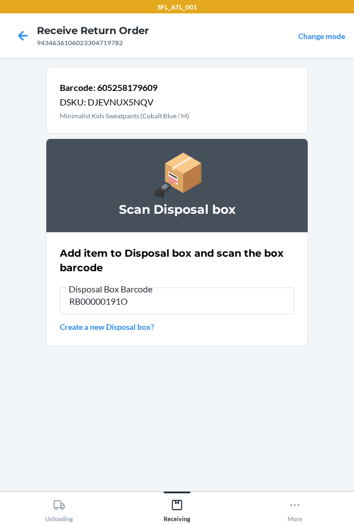
type input "RB00000191O"
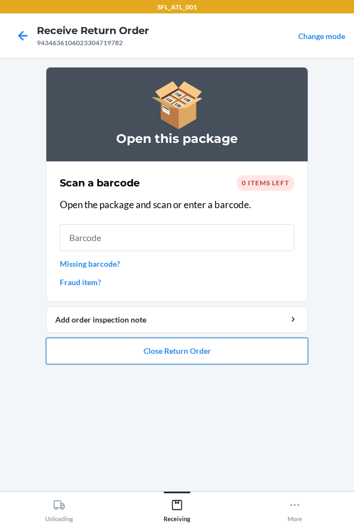
click at [139, 353] on button "Close Return Order" at bounding box center [177, 351] width 263 height 27
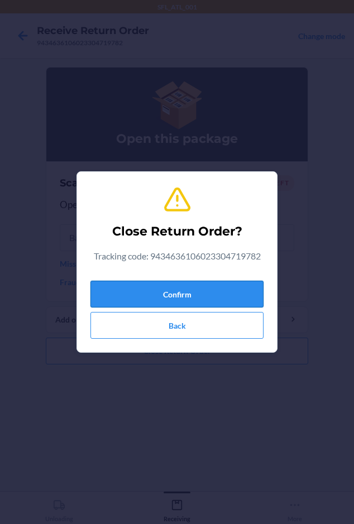
click at [139, 297] on button "Confirm" at bounding box center [176, 294] width 173 height 27
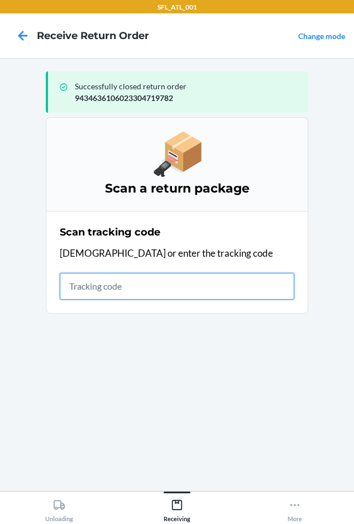
click at [77, 286] on input "text" at bounding box center [177, 286] width 235 height 27
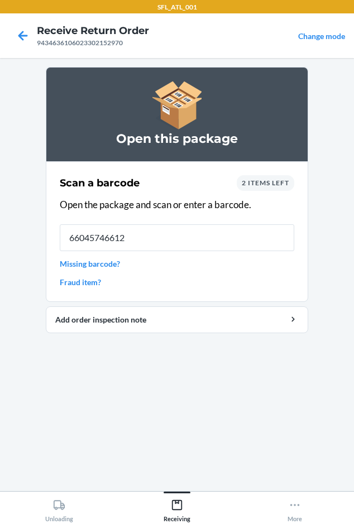
type input "[CREDIT_CARD_NUMBER]"
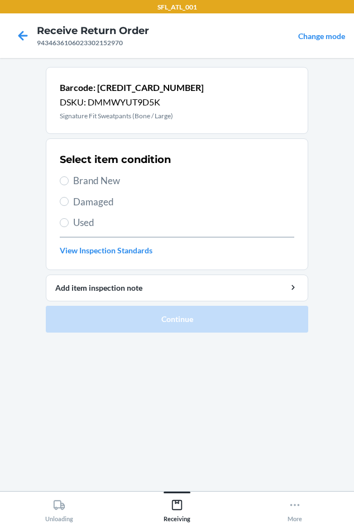
click at [84, 182] on span "Brand New" at bounding box center [183, 181] width 221 height 15
click at [69, 182] on input "Brand New" at bounding box center [64, 180] width 9 height 9
radio input "true"
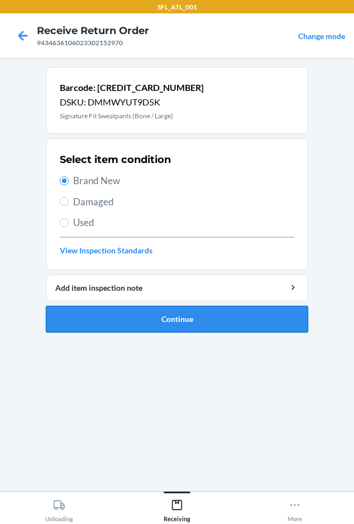
click at [135, 315] on button "Continue" at bounding box center [177, 319] width 263 height 27
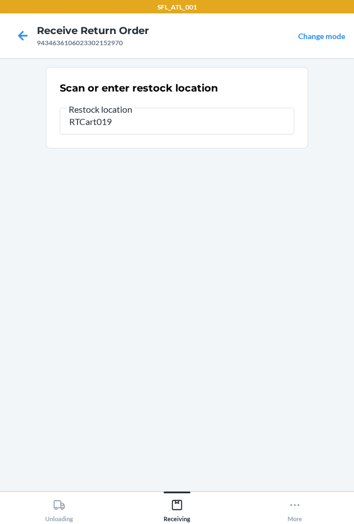
type input "RTCart019"
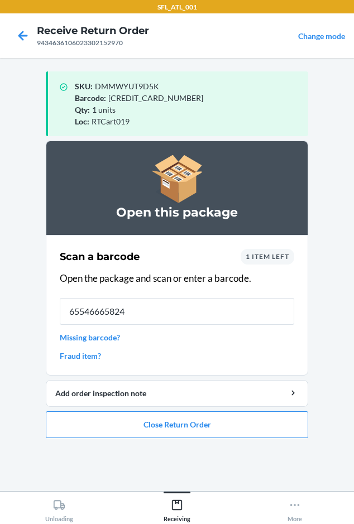
type input "[CREDIT_CARD_NUMBER]"
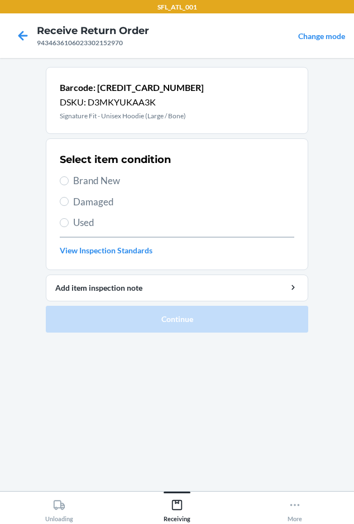
click at [71, 186] on label "Brand New" at bounding box center [177, 181] width 235 height 15
click at [69, 185] on input "Brand New" at bounding box center [64, 180] width 9 height 9
radio input "true"
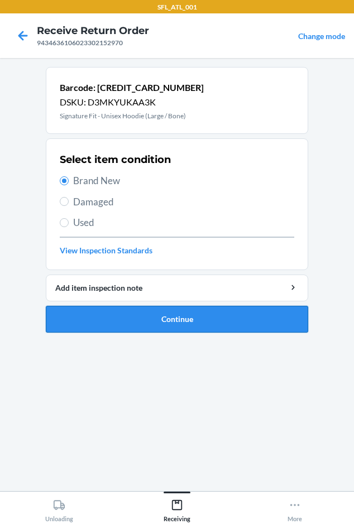
click at [151, 322] on button "Continue" at bounding box center [177, 319] width 263 height 27
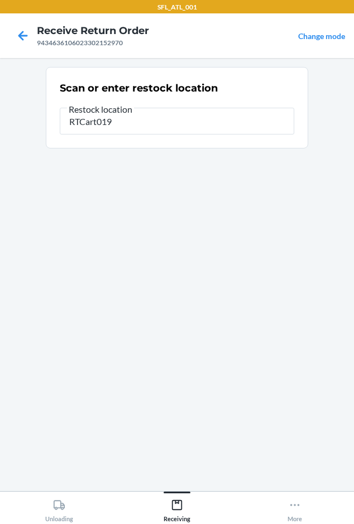
type input "RTCart019"
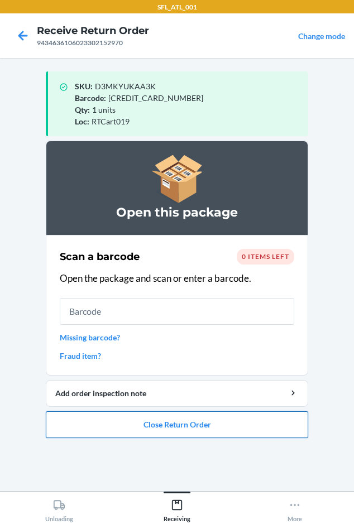
click at [149, 434] on button "Close Return Order" at bounding box center [177, 425] width 263 height 27
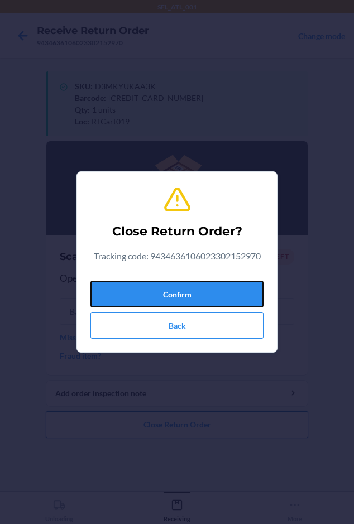
click at [162, 297] on button "Confirm" at bounding box center [176, 294] width 173 height 27
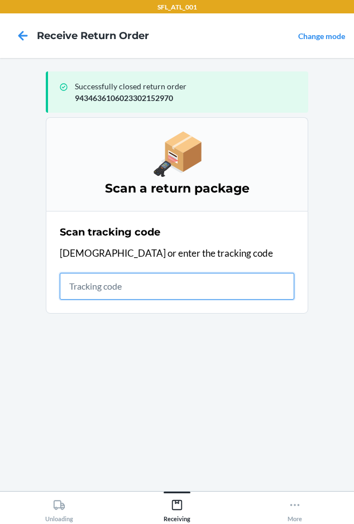
click at [84, 289] on input "text" at bounding box center [177, 286] width 235 height 27
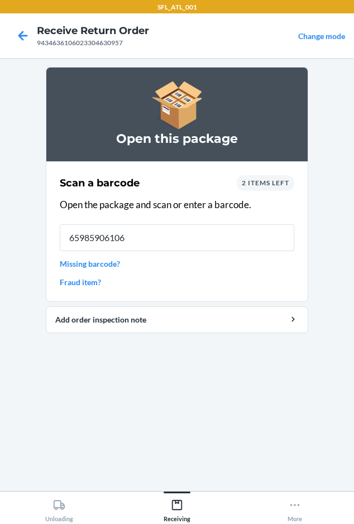
type input "659859061061"
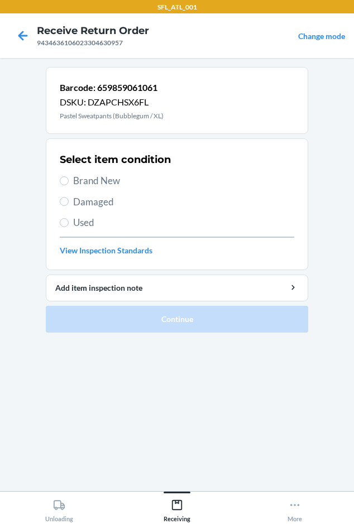
click at [82, 180] on span "Brand New" at bounding box center [183, 181] width 221 height 15
click at [69, 180] on input "Brand New" at bounding box center [64, 180] width 9 height 9
radio input "true"
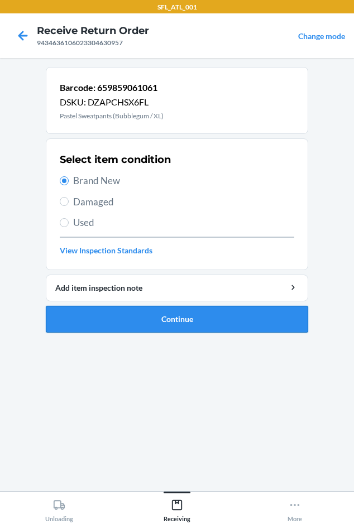
click at [85, 309] on button "Continue" at bounding box center [177, 319] width 263 height 27
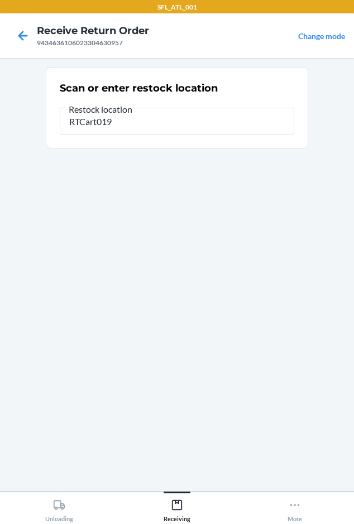
type input "RTCart019"
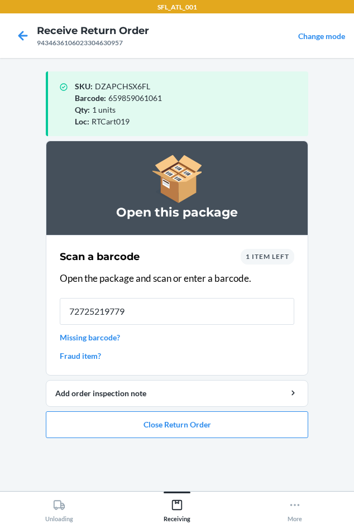
type input "727252197790"
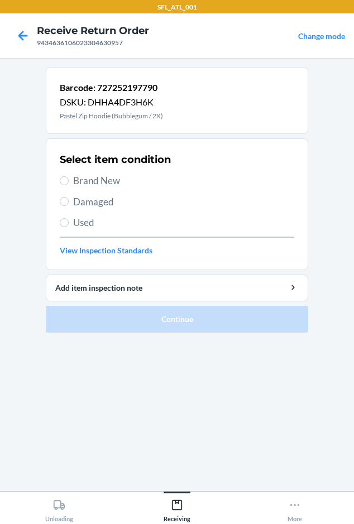
click at [88, 184] on span "Brand New" at bounding box center [183, 181] width 221 height 15
click at [69, 184] on input "Brand New" at bounding box center [64, 180] width 9 height 9
radio input "true"
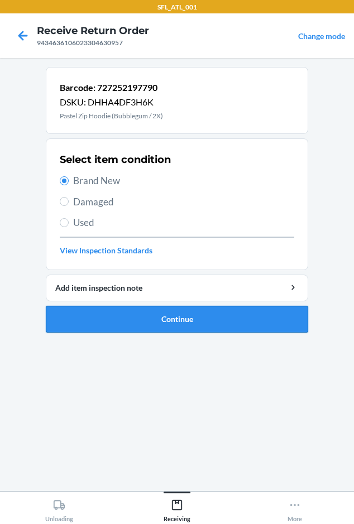
click at [121, 315] on button "Continue" at bounding box center [177, 319] width 263 height 27
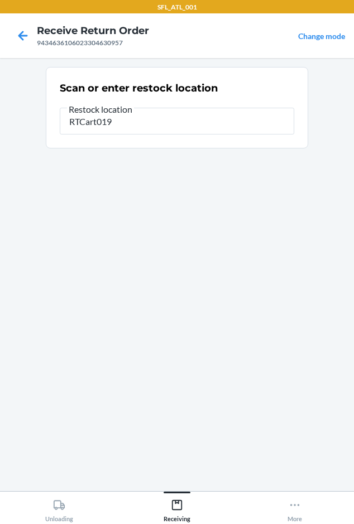
type input "RTCart019"
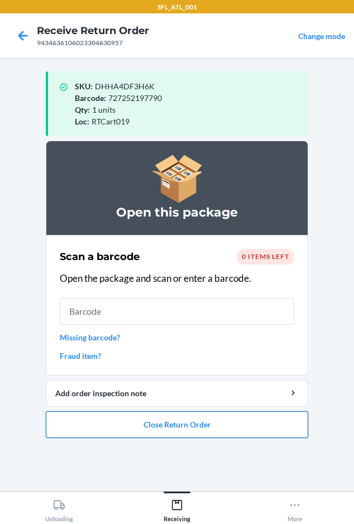
click at [85, 428] on button "Close Return Order" at bounding box center [177, 425] width 263 height 27
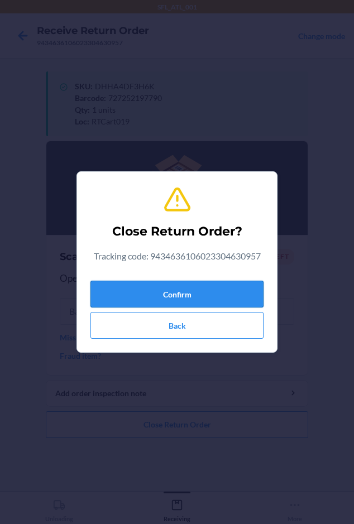
click at [106, 290] on button "Confirm" at bounding box center [176, 294] width 173 height 27
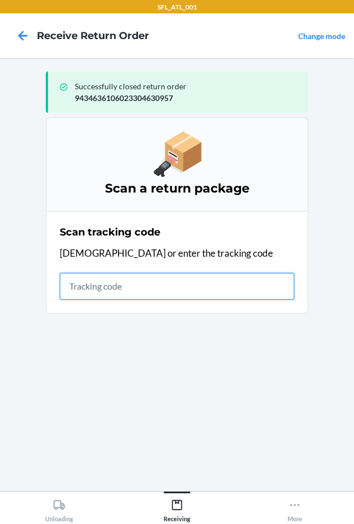
click at [91, 287] on input "text" at bounding box center [177, 286] width 235 height 27
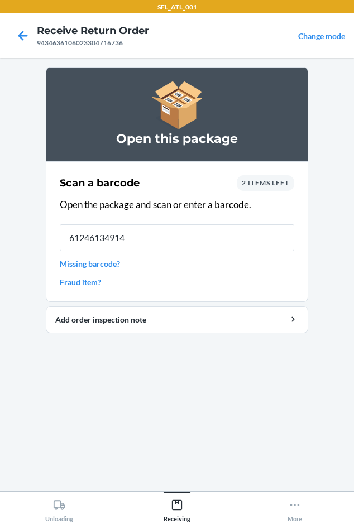
type input "612461349149"
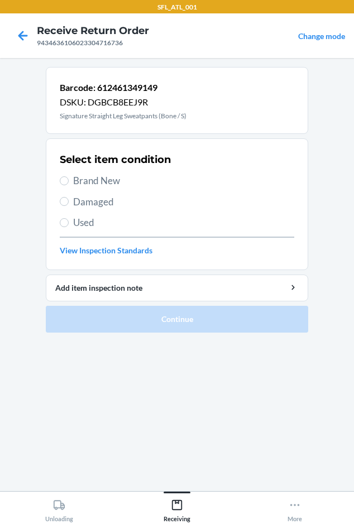
drag, startPoint x: 93, startPoint y: 183, endPoint x: 106, endPoint y: 188, distance: 13.1
click at [99, 185] on span "Brand New" at bounding box center [183, 181] width 221 height 15
drag, startPoint x: 63, startPoint y: 182, endPoint x: 76, endPoint y: 322, distance: 141.3
click at [62, 181] on input "Brand New" at bounding box center [64, 180] width 9 height 9
radio input "true"
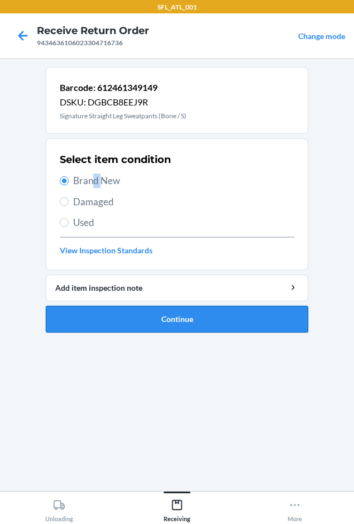
click at [87, 325] on button "Continue" at bounding box center [177, 319] width 263 height 27
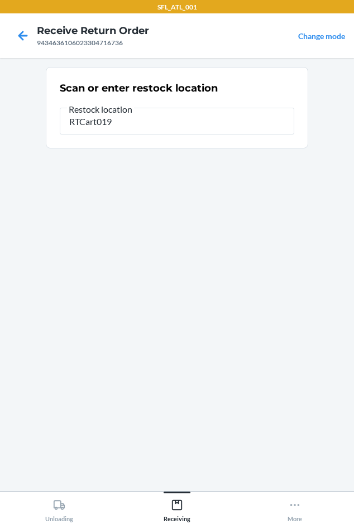
type input "RTCart019"
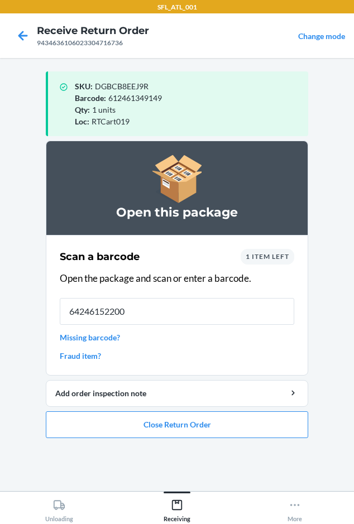
type input "642461522006"
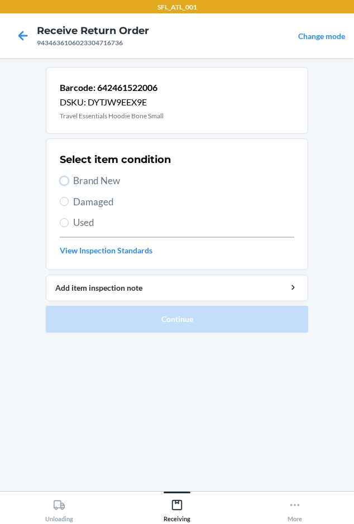
drag, startPoint x: 65, startPoint y: 176, endPoint x: 144, endPoint y: 312, distance: 156.9
click at [64, 176] on input "Brand New" at bounding box center [64, 180] width 9 height 9
radio input "true"
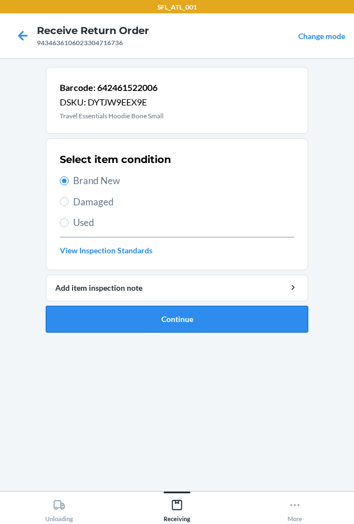
click at [142, 331] on button "Continue" at bounding box center [177, 319] width 263 height 27
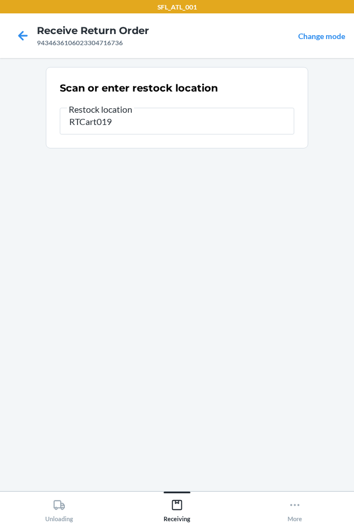
type input "RTCart019"
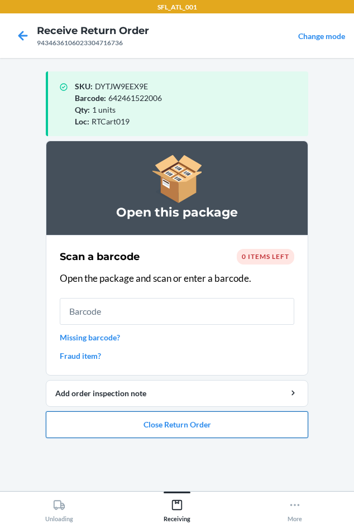
click at [77, 427] on button "Close Return Order" at bounding box center [177, 425] width 263 height 27
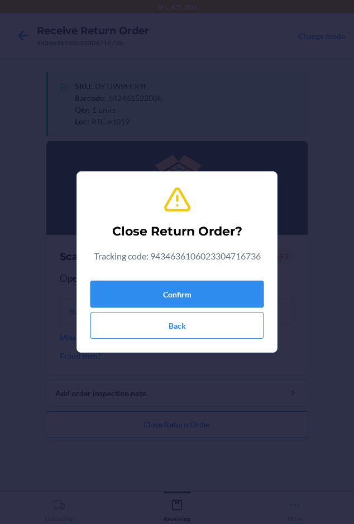
click at [145, 290] on button "Confirm" at bounding box center [176, 294] width 173 height 27
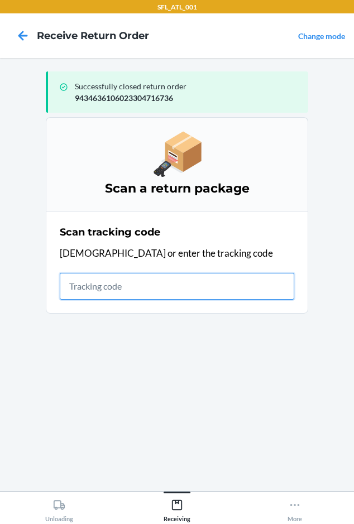
click at [75, 284] on input "text" at bounding box center [177, 286] width 235 height 27
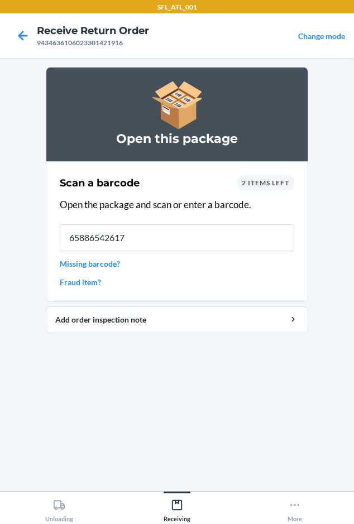
type input "658865426178"
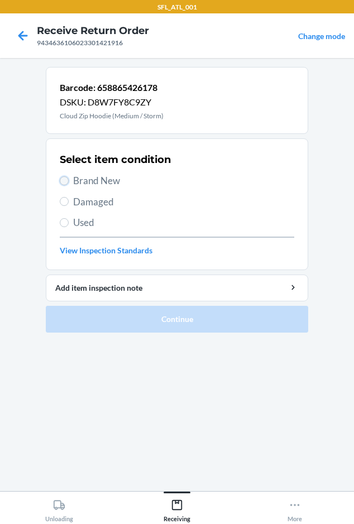
click at [67, 183] on input "Brand New" at bounding box center [64, 180] width 9 height 9
radio input "true"
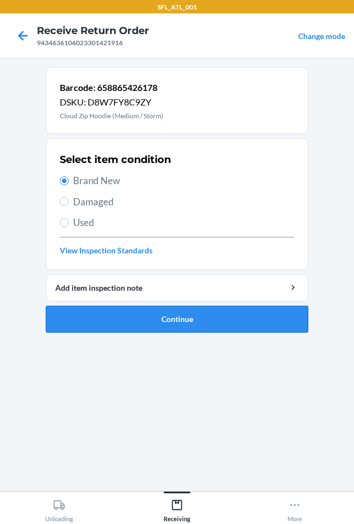
click at [82, 322] on button "Continue" at bounding box center [177, 319] width 263 height 27
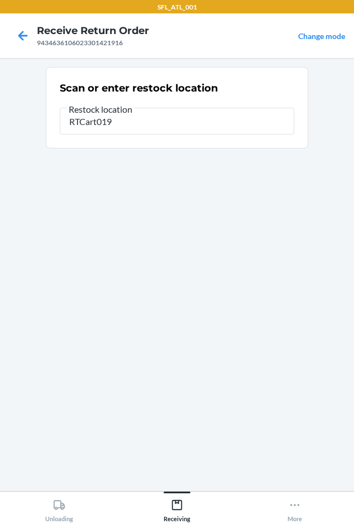
type input "RTCart019"
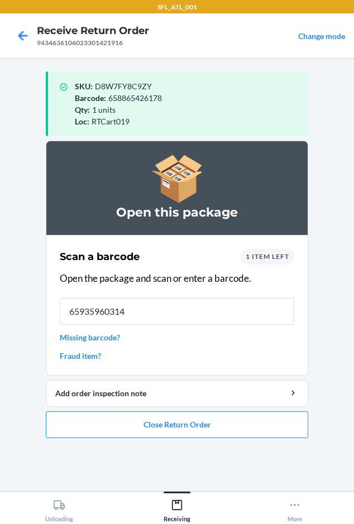
type input "659359603143"
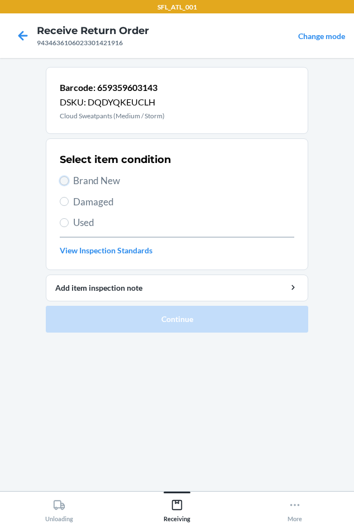
click at [65, 184] on input "Brand New" at bounding box center [64, 180] width 9 height 9
radio input "true"
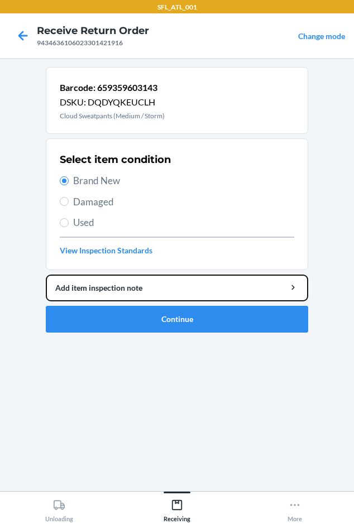
click at [86, 303] on li "Barcode: 659359603143 DSKU: DQDYQKEUCLH Cloud Sweatpants (Medium / Storm) Selec…" at bounding box center [177, 200] width 263 height 266
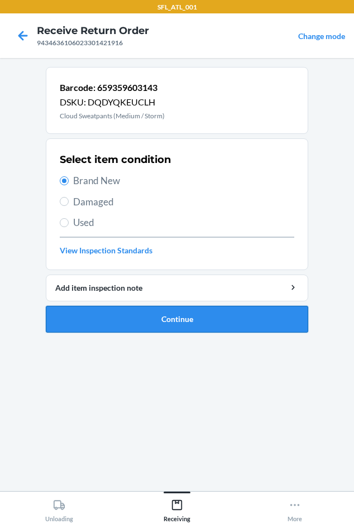
click at [112, 313] on button "Continue" at bounding box center [177, 319] width 263 height 27
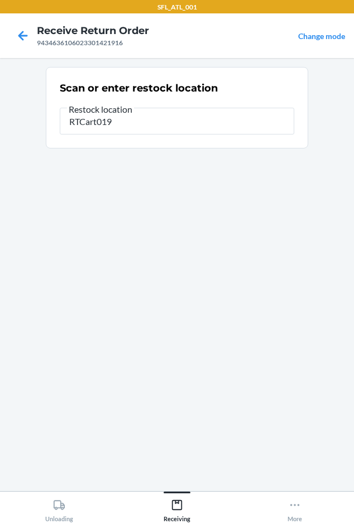
type input "RTCart019"
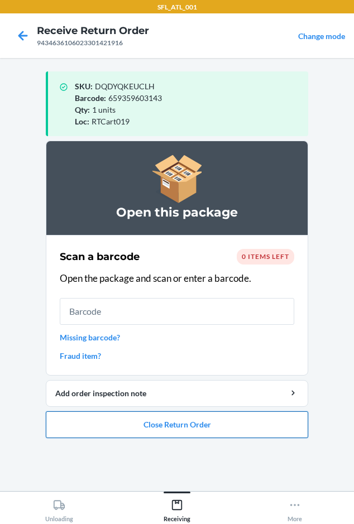
click at [127, 426] on button "Close Return Order" at bounding box center [177, 425] width 263 height 27
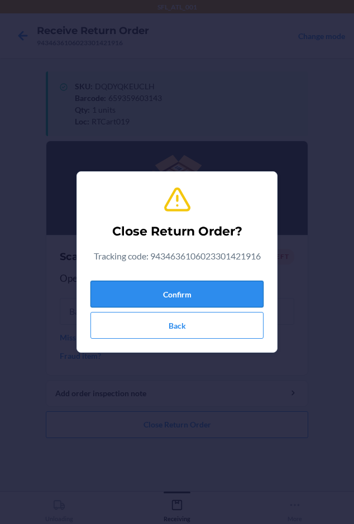
click at [149, 285] on button "Confirm" at bounding box center [176, 294] width 173 height 27
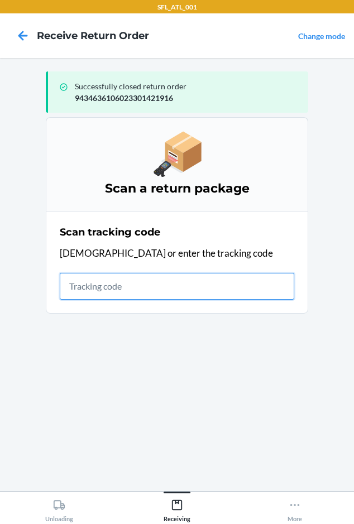
click at [89, 288] on input "text" at bounding box center [177, 286] width 235 height 27
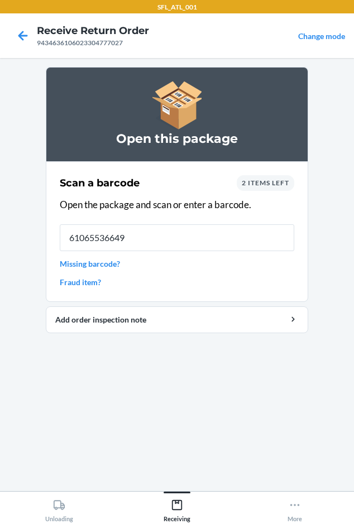
type input "610655366491"
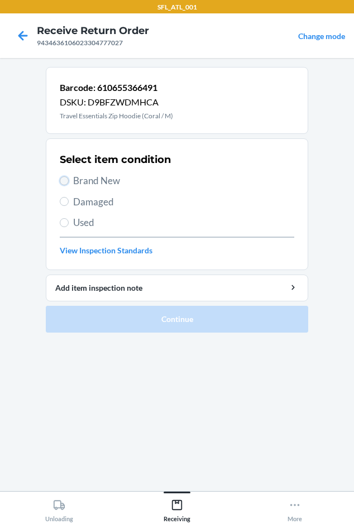
click at [64, 177] on input "Brand New" at bounding box center [64, 180] width 9 height 9
radio input "true"
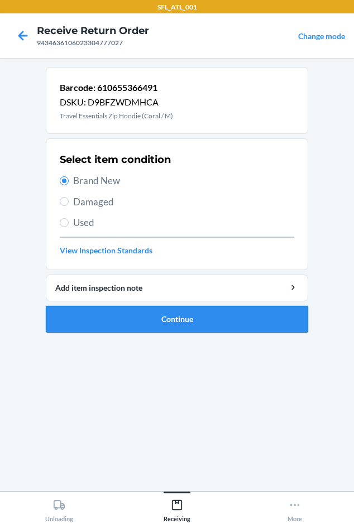
click at [78, 310] on button "Continue" at bounding box center [177, 319] width 263 height 27
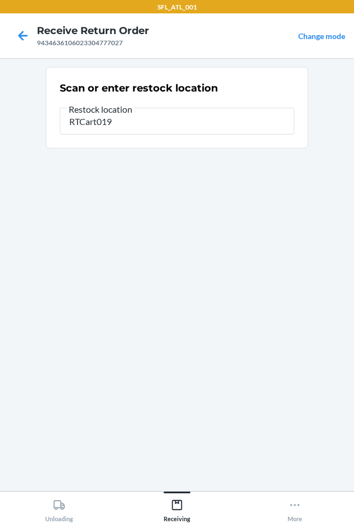
type input "RTCart019"
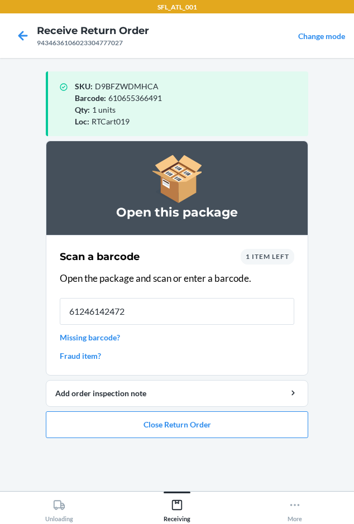
type input "612461424723"
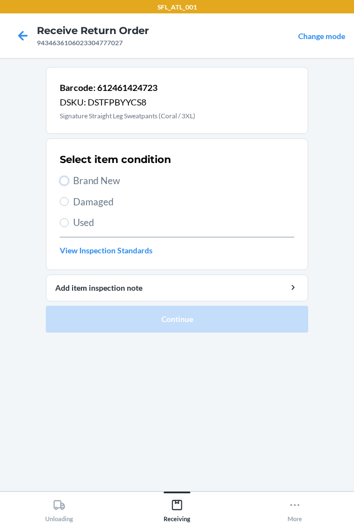
click at [59, 182] on section "Select item condition Brand New Damaged Used View Inspection Standards" at bounding box center [177, 205] width 263 height 132
click at [62, 178] on input "Brand New" at bounding box center [64, 180] width 9 height 9
radio input "true"
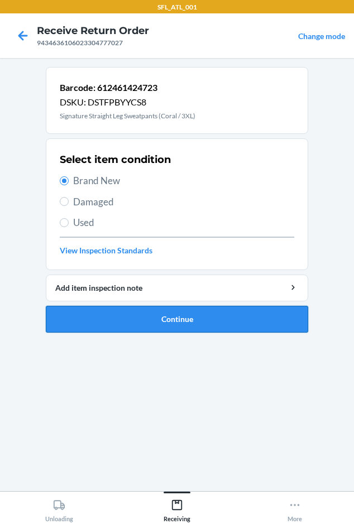
click at [111, 322] on button "Continue" at bounding box center [177, 319] width 263 height 27
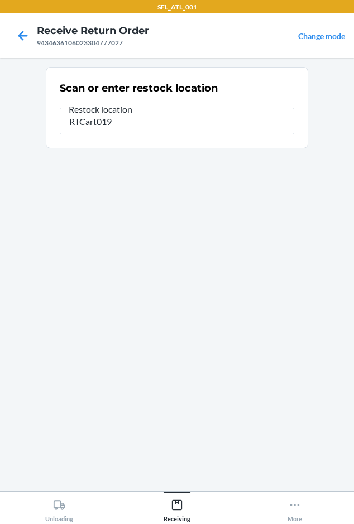
type input "RTCart019"
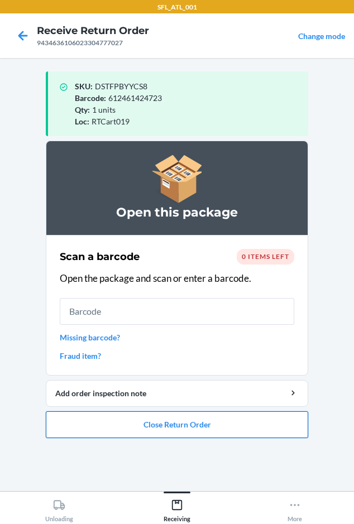
click at [159, 425] on button "Close Return Order" at bounding box center [177, 425] width 263 height 27
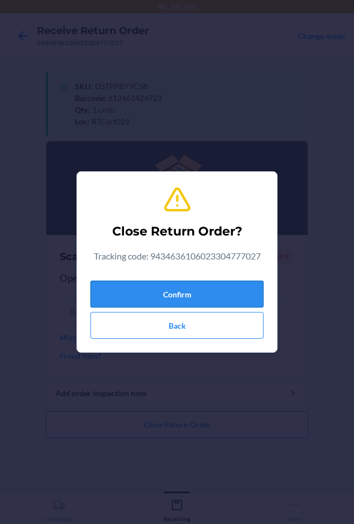
click at [188, 293] on button "Confirm" at bounding box center [176, 294] width 173 height 27
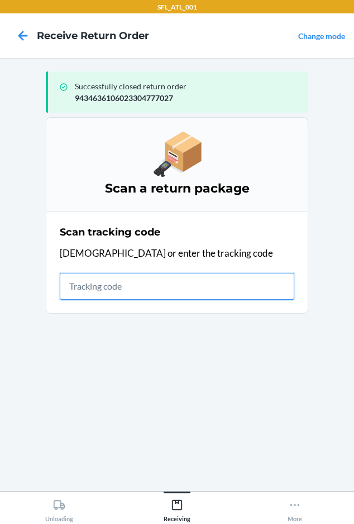
click at [68, 289] on input "text" at bounding box center [177, 286] width 235 height 27
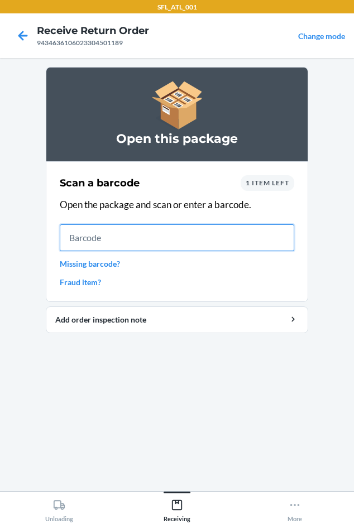
click at [190, 228] on input "text" at bounding box center [177, 238] width 235 height 27
type input "727252123690"
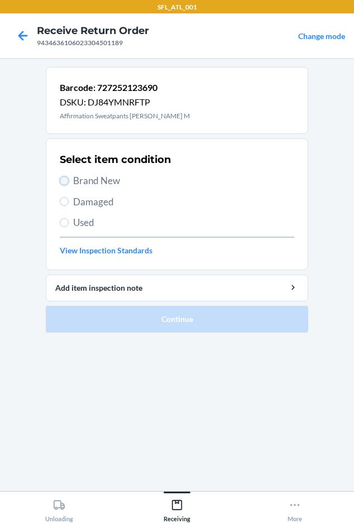
click at [68, 178] on input "Brand New" at bounding box center [64, 180] width 9 height 9
radio input "true"
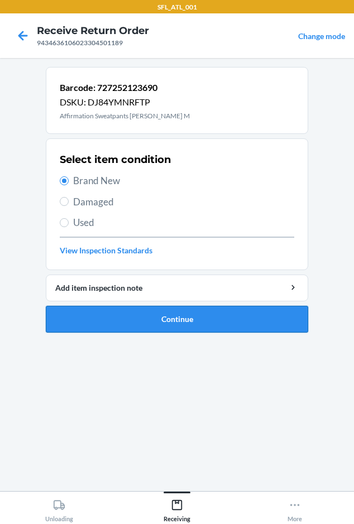
click at [126, 319] on button "Continue" at bounding box center [177, 319] width 263 height 27
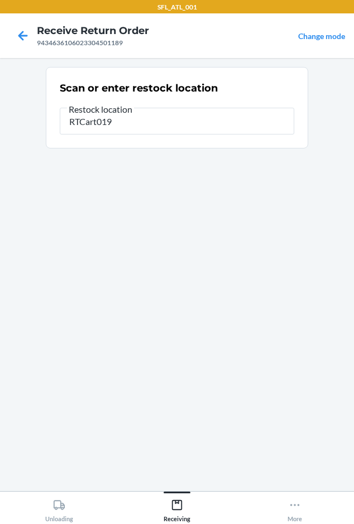
type input "RTCart019"
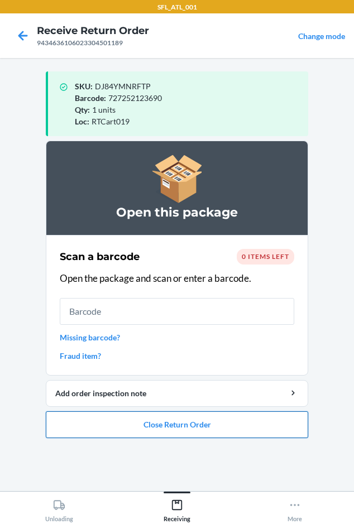
click at [87, 419] on button "Close Return Order" at bounding box center [177, 425] width 263 height 27
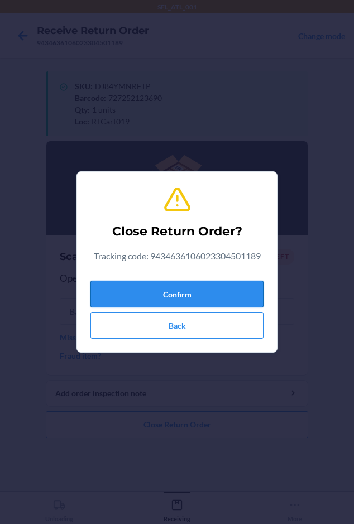
click at [121, 298] on button "Confirm" at bounding box center [176, 294] width 173 height 27
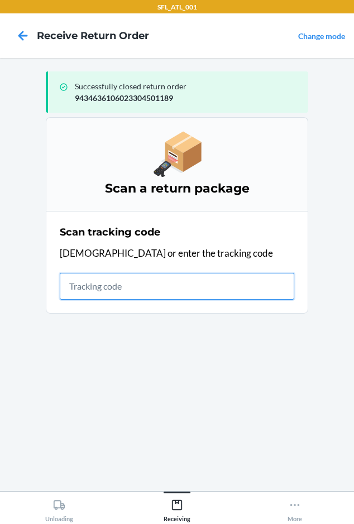
click at [92, 293] on input "text" at bounding box center [177, 286] width 235 height 27
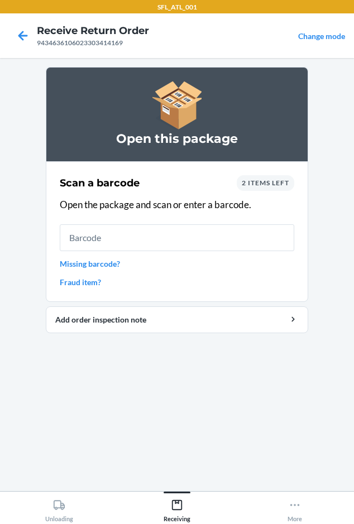
click at [258, 178] on div "2 items left" at bounding box center [266, 183] width 58 height 16
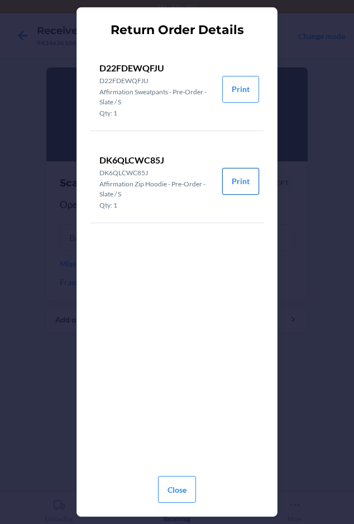
click at [258, 182] on button "Print" at bounding box center [240, 181] width 37 height 27
click at [237, 187] on button "Print" at bounding box center [240, 181] width 37 height 27
click at [173, 493] on button "Close" at bounding box center [177, 489] width 38 height 27
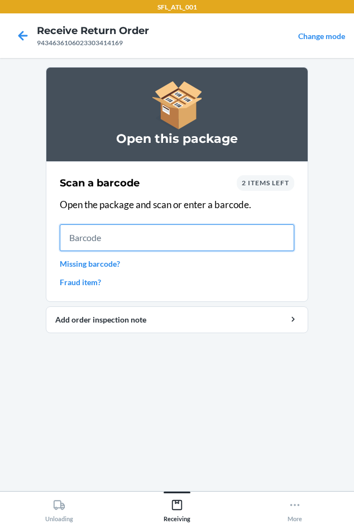
click at [87, 237] on input "text" at bounding box center [177, 238] width 235 height 27
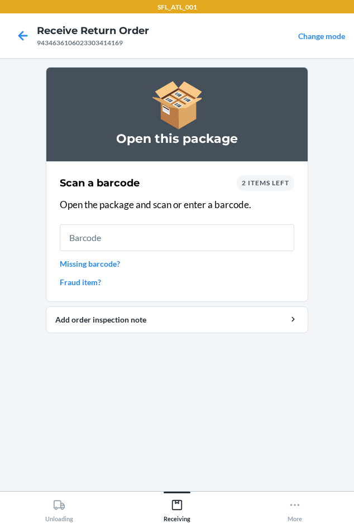
click at [258, 182] on span "2 items left" at bounding box center [265, 183] width 47 height 8
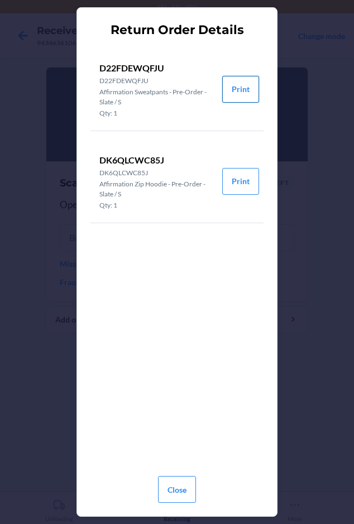
click at [237, 82] on button "Print" at bounding box center [240, 89] width 37 height 27
click at [181, 496] on button "Close" at bounding box center [177, 489] width 38 height 27
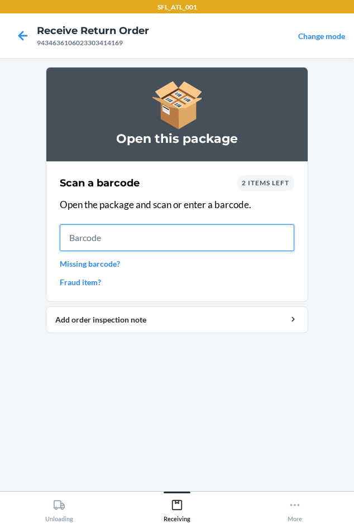
click at [95, 244] on input "text" at bounding box center [177, 238] width 235 height 27
type input "D22FDEWQFJU"
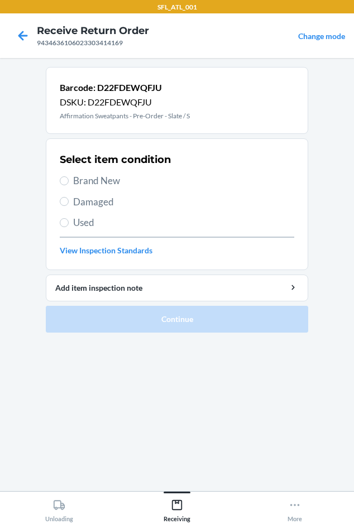
click at [107, 180] on span "Brand New" at bounding box center [183, 181] width 221 height 15
click at [69, 180] on input "Brand New" at bounding box center [64, 180] width 9 height 9
radio input "true"
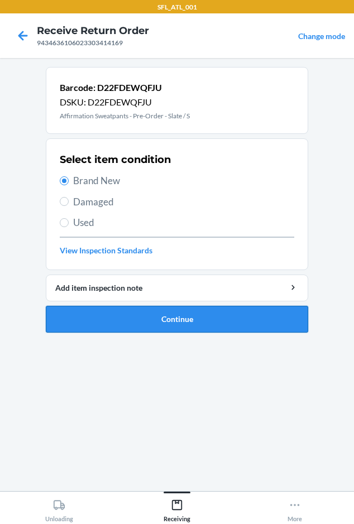
click at [140, 315] on button "Continue" at bounding box center [177, 319] width 263 height 27
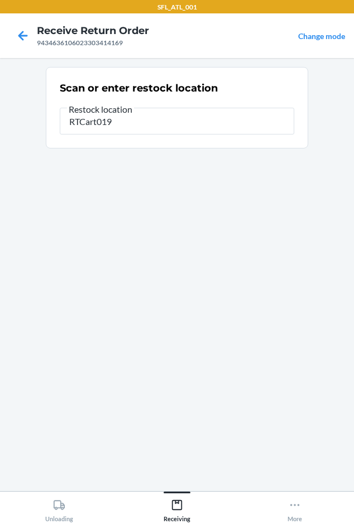
type input "RTCart019"
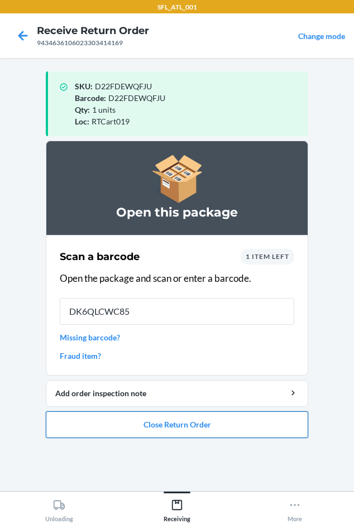
type input "DK6QLCWC85J"
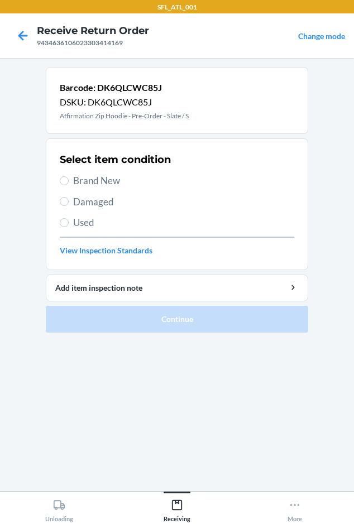
click at [87, 182] on span "Brand New" at bounding box center [183, 181] width 221 height 15
click at [69, 182] on input "Brand New" at bounding box center [64, 180] width 9 height 9
radio input "true"
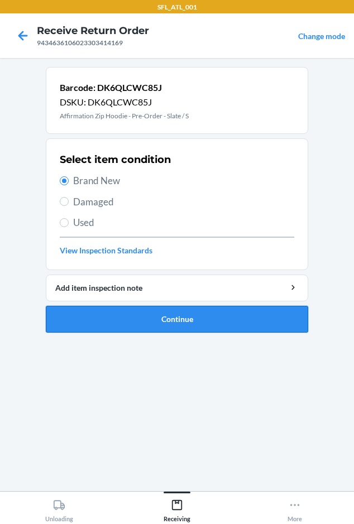
click at [146, 319] on button "Continue" at bounding box center [177, 319] width 263 height 27
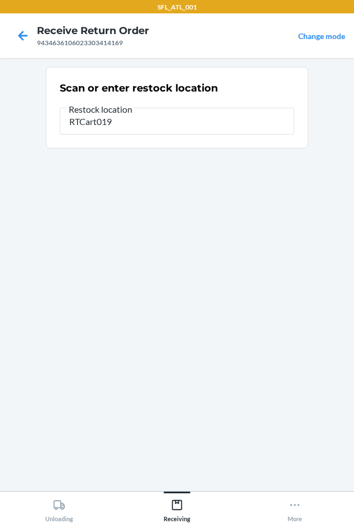
type input "RTCart019"
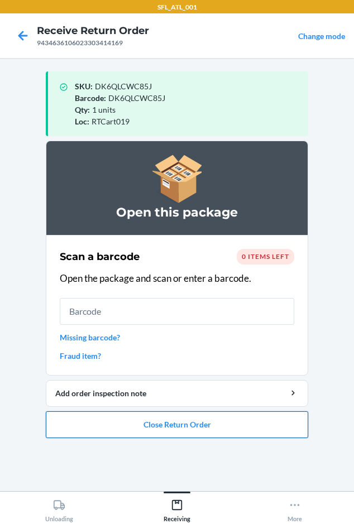
click at [157, 423] on button "Close Return Order" at bounding box center [177, 425] width 263 height 27
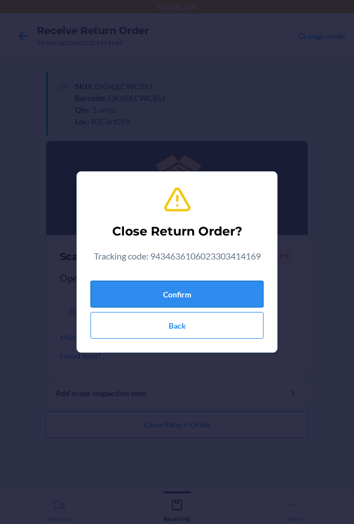
click at [142, 297] on button "Confirm" at bounding box center [176, 294] width 173 height 27
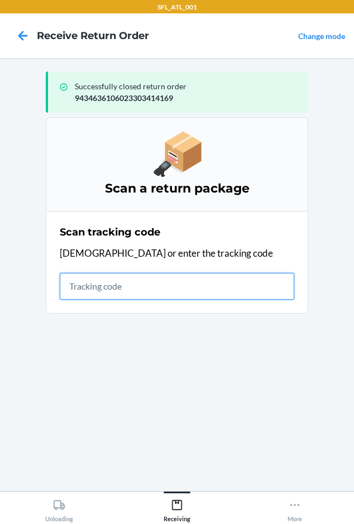
click at [83, 289] on input "text" at bounding box center [177, 286] width 235 height 27
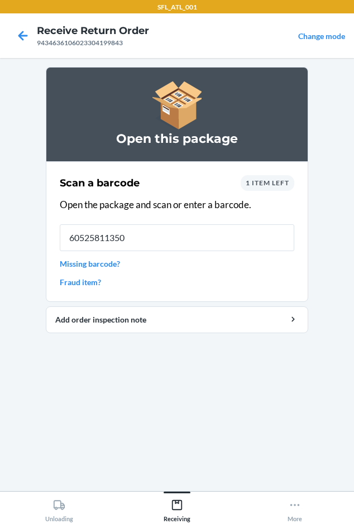
type input "605258113504"
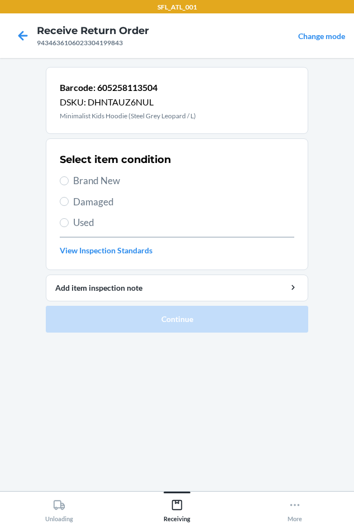
click at [84, 184] on span "Brand New" at bounding box center [183, 181] width 221 height 15
click at [69, 184] on input "Brand New" at bounding box center [64, 180] width 9 height 9
radio input "true"
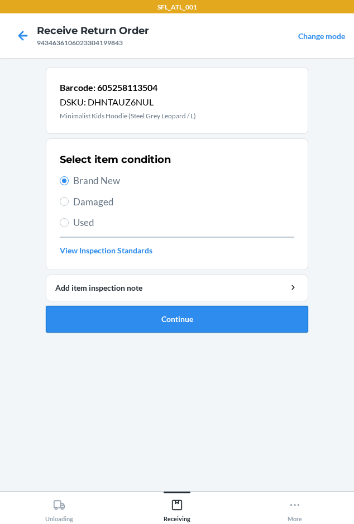
click at [128, 314] on button "Continue" at bounding box center [177, 319] width 263 height 27
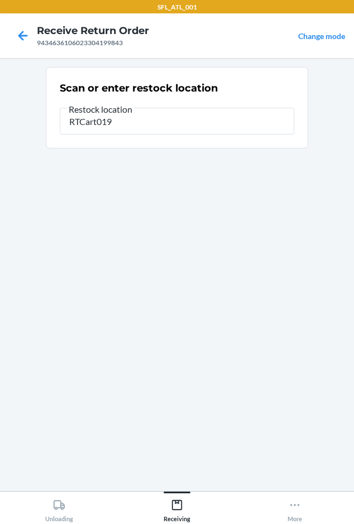
type input "RTCart019"
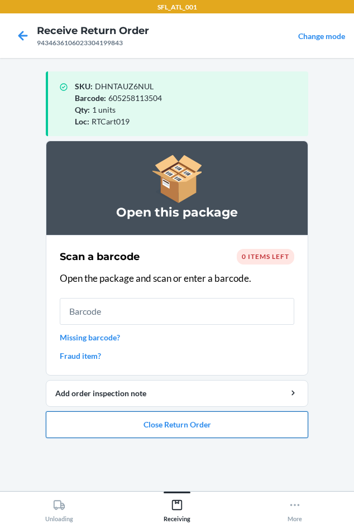
click at [159, 423] on button "Close Return Order" at bounding box center [177, 425] width 263 height 27
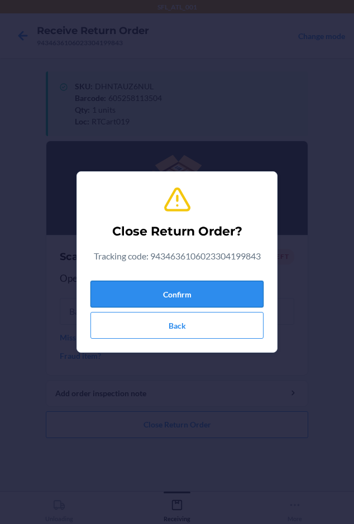
click at [161, 306] on button "Confirm" at bounding box center [176, 294] width 173 height 27
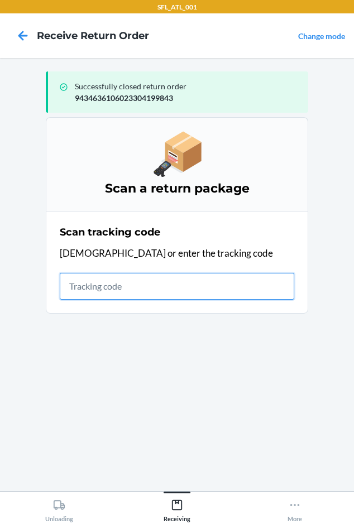
click at [82, 284] on input "text" at bounding box center [177, 286] width 235 height 27
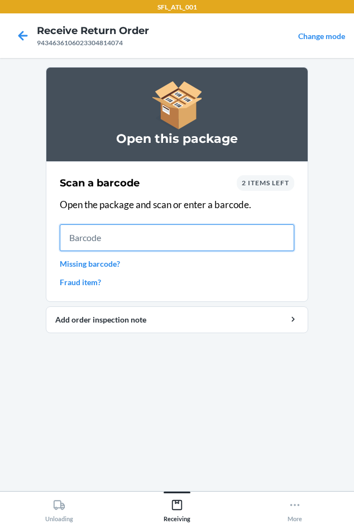
click at [156, 238] on input "text" at bounding box center [177, 238] width 235 height 27
type input "605258597731"
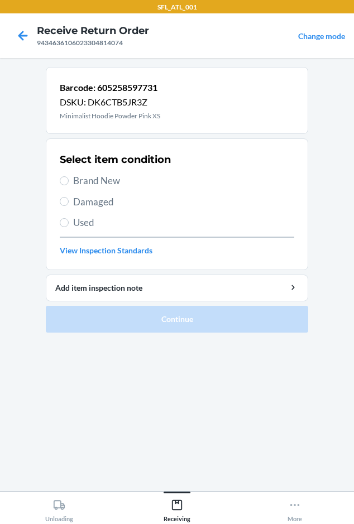
click at [94, 178] on span "Brand New" at bounding box center [183, 181] width 221 height 15
click at [69, 178] on input "Brand New" at bounding box center [64, 180] width 9 height 9
radio input "true"
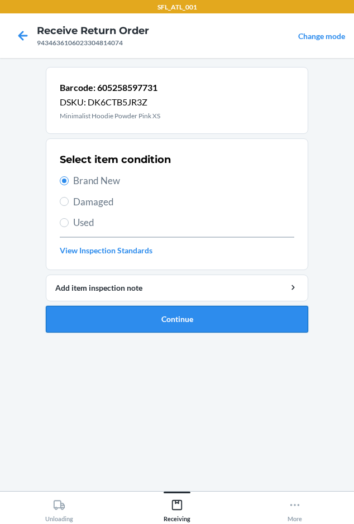
click at [139, 324] on button "Continue" at bounding box center [177, 319] width 263 height 27
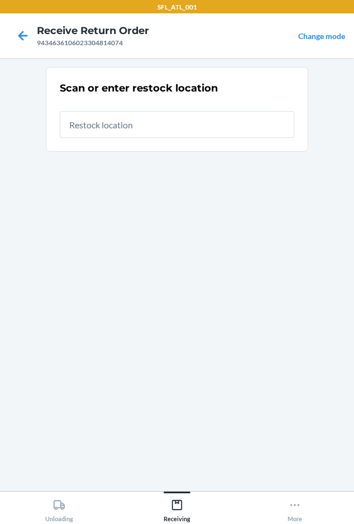
click at [93, 122] on input "text" at bounding box center [177, 124] width 235 height 27
type input "RTCart019"
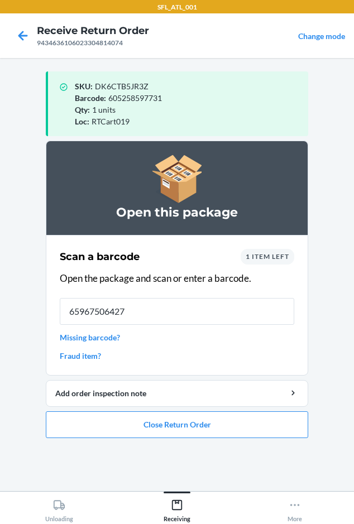
type input "659675064277"
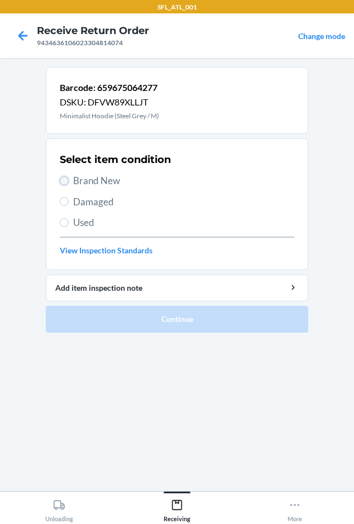
click at [64, 181] on input "Brand New" at bounding box center [64, 180] width 9 height 9
radio input "true"
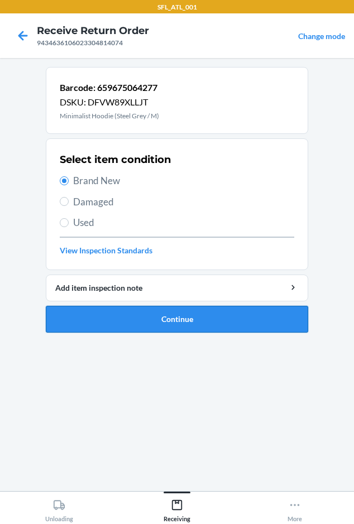
click at [123, 308] on button "Continue" at bounding box center [177, 319] width 263 height 27
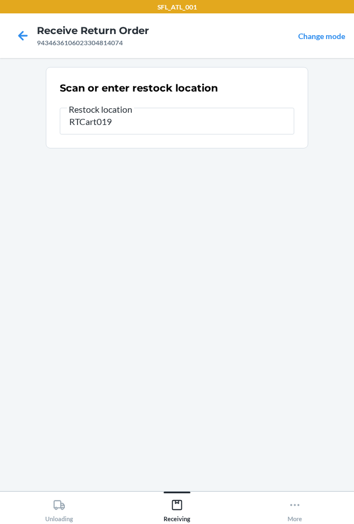
type input "RTCart019"
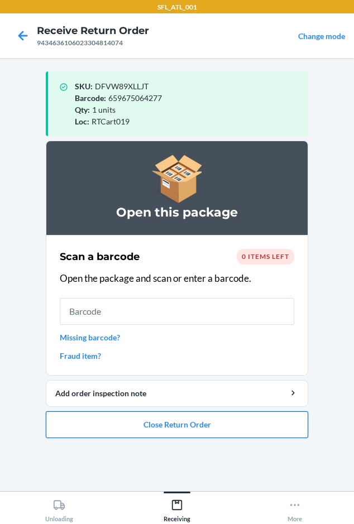
click at [104, 426] on button "Close Return Order" at bounding box center [177, 425] width 263 height 27
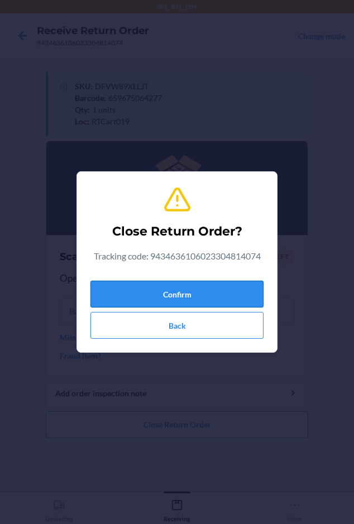
click at [161, 293] on button "Confirm" at bounding box center [176, 294] width 173 height 27
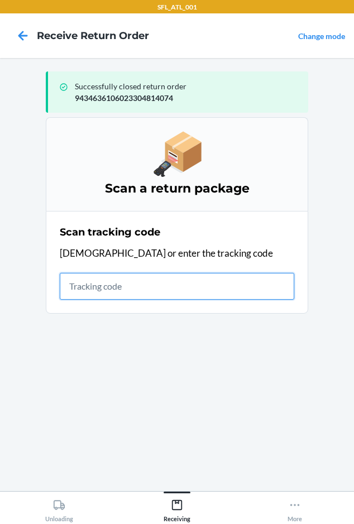
click at [80, 290] on input "text" at bounding box center [177, 286] width 235 height 27
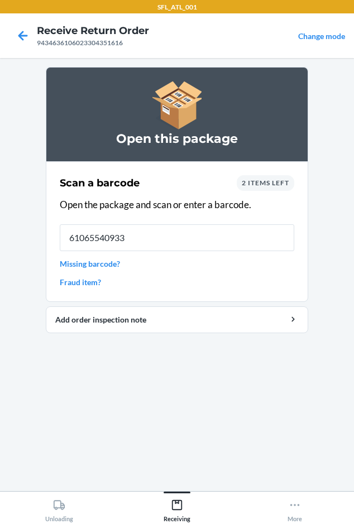
type input "610655409334"
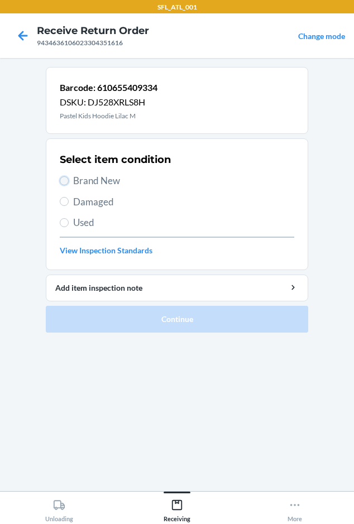
click at [67, 181] on input "Brand New" at bounding box center [64, 180] width 9 height 9
radio input "true"
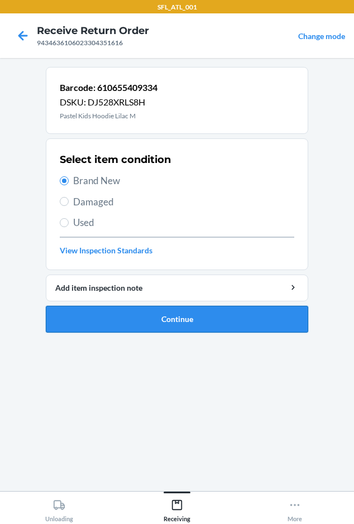
click at [90, 314] on button "Continue" at bounding box center [177, 319] width 263 height 27
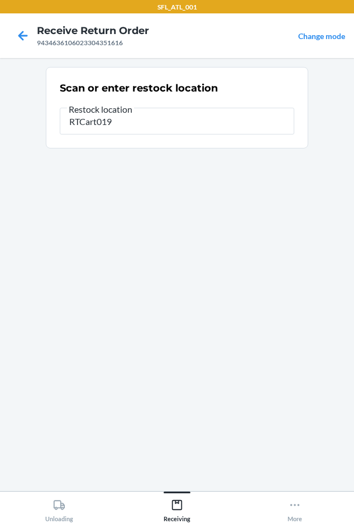
type input "RTCart019"
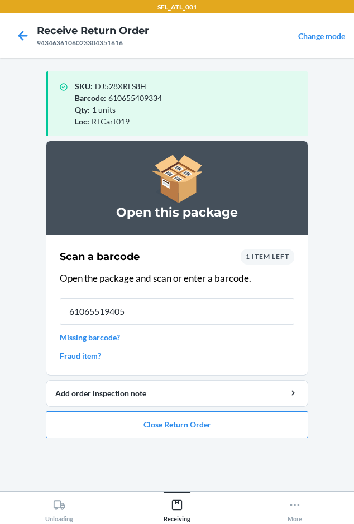
type input "610655194056"
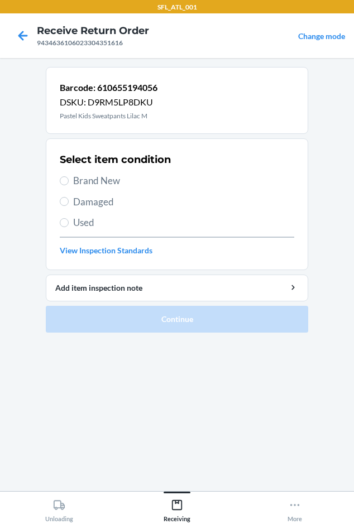
click at [55, 176] on section "Select item condition Brand New Damaged Used View Inspection Standards" at bounding box center [177, 205] width 263 height 132
click at [65, 189] on div "Select item condition Brand New Damaged Used View Inspection Standards" at bounding box center [177, 204] width 235 height 111
click at [64, 182] on input "Brand New" at bounding box center [64, 180] width 9 height 9
radio input "true"
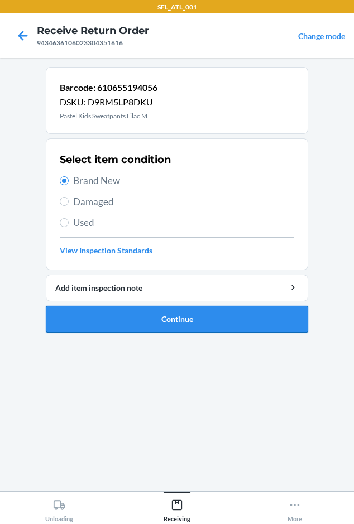
click at [154, 323] on button "Continue" at bounding box center [177, 319] width 263 height 27
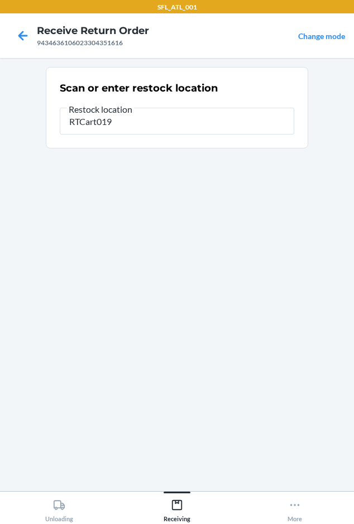
type input "RTCart019"
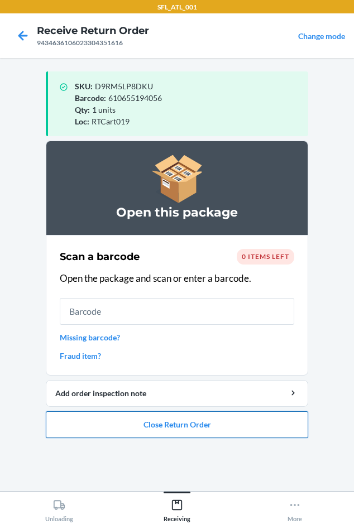
click at [107, 425] on button "Close Return Order" at bounding box center [177, 425] width 263 height 27
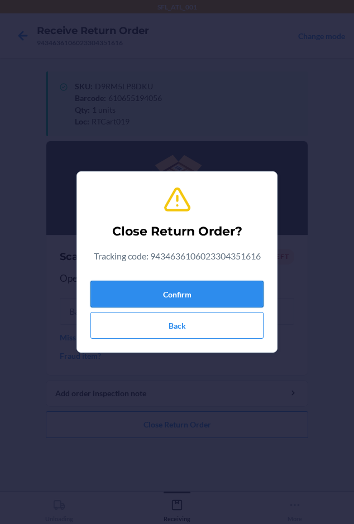
click at [137, 287] on button "Confirm" at bounding box center [176, 294] width 173 height 27
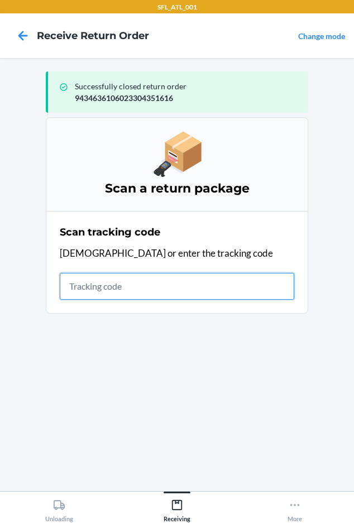
click at [81, 293] on input "text" at bounding box center [177, 286] width 235 height 27
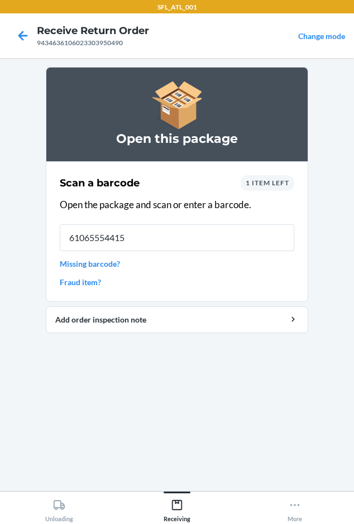
type input "610655544158"
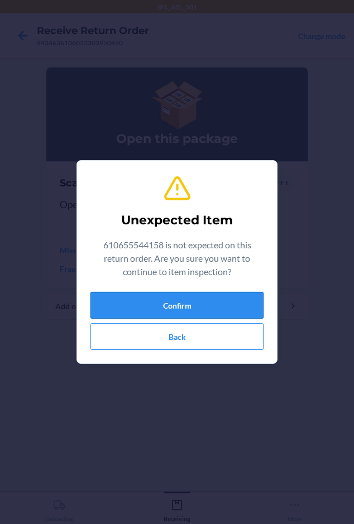
click at [104, 301] on button "Confirm" at bounding box center [176, 305] width 173 height 27
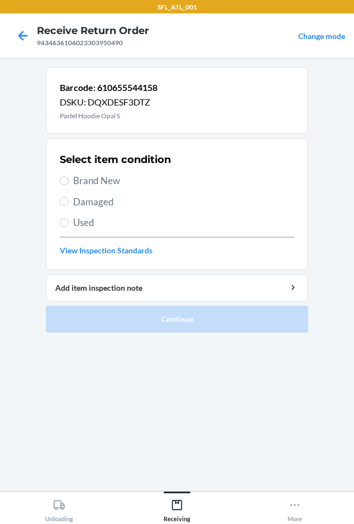
click at [93, 178] on span "Brand New" at bounding box center [183, 181] width 221 height 15
click at [69, 178] on input "Brand New" at bounding box center [64, 180] width 9 height 9
radio input "true"
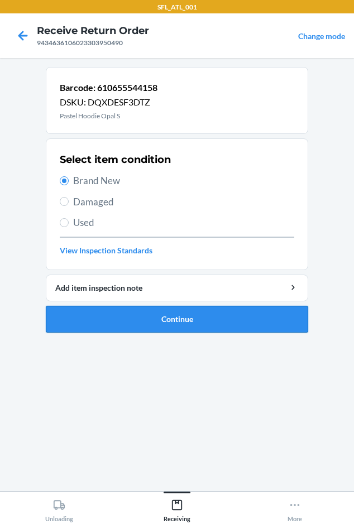
click at [109, 330] on button "Continue" at bounding box center [177, 319] width 263 height 27
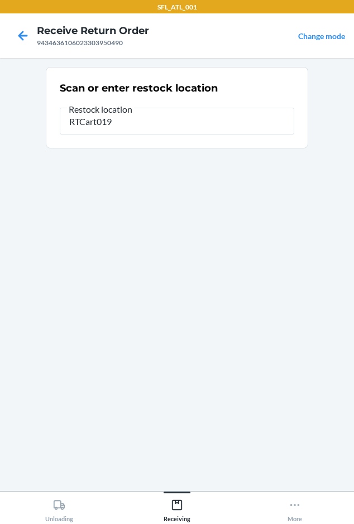
type input "RTCart019"
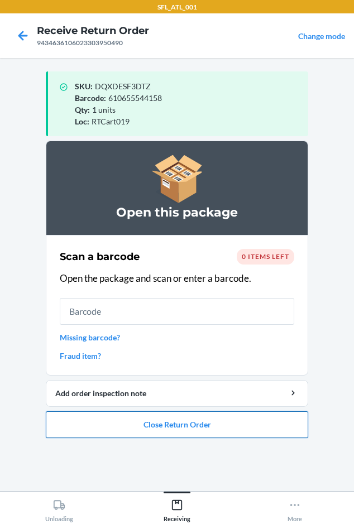
click at [160, 422] on button "Close Return Order" at bounding box center [177, 425] width 263 height 27
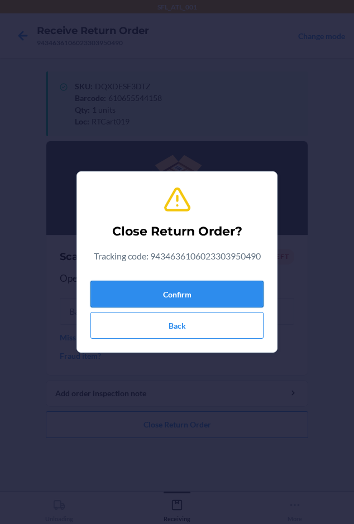
click at [125, 297] on button "Confirm" at bounding box center [176, 294] width 173 height 27
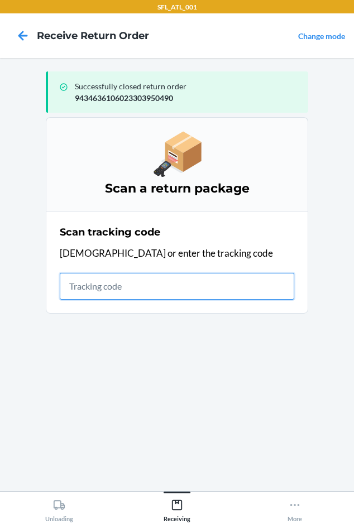
click at [79, 293] on input "text" at bounding box center [177, 286] width 235 height 27
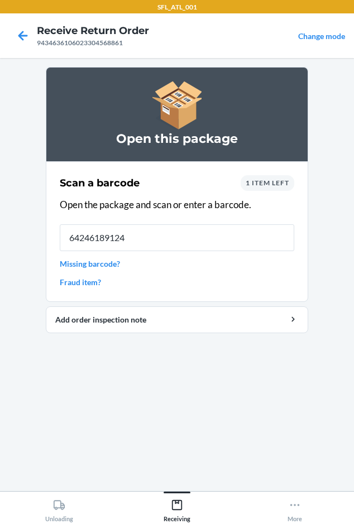
type input "642461891249"
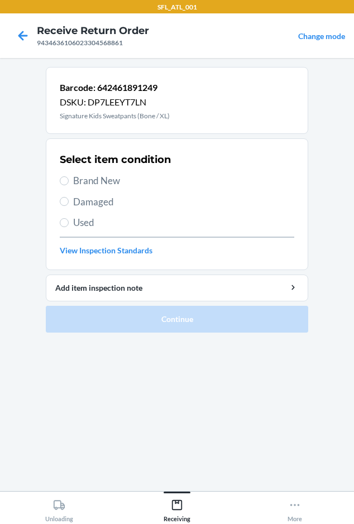
click at [87, 183] on span "Brand New" at bounding box center [183, 181] width 221 height 15
click at [69, 183] on input "Brand New" at bounding box center [64, 180] width 9 height 9
radio input "true"
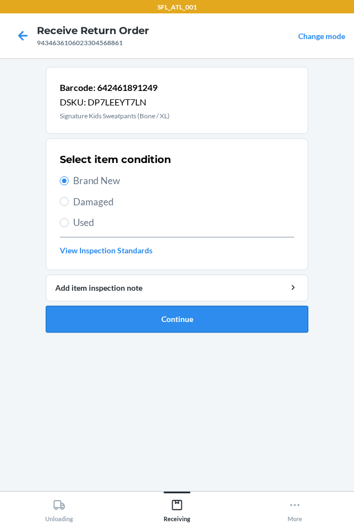
click at [70, 324] on button "Continue" at bounding box center [177, 319] width 263 height 27
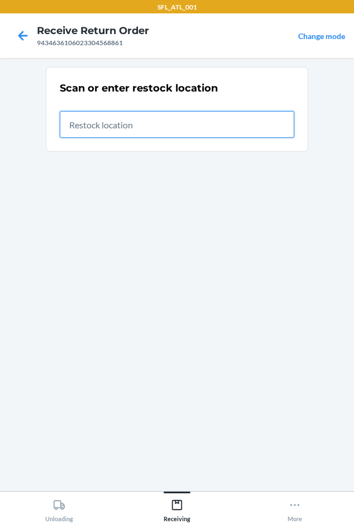
click at [112, 121] on input "text" at bounding box center [177, 124] width 235 height 27
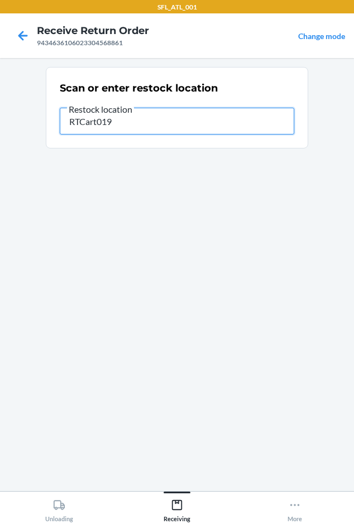
type input "RTCart019"
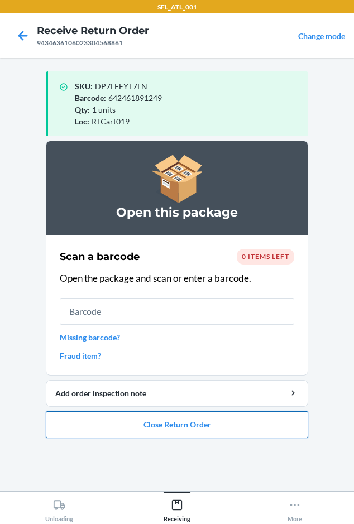
click at [128, 427] on button "Close Return Order" at bounding box center [177, 425] width 263 height 27
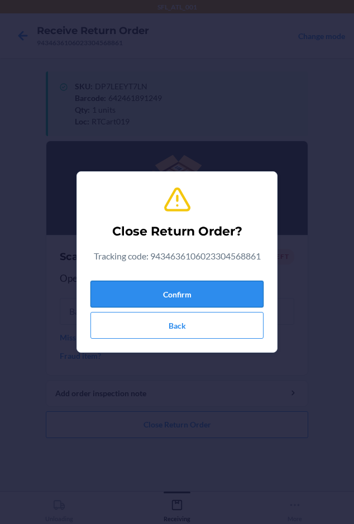
click at [150, 297] on button "Confirm" at bounding box center [176, 294] width 173 height 27
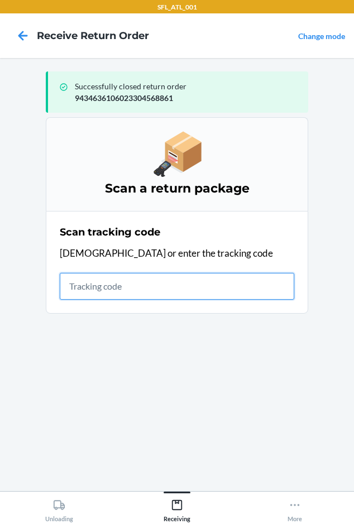
click at [80, 292] on input "text" at bounding box center [177, 286] width 235 height 27
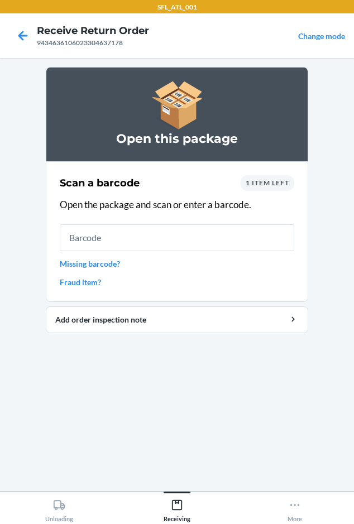
drag, startPoint x: 40, startPoint y: 116, endPoint x: 41, endPoint y: 344, distance: 227.9
click at [41, 344] on main "Open this package Scan a barcode 1 item left Open the package and scan or enter…" at bounding box center [177, 274] width 354 height 433
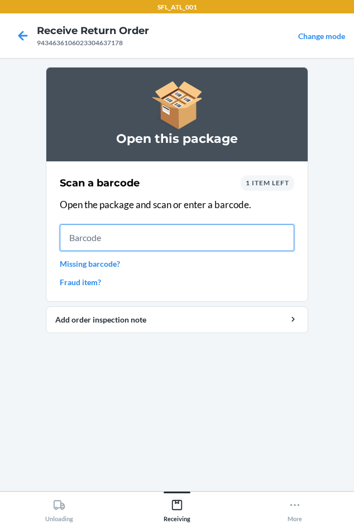
click at [95, 241] on input "text" at bounding box center [177, 238] width 235 height 27
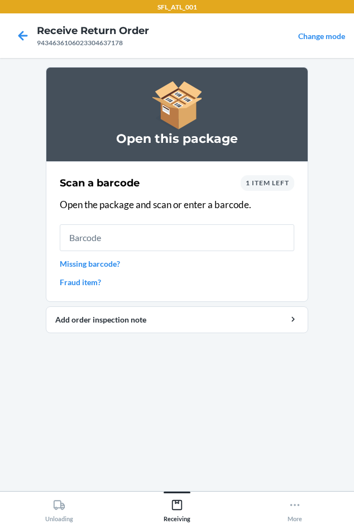
click at [269, 179] on span "1 item left" at bounding box center [268, 183] width 44 height 8
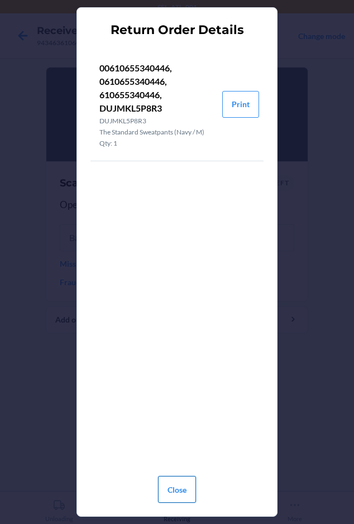
click at [192, 495] on button "Close" at bounding box center [177, 489] width 38 height 27
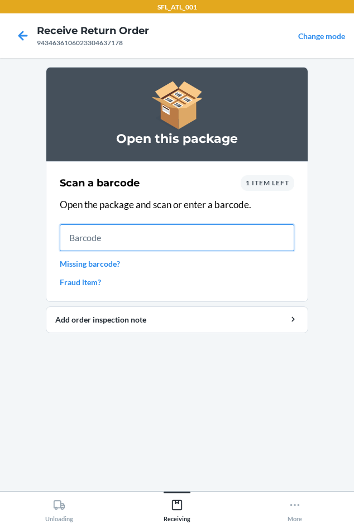
click at [94, 242] on input "text" at bounding box center [177, 238] width 235 height 27
type input "610655340446"
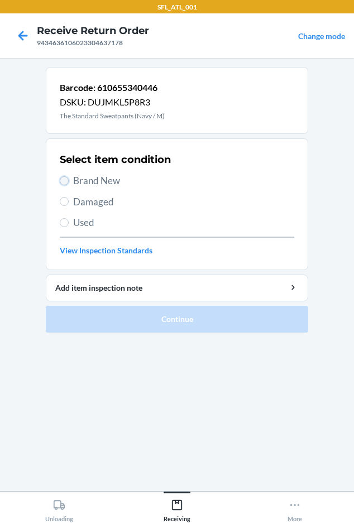
click at [61, 178] on input "Brand New" at bounding box center [64, 180] width 9 height 9
radio input "true"
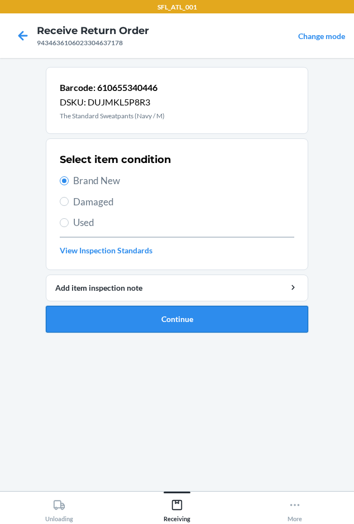
click at [111, 317] on button "Continue" at bounding box center [177, 319] width 263 height 27
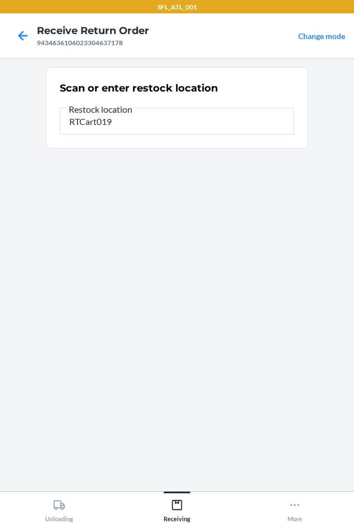
type input "RTCart019"
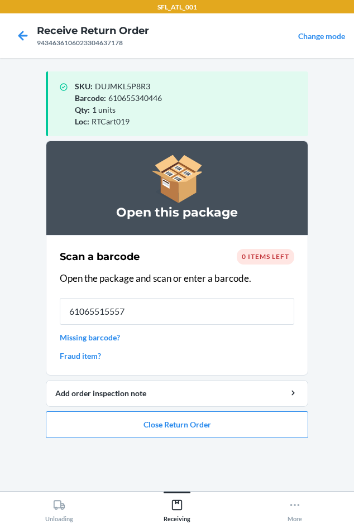
type input "[CREDIT_CARD_NUMBER]"
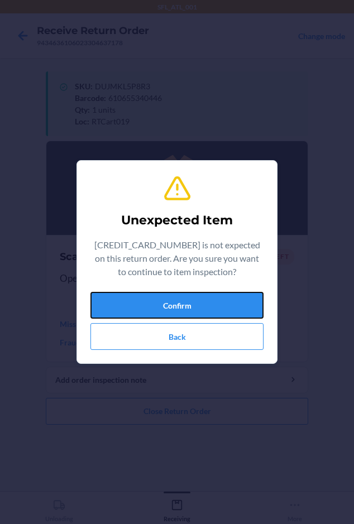
drag, startPoint x: 156, startPoint y: 302, endPoint x: 151, endPoint y: 297, distance: 7.2
click at [156, 301] on button "Confirm" at bounding box center [176, 305] width 173 height 27
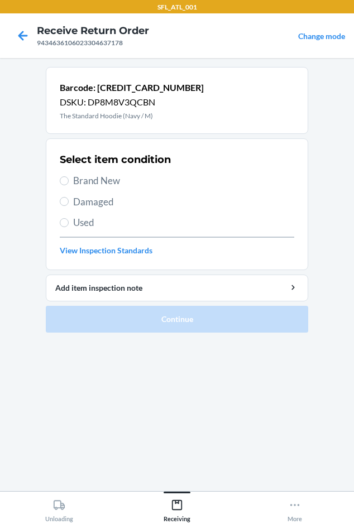
click at [68, 176] on label "Brand New" at bounding box center [177, 181] width 235 height 15
click at [68, 176] on input "Brand New" at bounding box center [64, 180] width 9 height 9
radio input "true"
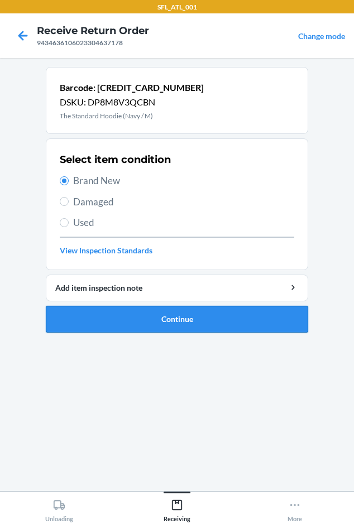
click at [118, 326] on button "Continue" at bounding box center [177, 319] width 263 height 27
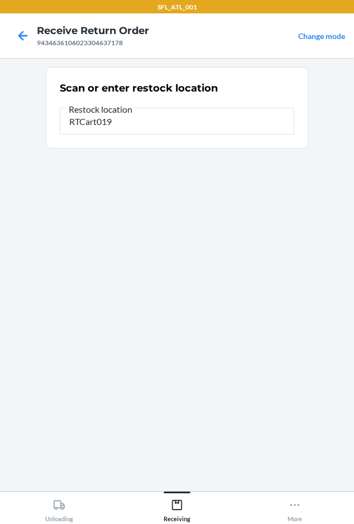
type input "RTCart019"
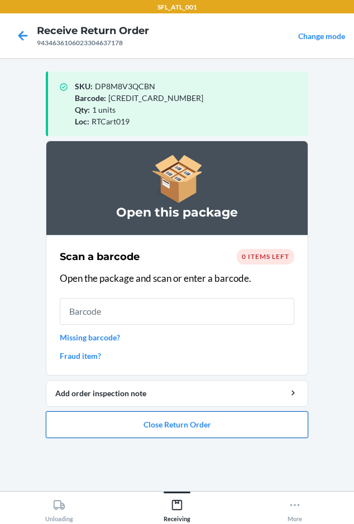
click at [127, 427] on button "Close Return Order" at bounding box center [177, 425] width 263 height 27
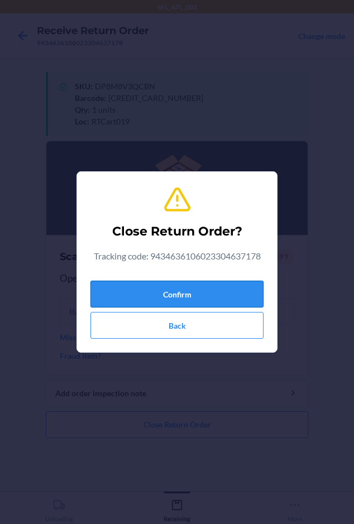
click at [135, 284] on button "Confirm" at bounding box center [176, 294] width 173 height 27
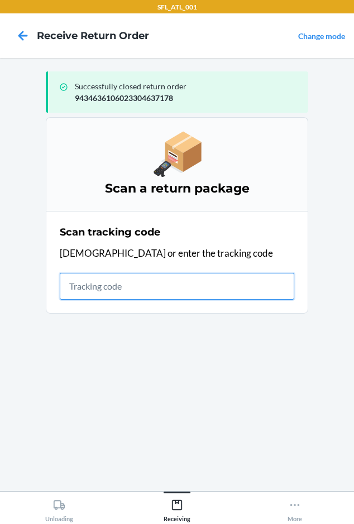
click at [85, 289] on input "text" at bounding box center [177, 286] width 235 height 27
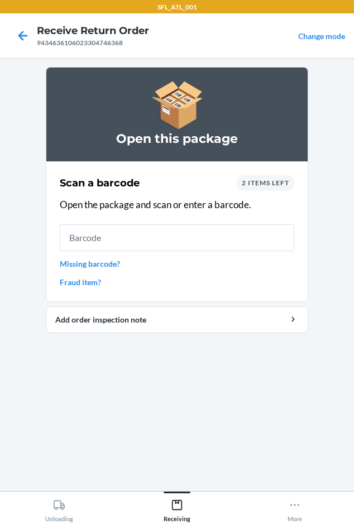
click at [246, 182] on span "2 items left" at bounding box center [265, 183] width 47 height 8
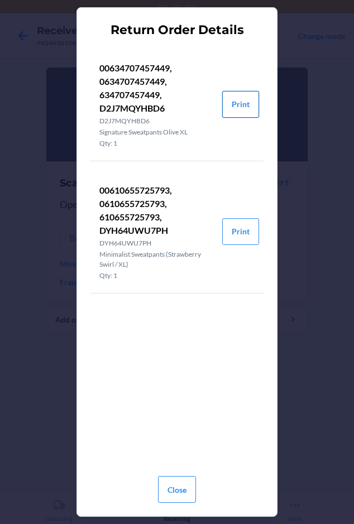
click at [244, 108] on button "Print" at bounding box center [240, 104] width 37 height 27
click at [238, 233] on button "Print" at bounding box center [240, 231] width 37 height 27
click at [173, 494] on button "Close" at bounding box center [177, 489] width 38 height 27
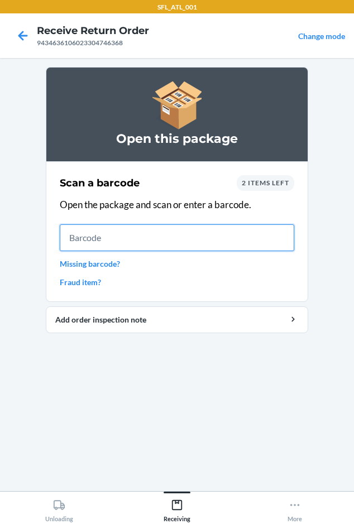
click at [77, 239] on input "text" at bounding box center [177, 238] width 235 height 27
type input "0634707457449"
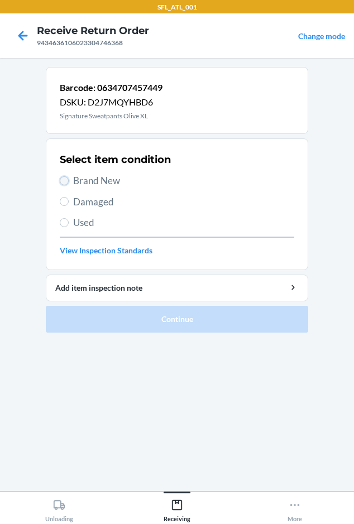
click at [65, 180] on input "Brand New" at bounding box center [64, 180] width 9 height 9
radio input "true"
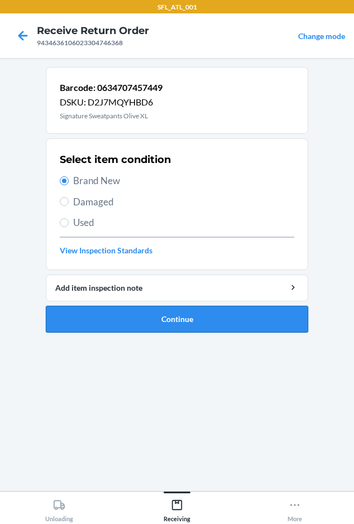
click at [107, 318] on button "Continue" at bounding box center [177, 319] width 263 height 27
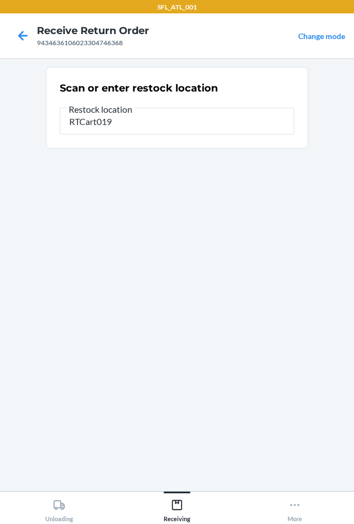
type input "RTCart019"
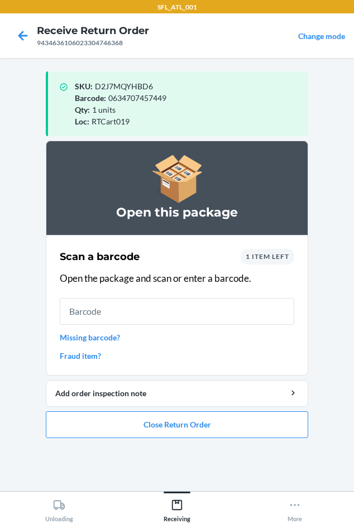
drag, startPoint x: 266, startPoint y: 250, endPoint x: 265, endPoint y: 259, distance: 9.5
click at [265, 259] on div "1 item left" at bounding box center [268, 257] width 54 height 16
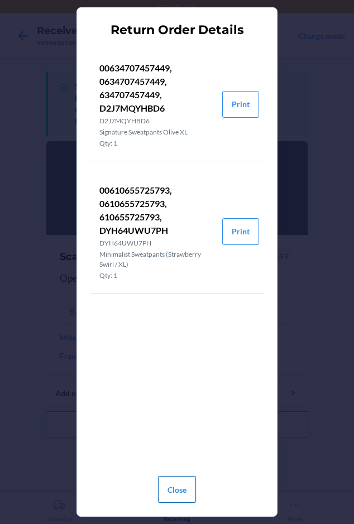
click at [169, 496] on button "Close" at bounding box center [177, 489] width 38 height 27
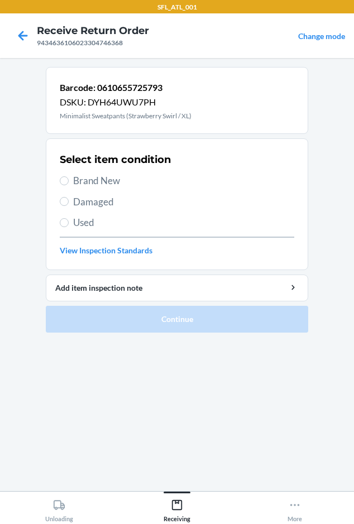
click at [71, 184] on label "Brand New" at bounding box center [177, 181] width 235 height 15
click at [69, 184] on input "Brand New" at bounding box center [64, 180] width 9 height 9
radio input "true"
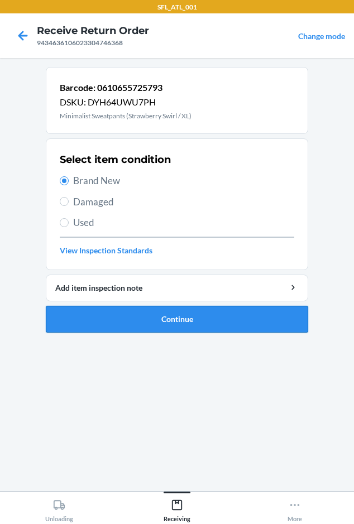
click at [103, 325] on button "Continue" at bounding box center [177, 319] width 263 height 27
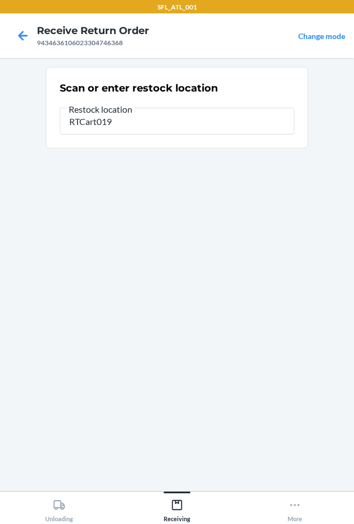
type input "RTCart019"
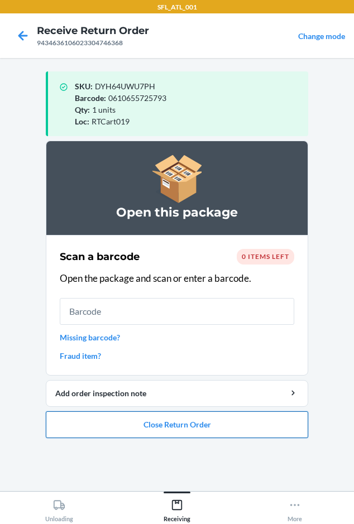
click at [113, 431] on button "Close Return Order" at bounding box center [177, 425] width 263 height 27
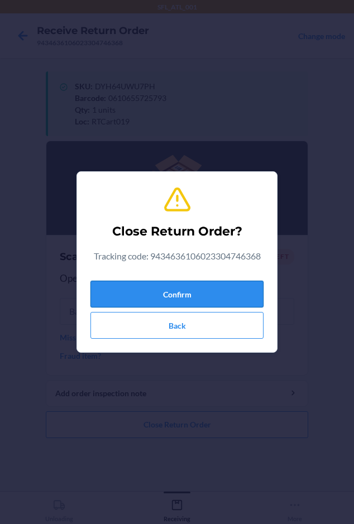
click at [117, 289] on button "Confirm" at bounding box center [176, 294] width 173 height 27
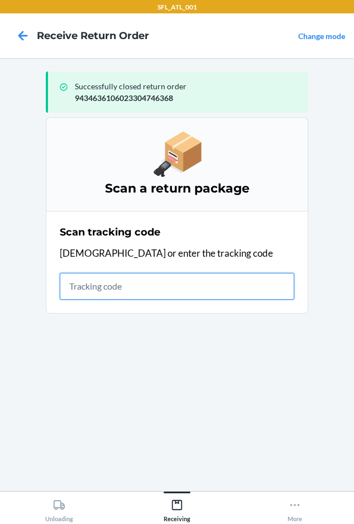
click at [80, 282] on input "text" at bounding box center [177, 286] width 235 height 27
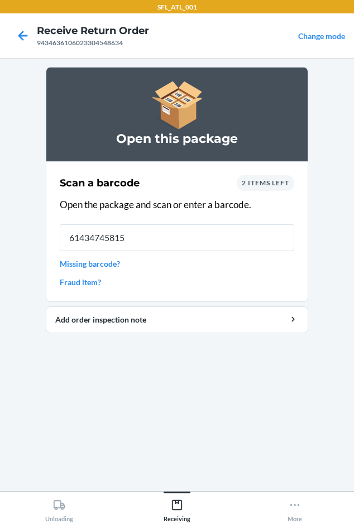
type input "614347458150"
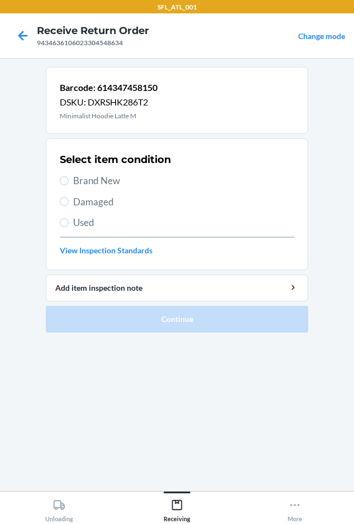
click at [69, 179] on label "Brand New" at bounding box center [177, 181] width 235 height 15
click at [69, 179] on input "Brand New" at bounding box center [64, 180] width 9 height 9
radio input "true"
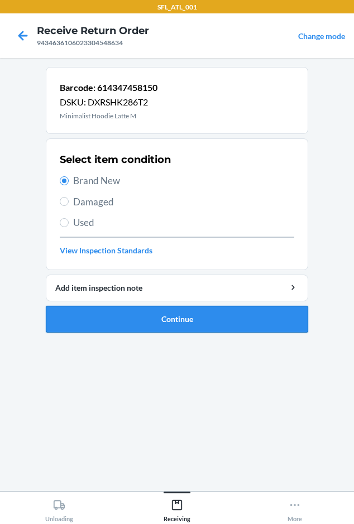
click at [111, 312] on button "Continue" at bounding box center [177, 319] width 263 height 27
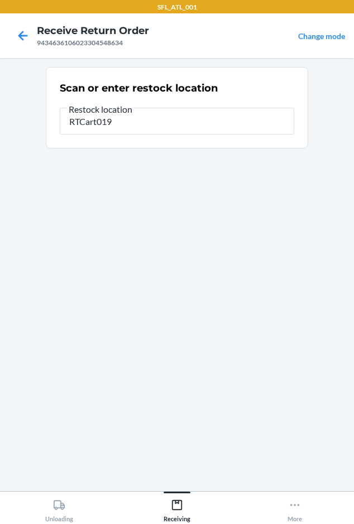
type input "RTCart019"
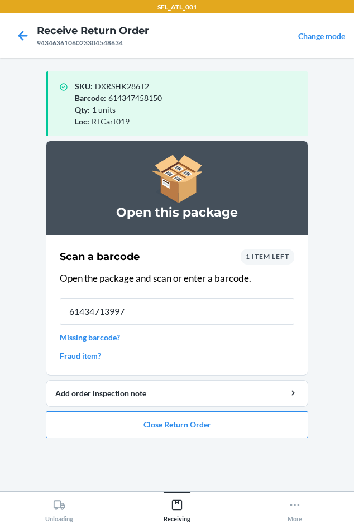
type input "614347139974"
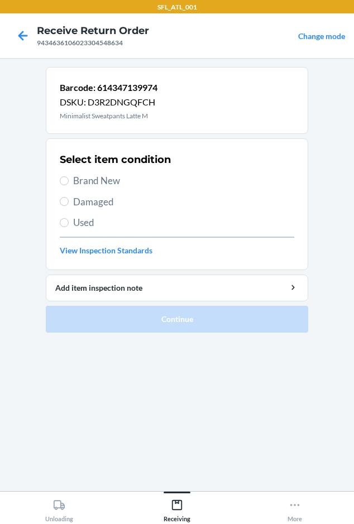
click at [68, 178] on label "Brand New" at bounding box center [177, 181] width 235 height 15
click at [68, 178] on input "Brand New" at bounding box center [64, 180] width 9 height 9
radio input "true"
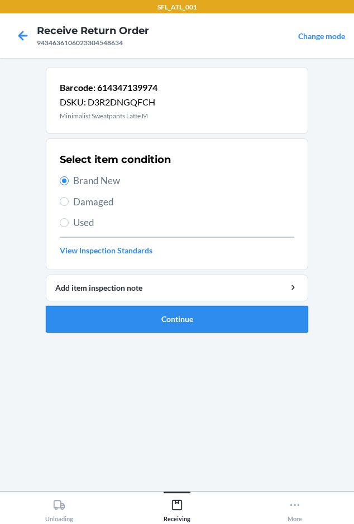
click at [100, 316] on button "Continue" at bounding box center [177, 319] width 263 height 27
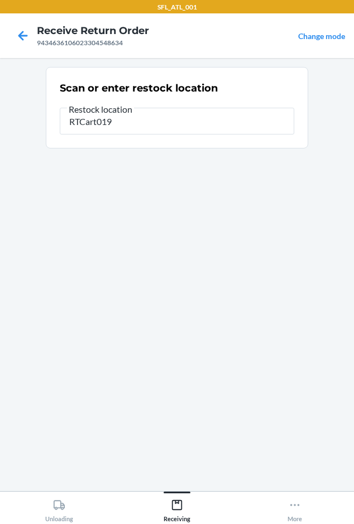
type input "RTCart019"
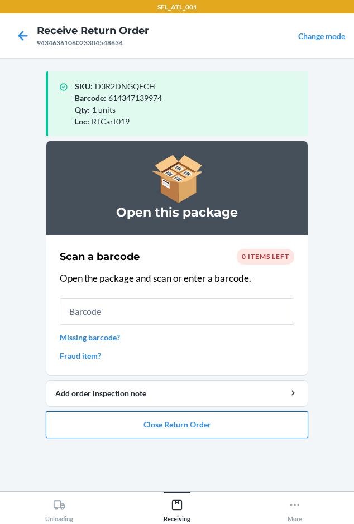
click at [92, 423] on button "Close Return Order" at bounding box center [177, 425] width 263 height 27
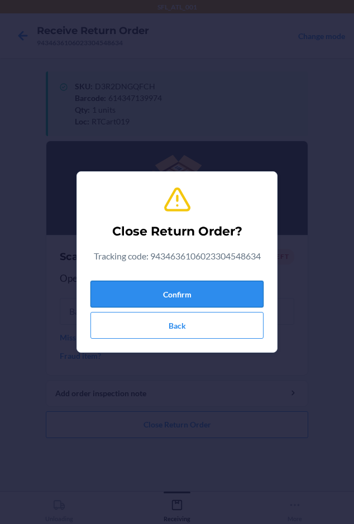
click at [111, 295] on button "Confirm" at bounding box center [176, 294] width 173 height 27
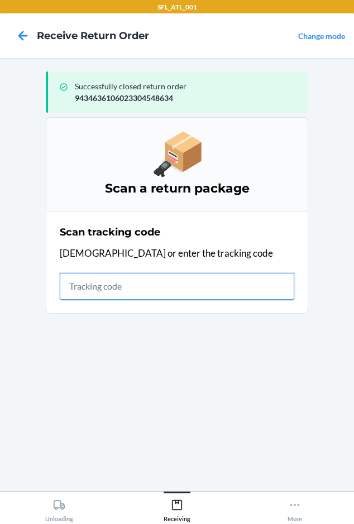
click at [84, 284] on input "text" at bounding box center [177, 286] width 235 height 27
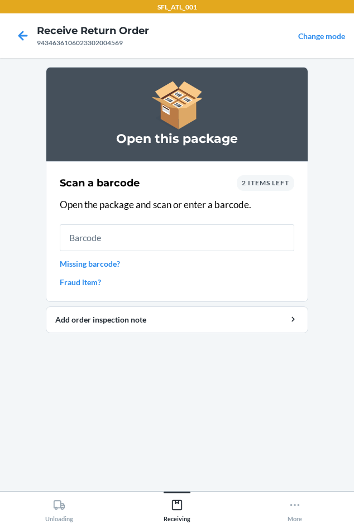
click at [263, 182] on span "2 items left" at bounding box center [265, 183] width 47 height 8
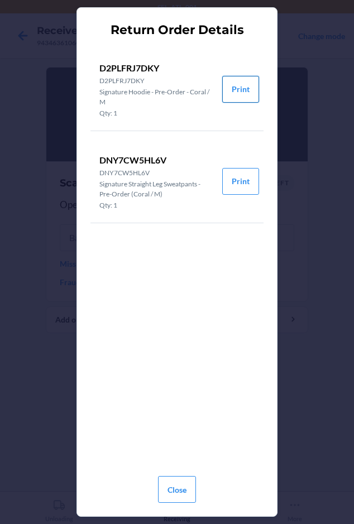
click at [252, 86] on button "Print" at bounding box center [240, 89] width 37 height 27
click at [183, 484] on button "Close" at bounding box center [177, 489] width 38 height 27
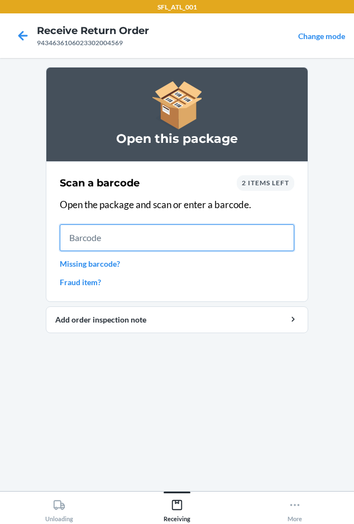
click at [93, 237] on input "text" at bounding box center [177, 238] width 235 height 27
type input "612461134806"
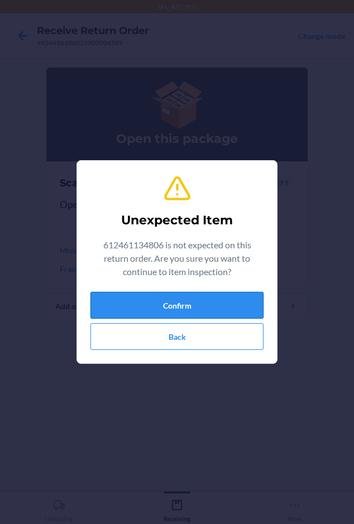
click at [176, 306] on button "Confirm" at bounding box center [176, 305] width 173 height 27
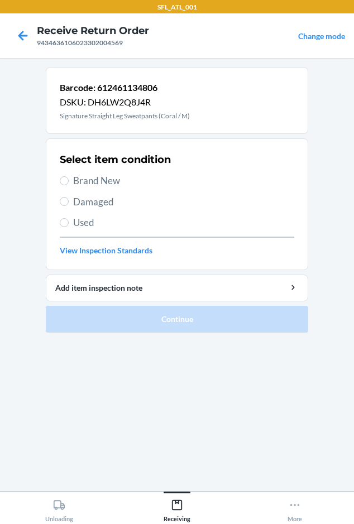
click at [57, 179] on section "Select item condition Brand New Damaged Used View Inspection Standards" at bounding box center [177, 205] width 263 height 132
click at [61, 182] on input "Brand New" at bounding box center [64, 180] width 9 height 9
radio input "true"
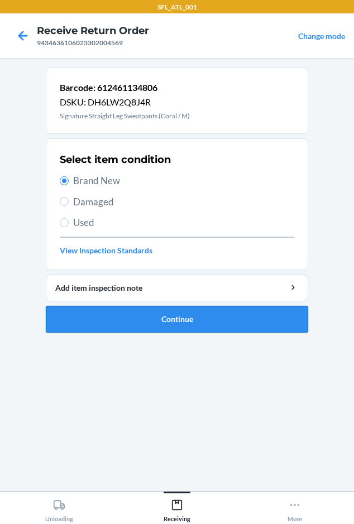
click at [118, 315] on button "Continue" at bounding box center [177, 319] width 263 height 27
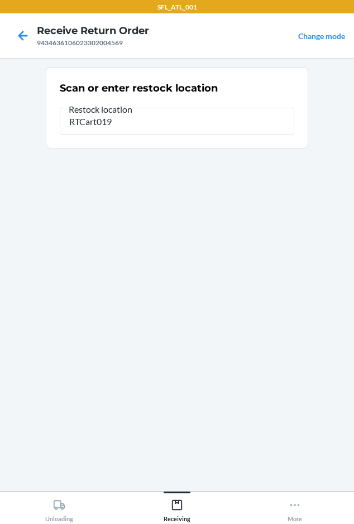
type input "RTCart019"
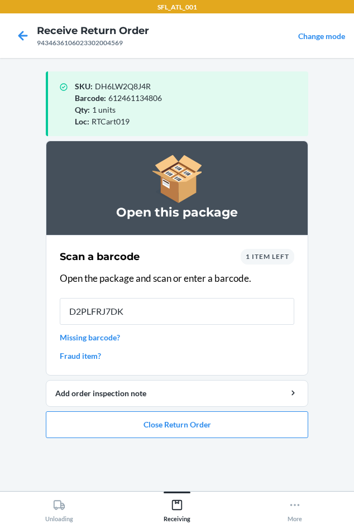
type input "D2PLFRJ7DKY"
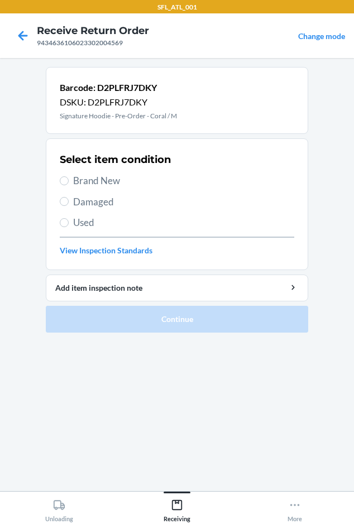
click at [79, 176] on span "Brand New" at bounding box center [183, 181] width 221 height 15
click at [69, 176] on input "Brand New" at bounding box center [64, 180] width 9 height 9
radio input "true"
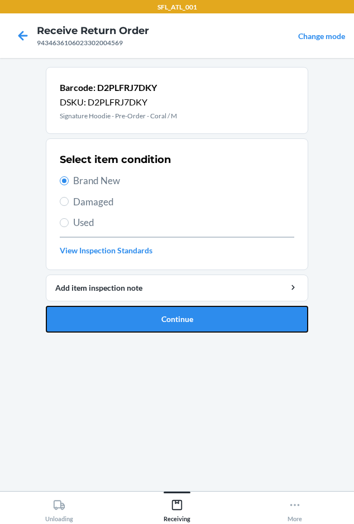
click at [112, 320] on button "Continue" at bounding box center [177, 319] width 263 height 27
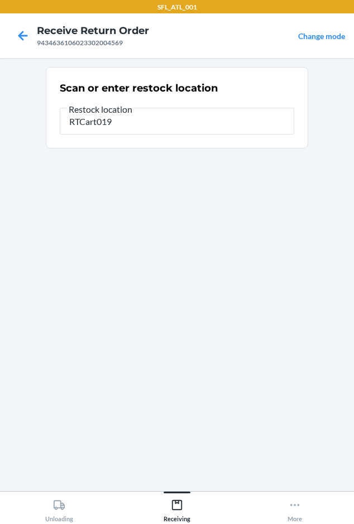
type input "RTCart019"
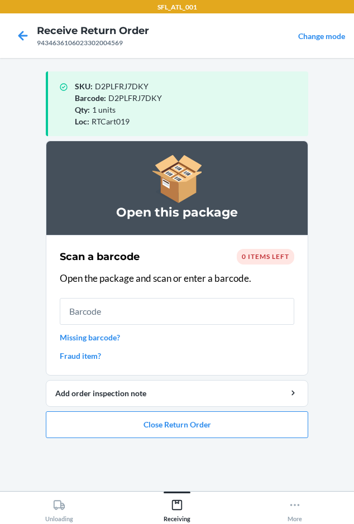
click at [160, 408] on li "Open this package Scan a barcode 0 items left Open the package and scan or ente…" at bounding box center [177, 290] width 263 height 298
click at [163, 425] on button "Close Return Order" at bounding box center [177, 425] width 263 height 27
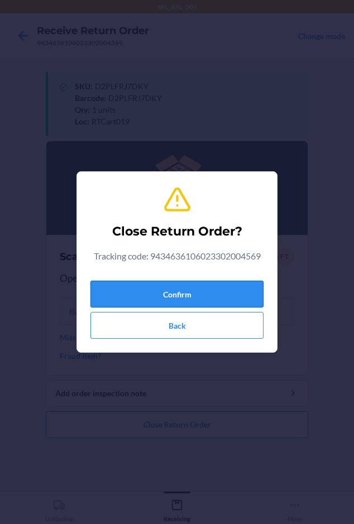
click at [154, 291] on button "Confirm" at bounding box center [176, 294] width 173 height 27
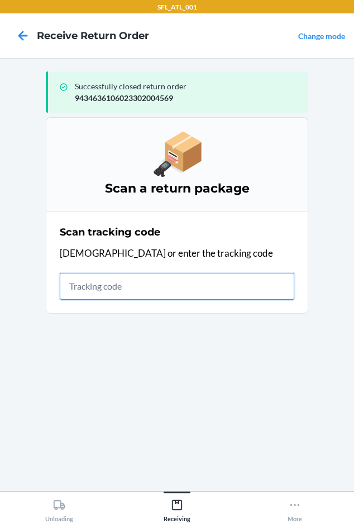
click at [79, 294] on input "text" at bounding box center [177, 286] width 235 height 27
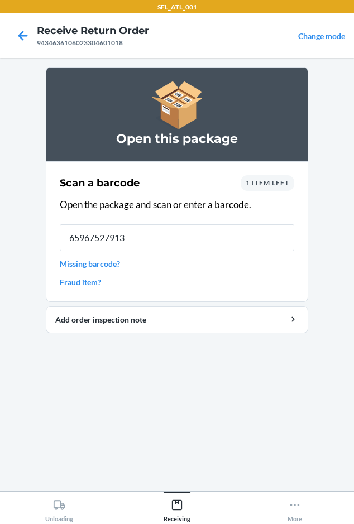
type input "659675279138"
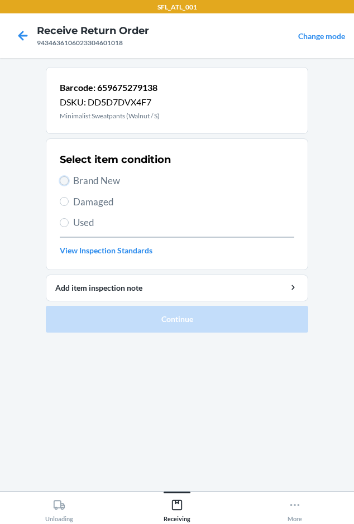
click at [64, 177] on input "Brand New" at bounding box center [64, 180] width 9 height 9
radio input "true"
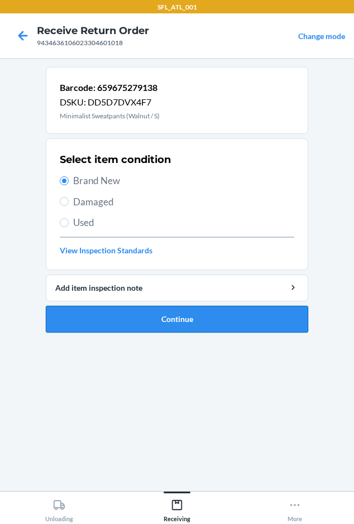
click at [84, 322] on button "Continue" at bounding box center [177, 319] width 263 height 27
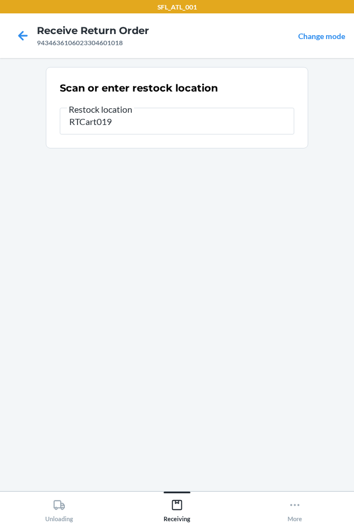
type input "RTCart019"
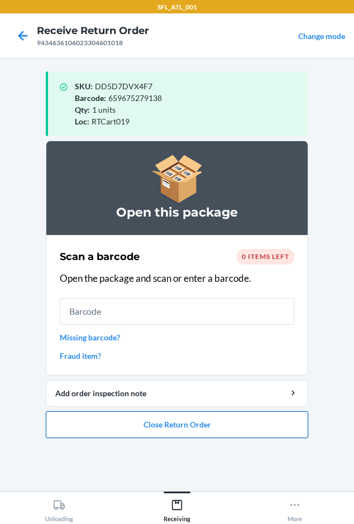
click at [96, 434] on button "Close Return Order" at bounding box center [177, 425] width 263 height 27
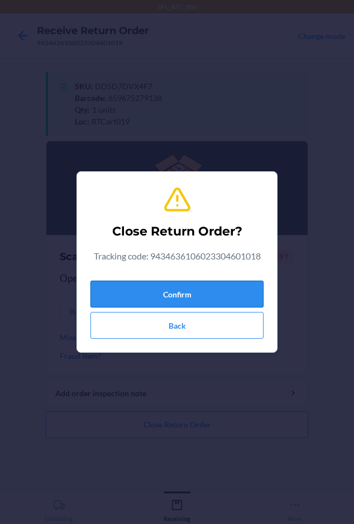
click at [103, 287] on button "Confirm" at bounding box center [176, 294] width 173 height 27
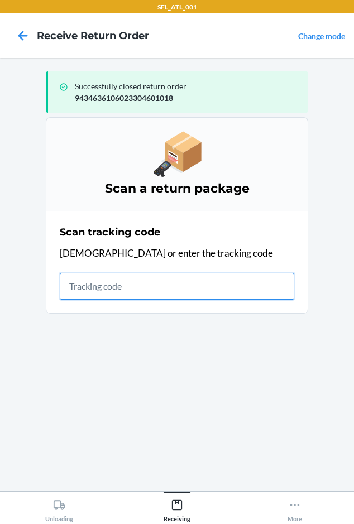
click at [66, 289] on input "text" at bounding box center [177, 286] width 235 height 27
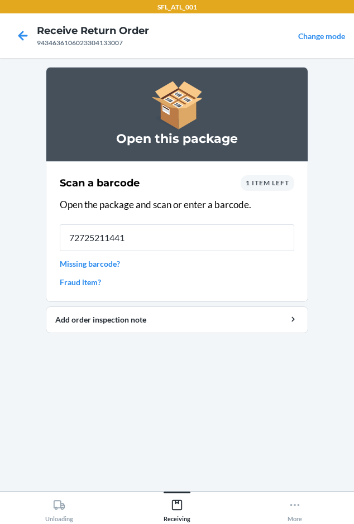
type input "727252114414"
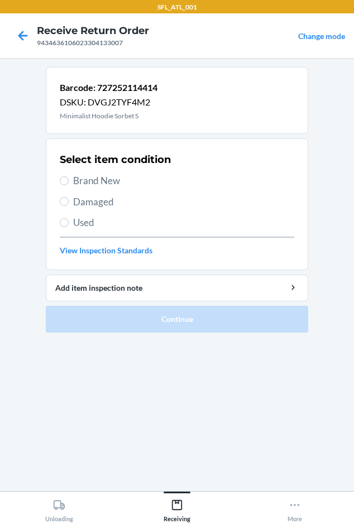
click at [90, 178] on span "Brand New" at bounding box center [183, 181] width 221 height 15
click at [69, 178] on input "Brand New" at bounding box center [64, 180] width 9 height 9
radio input "true"
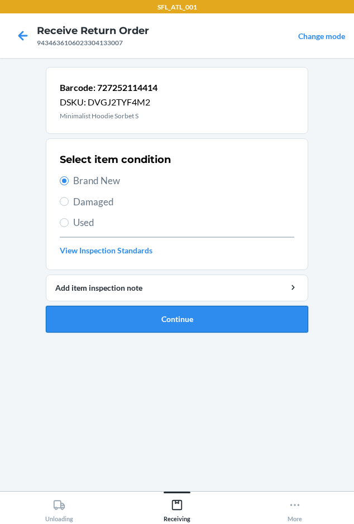
click at [109, 330] on button "Continue" at bounding box center [177, 319] width 263 height 27
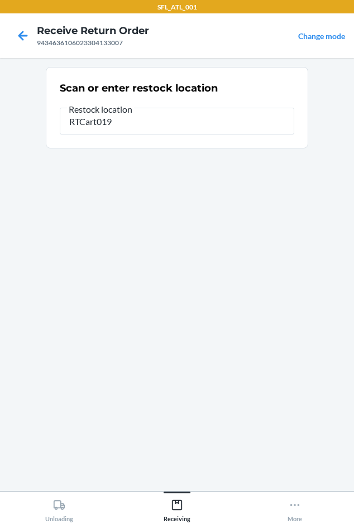
type input "RTCart019"
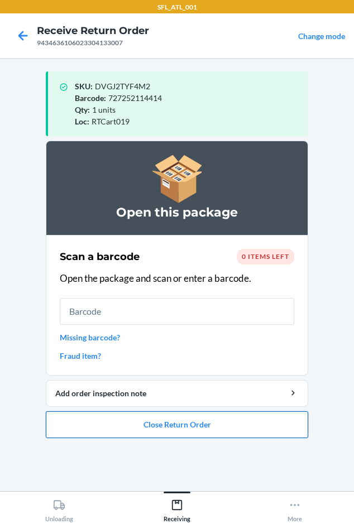
click at [95, 426] on button "Close Return Order" at bounding box center [177, 425] width 263 height 27
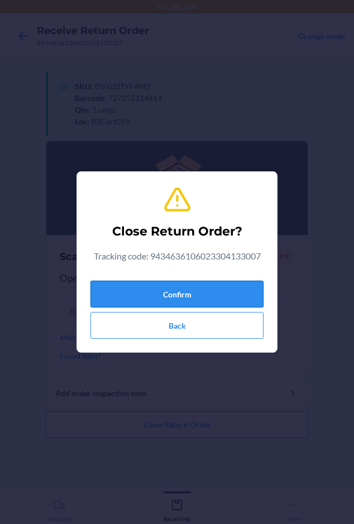
click at [118, 299] on button "Confirm" at bounding box center [176, 294] width 173 height 27
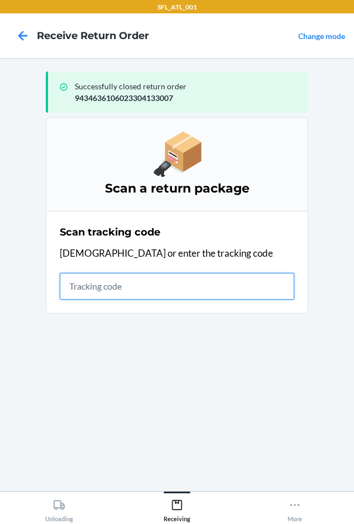
click at [83, 289] on input "text" at bounding box center [177, 286] width 235 height 27
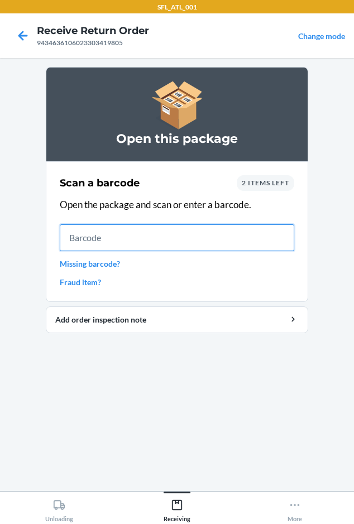
click at [119, 245] on input "text" at bounding box center [177, 238] width 235 height 27
type input "[CREDIT_CARD_NUMBER]"
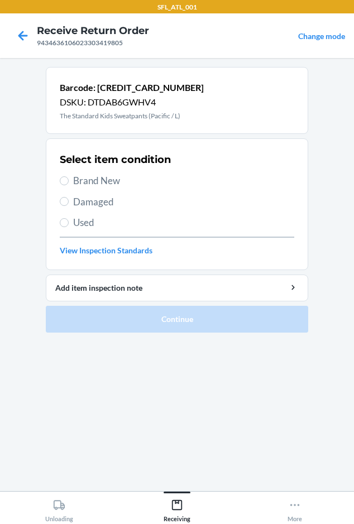
click at [87, 179] on span "Brand New" at bounding box center [183, 181] width 221 height 15
click at [69, 179] on input "Brand New" at bounding box center [64, 180] width 9 height 9
radio input "true"
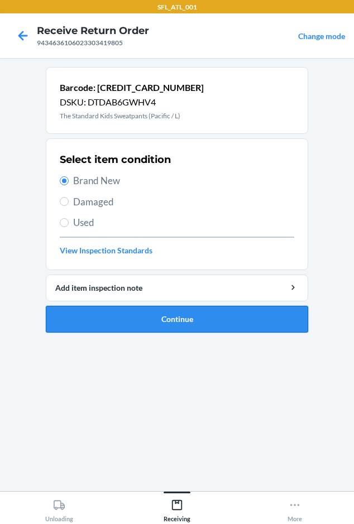
click at [82, 331] on button "Continue" at bounding box center [177, 319] width 263 height 27
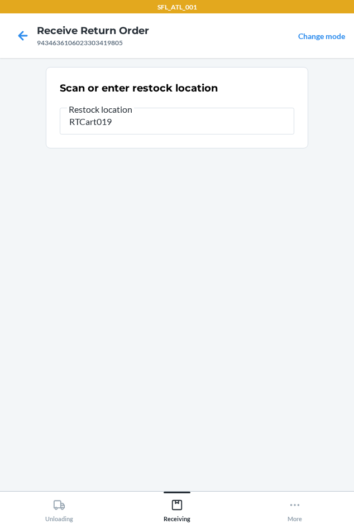
type input "RTCart019"
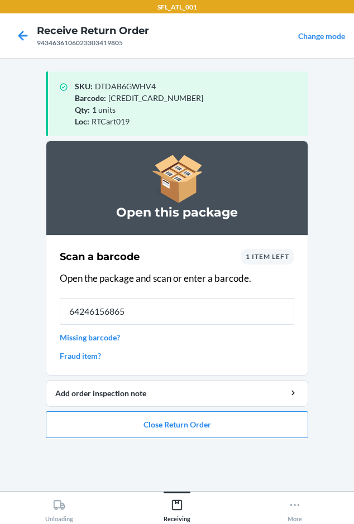
type input "642461568653"
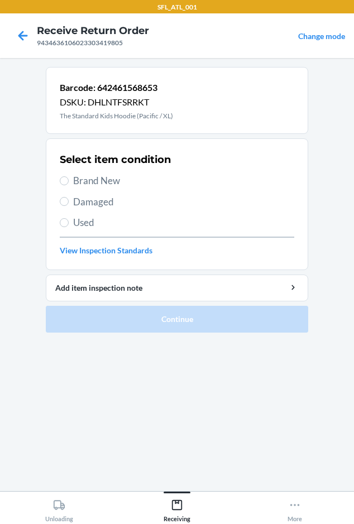
click at [101, 185] on span "Brand New" at bounding box center [183, 181] width 221 height 15
click at [69, 185] on input "Brand New" at bounding box center [64, 180] width 9 height 9
radio input "true"
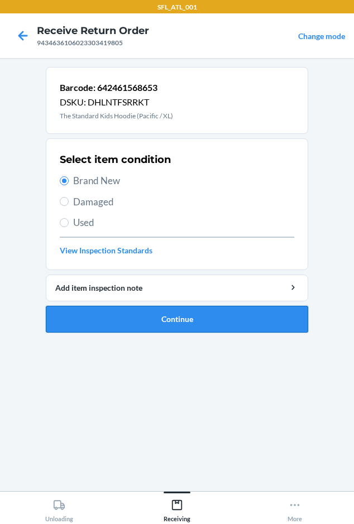
click at [111, 316] on button "Continue" at bounding box center [177, 319] width 263 height 27
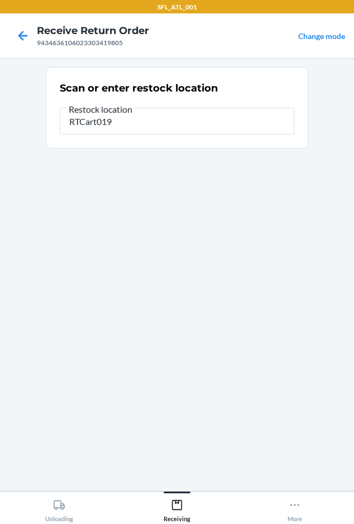
type input "RTCart019"
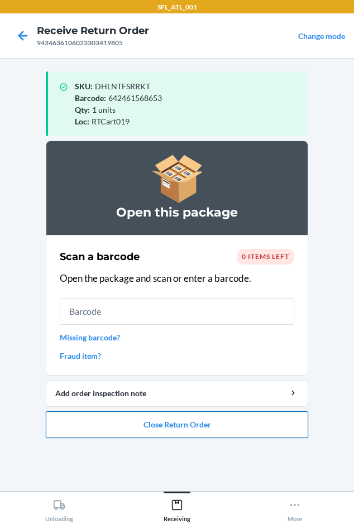
click at [92, 428] on button "Close Return Order" at bounding box center [177, 425] width 263 height 27
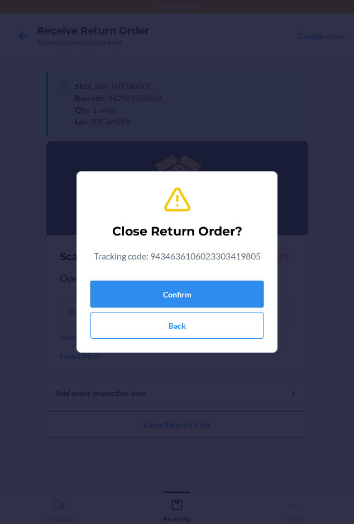
click at [121, 294] on button "Confirm" at bounding box center [176, 294] width 173 height 27
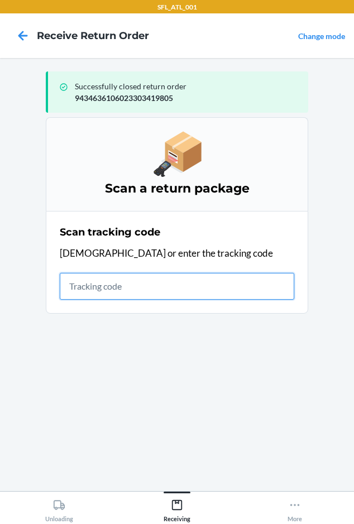
click at [64, 291] on input "text" at bounding box center [177, 286] width 235 height 27
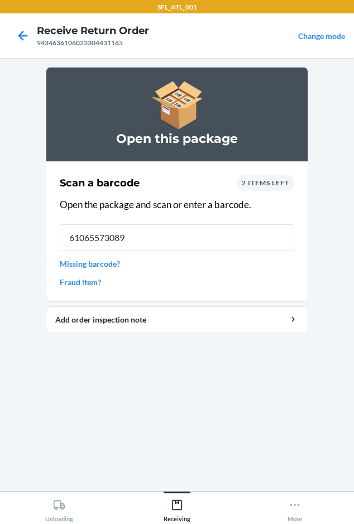
type input "610655730896"
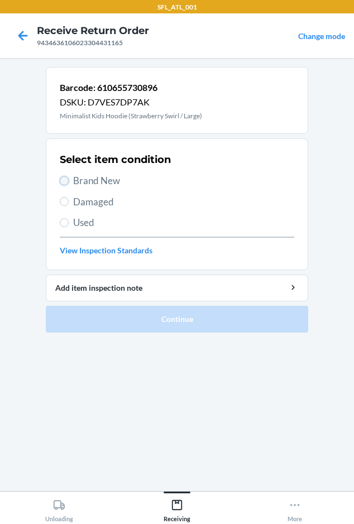
click at [62, 183] on input "Brand New" at bounding box center [64, 180] width 9 height 9
radio input "true"
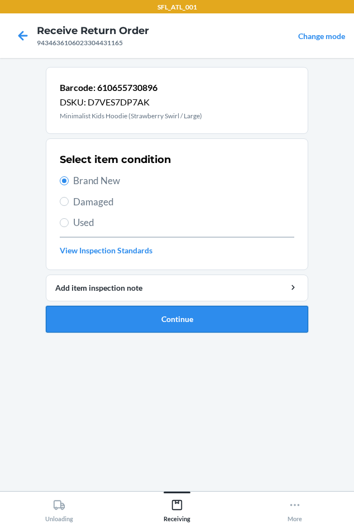
click at [77, 311] on button "Continue" at bounding box center [177, 319] width 263 height 27
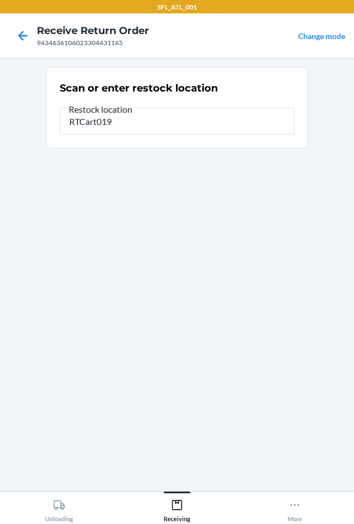
type input "RTCart019"
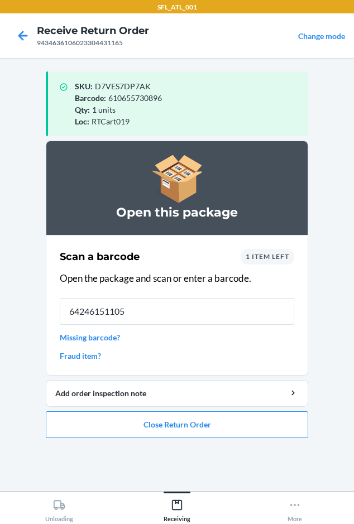
type input "642461511055"
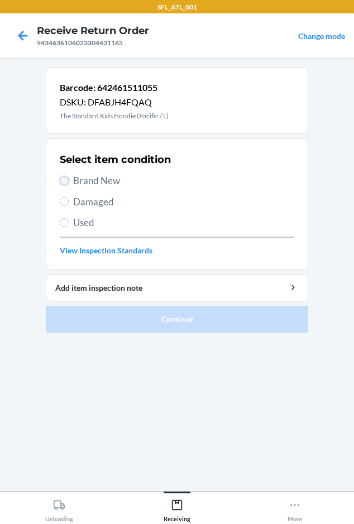
click at [63, 181] on input "Brand New" at bounding box center [64, 180] width 9 height 9
radio input "true"
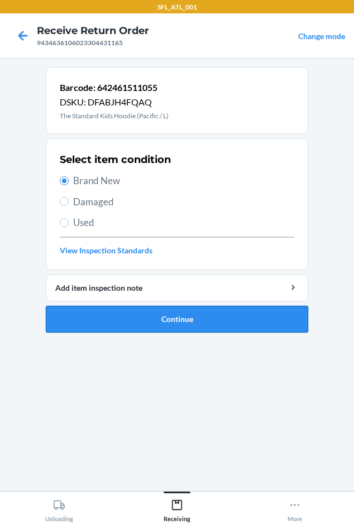
click at [135, 318] on button "Continue" at bounding box center [177, 319] width 263 height 27
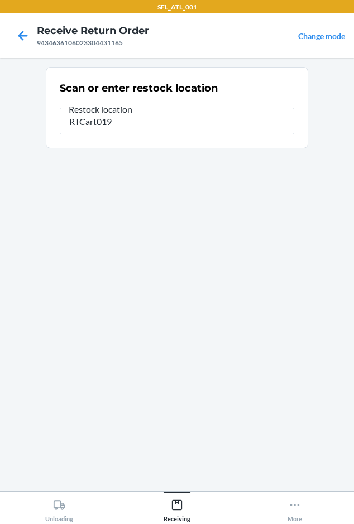
type input "RTCart019"
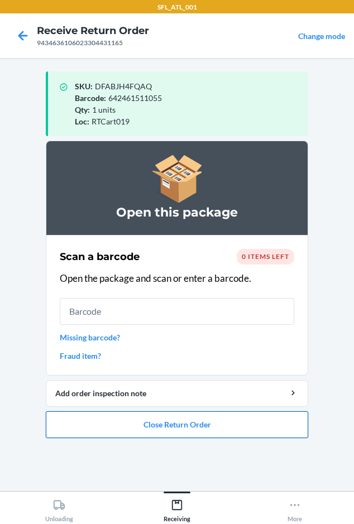
click at [139, 434] on button "Close Return Order" at bounding box center [177, 425] width 263 height 27
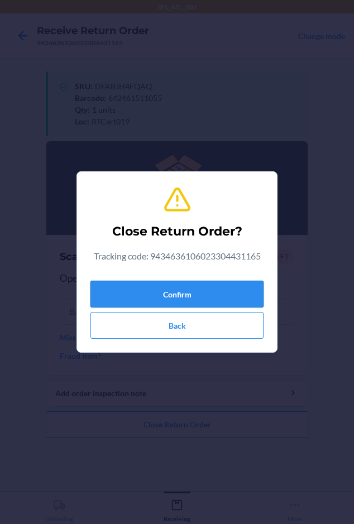
click at [146, 292] on button "Confirm" at bounding box center [176, 294] width 173 height 27
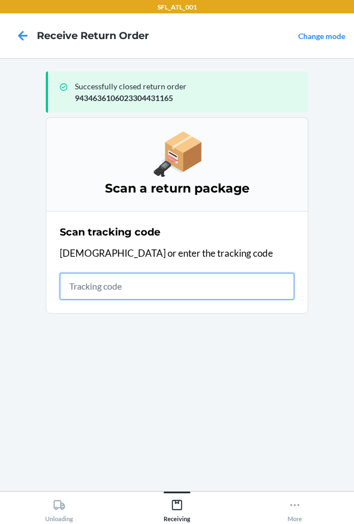
click at [86, 291] on input "text" at bounding box center [177, 286] width 235 height 27
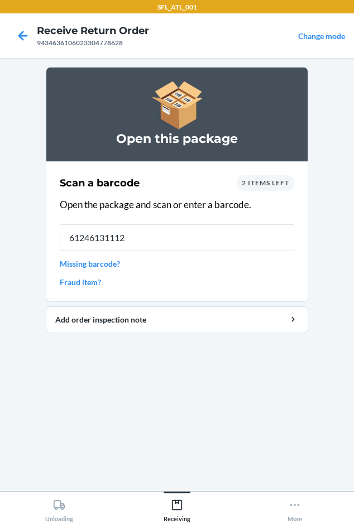
type input "612461311122"
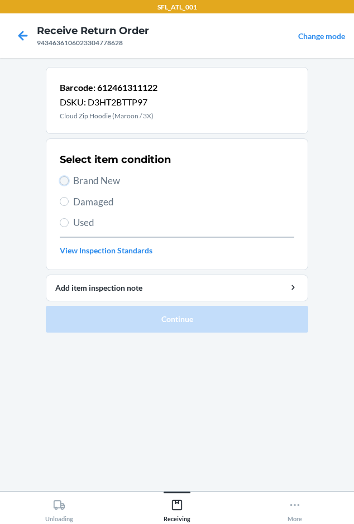
click at [68, 182] on input "Brand New" at bounding box center [64, 180] width 9 height 9
radio input "true"
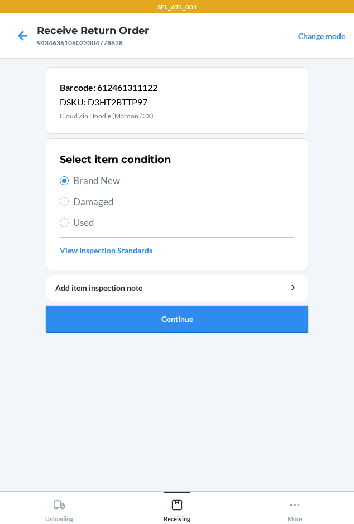
click at [170, 313] on button "Continue" at bounding box center [177, 319] width 263 height 27
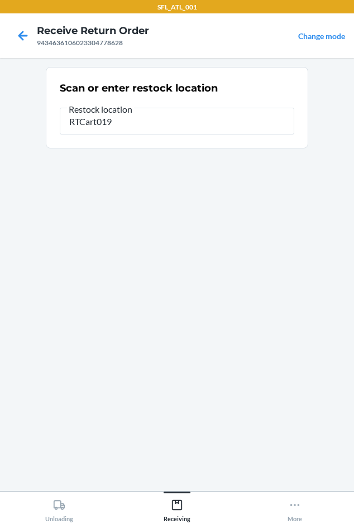
type input "RTCart019"
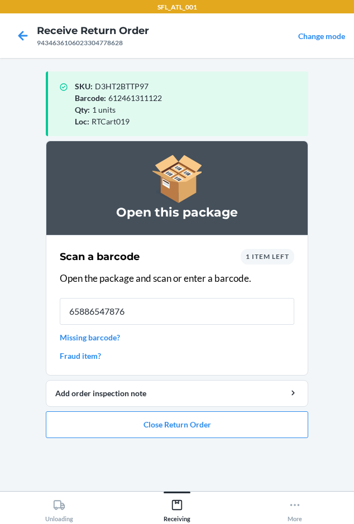
type input "658865478764"
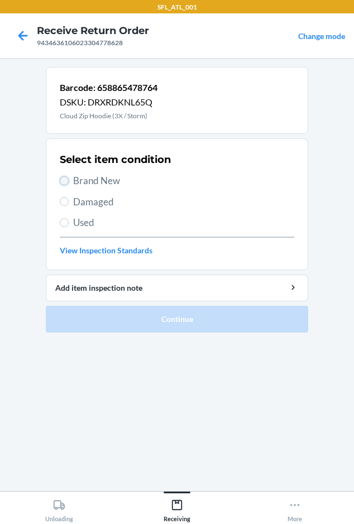
click at [64, 184] on input "Brand New" at bounding box center [64, 180] width 9 height 9
radio input "true"
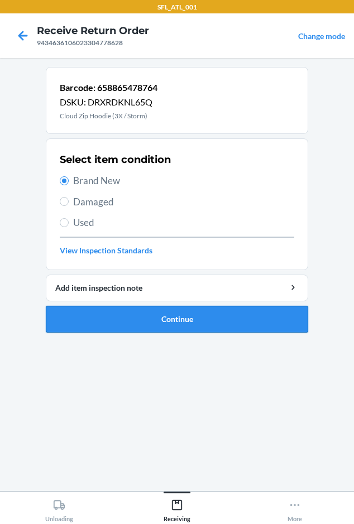
click at [111, 317] on button "Continue" at bounding box center [177, 319] width 263 height 27
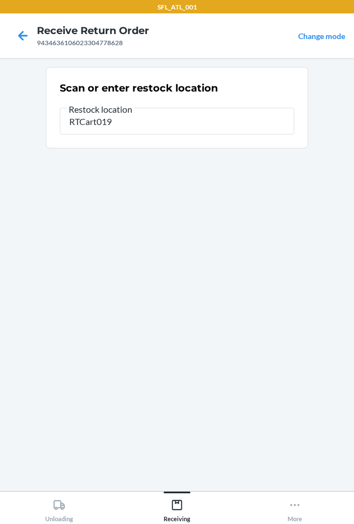
type input "RTCart019"
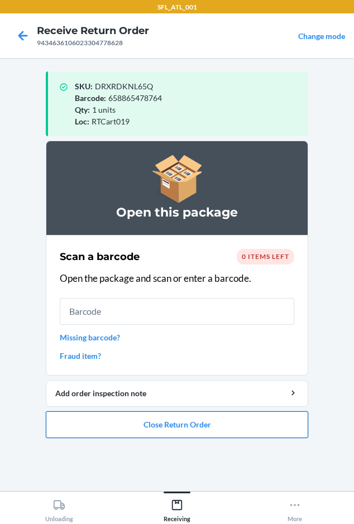
click at [235, 433] on button "Close Return Order" at bounding box center [177, 425] width 263 height 27
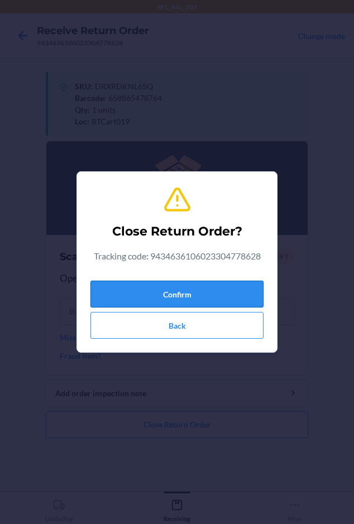
click at [175, 288] on button "Confirm" at bounding box center [176, 294] width 173 height 27
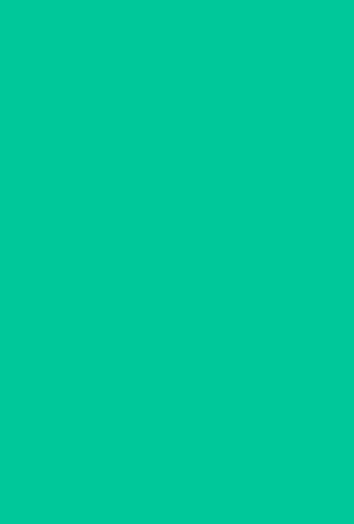
click at [175, 288] on input "text" at bounding box center [177, 286] width 235 height 27
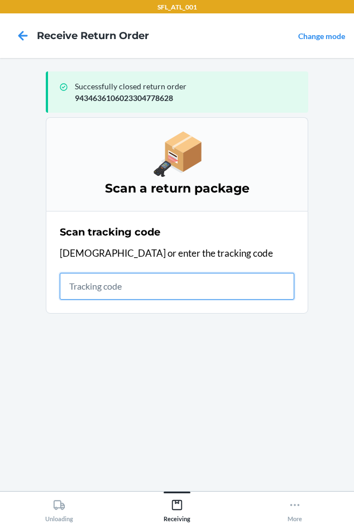
drag, startPoint x: 93, startPoint y: 282, endPoint x: 102, endPoint y: 283, distance: 8.4
click at [102, 283] on input "text" at bounding box center [177, 286] width 235 height 27
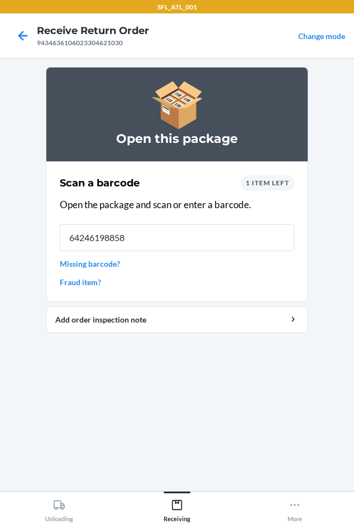
type input "642461988581"
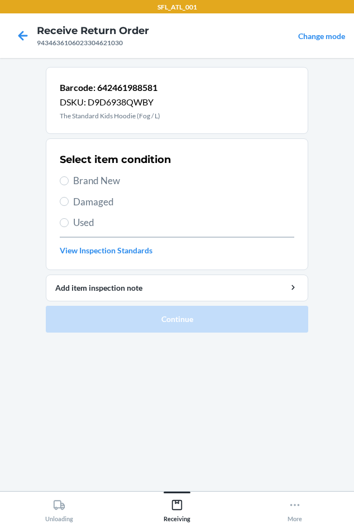
drag, startPoint x: 74, startPoint y: 178, endPoint x: 87, endPoint y: 232, distance: 55.7
click at [74, 178] on span "Brand New" at bounding box center [183, 181] width 221 height 15
click at [69, 178] on input "Brand New" at bounding box center [64, 180] width 9 height 9
radio input "true"
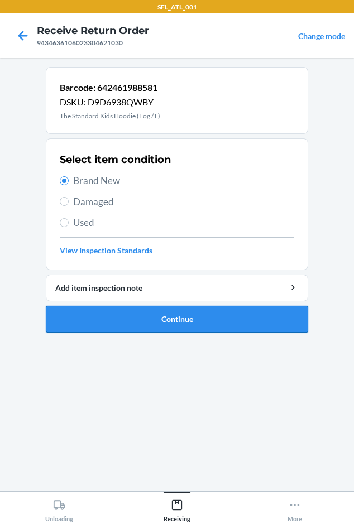
click at [86, 313] on button "Continue" at bounding box center [177, 319] width 263 height 27
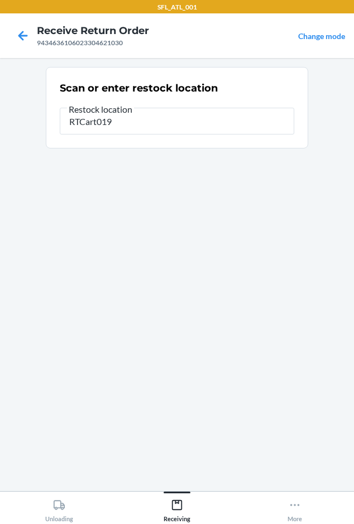
type input "RTCart019"
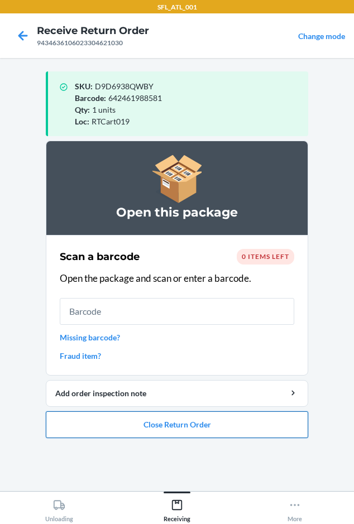
click at [206, 432] on button "Close Return Order" at bounding box center [177, 425] width 263 height 27
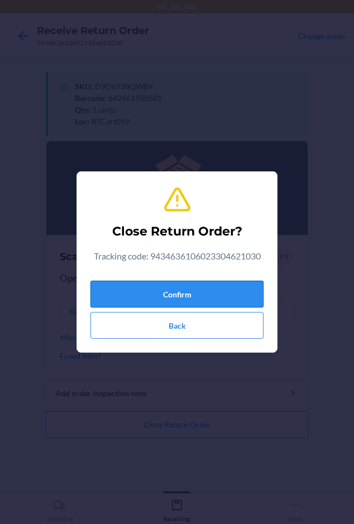
click at [191, 290] on button "Confirm" at bounding box center [176, 294] width 173 height 27
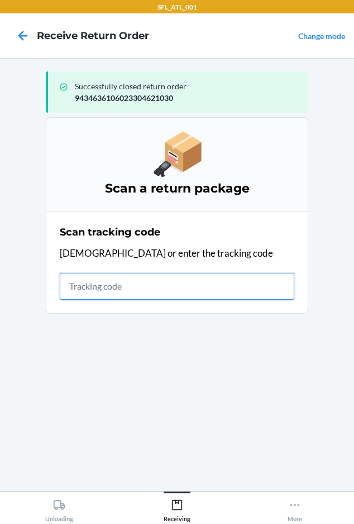
click at [77, 292] on input "text" at bounding box center [177, 286] width 235 height 27
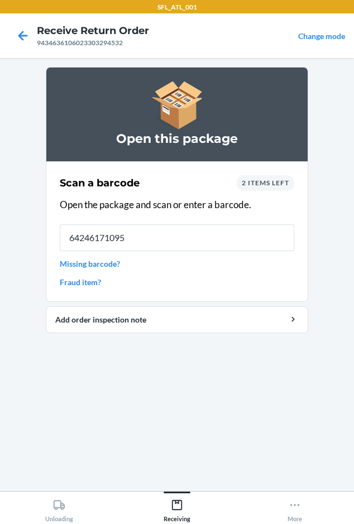
type input "642461710953"
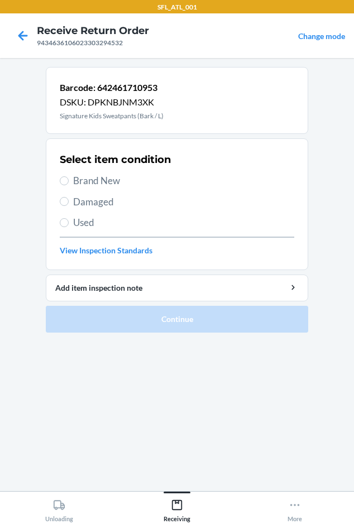
click at [92, 176] on span "Brand New" at bounding box center [183, 181] width 221 height 15
click at [69, 176] on input "Brand New" at bounding box center [64, 180] width 9 height 9
radio input "true"
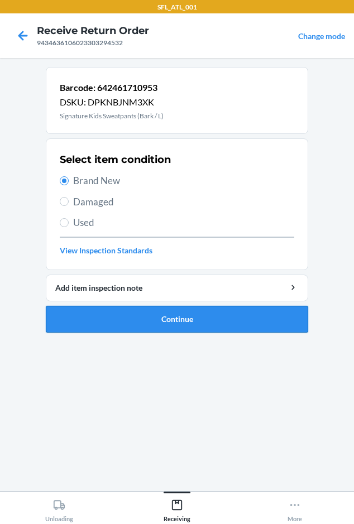
click at [79, 326] on button "Continue" at bounding box center [177, 319] width 263 height 27
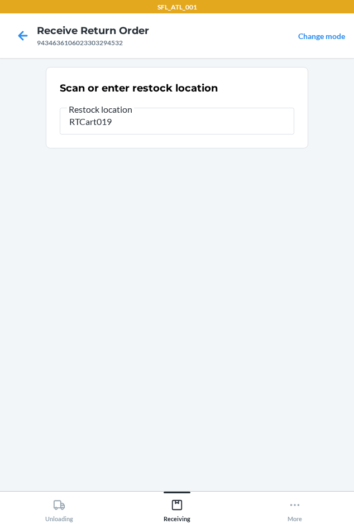
type input "RTCart019"
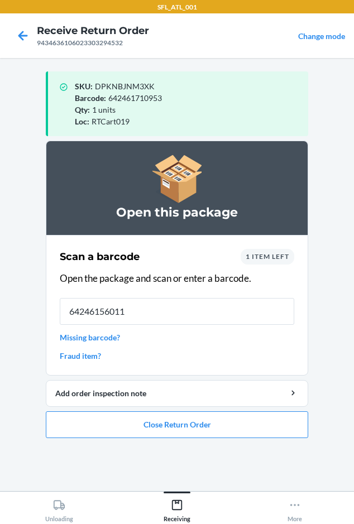
type input "642461560114"
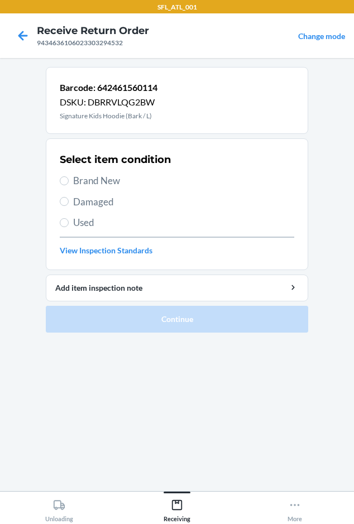
drag, startPoint x: 73, startPoint y: 182, endPoint x: 106, endPoint y: 225, distance: 54.6
click at [73, 180] on label "Brand New" at bounding box center [177, 181] width 235 height 15
click at [69, 180] on input "Brand New" at bounding box center [64, 180] width 9 height 9
radio input "true"
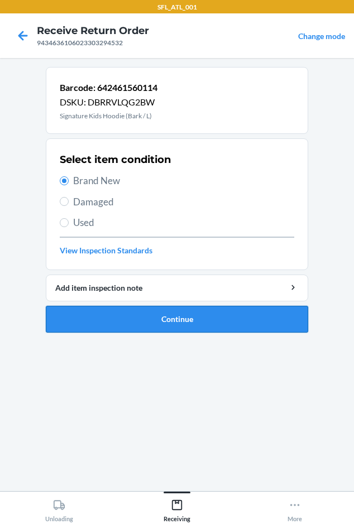
click at [105, 317] on button "Continue" at bounding box center [177, 319] width 263 height 27
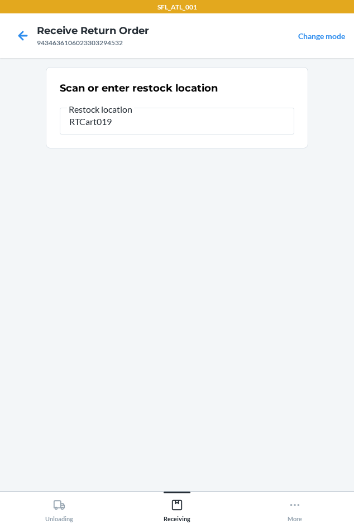
type input "RTCart019"
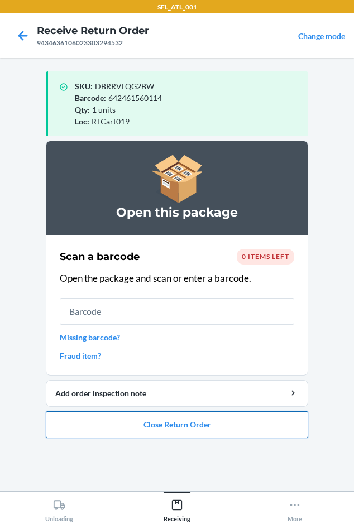
click at [91, 414] on button "Close Return Order" at bounding box center [177, 425] width 263 height 27
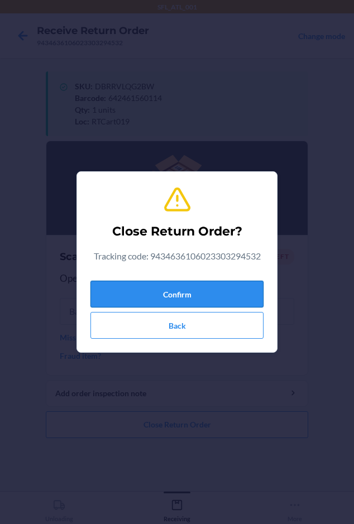
click at [125, 300] on button "Confirm" at bounding box center [176, 294] width 173 height 27
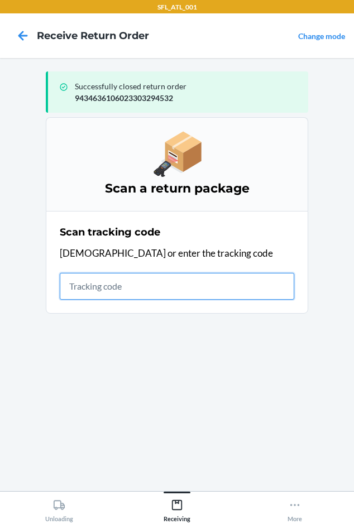
click at [76, 289] on input "text" at bounding box center [177, 286] width 235 height 27
drag, startPoint x: 76, startPoint y: 289, endPoint x: 79, endPoint y: 276, distance: 12.6
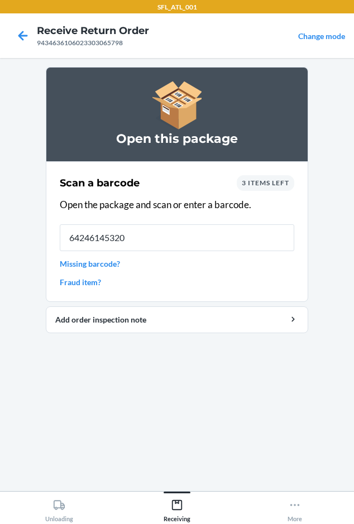
type input "642461453201"
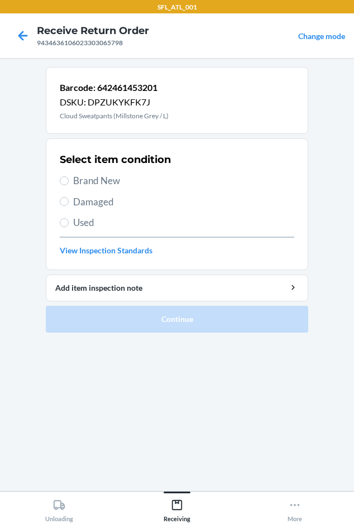
click at [80, 180] on span "Brand New" at bounding box center [183, 181] width 221 height 15
click at [69, 180] on input "Brand New" at bounding box center [64, 180] width 9 height 9
radio input "true"
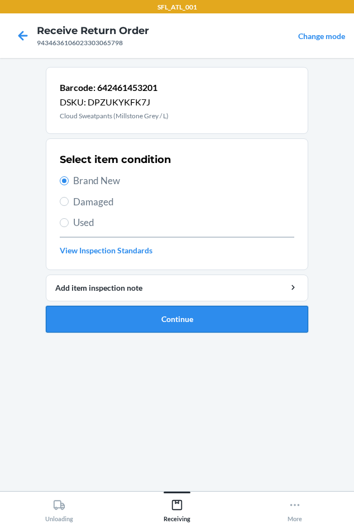
click at [91, 320] on button "Continue" at bounding box center [177, 319] width 263 height 27
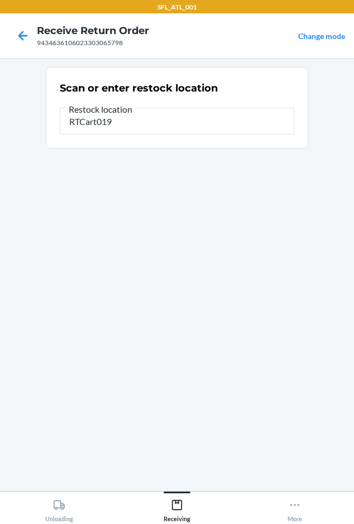
type input "RTCart019"
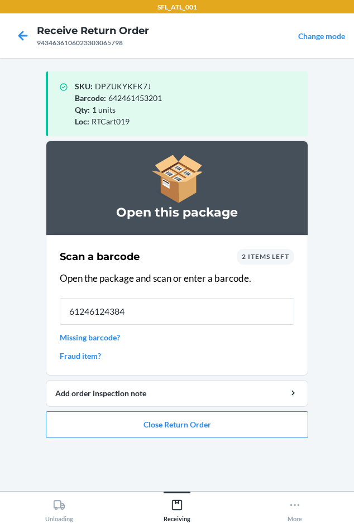
type input "612461243843"
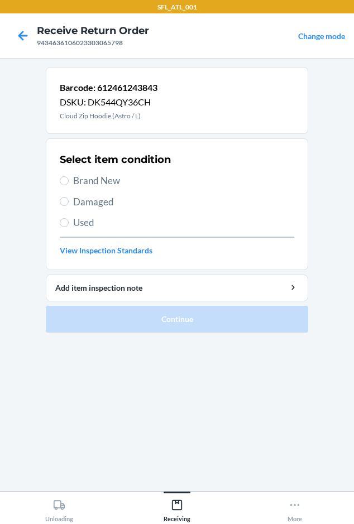
click at [94, 192] on div "Select item condition Brand New Damaged Used View Inspection Standards" at bounding box center [177, 204] width 235 height 111
click at [95, 179] on span "Brand New" at bounding box center [183, 181] width 221 height 15
click at [69, 179] on input "Brand New" at bounding box center [64, 180] width 9 height 9
radio input "true"
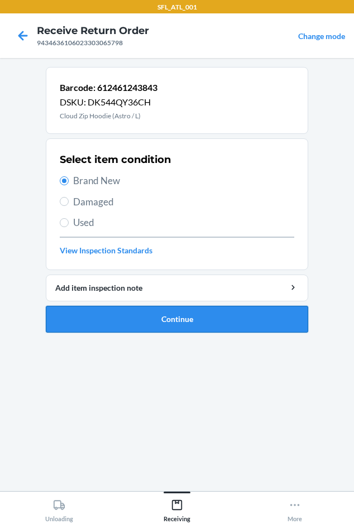
click at [104, 312] on button "Continue" at bounding box center [177, 319] width 263 height 27
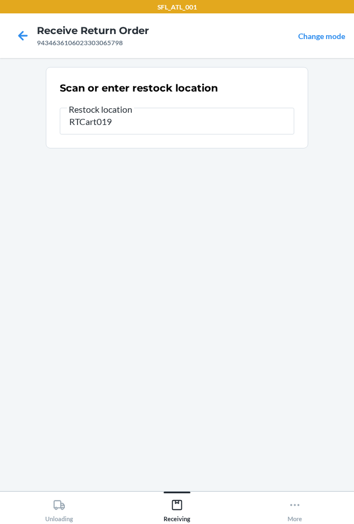
type input "RTCart019"
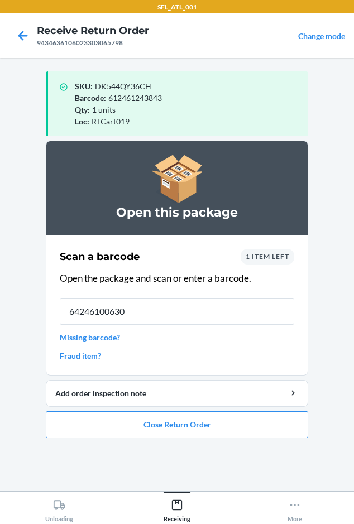
type input "642461006308"
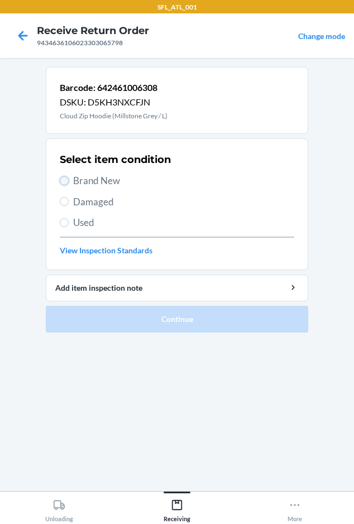
click at [65, 180] on input "Brand New" at bounding box center [64, 180] width 9 height 9
radio input "true"
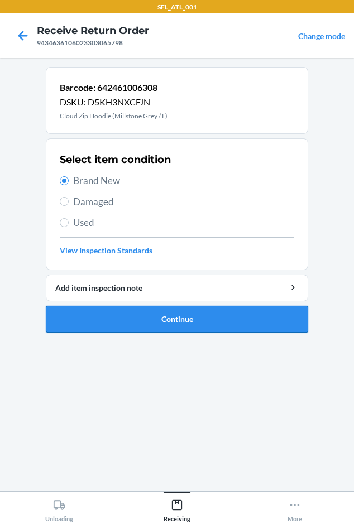
click at [78, 311] on button "Continue" at bounding box center [177, 319] width 263 height 27
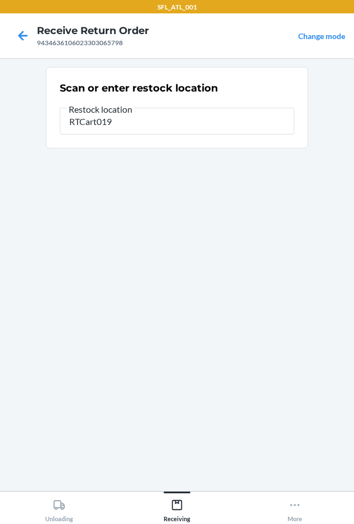
type input "RTCart019"
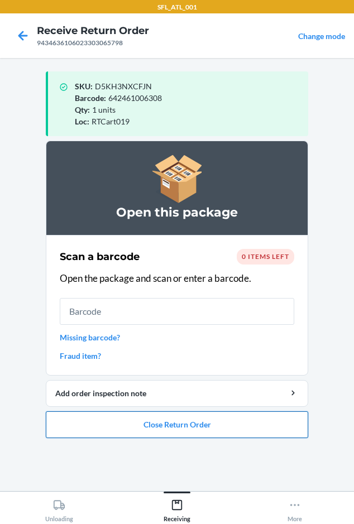
click at [60, 427] on button "Close Return Order" at bounding box center [177, 425] width 263 height 27
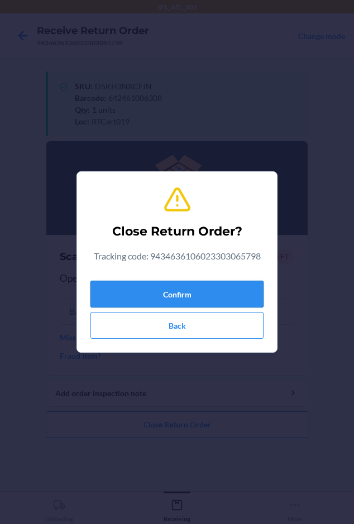
click at [127, 287] on button "Confirm" at bounding box center [176, 294] width 173 height 27
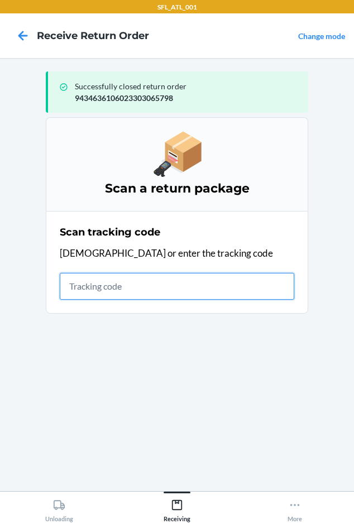
click at [79, 285] on input "text" at bounding box center [177, 286] width 235 height 27
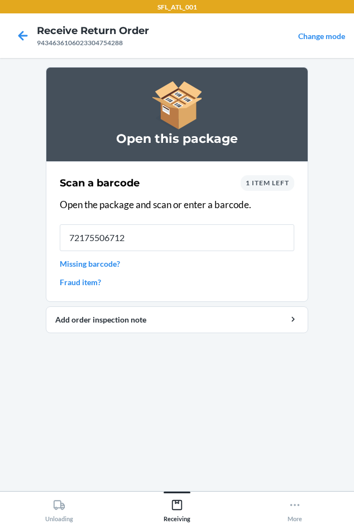
type input "721755067123"
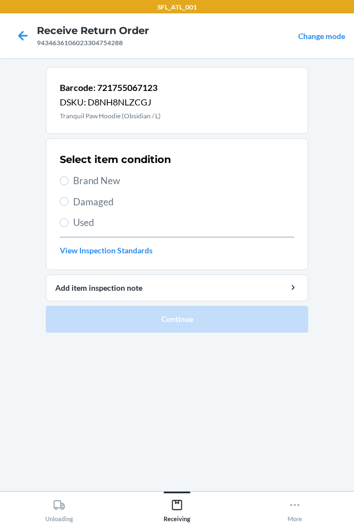
click at [83, 178] on span "Brand New" at bounding box center [183, 181] width 221 height 15
click at [69, 178] on input "Brand New" at bounding box center [64, 180] width 9 height 9
radio input "true"
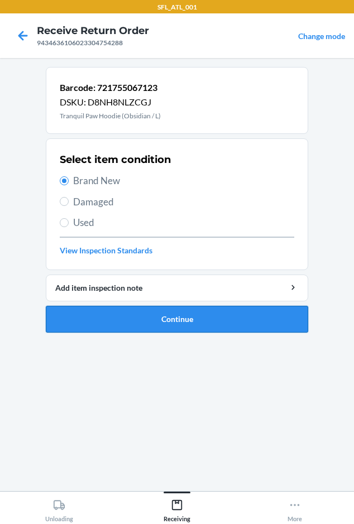
click at [119, 317] on button "Continue" at bounding box center [177, 319] width 263 height 27
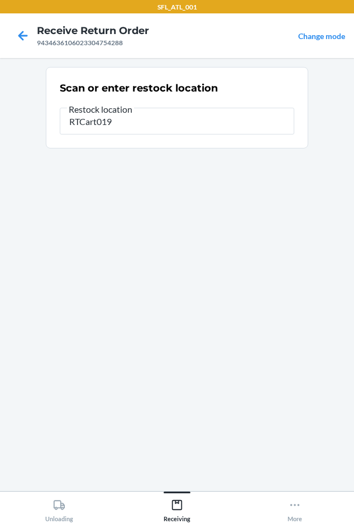
type input "RTCart019"
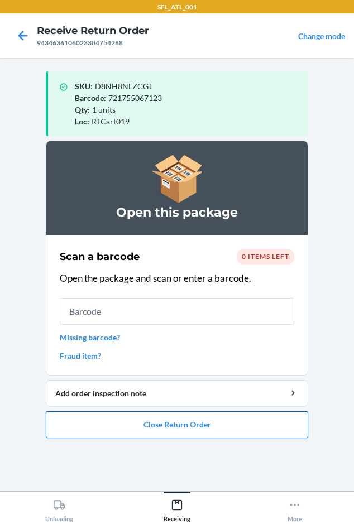
click at [128, 435] on button "Close Return Order" at bounding box center [177, 425] width 263 height 27
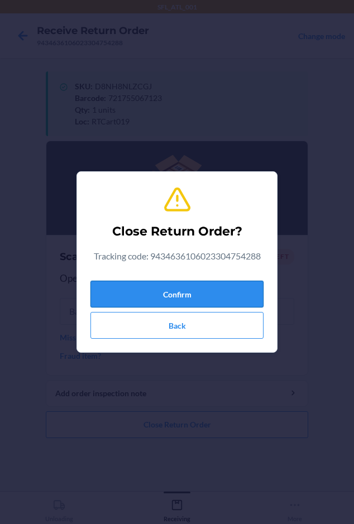
click at [117, 297] on button "Confirm" at bounding box center [176, 294] width 173 height 27
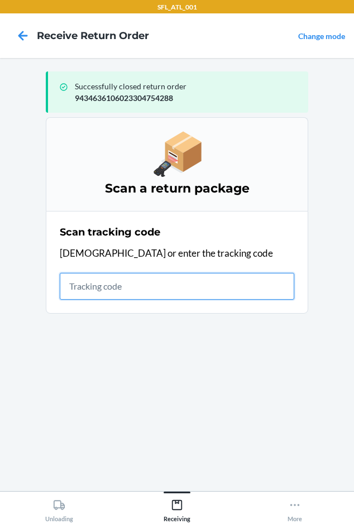
click at [87, 295] on input "text" at bounding box center [177, 286] width 235 height 27
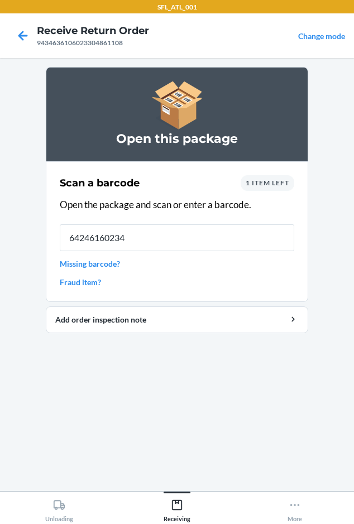
type input "642461602340"
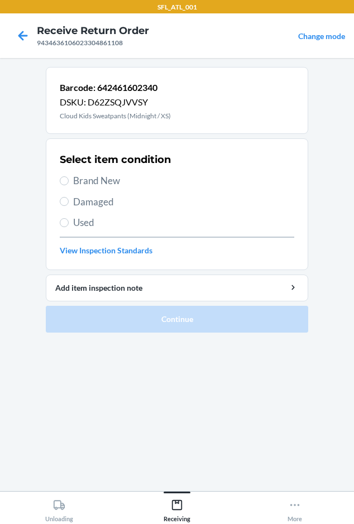
drag, startPoint x: 80, startPoint y: 179, endPoint x: 81, endPoint y: 214, distance: 35.2
click at [80, 179] on span "Brand New" at bounding box center [183, 181] width 221 height 15
click at [69, 179] on input "Brand New" at bounding box center [64, 180] width 9 height 9
radio input "true"
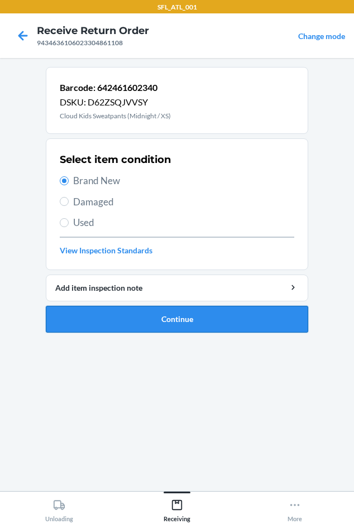
click at [88, 319] on button "Continue" at bounding box center [177, 319] width 263 height 27
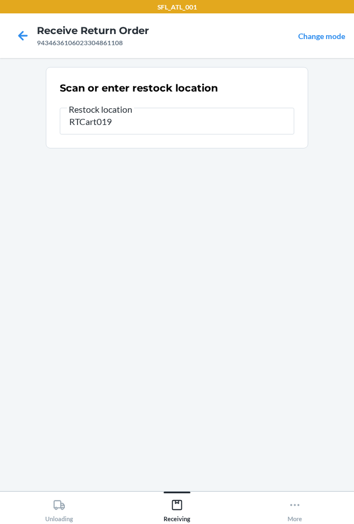
type input "RTCart019"
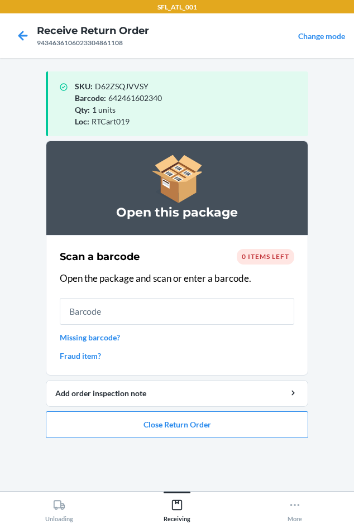
click at [88, 440] on ol "Open this package Scan a barcode 0 items left Open the package and scan or ente…" at bounding box center [177, 294] width 263 height 307
click at [89, 427] on button "Close Return Order" at bounding box center [177, 425] width 263 height 27
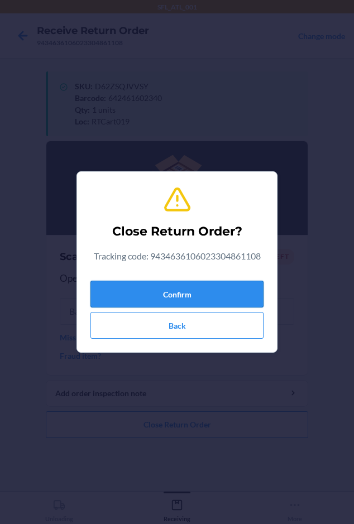
click at [122, 290] on button "Confirm" at bounding box center [176, 294] width 173 height 27
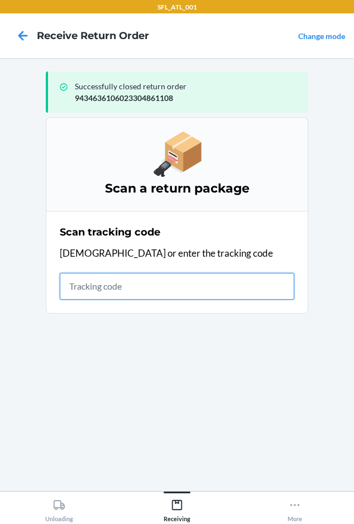
click at [72, 290] on input "text" at bounding box center [177, 286] width 235 height 27
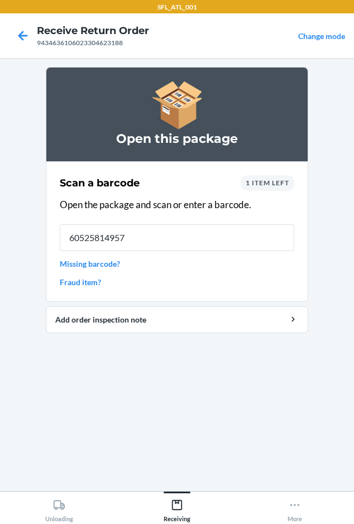
type input "605258149572"
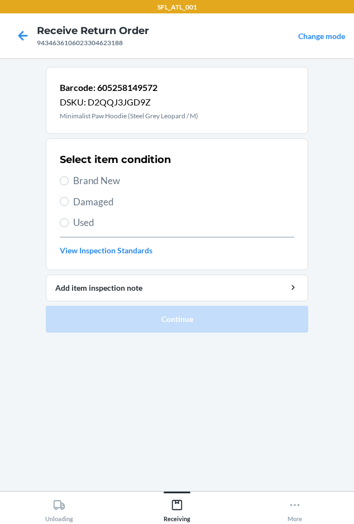
click at [112, 185] on span "Brand New" at bounding box center [183, 181] width 221 height 15
click at [69, 185] on input "Brand New" at bounding box center [64, 180] width 9 height 9
radio input "true"
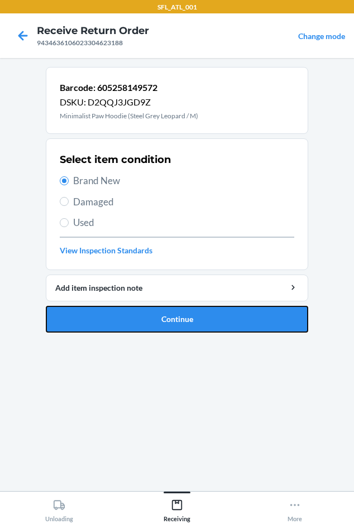
click at [79, 327] on button "Continue" at bounding box center [177, 319] width 263 height 27
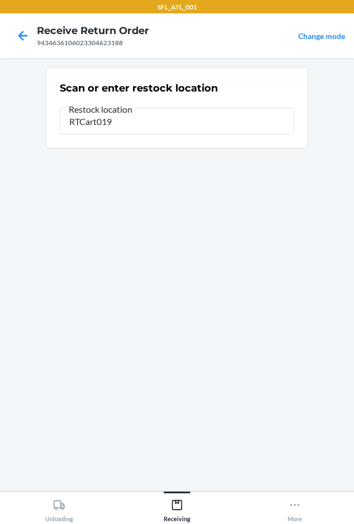
type input "RTCart019"
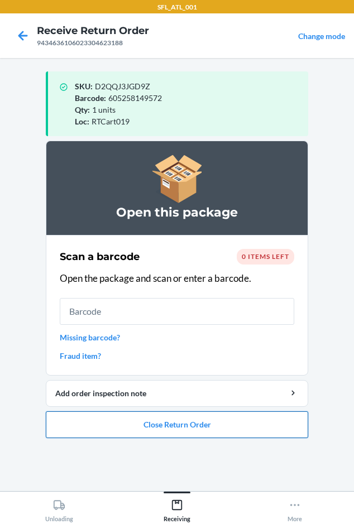
click at [97, 421] on button "Close Return Order" at bounding box center [177, 425] width 263 height 27
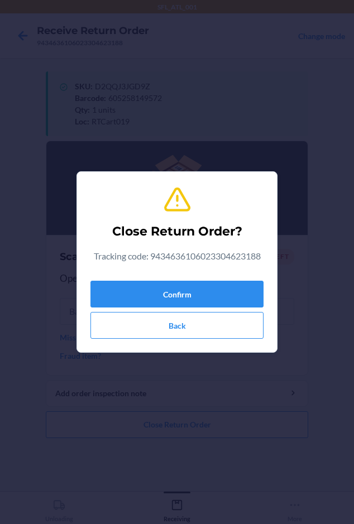
click at [126, 310] on div "Confirm Back" at bounding box center [176, 307] width 173 height 63
click at [131, 295] on button "Confirm" at bounding box center [176, 294] width 173 height 27
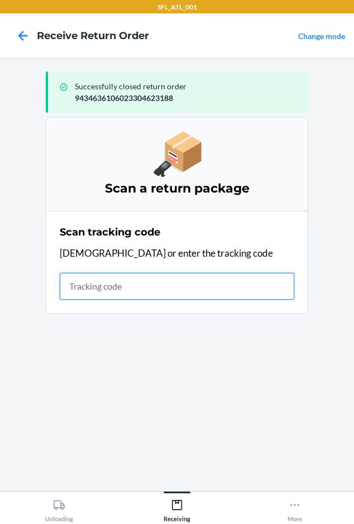
click at [77, 289] on input "text" at bounding box center [177, 286] width 235 height 27
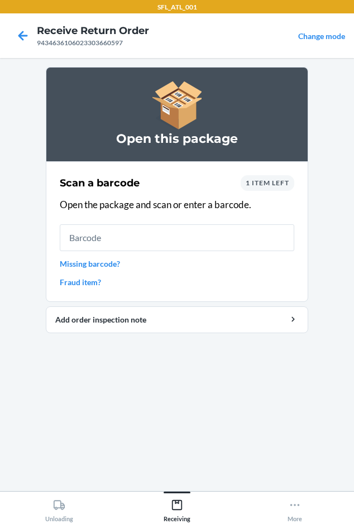
click at [257, 180] on span "1 item left" at bounding box center [268, 183] width 44 height 8
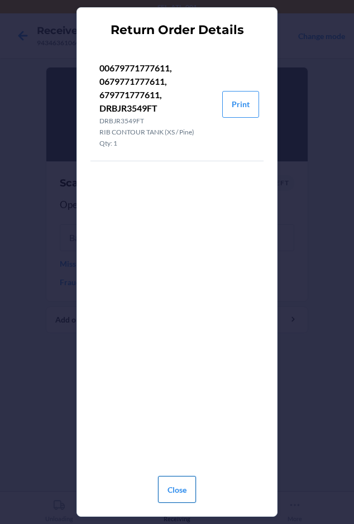
click at [170, 487] on button "Close" at bounding box center [177, 489] width 38 height 27
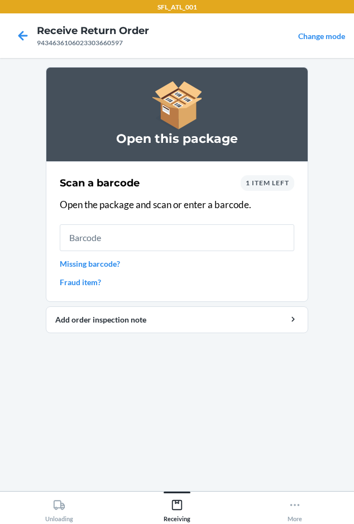
click at [78, 288] on link "Fraud item?" at bounding box center [177, 282] width 235 height 12
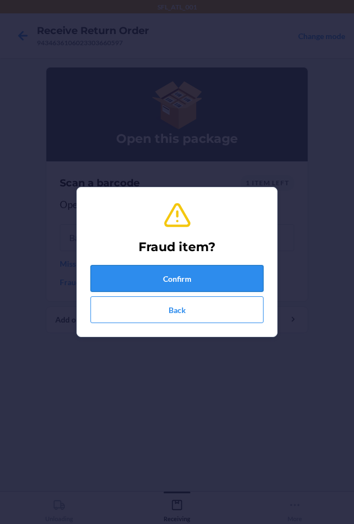
click at [159, 270] on button "Confirm" at bounding box center [176, 278] width 173 height 27
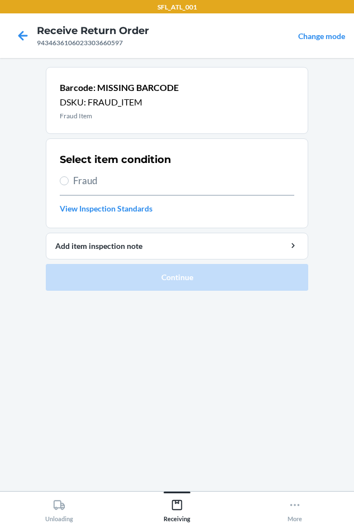
click at [69, 182] on label "Fraud" at bounding box center [177, 181] width 235 height 15
click at [69, 182] on input "Fraud" at bounding box center [64, 180] width 9 height 9
radio input "true"
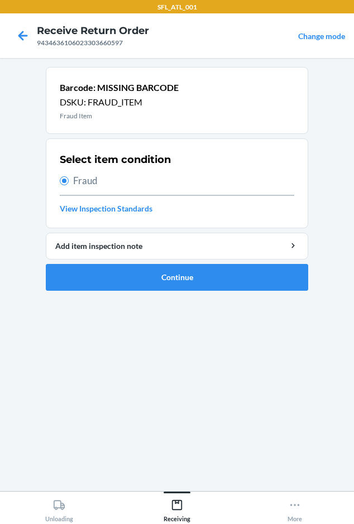
click at [116, 262] on li "Barcode: MISSING BARCODE DSKU: FRAUD_ITEM Fraud Item Select item condition Frau…" at bounding box center [177, 179] width 263 height 224
click at [116, 273] on button "Continue" at bounding box center [177, 277] width 263 height 27
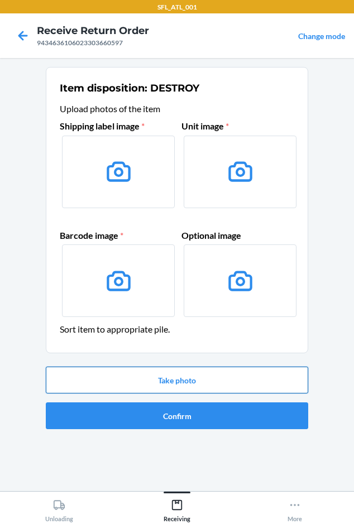
click at [140, 371] on button "Take photo" at bounding box center [177, 380] width 263 height 27
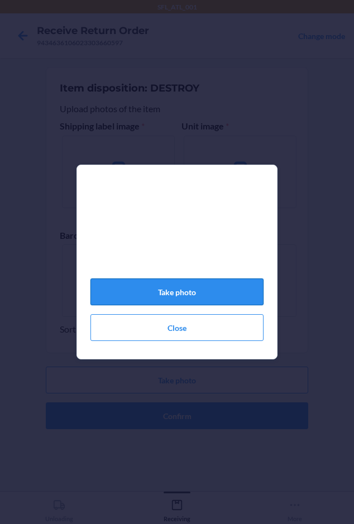
click at [170, 303] on button "Take photo" at bounding box center [176, 292] width 173 height 27
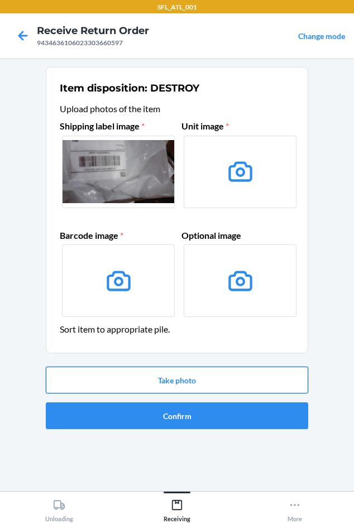
click at [164, 383] on button "Take photo" at bounding box center [177, 380] width 263 height 27
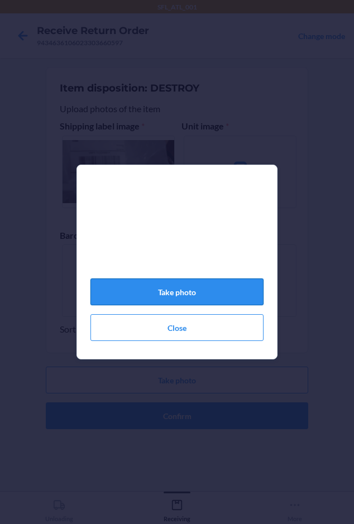
click at [155, 303] on button "Take photo" at bounding box center [176, 292] width 173 height 27
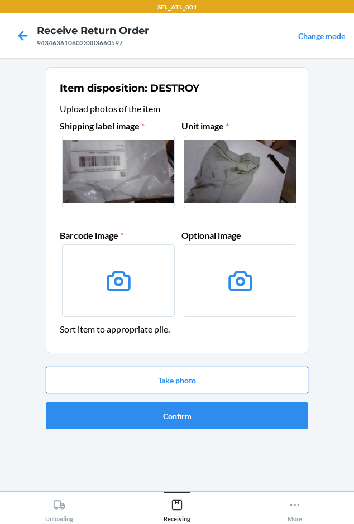
click at [159, 380] on button "Take photo" at bounding box center [177, 380] width 263 height 27
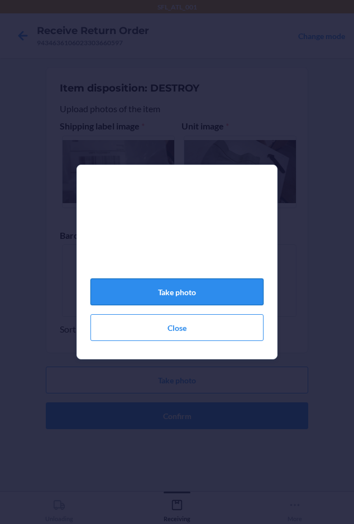
click at [163, 299] on button "Take photo" at bounding box center [176, 292] width 173 height 27
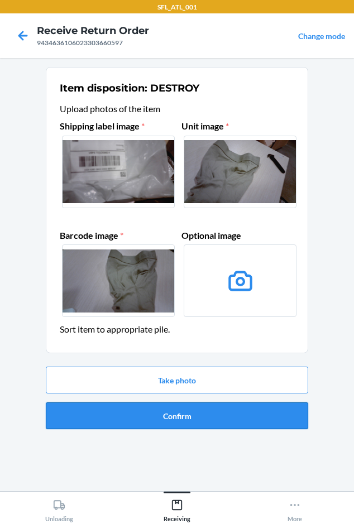
click at [184, 419] on button "Confirm" at bounding box center [177, 416] width 263 height 27
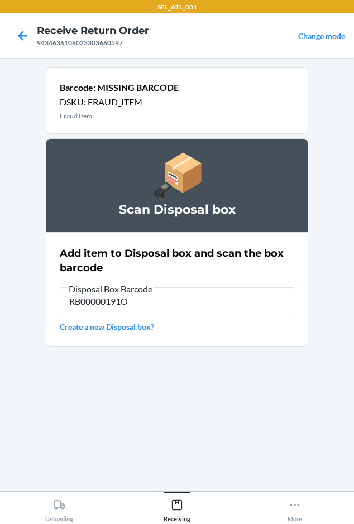
type input "RB00000191O"
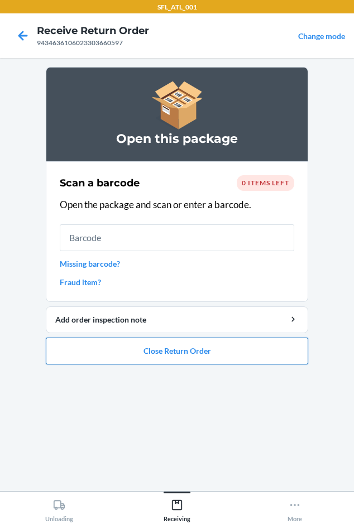
click at [170, 352] on button "Close Return Order" at bounding box center [177, 351] width 263 height 27
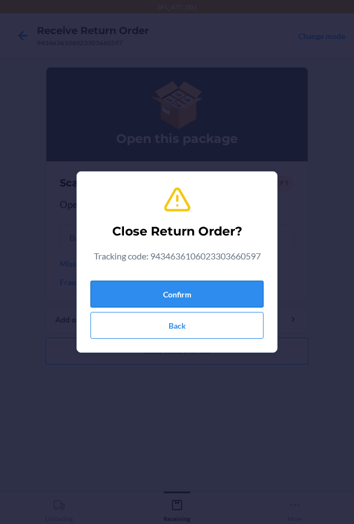
click at [104, 287] on button "Confirm" at bounding box center [176, 294] width 173 height 27
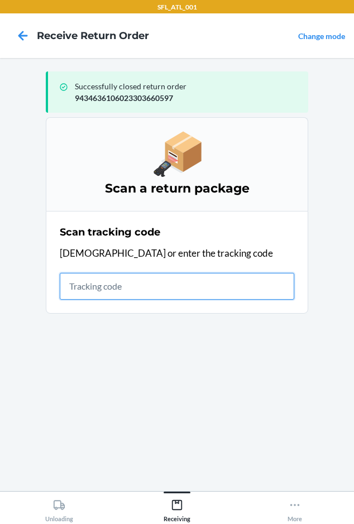
click at [90, 294] on input "text" at bounding box center [177, 286] width 235 height 27
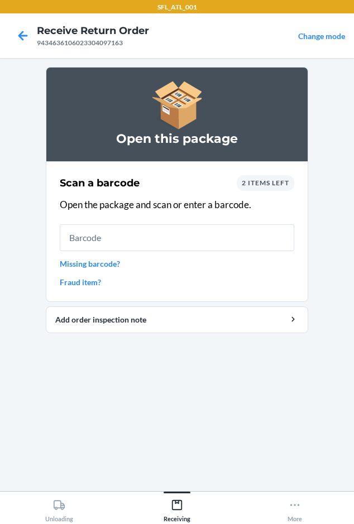
click at [251, 176] on div "2 items left" at bounding box center [266, 183] width 58 height 16
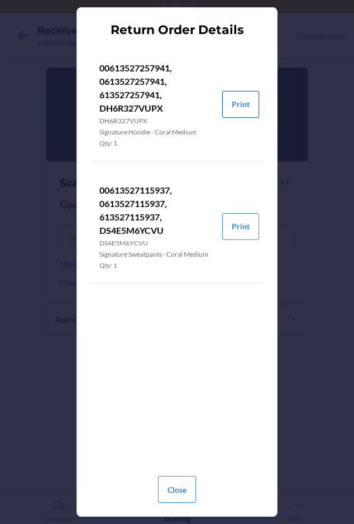
click at [244, 107] on button "Print" at bounding box center [240, 104] width 37 height 27
click at [255, 236] on button "Print" at bounding box center [240, 226] width 37 height 27
click at [178, 497] on button "Close" at bounding box center [177, 489] width 38 height 27
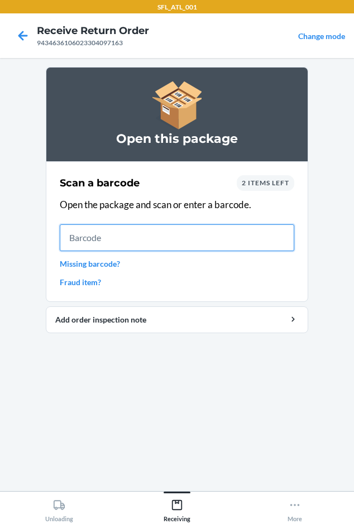
click at [61, 246] on input "text" at bounding box center [177, 238] width 235 height 27
type input "0613527257941"
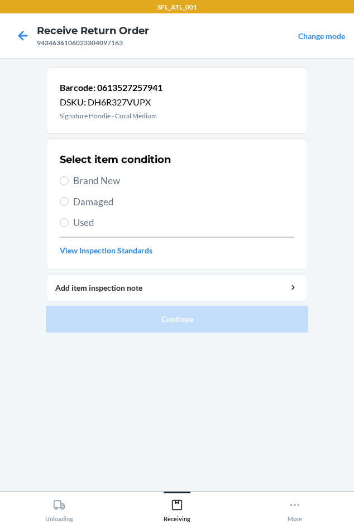
click at [87, 175] on span "Brand New" at bounding box center [183, 181] width 221 height 15
click at [69, 176] on input "Brand New" at bounding box center [64, 180] width 9 height 9
radio input "true"
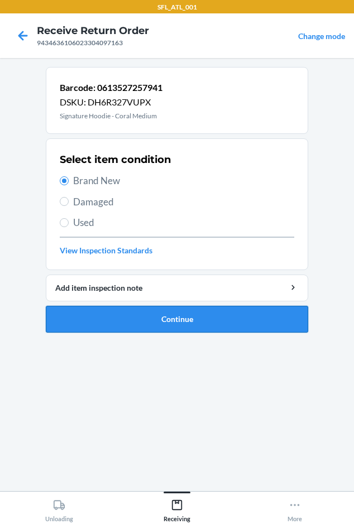
click at [89, 328] on button "Continue" at bounding box center [177, 319] width 263 height 27
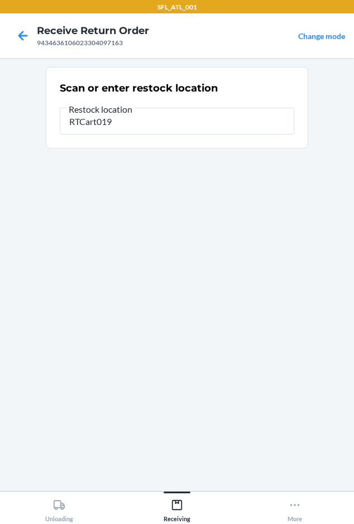
type input "RTCart019"
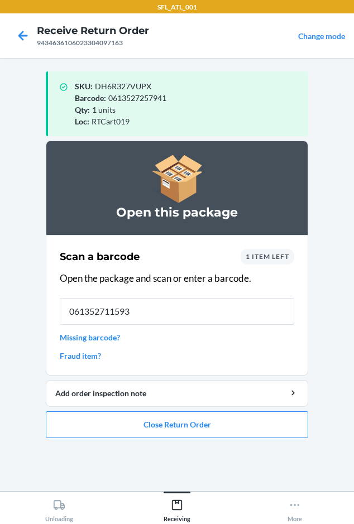
type input "0613527115937"
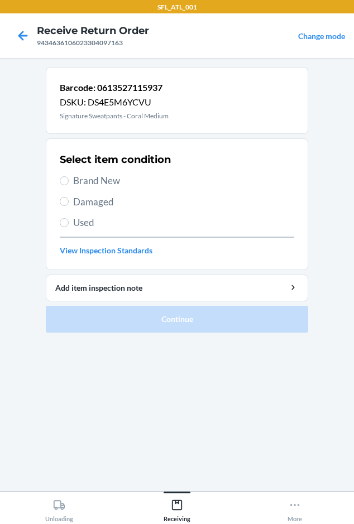
click at [80, 178] on span "Brand New" at bounding box center [183, 181] width 221 height 15
click at [69, 178] on input "Brand New" at bounding box center [64, 180] width 9 height 9
radio input "true"
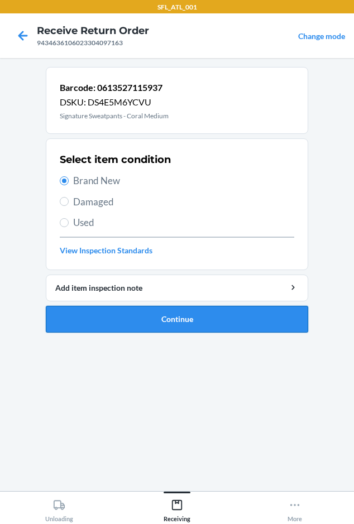
click at [109, 321] on button "Continue" at bounding box center [177, 319] width 263 height 27
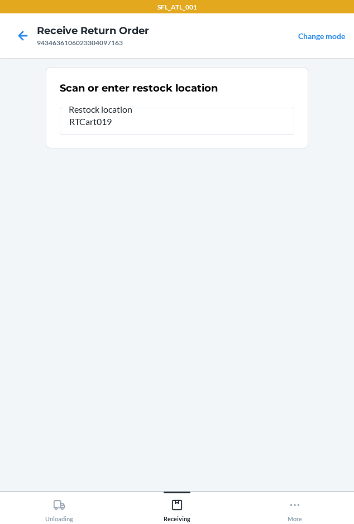
type input "RTCart019"
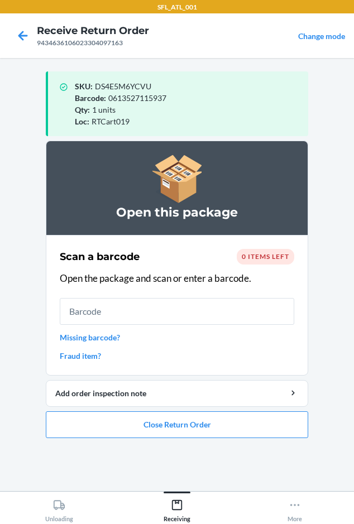
click at [109, 442] on ol "Open this package Scan a barcode 0 items left Open the package and scan or ente…" at bounding box center [177, 294] width 263 height 307
click at [107, 417] on button "Close Return Order" at bounding box center [177, 425] width 263 height 27
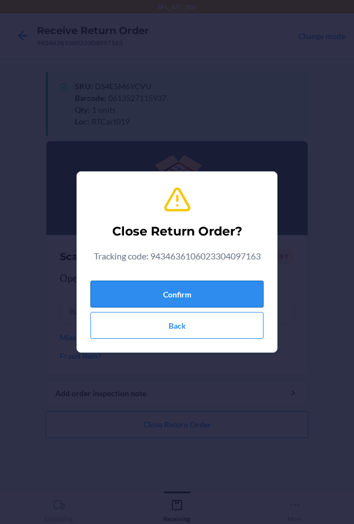
click at [126, 298] on button "Confirm" at bounding box center [176, 294] width 173 height 27
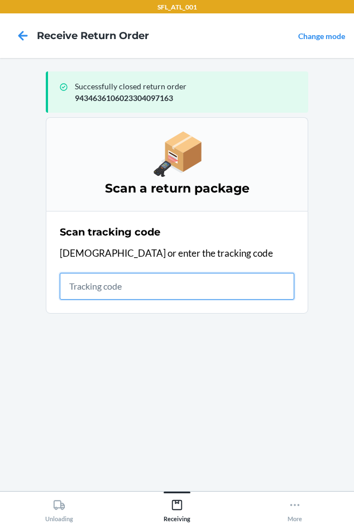
click at [80, 287] on input "text" at bounding box center [177, 286] width 235 height 27
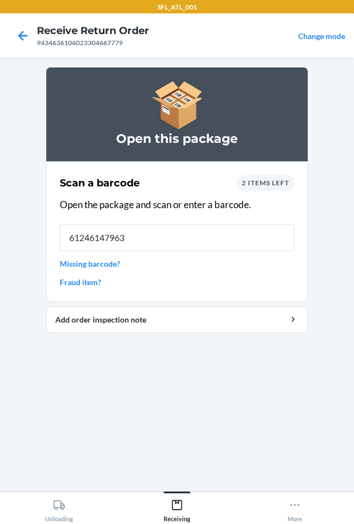
type input "612461479631"
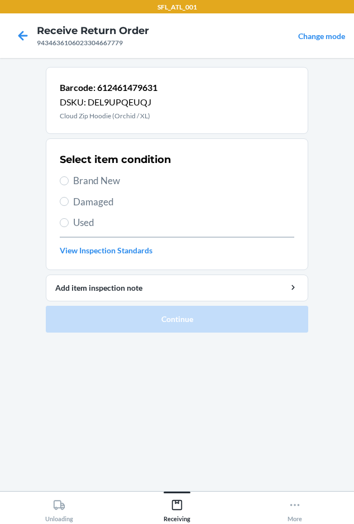
click at [102, 185] on span "Brand New" at bounding box center [183, 181] width 221 height 15
click at [69, 185] on input "Brand New" at bounding box center [64, 180] width 9 height 9
radio input "true"
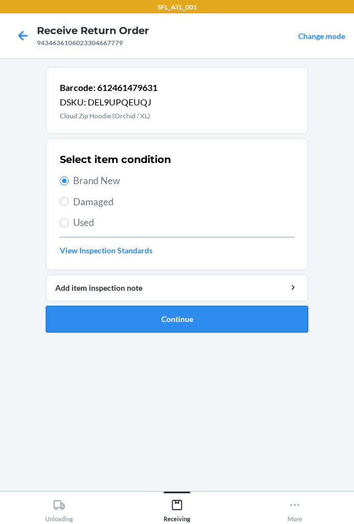
click at [86, 317] on button "Continue" at bounding box center [177, 319] width 263 height 27
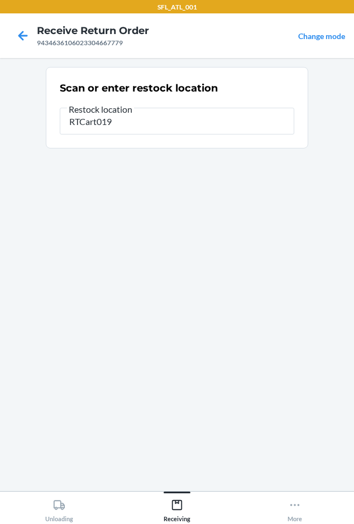
type input "RTCart019"
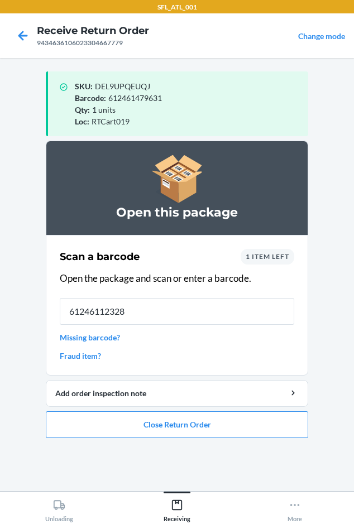
type input "612461123282"
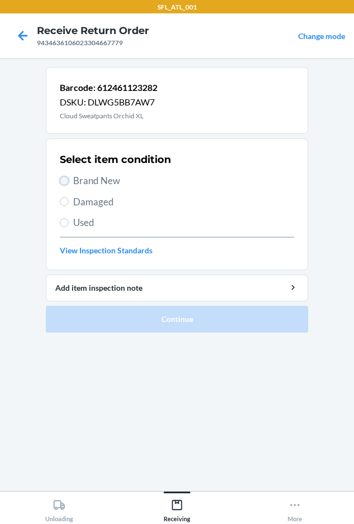
click at [68, 178] on input "Brand New" at bounding box center [64, 180] width 9 height 9
radio input "true"
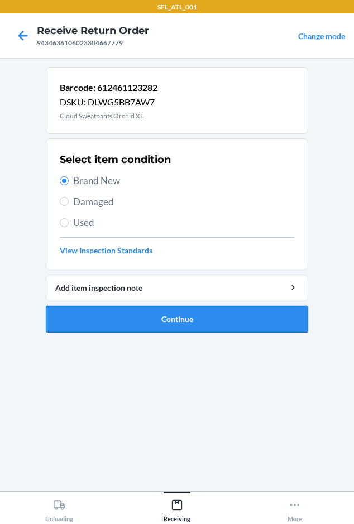
click at [109, 316] on button "Continue" at bounding box center [177, 319] width 263 height 27
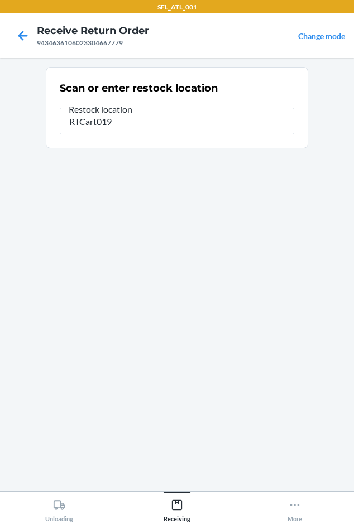
type input "RTCart019"
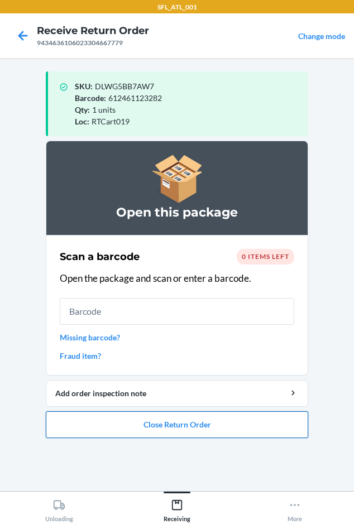
click at [192, 418] on button "Close Return Order" at bounding box center [177, 425] width 263 height 27
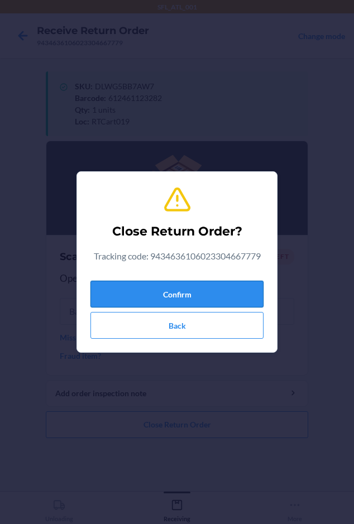
click at [134, 293] on button "Confirm" at bounding box center [176, 294] width 173 height 27
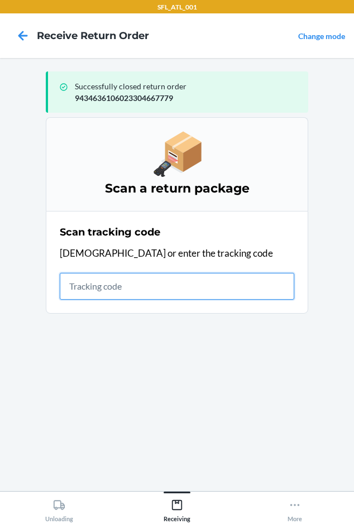
click at [65, 289] on input "text" at bounding box center [177, 286] width 235 height 27
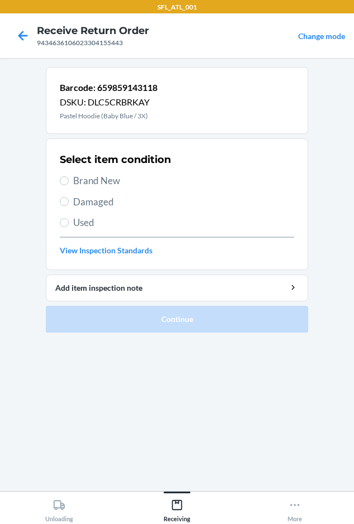
click at [88, 176] on span "Brand New" at bounding box center [183, 181] width 221 height 15
click at [69, 176] on input "Brand New" at bounding box center [64, 180] width 9 height 9
radio input "true"
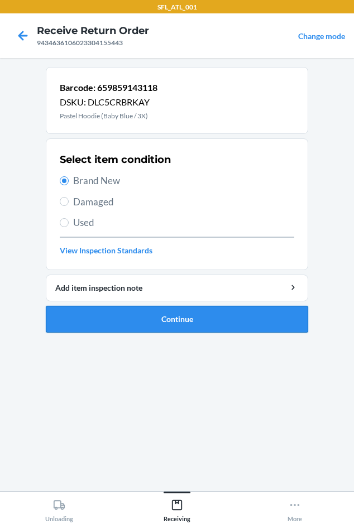
click at [165, 318] on button "Continue" at bounding box center [177, 319] width 263 height 27
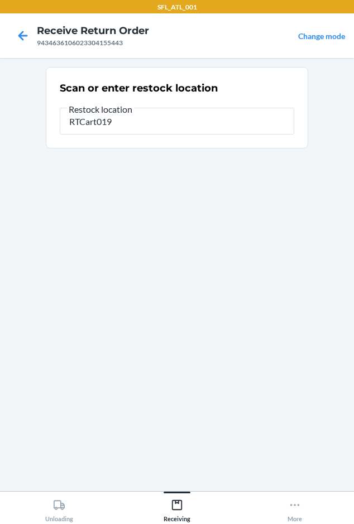
type input "RTCart019"
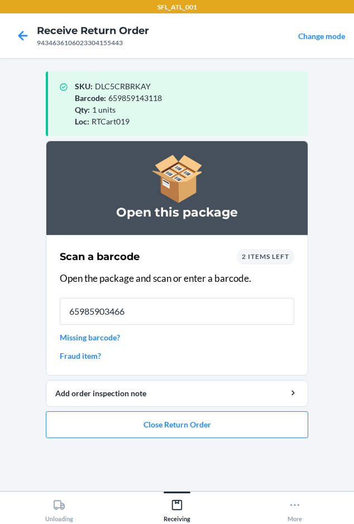
type input "659859034669"
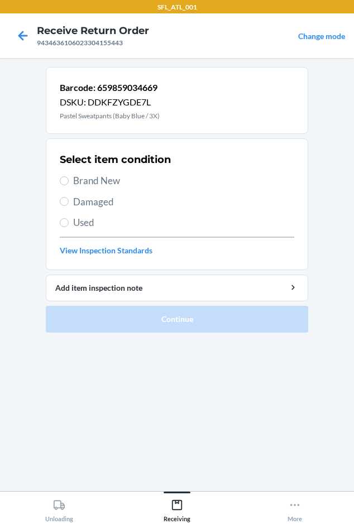
click at [96, 178] on span "Brand New" at bounding box center [183, 181] width 221 height 15
click at [69, 178] on input "Brand New" at bounding box center [64, 180] width 9 height 9
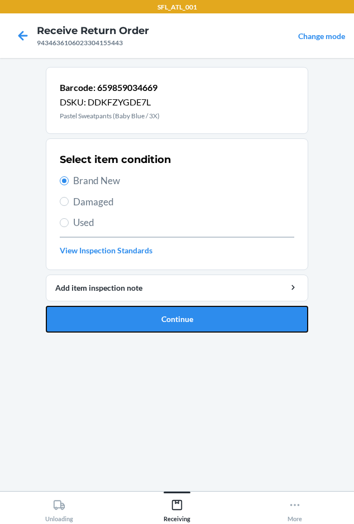
click at [136, 321] on button "Continue" at bounding box center [177, 319] width 263 height 27
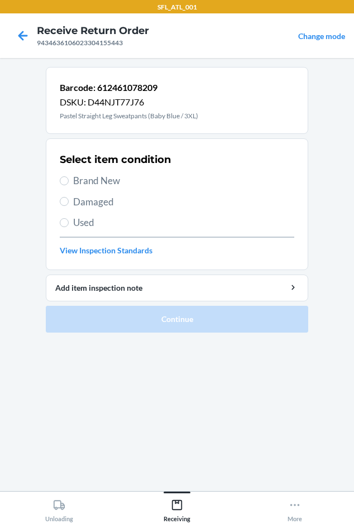
click at [87, 183] on span "Brand New" at bounding box center [183, 181] width 221 height 15
click at [69, 183] on input "Brand New" at bounding box center [64, 180] width 9 height 9
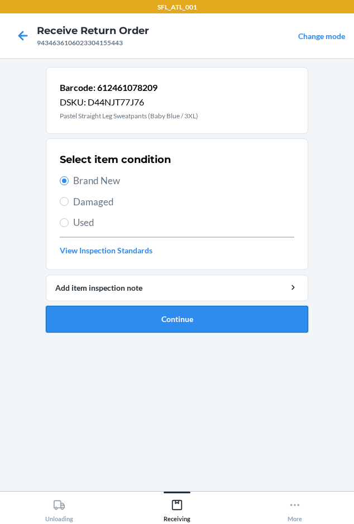
click at [139, 322] on button "Continue" at bounding box center [177, 319] width 263 height 27
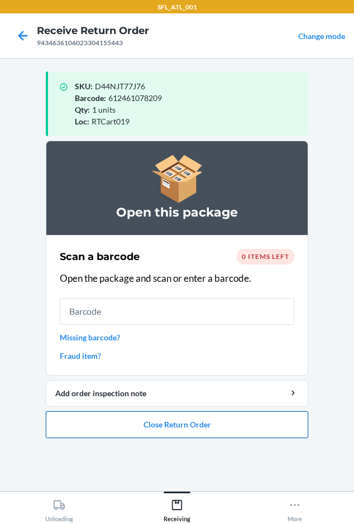
click at [180, 425] on button "Close Return Order" at bounding box center [177, 425] width 263 height 27
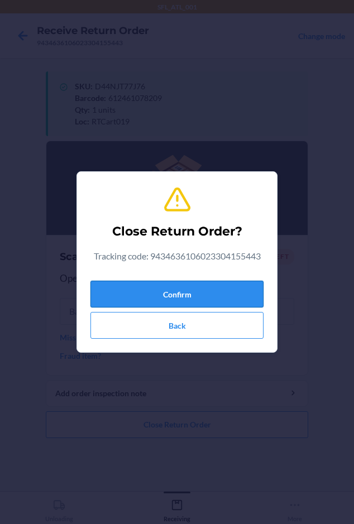
click at [162, 295] on button "Confirm" at bounding box center [176, 294] width 173 height 27
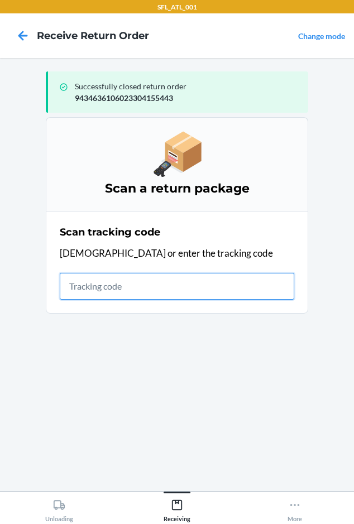
click at [71, 286] on input "text" at bounding box center [177, 286] width 235 height 27
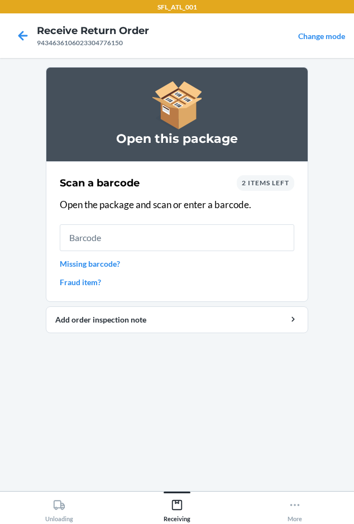
click at [260, 180] on span "2 items left" at bounding box center [265, 183] width 47 height 8
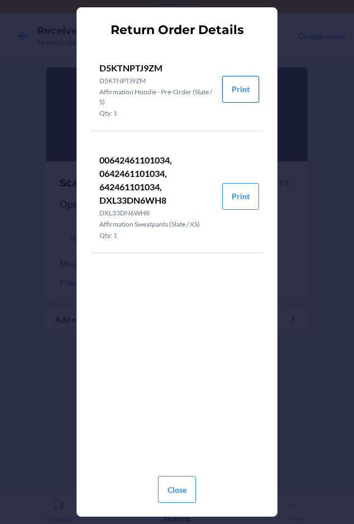
click at [247, 92] on button "Print" at bounding box center [240, 89] width 37 height 27
click at [245, 198] on button "Print" at bounding box center [240, 196] width 37 height 27
click at [184, 494] on button "Close" at bounding box center [177, 489] width 38 height 27
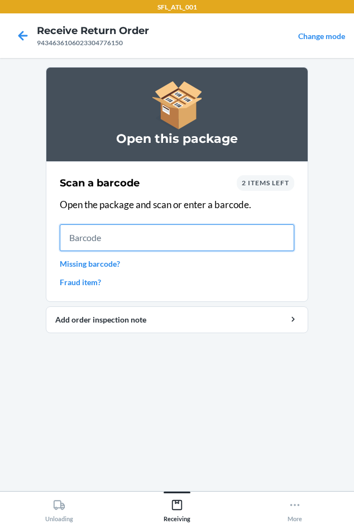
click at [112, 240] on input "text" at bounding box center [177, 238] width 235 height 27
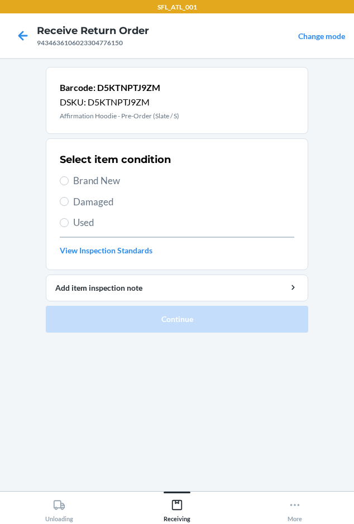
click at [74, 183] on span "Brand New" at bounding box center [183, 181] width 221 height 15
click at [69, 183] on input "Brand New" at bounding box center [64, 180] width 9 height 9
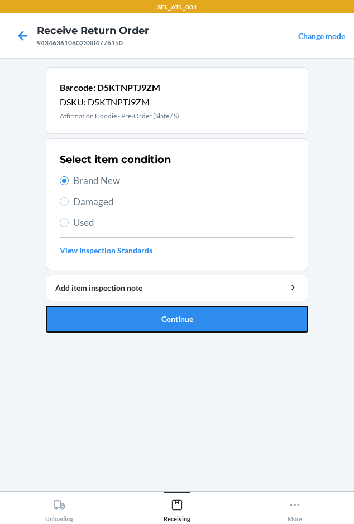
click at [100, 326] on button "Continue" at bounding box center [177, 319] width 263 height 27
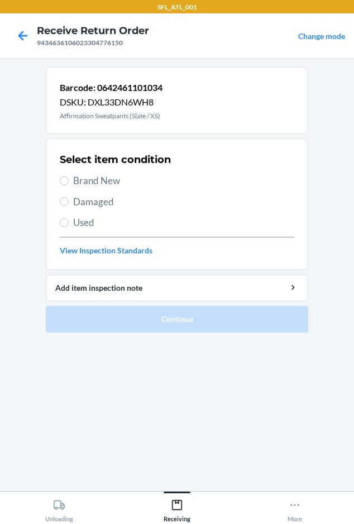
click at [69, 182] on label "Brand New" at bounding box center [177, 181] width 235 height 15
click at [69, 182] on input "Brand New" at bounding box center [64, 180] width 9 height 9
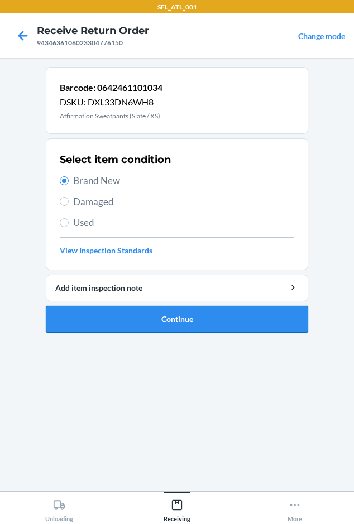
click at [92, 315] on button "Continue" at bounding box center [177, 319] width 263 height 27
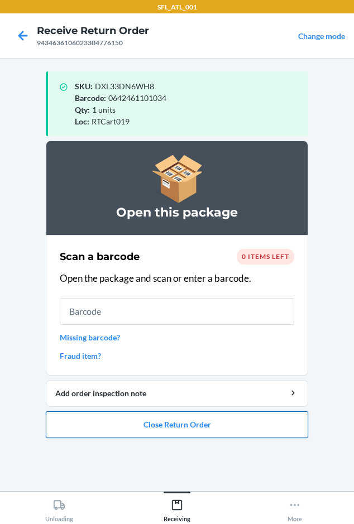
click at [132, 422] on button "Close Return Order" at bounding box center [177, 425] width 263 height 27
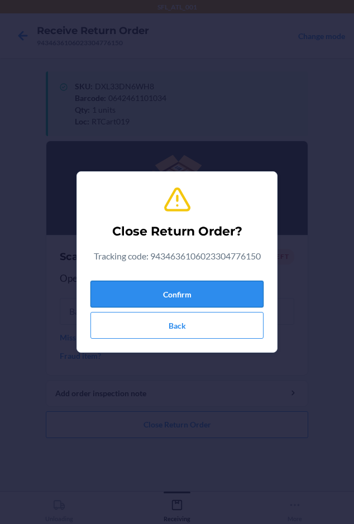
click at [120, 289] on button "Confirm" at bounding box center [176, 294] width 173 height 27
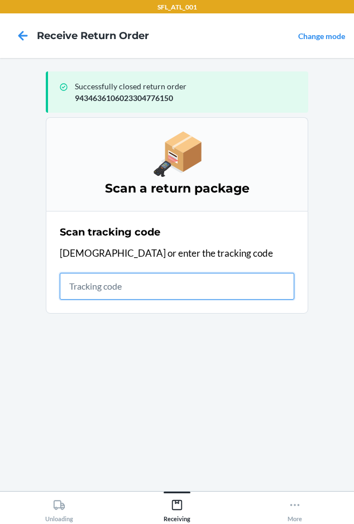
click at [84, 294] on input "text" at bounding box center [177, 286] width 235 height 27
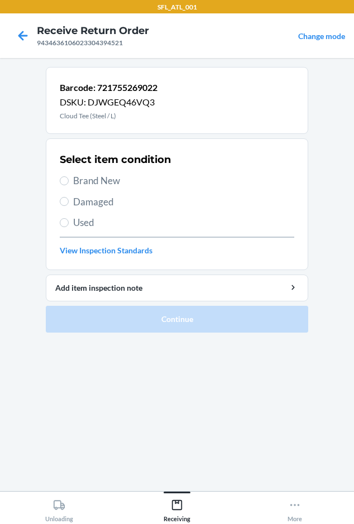
click at [97, 182] on span "Brand New" at bounding box center [183, 181] width 221 height 15
click at [69, 182] on input "Brand New" at bounding box center [64, 180] width 9 height 9
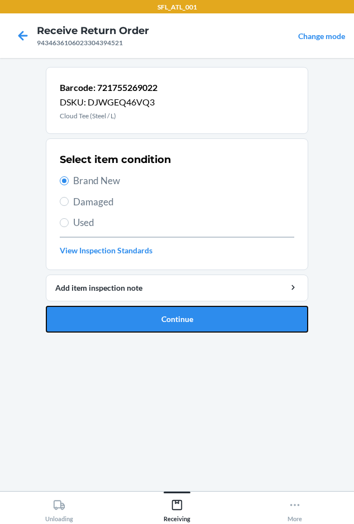
click at [144, 328] on button "Continue" at bounding box center [177, 319] width 263 height 27
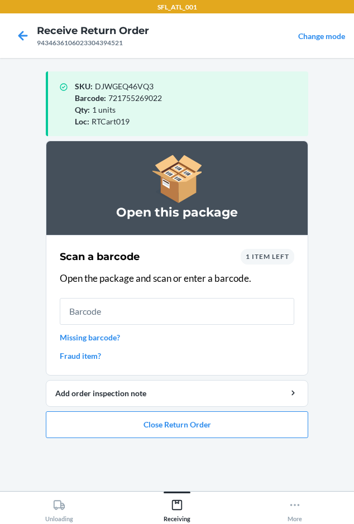
click at [274, 259] on span "1 item left" at bounding box center [268, 256] width 44 height 8
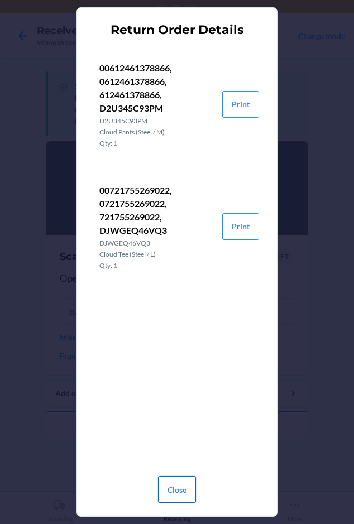
click at [172, 486] on button "Close" at bounding box center [177, 489] width 38 height 27
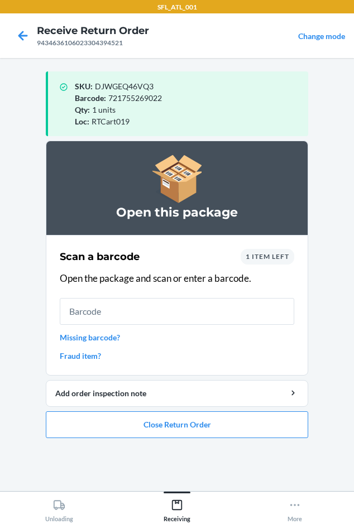
click at [263, 253] on span "1 item left" at bounding box center [268, 256] width 44 height 8
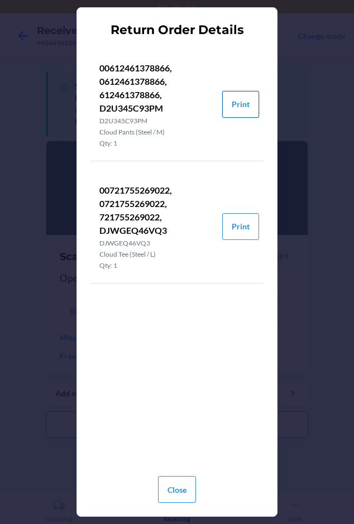
click at [244, 98] on button "Print" at bounding box center [240, 104] width 37 height 27
click at [168, 490] on button "Close" at bounding box center [177, 489] width 38 height 27
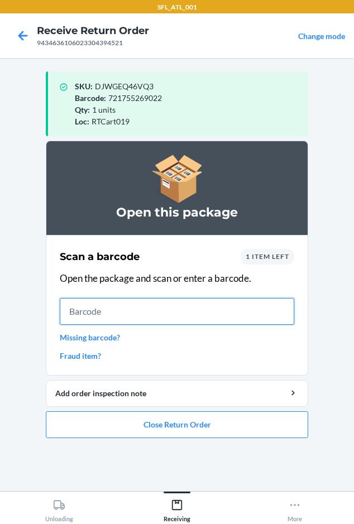
click at [92, 306] on input "text" at bounding box center [177, 311] width 235 height 27
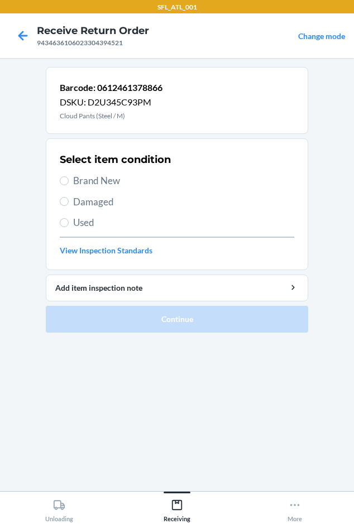
click at [81, 180] on span "Brand New" at bounding box center [183, 181] width 221 height 15
click at [69, 180] on input "Brand New" at bounding box center [64, 180] width 9 height 9
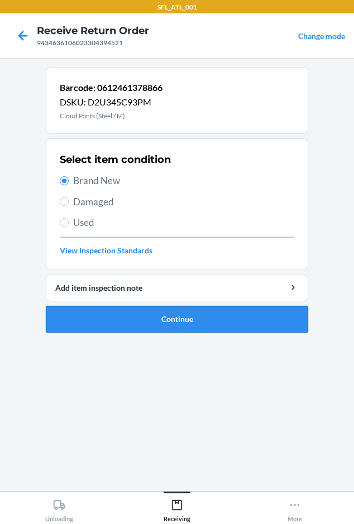
click at [115, 310] on button "Continue" at bounding box center [177, 319] width 263 height 27
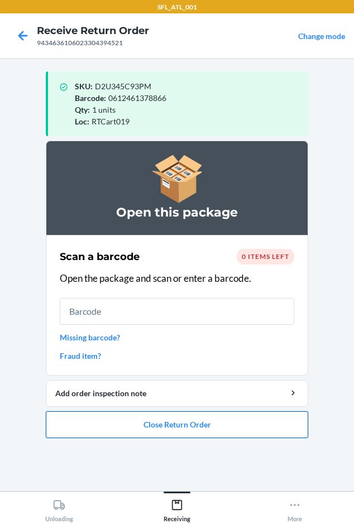
click at [213, 419] on button "Close Return Order" at bounding box center [177, 425] width 263 height 27
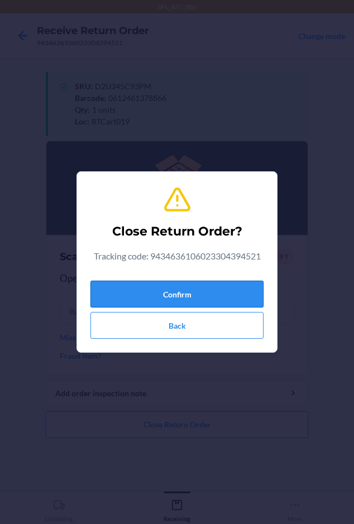
click at [176, 296] on button "Confirm" at bounding box center [176, 294] width 173 height 27
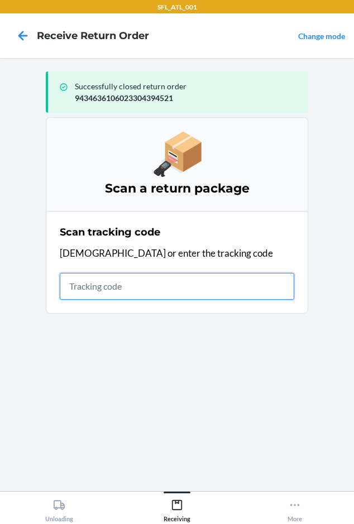
drag, startPoint x: 78, startPoint y: 283, endPoint x: 92, endPoint y: 278, distance: 15.0
click at [78, 279] on input "text" at bounding box center [177, 286] width 235 height 27
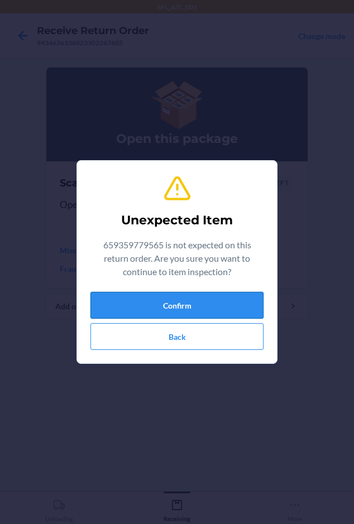
click at [150, 305] on button "Confirm" at bounding box center [176, 305] width 173 height 27
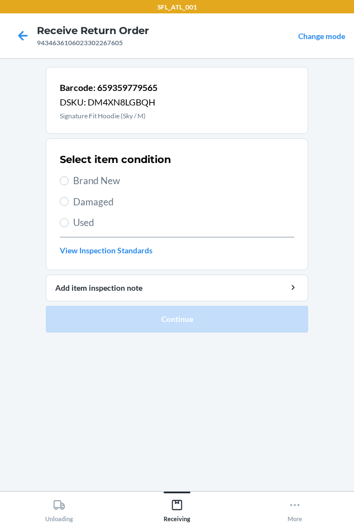
click at [89, 179] on span "Brand New" at bounding box center [183, 181] width 221 height 15
click at [69, 179] on input "Brand New" at bounding box center [64, 180] width 9 height 9
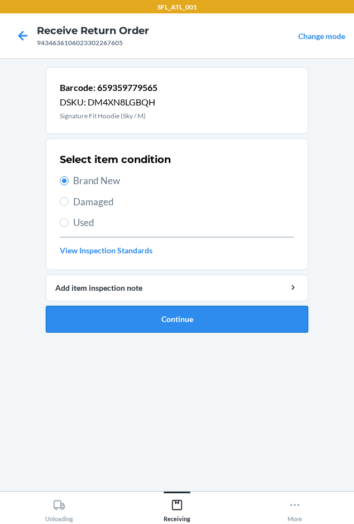
click at [107, 317] on button "Continue" at bounding box center [177, 319] width 263 height 27
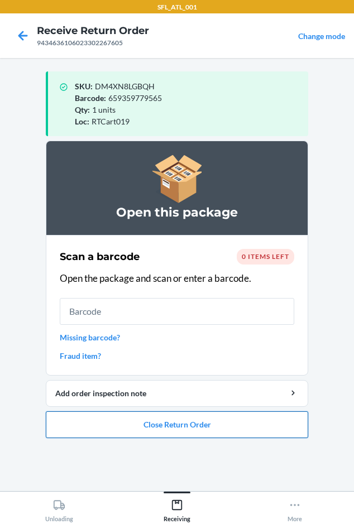
click at [140, 421] on button "Close Return Order" at bounding box center [177, 425] width 263 height 27
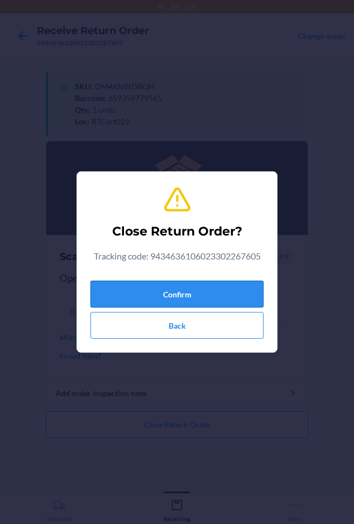
click at [102, 285] on button "Confirm" at bounding box center [176, 294] width 173 height 27
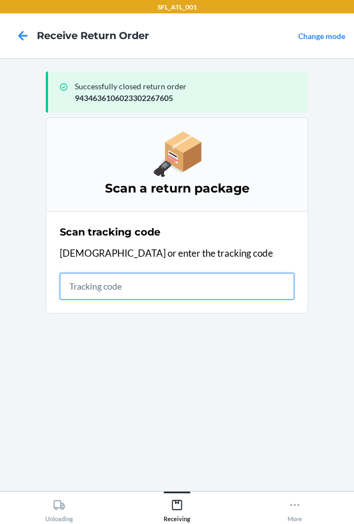
click at [80, 290] on input "text" at bounding box center [177, 286] width 235 height 27
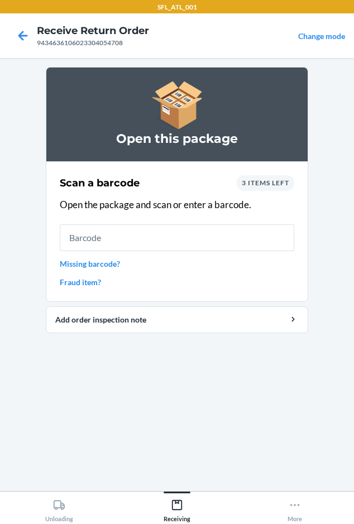
click at [257, 180] on span "3 items left" at bounding box center [265, 183] width 47 height 8
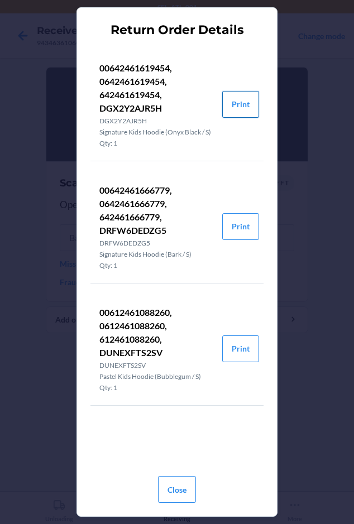
click at [241, 102] on button "Print" at bounding box center [240, 104] width 37 height 27
click at [164, 493] on button "Close" at bounding box center [177, 489] width 38 height 27
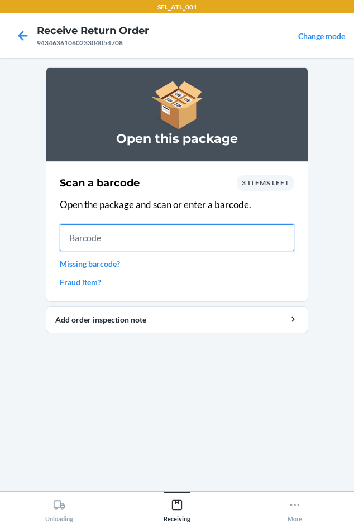
click at [130, 247] on input "text" at bounding box center [177, 238] width 235 height 27
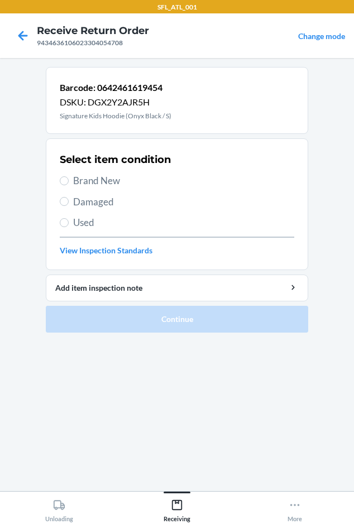
click at [94, 182] on span "Brand New" at bounding box center [183, 181] width 221 height 15
click at [69, 182] on input "Brand New" at bounding box center [64, 180] width 9 height 9
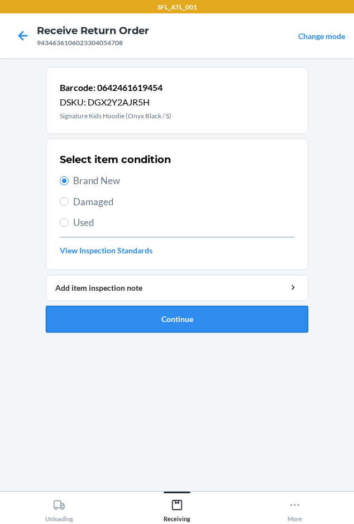
click at [126, 326] on button "Continue" at bounding box center [177, 319] width 263 height 27
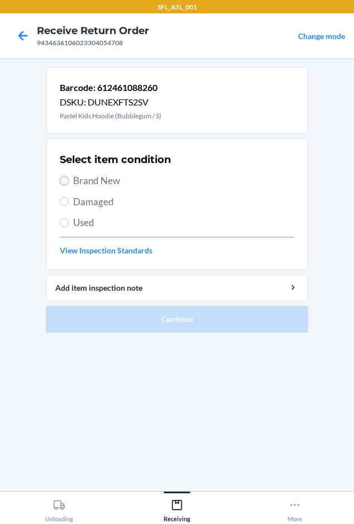
click at [67, 182] on input "Brand New" at bounding box center [64, 180] width 9 height 9
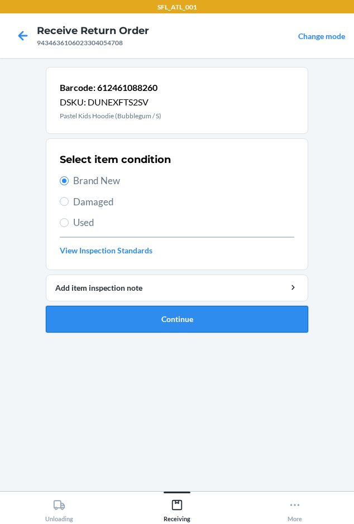
click at [88, 319] on button "Continue" at bounding box center [177, 319] width 263 height 27
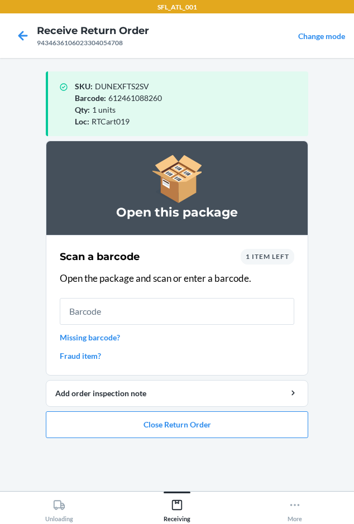
click at [257, 257] on span "1 item left" at bounding box center [268, 256] width 44 height 8
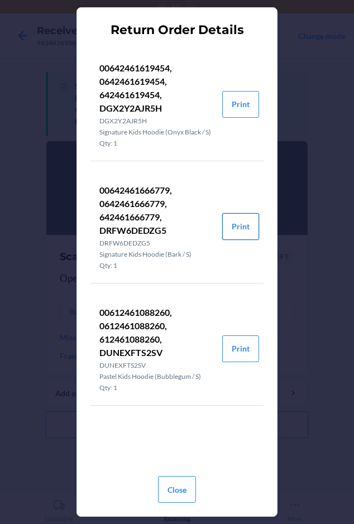
click at [227, 227] on button "Print" at bounding box center [240, 226] width 37 height 27
click at [238, 354] on button "Print" at bounding box center [240, 349] width 37 height 27
click at [180, 500] on button "Close" at bounding box center [177, 489] width 38 height 27
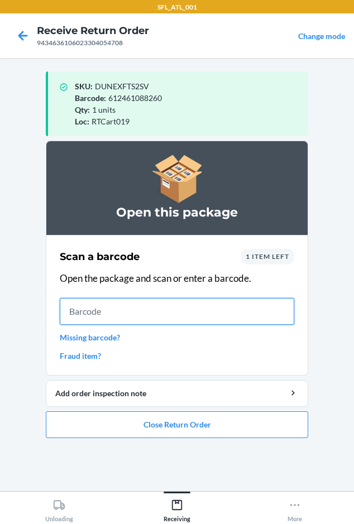
click at [165, 318] on input "text" at bounding box center [177, 311] width 235 height 27
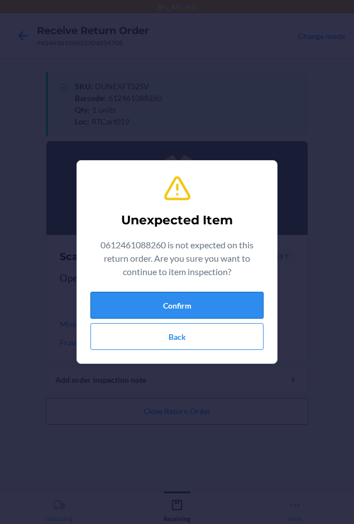
click at [98, 292] on button "Confirm" at bounding box center [176, 305] width 173 height 27
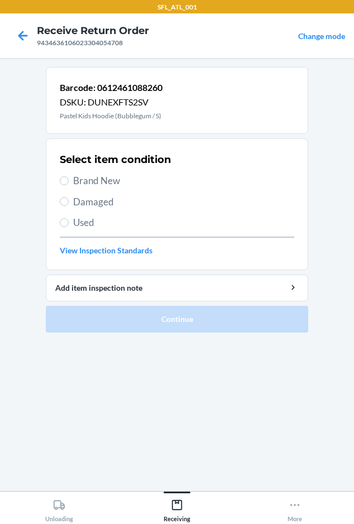
click at [97, 185] on span "Brand New" at bounding box center [183, 181] width 221 height 15
click at [69, 185] on input "Brand New" at bounding box center [64, 180] width 9 height 9
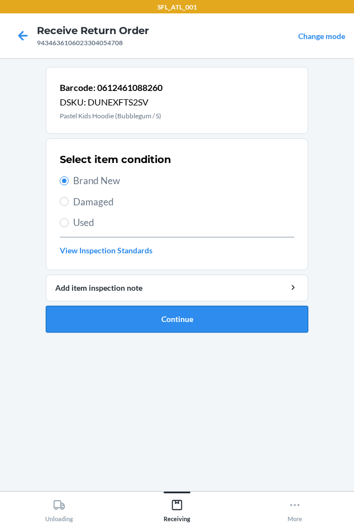
click at [125, 318] on button "Continue" at bounding box center [177, 319] width 263 height 27
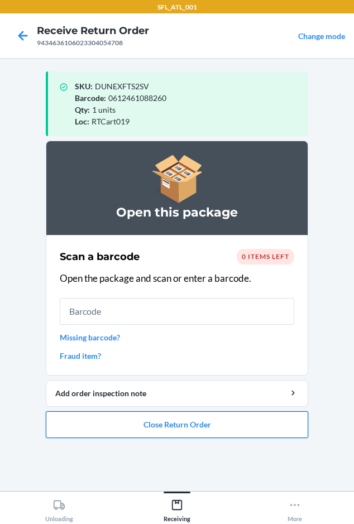
click at [192, 426] on button "Close Return Order" at bounding box center [177, 425] width 263 height 27
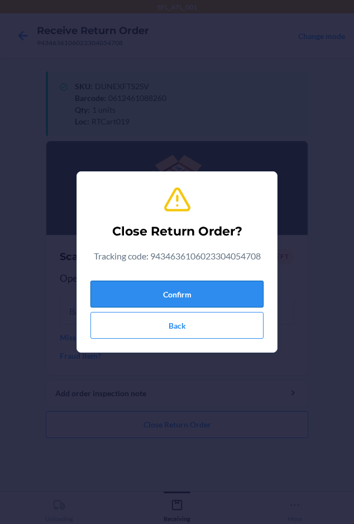
click at [149, 297] on button "Confirm" at bounding box center [176, 294] width 173 height 27
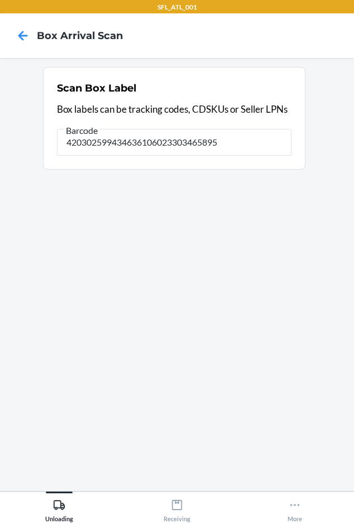
type input "420302599434636106023303465895"
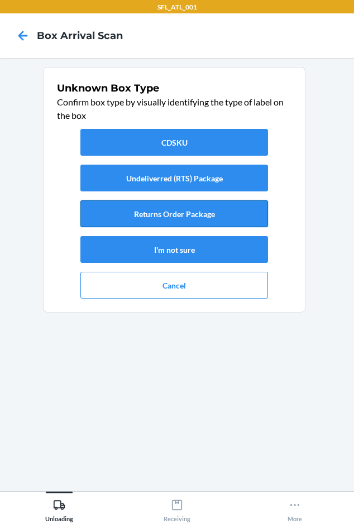
click at [121, 208] on button "Returns Order Package" at bounding box center [174, 214] width 188 height 27
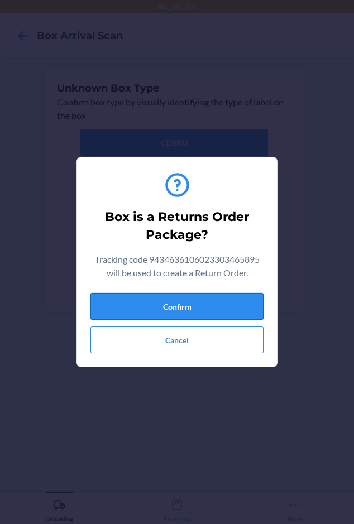
click at [156, 298] on button "Confirm" at bounding box center [176, 306] width 173 height 27
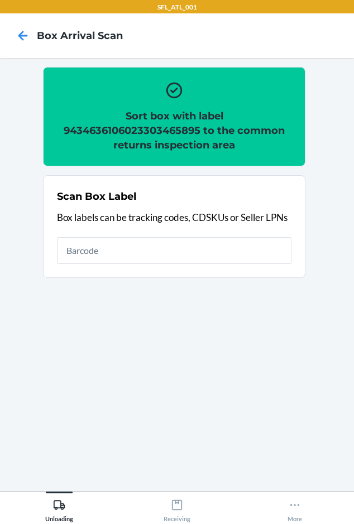
click at [163, 133] on h2 "Sort box with label 9434636106023303465895 to the common returns inspection area" at bounding box center [174, 131] width 235 height 44
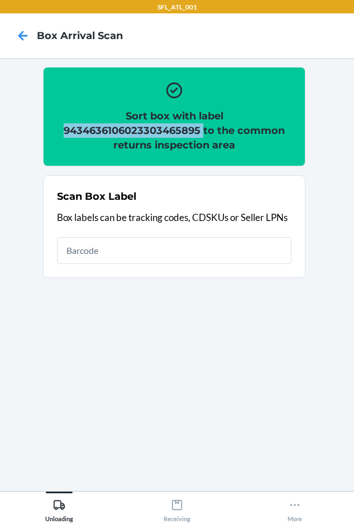
click at [163, 133] on h2 "Sort box with label 9434636106023303465895 to the common returns inspection area" at bounding box center [174, 131] width 235 height 44
copy h2 "9434636106023303465895"
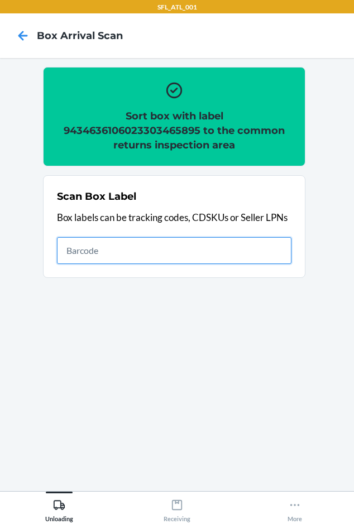
click at [130, 255] on input "text" at bounding box center [174, 250] width 235 height 27
type input "420302599434636106023304741011"
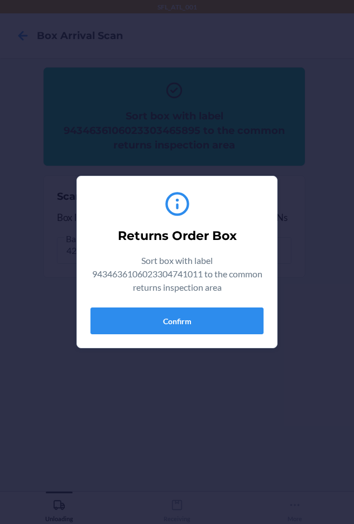
click at [122, 304] on div "Returns Order Box Sort box with label 9434636106023304741011 to the common retu…" at bounding box center [176, 262] width 173 height 154
click at [122, 312] on button "Confirm" at bounding box center [176, 321] width 173 height 27
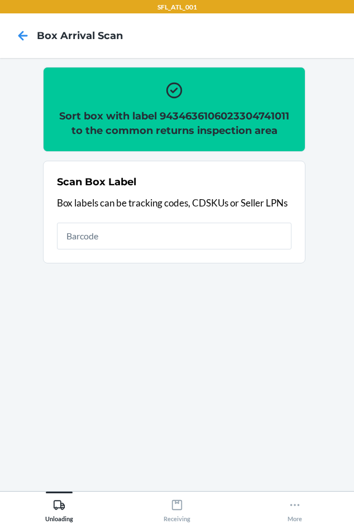
click at [166, 117] on h2 "Sort box with label 9434636106023304741011 to the common returns inspection area" at bounding box center [174, 123] width 235 height 29
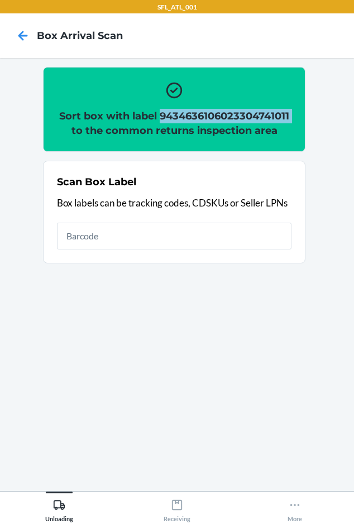
click at [166, 117] on h2 "Sort box with label 9434636106023304741011 to the common returns inspection area" at bounding box center [174, 123] width 235 height 29
copy h2 "9434636106023304741011"
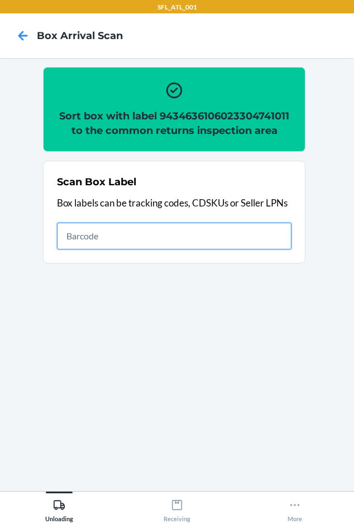
click at [202, 236] on input "text" at bounding box center [174, 236] width 235 height 27
type input "420302599434636106023304717702"
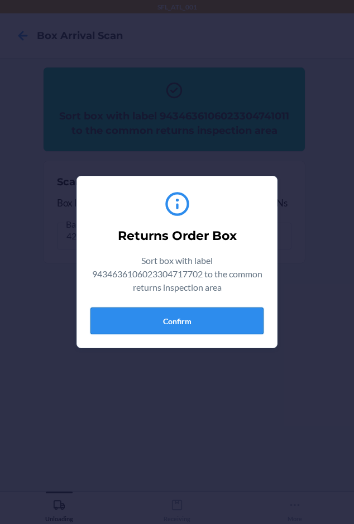
click at [119, 311] on button "Confirm" at bounding box center [176, 321] width 173 height 27
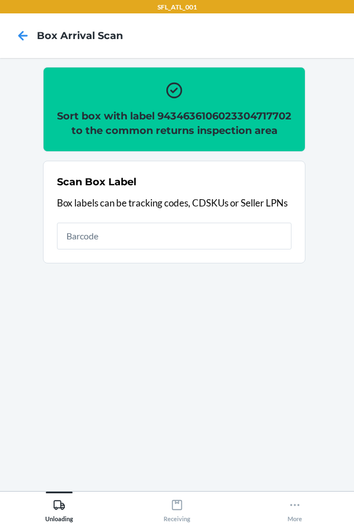
click at [106, 130] on h2 "Sort box with label 9434636106023304717702 to the common returns inspection area" at bounding box center [174, 123] width 235 height 29
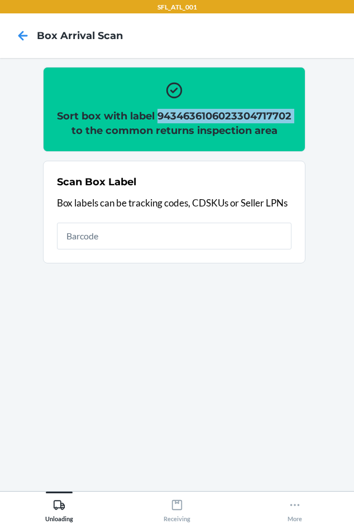
click at [106, 130] on h2 "Sort box with label 9434636106023304717702 to the common returns inspection area" at bounding box center [174, 123] width 235 height 29
copy h2 "9434636106023304717702"
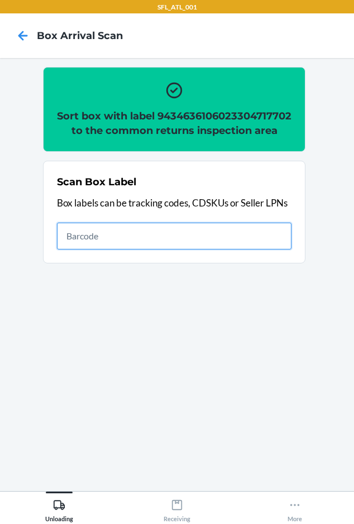
click at [109, 246] on input "text" at bounding box center [174, 236] width 235 height 27
type input "420302599434636106023304726070"
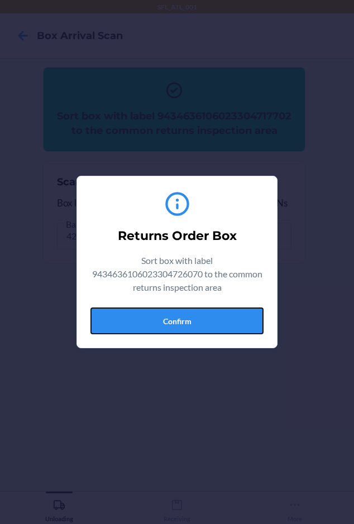
click at [147, 309] on button "Confirm" at bounding box center [176, 321] width 173 height 27
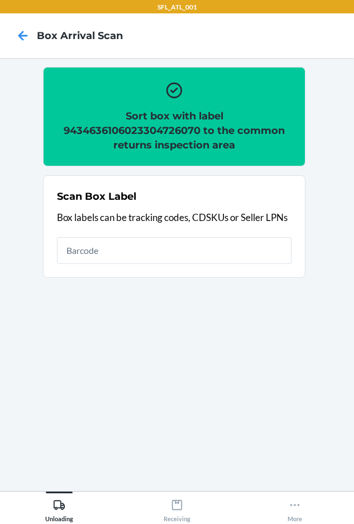
click at [101, 131] on h2 "Sort box with label 9434636106023304726070 to the common returns inspection area" at bounding box center [174, 131] width 235 height 44
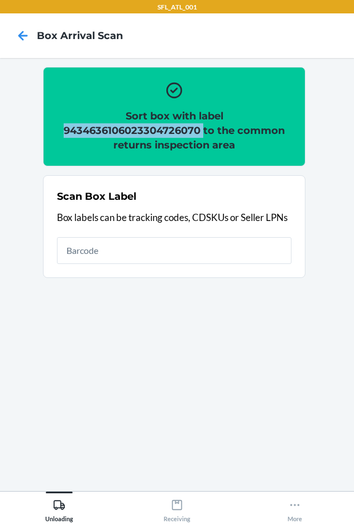
click at [101, 131] on h2 "Sort box with label 9434636106023304726070 to the common returns inspection area" at bounding box center [174, 131] width 235 height 44
copy h2 "9434636106023304726070"
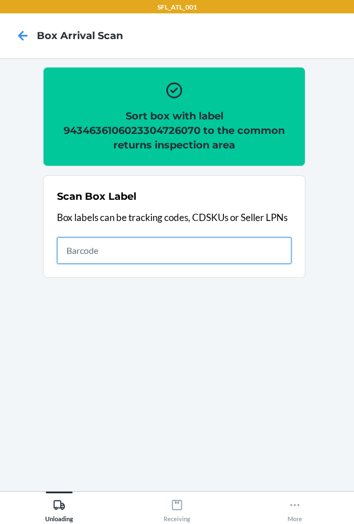
click at [97, 256] on input "text" at bounding box center [174, 250] width 235 height 27
type input "420302599434636106023304088369"
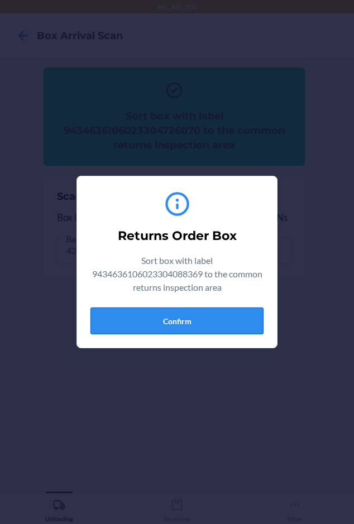
click at [171, 327] on button "Confirm" at bounding box center [176, 321] width 173 height 27
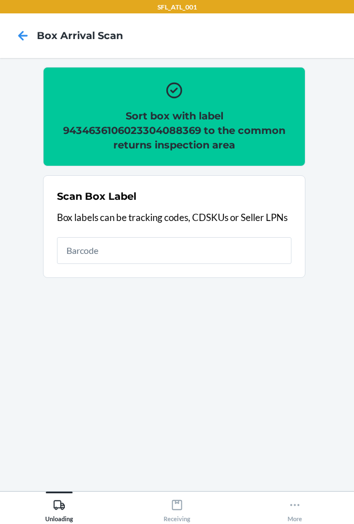
click at [153, 128] on h2 "Sort box with label 9434636106023304088369 to the common returns inspection area" at bounding box center [174, 131] width 235 height 44
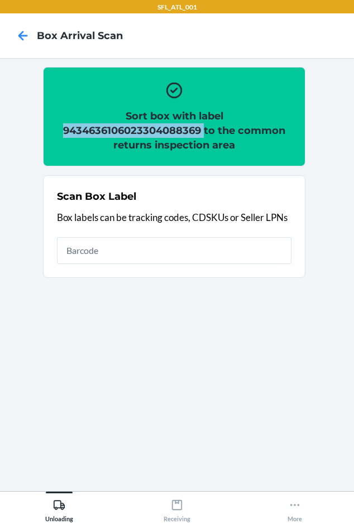
click at [153, 128] on h2 "Sort box with label 9434636106023304088369 to the common returns inspection area" at bounding box center [174, 131] width 235 height 44
copy h2 "9434636106023304088369"
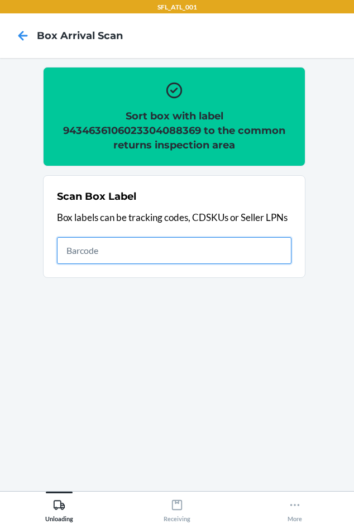
click at [214, 256] on input "text" at bounding box center [174, 250] width 235 height 27
type input "420302599434636106023304699831"
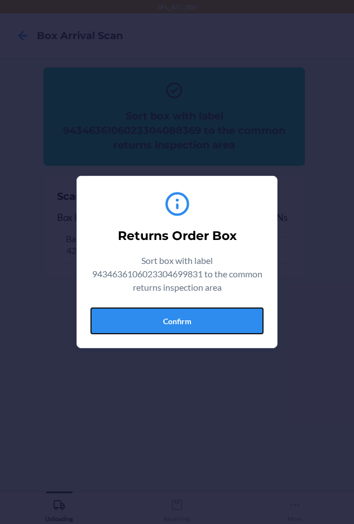
drag, startPoint x: 149, startPoint y: 318, endPoint x: 149, endPoint y: 312, distance: 5.6
click at [149, 318] on button "Confirm" at bounding box center [176, 321] width 173 height 27
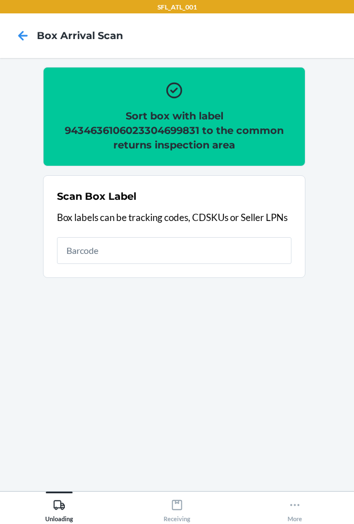
click at [115, 128] on h2 "Sort box with label 9434636106023304699831 to the common returns inspection area" at bounding box center [174, 131] width 235 height 44
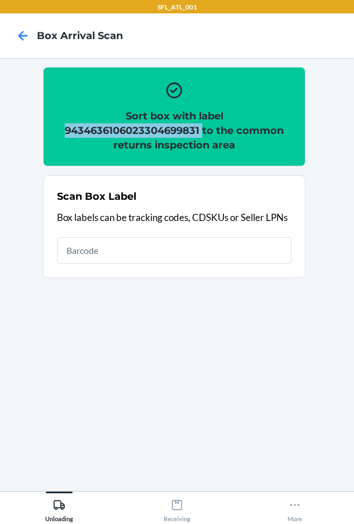
click at [115, 128] on h2 "Sort box with label 9434636106023304699831 to the common returns inspection area" at bounding box center [174, 131] width 235 height 44
copy h2 "9434636106023304699831"
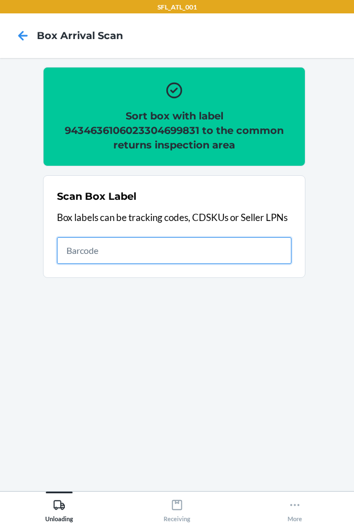
click at [119, 259] on input "text" at bounding box center [174, 250] width 235 height 27
type input "420302599434636106023304638380"
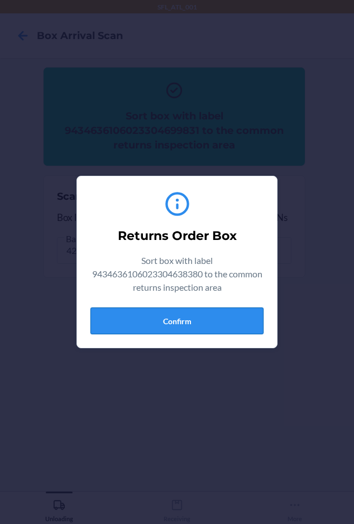
click at [112, 318] on button "Confirm" at bounding box center [176, 321] width 173 height 27
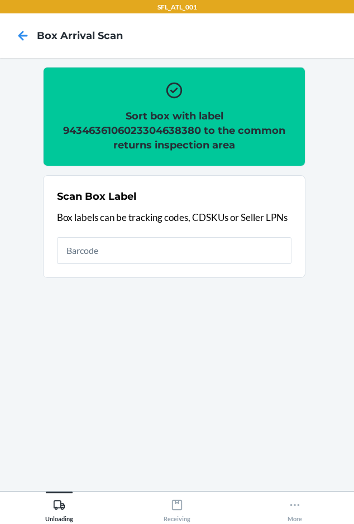
click at [145, 133] on h2 "Sort box with label 9434636106023304638380 to the common returns inspection area" at bounding box center [174, 131] width 235 height 44
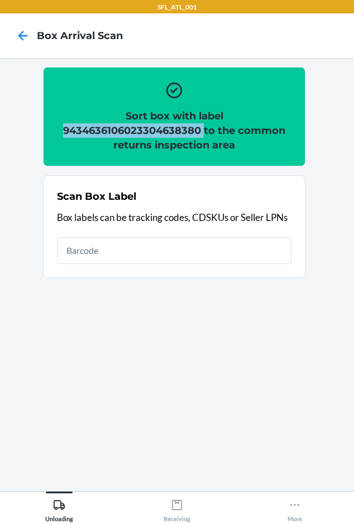
click at [145, 133] on h2 "Sort box with label 9434636106023304638380 to the common returns inspection area" at bounding box center [174, 131] width 235 height 44
copy h2 "9434636106023304638380"
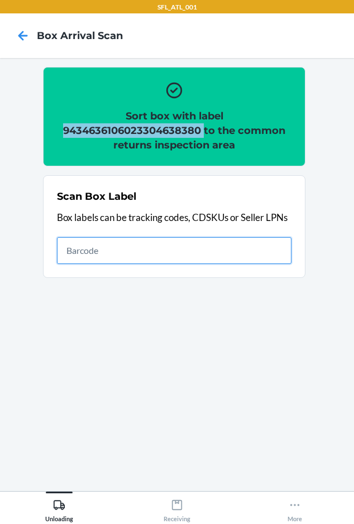
click at [85, 256] on input "text" at bounding box center [174, 250] width 235 height 27
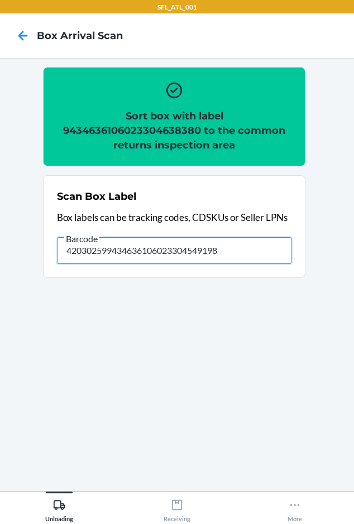
type input "420302599434636106023304549198"
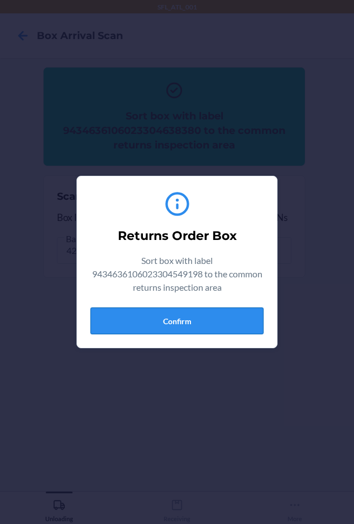
click at [178, 320] on button "Confirm" at bounding box center [176, 321] width 173 height 27
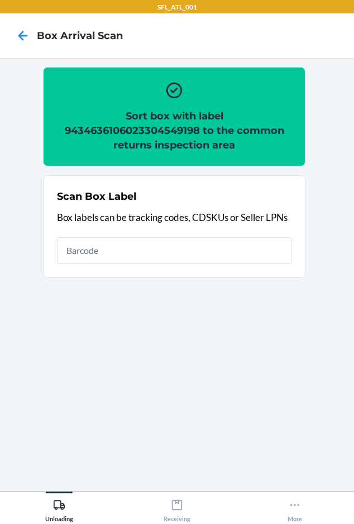
click at [142, 131] on h2 "Sort box with label 9434636106023304549198 to the common returns inspection area" at bounding box center [174, 131] width 235 height 44
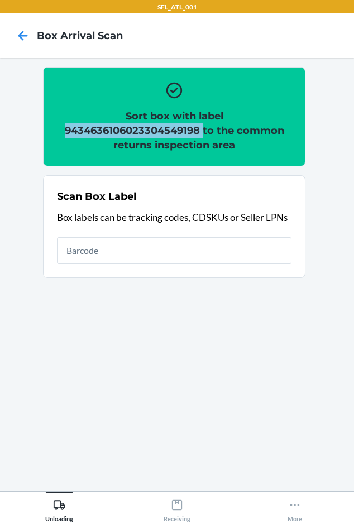
click at [142, 131] on h2 "Sort box with label 9434636106023304549198 to the common returns inspection area" at bounding box center [174, 131] width 235 height 44
copy h2 "9434636106023304549198"
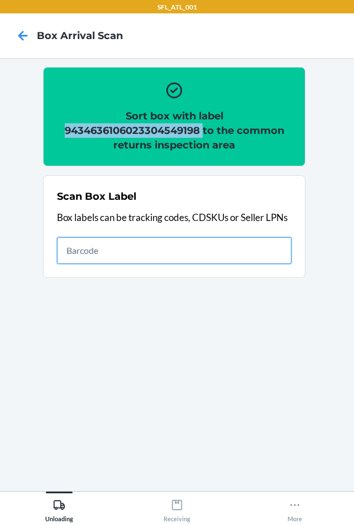
click at [91, 258] on input "text" at bounding box center [174, 250] width 235 height 27
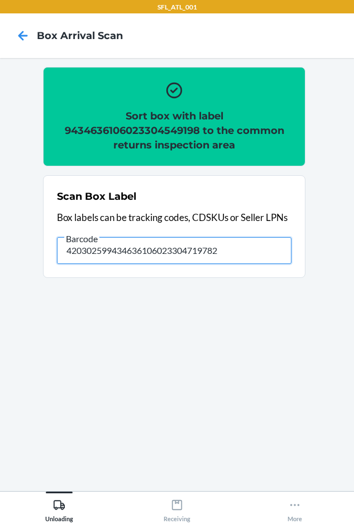
type input "420302599434636106023304719782"
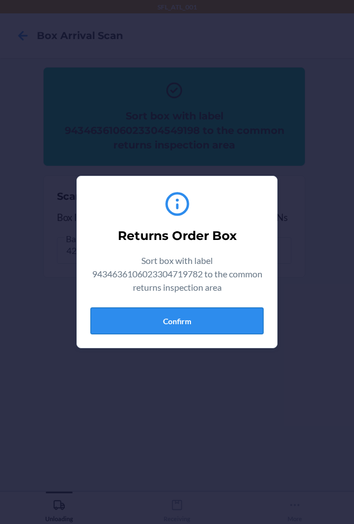
click at [159, 309] on button "Confirm" at bounding box center [176, 321] width 173 height 27
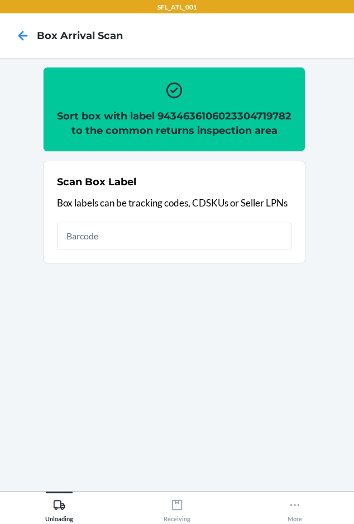
click at [177, 129] on h2 "Sort box with label 9434636106023304719782 to the common returns inspection area" at bounding box center [174, 123] width 235 height 29
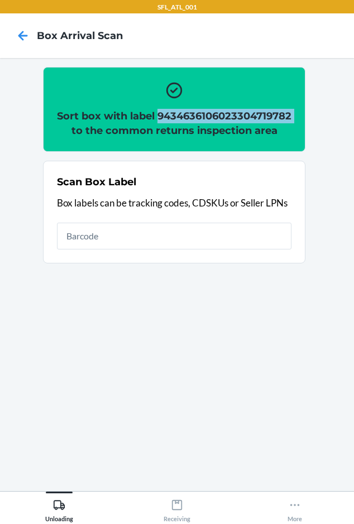
click at [177, 129] on h2 "Sort box with label 9434636106023304719782 to the common returns inspection area" at bounding box center [174, 123] width 235 height 29
copy h2 "9434636106023304719782"
drag, startPoint x: 53, startPoint y: 247, endPoint x: 58, endPoint y: 250, distance: 5.8
click at [54, 247] on section "Scan Box Label Box labels can be tracking codes, CDSKUs or Seller LPNs" at bounding box center [174, 212] width 263 height 103
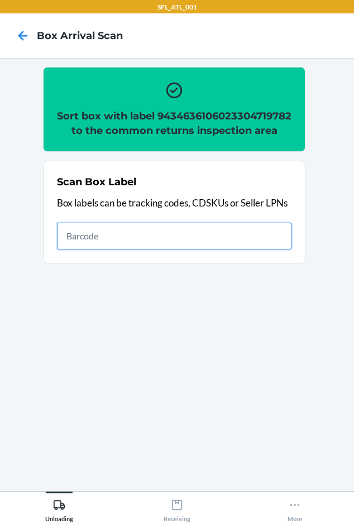
click at [67, 250] on input "text" at bounding box center [174, 236] width 235 height 27
type input "420302599434636106023302152970"
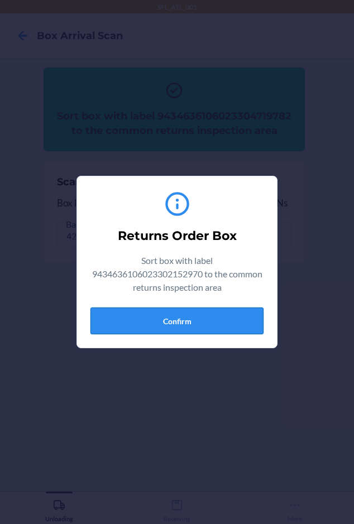
click at [161, 312] on button "Confirm" at bounding box center [176, 321] width 173 height 27
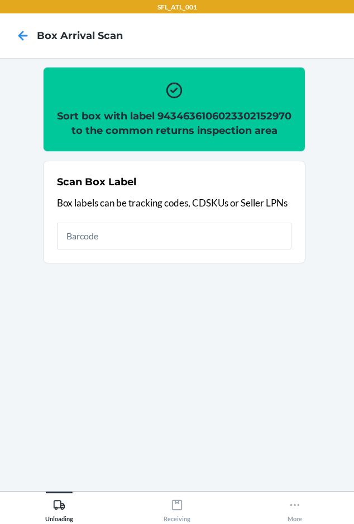
click at [141, 133] on h2 "Sort box with label 9434636106023302152970 to the common returns inspection area" at bounding box center [174, 123] width 235 height 29
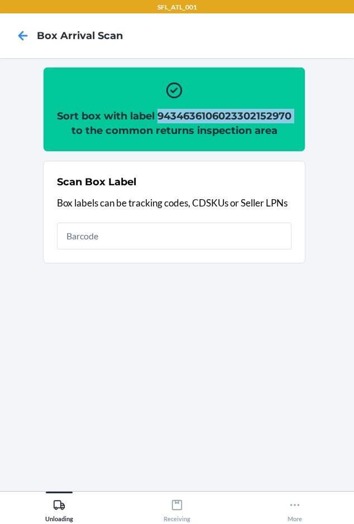
click at [141, 133] on h2 "Sort box with label 9434636106023302152970 to the common returns inspection area" at bounding box center [174, 123] width 235 height 29
copy h2 "9434636106023302152970"
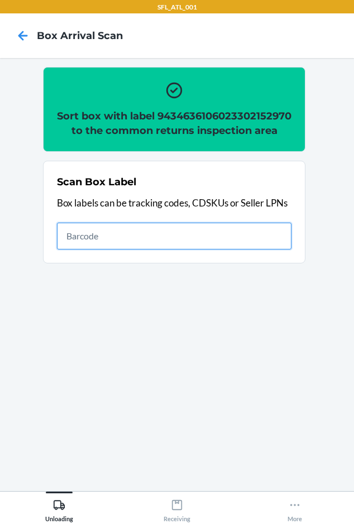
click at [114, 250] on input "text" at bounding box center [174, 236] width 235 height 27
drag, startPoint x: 161, startPoint y: 246, endPoint x: 24, endPoint y: 180, distance: 151.9
click at [153, 238] on input "text" at bounding box center [174, 236] width 235 height 27
type input "420302599434636106023304630957"
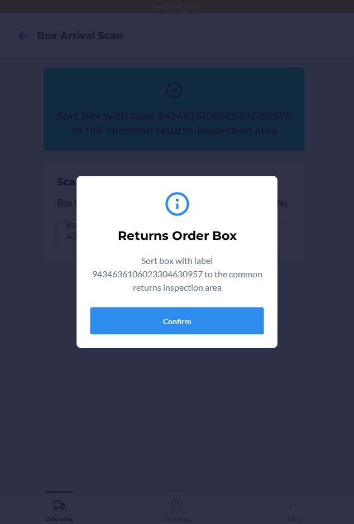
click at [133, 309] on button "Confirm" at bounding box center [176, 321] width 173 height 27
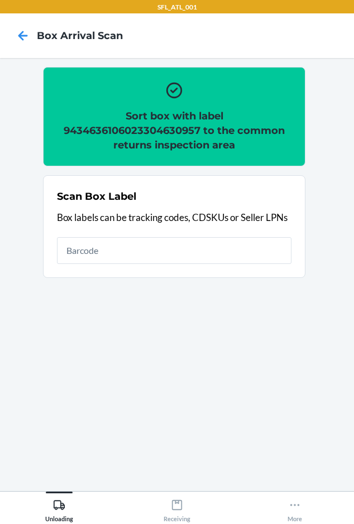
click at [126, 129] on h2 "Sort box with label 9434636106023304630957 to the common returns inspection area" at bounding box center [174, 131] width 235 height 44
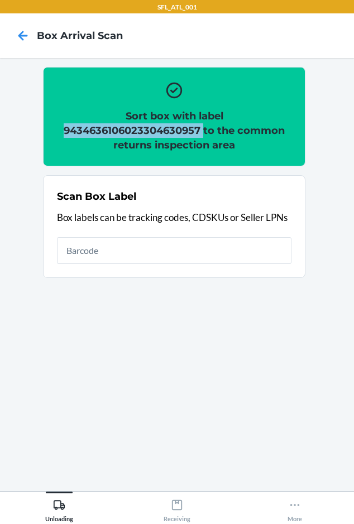
click at [126, 129] on h2 "Sort box with label 9434636106023304630957 to the common returns inspection area" at bounding box center [174, 131] width 235 height 44
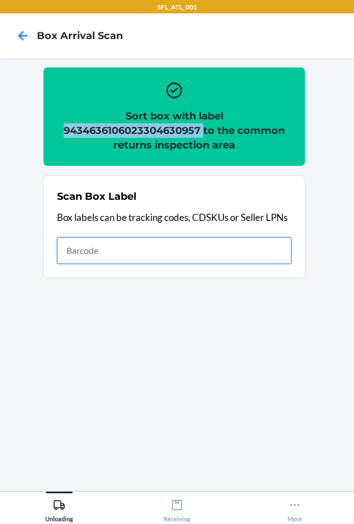
click at [192, 250] on input "text" at bounding box center [174, 250] width 235 height 27
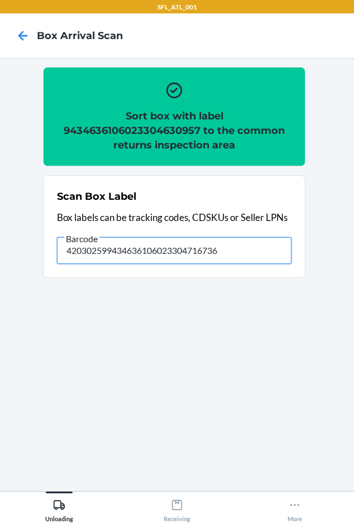
type input "420302599434636106023304716736"
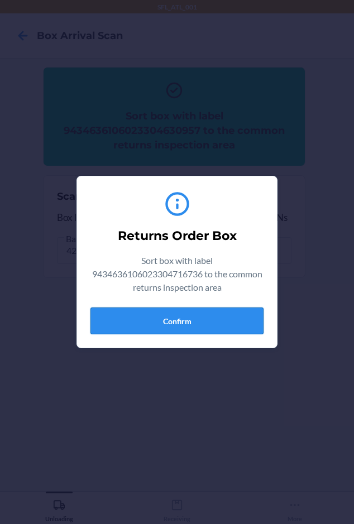
click at [198, 316] on button "Confirm" at bounding box center [176, 321] width 173 height 27
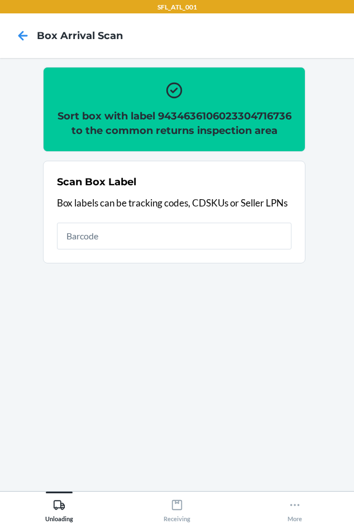
click at [166, 129] on h2 "Sort box with label 9434636106023304716736 to the common returns inspection area" at bounding box center [174, 123] width 235 height 29
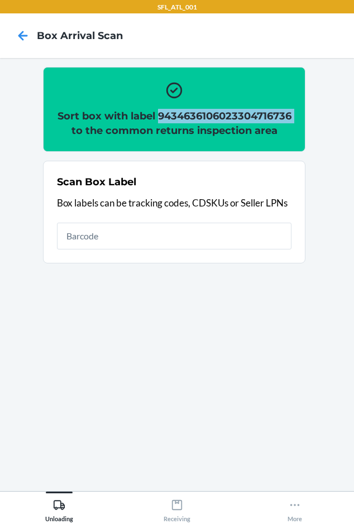
click at [166, 129] on h2 "Sort box with label 9434636106023304716736 to the common returns inspection area" at bounding box center [174, 123] width 235 height 29
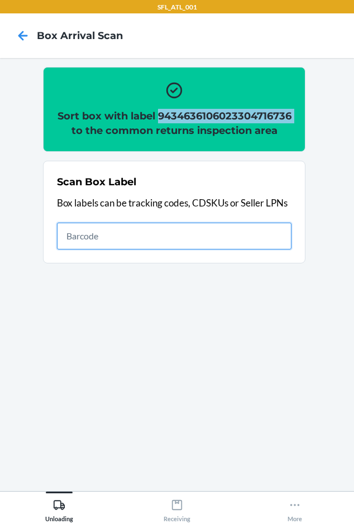
click at [158, 250] on input "text" at bounding box center [174, 236] width 235 height 27
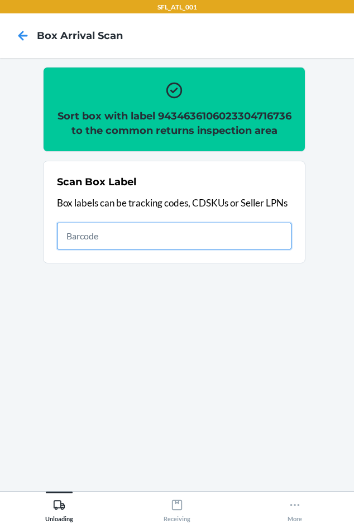
click at [91, 250] on input "text" at bounding box center [174, 236] width 235 height 27
click at [129, 250] on input "text" at bounding box center [174, 236] width 235 height 27
type input "420302599434636106023301421916"
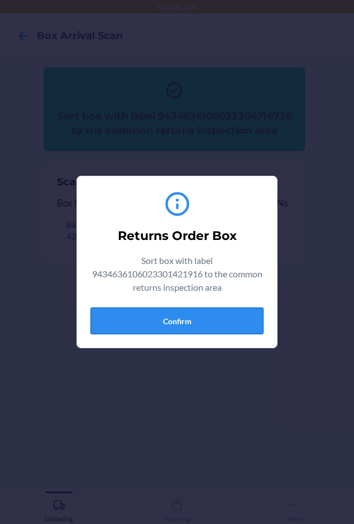
click at [164, 316] on button "Confirm" at bounding box center [176, 321] width 173 height 27
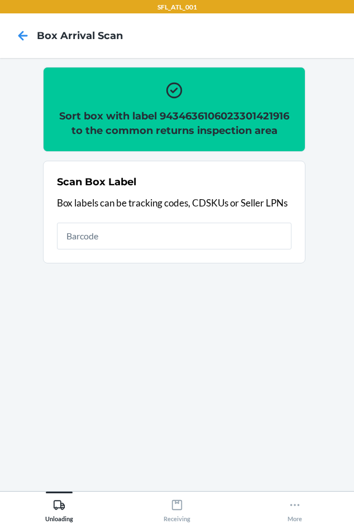
click at [186, 115] on h2 "Sort box with label 9434636106023301421916 to the common returns inspection area" at bounding box center [174, 123] width 235 height 29
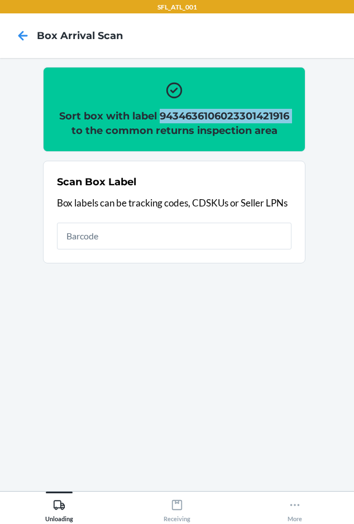
click at [186, 115] on h2 "Sort box with label 9434636106023301421916 to the common returns inspection area" at bounding box center [174, 123] width 235 height 29
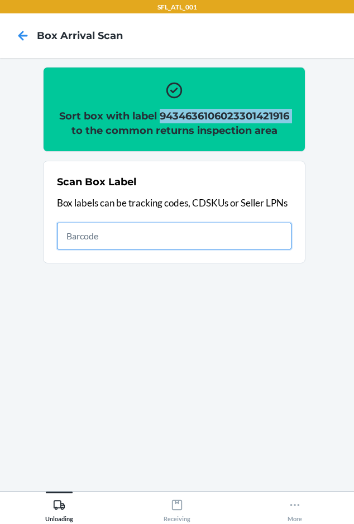
click at [84, 237] on input "text" at bounding box center [174, 236] width 235 height 27
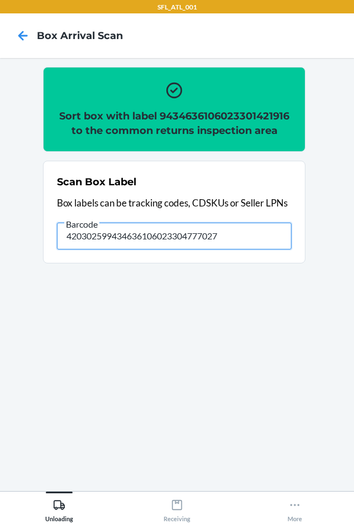
type input "420302599434636106023304777027"
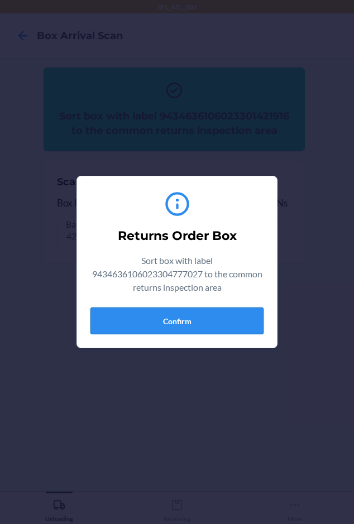
click at [143, 319] on button "Confirm" at bounding box center [176, 321] width 173 height 27
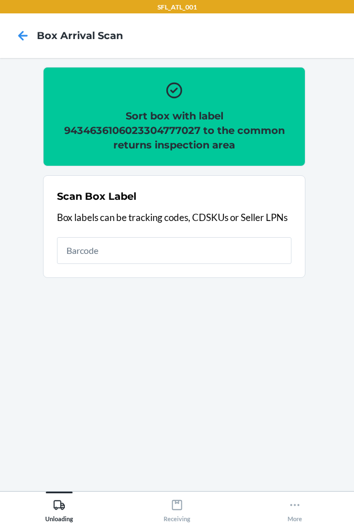
click at [147, 126] on h2 "Sort box with label 9434636106023304777027 to the common returns inspection area" at bounding box center [174, 131] width 235 height 44
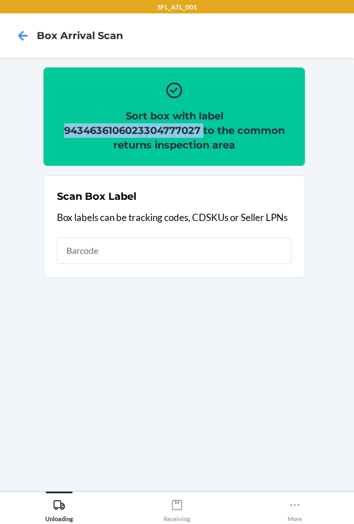
click at [147, 126] on h2 "Sort box with label 9434636106023304777027 to the common returns inspection area" at bounding box center [174, 131] width 235 height 44
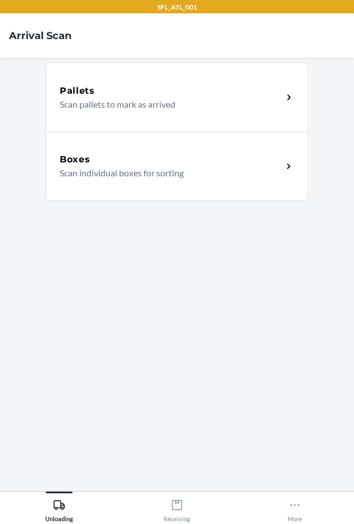
click at [102, 166] on div "Boxes" at bounding box center [171, 159] width 223 height 13
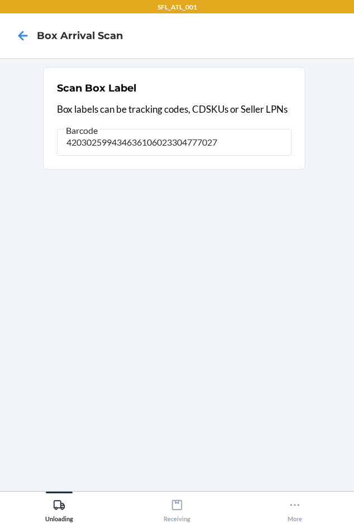
type input "420302599434636106023304777027"
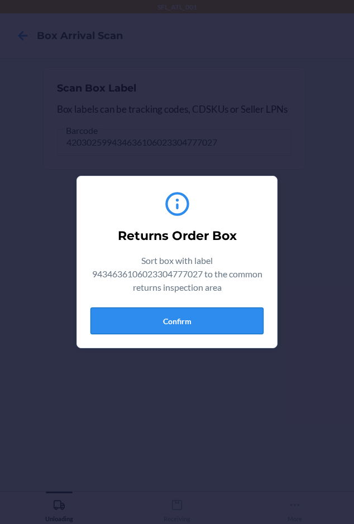
click at [139, 315] on button "Confirm" at bounding box center [176, 321] width 173 height 27
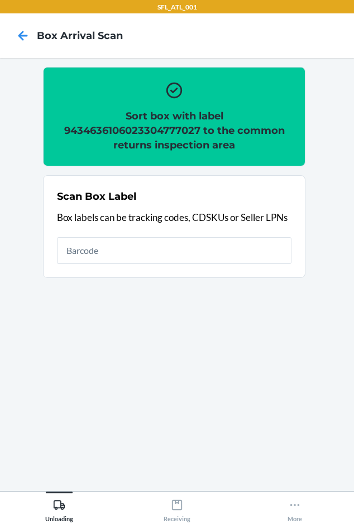
click at [85, 133] on h2 "Sort box with label 9434636106023304777027 to the common returns inspection area" at bounding box center [174, 131] width 235 height 44
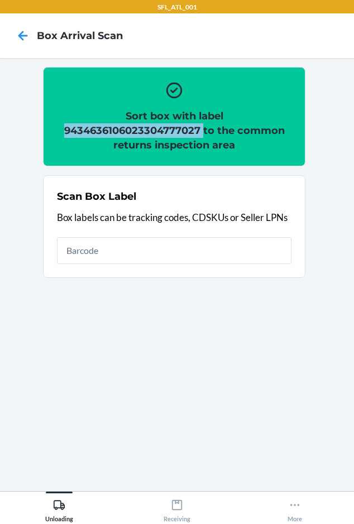
click at [85, 133] on h2 "Sort box with label 9434636106023304777027 to the common returns inspection area" at bounding box center [174, 131] width 235 height 44
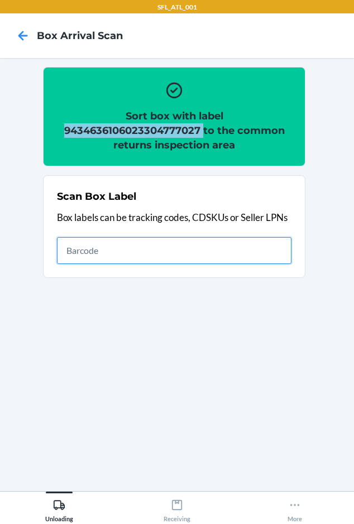
click at [145, 253] on input "text" at bounding box center [174, 250] width 235 height 27
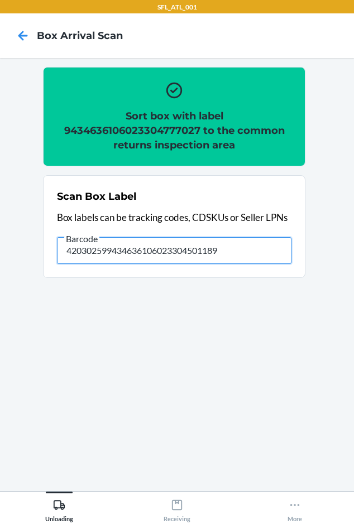
type input "420302599434636106023304501189"
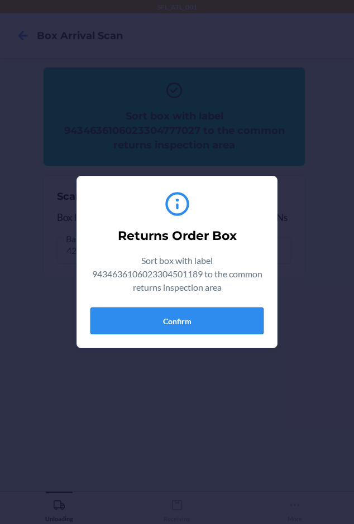
click at [144, 321] on button "Confirm" at bounding box center [176, 321] width 173 height 27
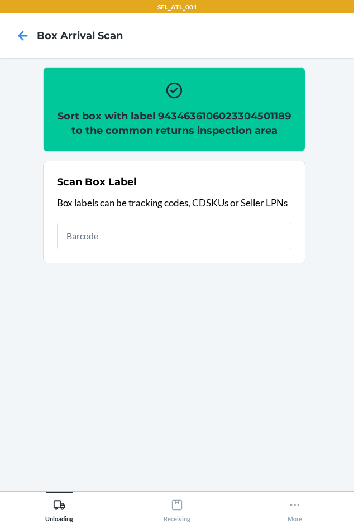
click at [125, 130] on h2 "Sort box with label 9434636106023304501189 to the common returns inspection area" at bounding box center [174, 123] width 235 height 29
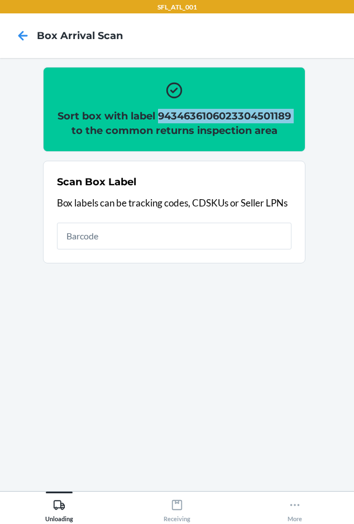
click at [125, 130] on h2 "Sort box with label 9434636106023304501189 to the common returns inspection area" at bounding box center [174, 123] width 235 height 29
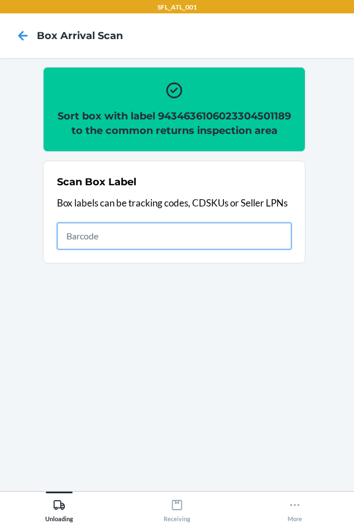
click at [84, 249] on input "text" at bounding box center [174, 236] width 235 height 27
click at [109, 246] on input "text" at bounding box center [174, 236] width 235 height 27
type input "420302599434636106023303414169"
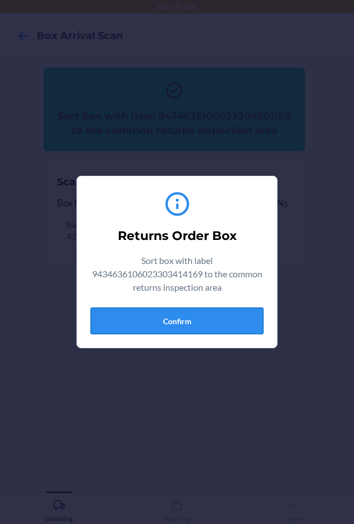
click at [157, 321] on button "Confirm" at bounding box center [176, 321] width 173 height 27
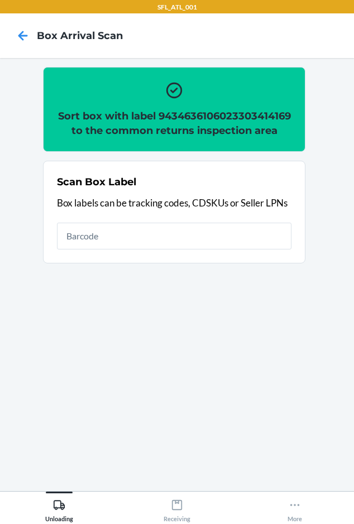
click at [156, 126] on h2 "Sort box with label 9434636106023303414169 to the common returns inspection area" at bounding box center [174, 123] width 235 height 29
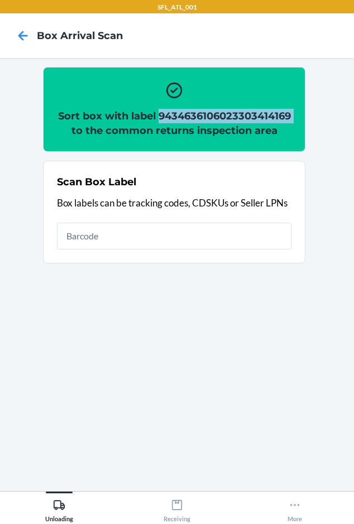
click at [156, 126] on h2 "Sort box with label 9434636106023303414169 to the common returns inspection area" at bounding box center [174, 123] width 235 height 29
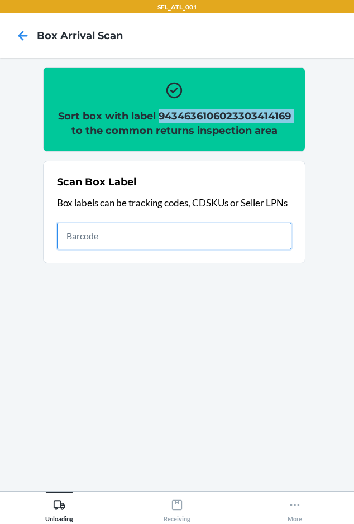
click at [158, 246] on input "text" at bounding box center [174, 236] width 235 height 27
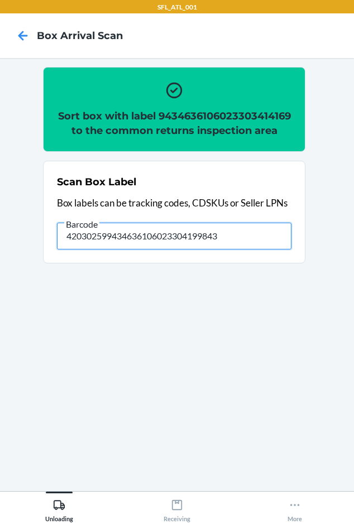
type input "420302599434636106023304199843"
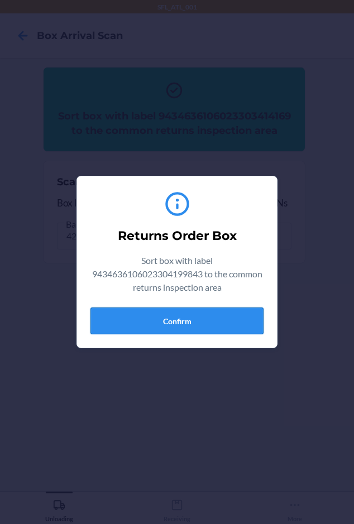
click at [165, 312] on button "Confirm" at bounding box center [176, 321] width 173 height 27
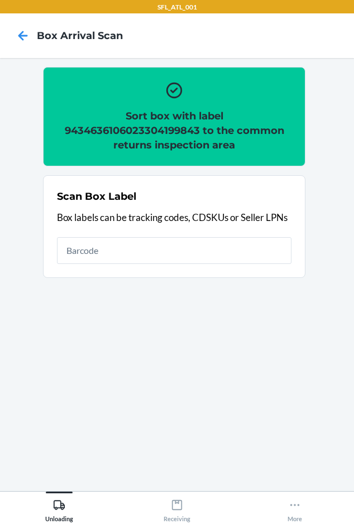
click at [176, 132] on h2 "Sort box with label 9434636106023304199843 to the common returns inspection area" at bounding box center [174, 131] width 235 height 44
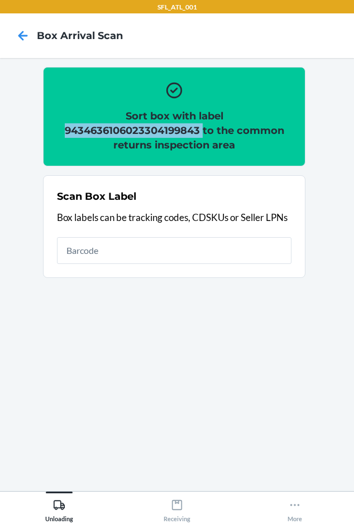
click at [176, 132] on h2 "Sort box with label 9434636106023304199843 to the common returns inspection area" at bounding box center [174, 131] width 235 height 44
click at [163, 226] on div "Scan Box Label Box labels can be tracking codes, CDSKUs or Seller LPNs" at bounding box center [174, 227] width 235 height 82
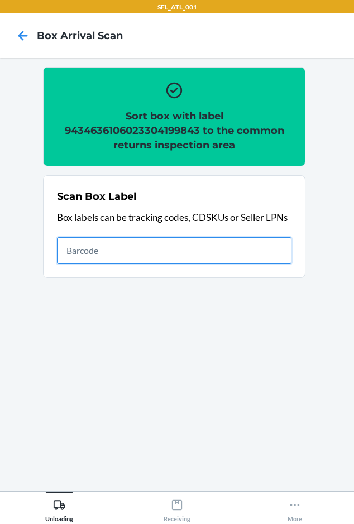
click at [163, 248] on input "text" at bounding box center [174, 250] width 235 height 27
type input "420302599434636106023304814074"
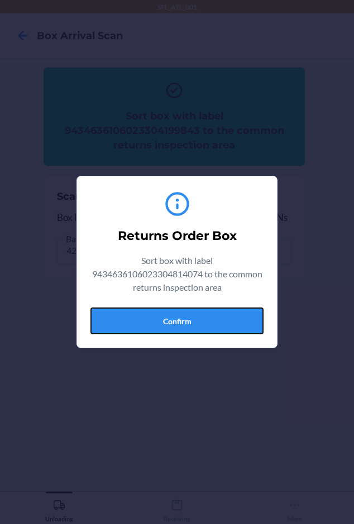
drag, startPoint x: 150, startPoint y: 314, endPoint x: 187, endPoint y: 207, distance: 114.1
click at [150, 311] on button "Confirm" at bounding box center [176, 321] width 173 height 27
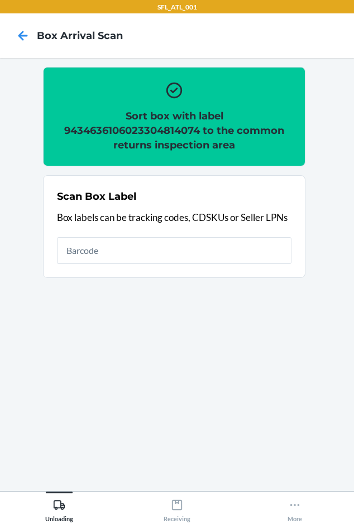
click at [154, 136] on h2 "Sort box with label 9434636106023304814074 to the common returns inspection area" at bounding box center [174, 131] width 235 height 44
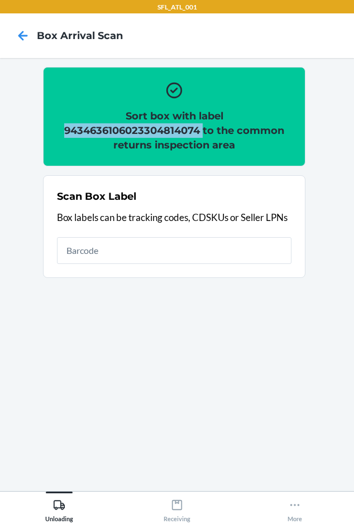
click at [154, 136] on h2 "Sort box with label 9434636106023304814074 to the common returns inspection area" at bounding box center [174, 131] width 235 height 44
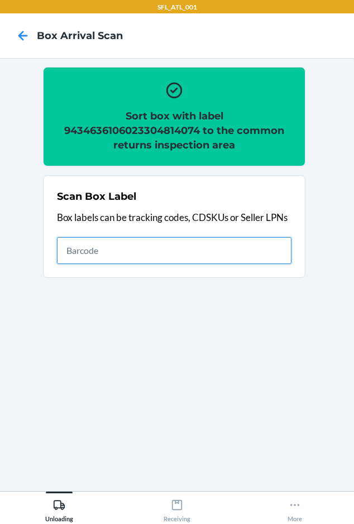
click at [128, 245] on input "text" at bounding box center [174, 250] width 235 height 27
type input "420302599434636106023304351616"
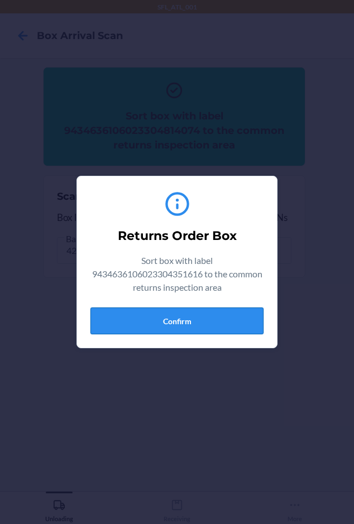
click at [123, 327] on button "Confirm" at bounding box center [176, 321] width 173 height 27
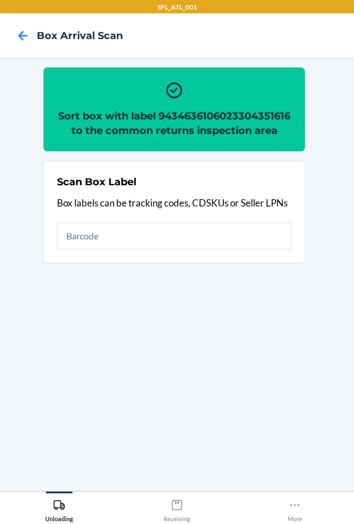
click at [111, 130] on h2 "Sort box with label 9434636106023304351616 to the common returns inspection area" at bounding box center [174, 123] width 235 height 29
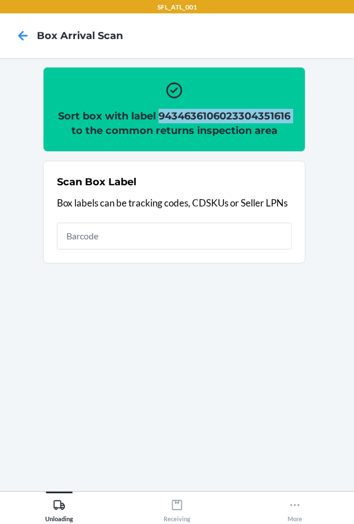
click at [111, 130] on h2 "Sort box with label 9434636106023304351616 to the common returns inspection area" at bounding box center [174, 123] width 235 height 29
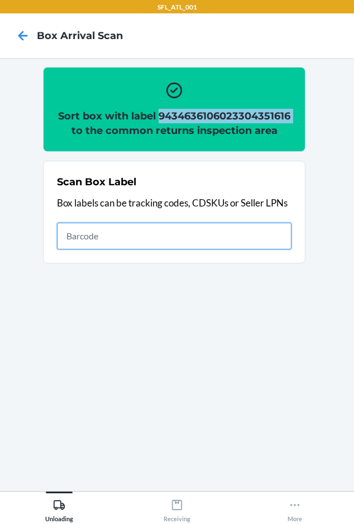
click at [149, 250] on input "text" at bounding box center [174, 236] width 235 height 27
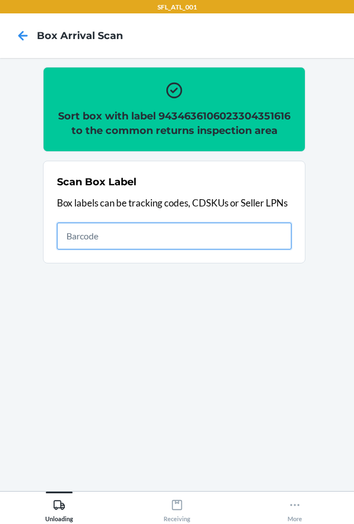
click at [166, 250] on input "text" at bounding box center [174, 236] width 235 height 27
type input "420302599434636106023303950490"
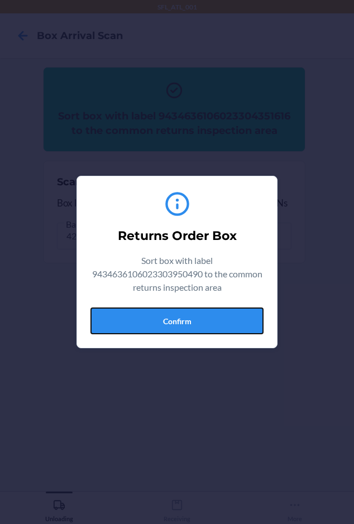
drag, startPoint x: 117, startPoint y: 323, endPoint x: 121, endPoint y: 305, distance: 18.8
click at [117, 322] on button "Confirm" at bounding box center [176, 321] width 173 height 27
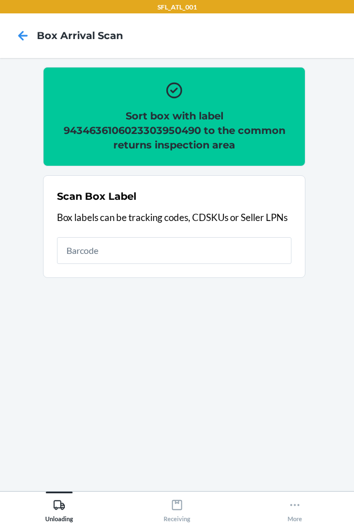
click at [116, 130] on h2 "Sort box with label 9434636106023303950490 to the common returns inspection area" at bounding box center [174, 131] width 235 height 44
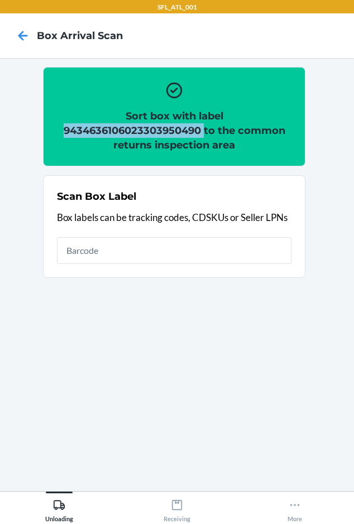
click at [116, 130] on h2 "Sort box with label 9434636106023303950490 to the common returns inspection area" at bounding box center [174, 131] width 235 height 44
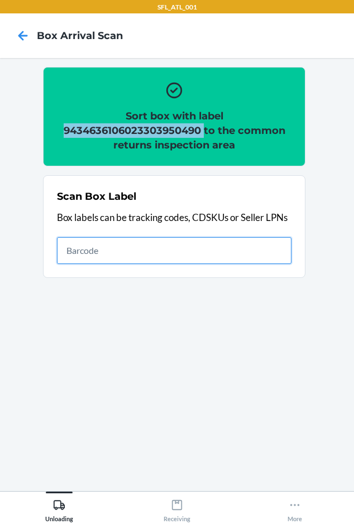
click at [117, 259] on input "text" at bounding box center [174, 250] width 235 height 27
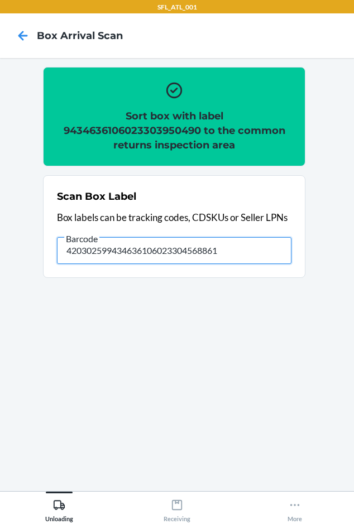
type input "420302599434636106023304568861"
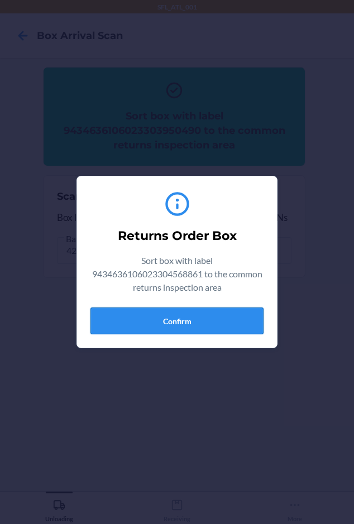
click at [115, 322] on button "Confirm" at bounding box center [176, 321] width 173 height 27
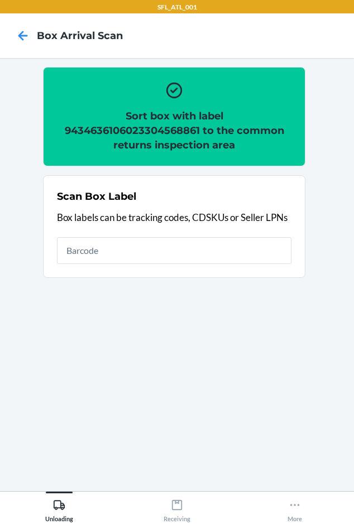
click at [131, 128] on h2 "Sort box with label 9434636106023304568861 to the common returns inspection area" at bounding box center [174, 131] width 235 height 44
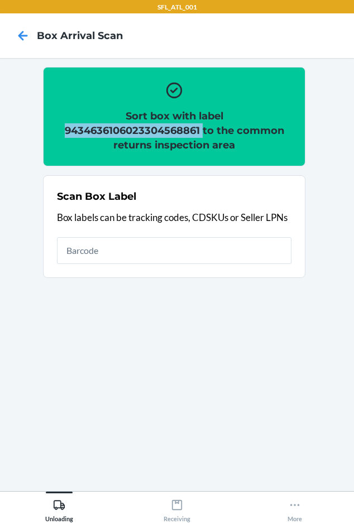
click at [131, 128] on h2 "Sort box with label 9434636106023304568861 to the common returns inspection area" at bounding box center [174, 131] width 235 height 44
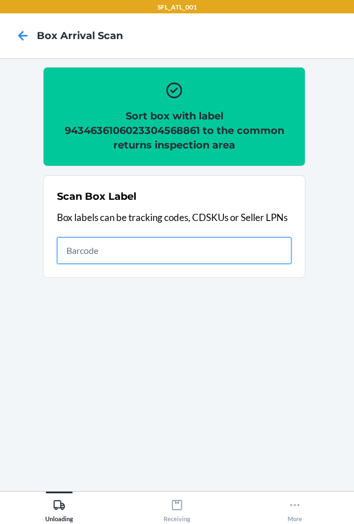
click at [68, 248] on input "text" at bounding box center [174, 250] width 235 height 27
click at [82, 250] on input "text" at bounding box center [174, 250] width 235 height 27
type input "420302599434636106023304637178"
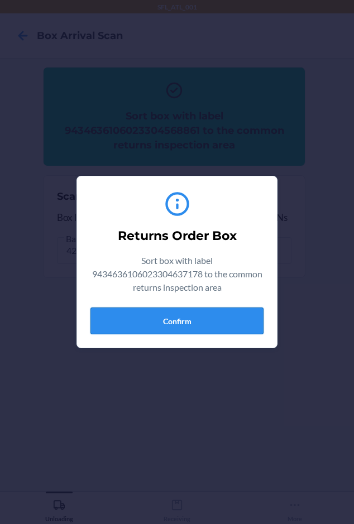
click at [117, 324] on button "Confirm" at bounding box center [176, 321] width 173 height 27
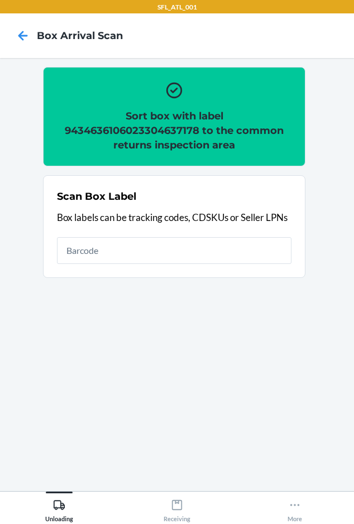
click at [140, 125] on h2 "Sort box with label 9434636106023304637178 to the common returns inspection area" at bounding box center [174, 131] width 235 height 44
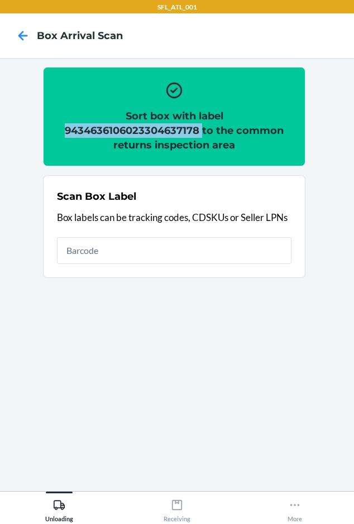
click at [140, 125] on h2 "Sort box with label 9434636106023304637178 to the common returns inspection area" at bounding box center [174, 131] width 235 height 44
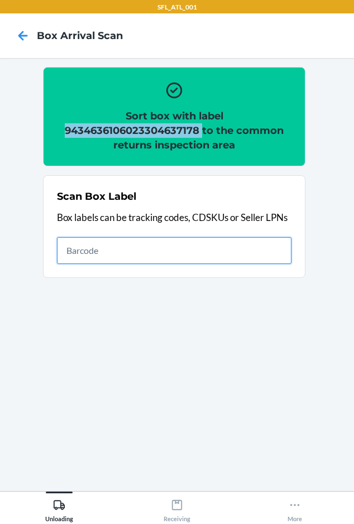
click at [150, 255] on input "text" at bounding box center [174, 250] width 235 height 27
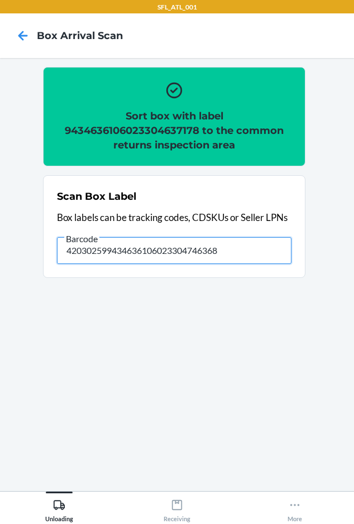
type input "420302599434636106023304746368"
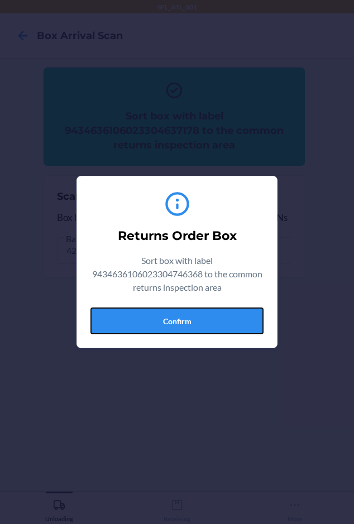
click at [212, 333] on button "Confirm" at bounding box center [176, 321] width 173 height 27
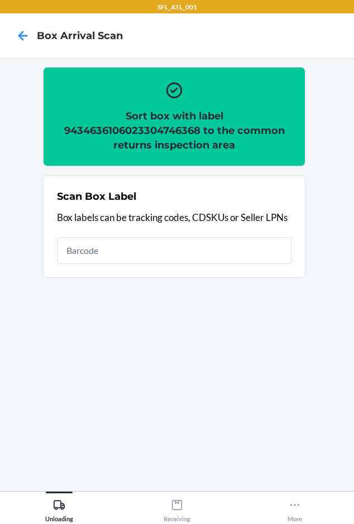
click at [112, 122] on h2 "Sort box with label 9434636106023304746368 to the common returns inspection area" at bounding box center [174, 131] width 235 height 44
click at [112, 136] on h2 "Sort box with label 9434636106023304746368 to the common returns inspection area" at bounding box center [174, 131] width 235 height 44
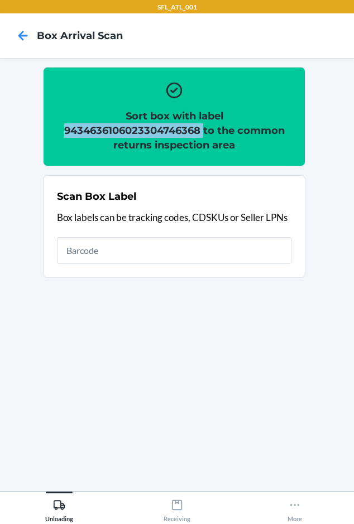
click at [112, 136] on h2 "Sort box with label 9434636106023304746368 to the common returns inspection area" at bounding box center [174, 131] width 235 height 44
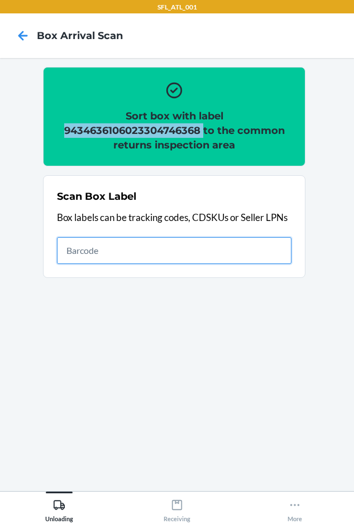
click at [132, 252] on input "text" at bounding box center [174, 250] width 235 height 27
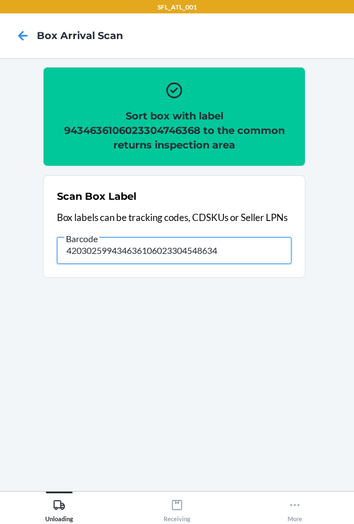
type input "420302599434636106023304548634"
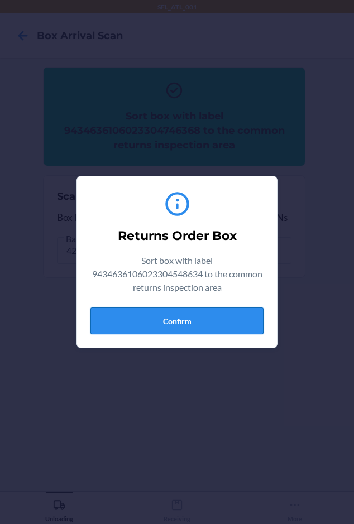
click at [122, 318] on button "Confirm" at bounding box center [176, 321] width 173 height 27
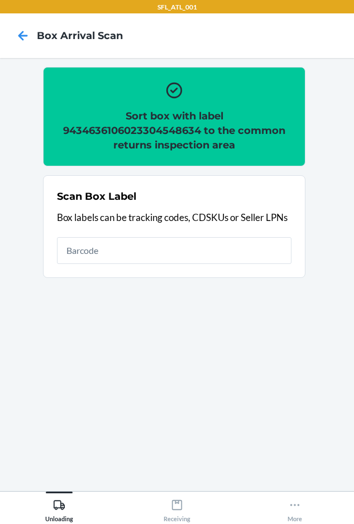
click at [168, 130] on h2 "Sort box with label 9434636106023304548634 to the common returns inspection area" at bounding box center [174, 131] width 235 height 44
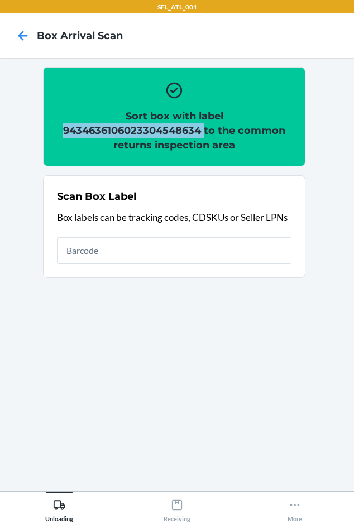
click at [168, 130] on h2 "Sort box with label 9434636106023304548634 to the common returns inspection area" at bounding box center [174, 131] width 235 height 44
click at [164, 263] on div "Scan Box Label Box labels can be tracking codes, CDSKUs or Seller LPNs" at bounding box center [174, 227] width 235 height 82
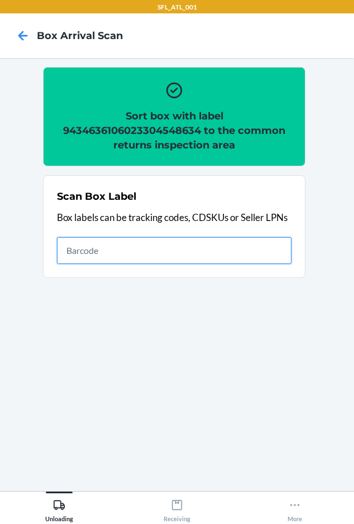
click at [166, 260] on input "text" at bounding box center [174, 250] width 235 height 27
type input "420302599434636106023302004569"
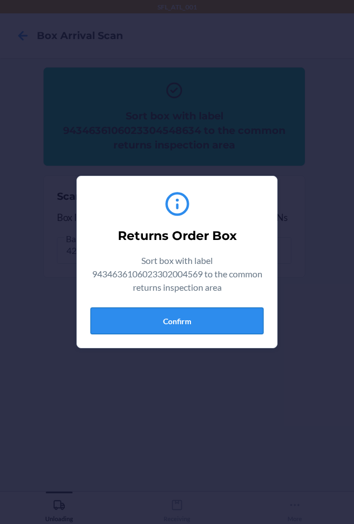
click at [145, 319] on button "Confirm" at bounding box center [176, 321] width 173 height 27
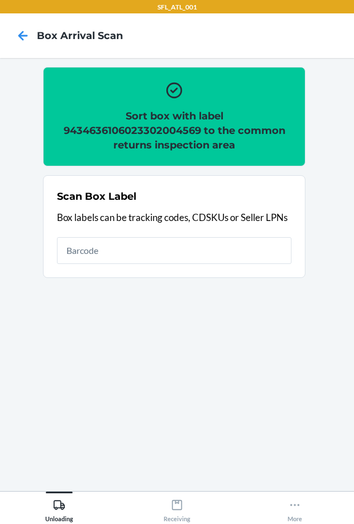
click at [158, 127] on h2 "Sort box with label 9434636106023302004569 to the common returns inspection area" at bounding box center [174, 131] width 235 height 44
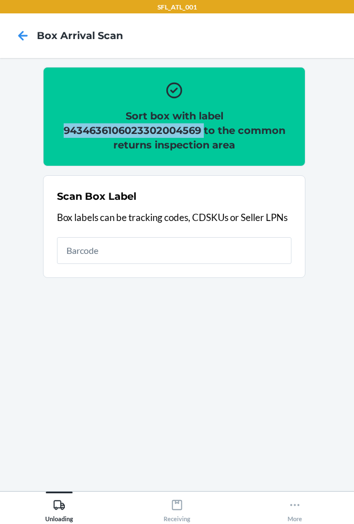
click at [158, 127] on h2 "Sort box with label 9434636106023302004569 to the common returns inspection area" at bounding box center [174, 131] width 235 height 44
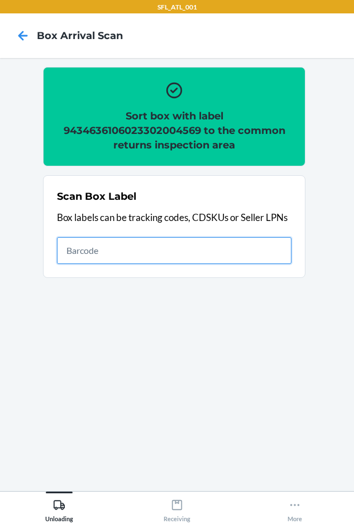
click at [114, 259] on input "text" at bounding box center [174, 250] width 235 height 27
type input "612461134806"
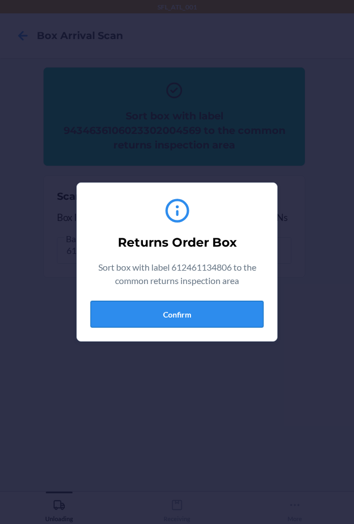
click at [158, 322] on button "Confirm" at bounding box center [176, 314] width 173 height 27
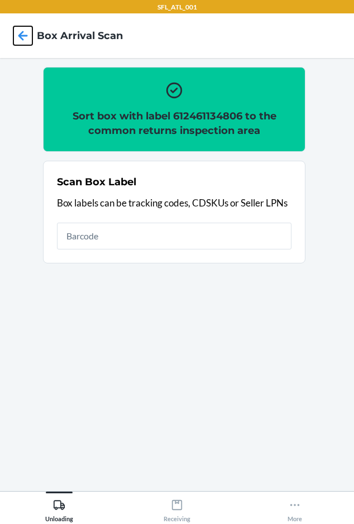
click at [23, 31] on icon at bounding box center [22, 35] width 19 height 19
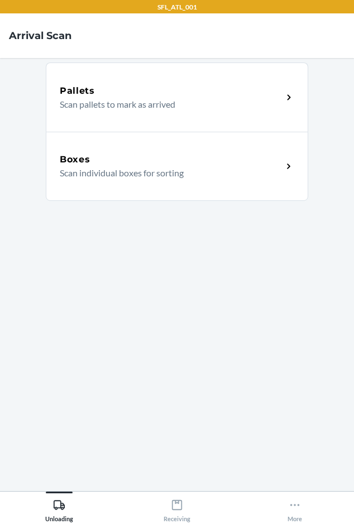
click at [108, 156] on div "Boxes" at bounding box center [171, 159] width 223 height 13
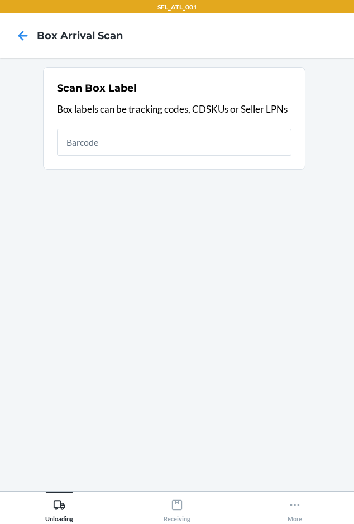
type input "9434636106023302004569"
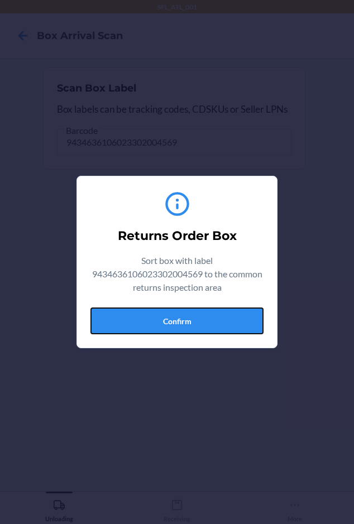
click at [168, 318] on button "Confirm" at bounding box center [176, 321] width 173 height 27
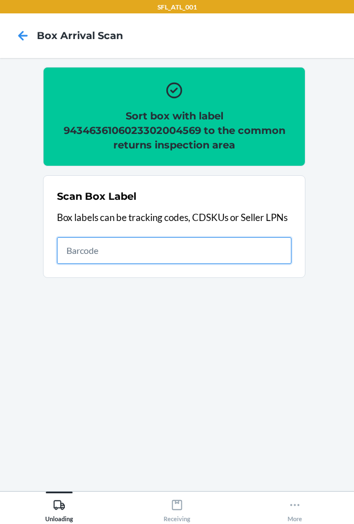
click at [128, 255] on input "text" at bounding box center [174, 250] width 235 height 27
type input "420302599434636106023304601018"
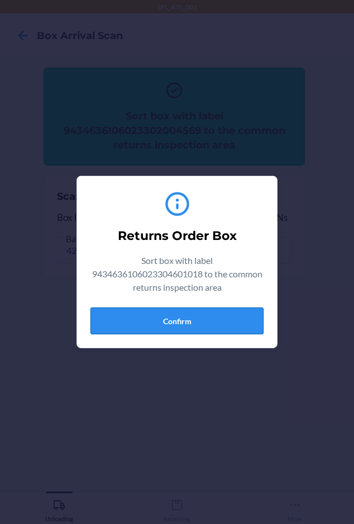
click at [141, 322] on button "Confirm" at bounding box center [176, 321] width 173 height 27
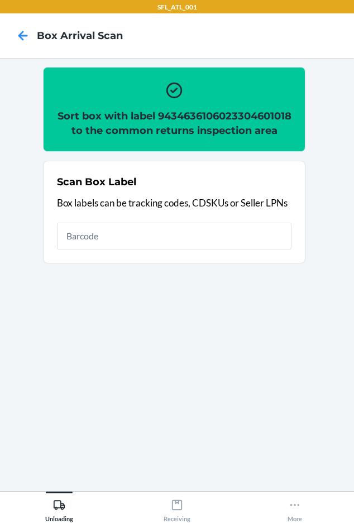
click at [160, 129] on h2 "Sort box with label 9434636106023304601018 to the common returns inspection area" at bounding box center [174, 123] width 235 height 29
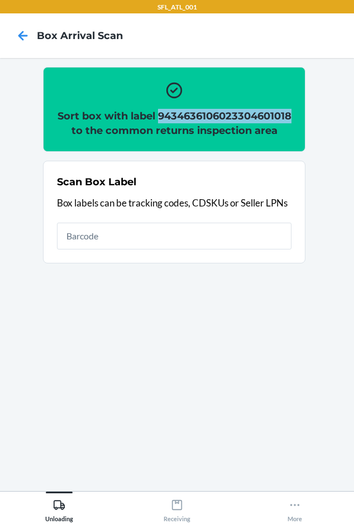
click at [160, 128] on h2 "Sort box with label 9434636106023304601018 to the common returns inspection area" at bounding box center [174, 123] width 235 height 29
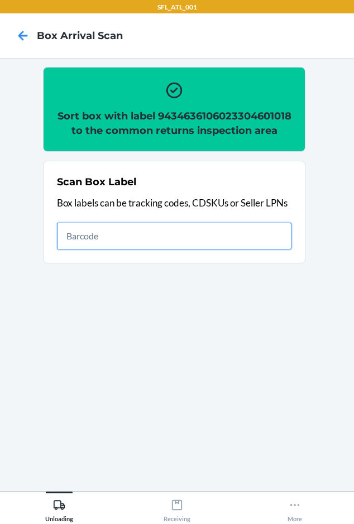
click at [109, 249] on input "text" at bounding box center [174, 236] width 235 height 27
type input "420302599434636106023304133007"
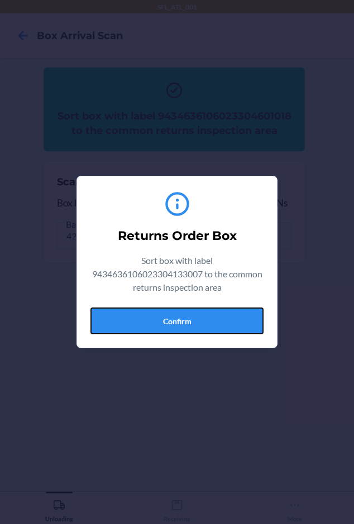
click at [120, 316] on button "Confirm" at bounding box center [176, 321] width 173 height 27
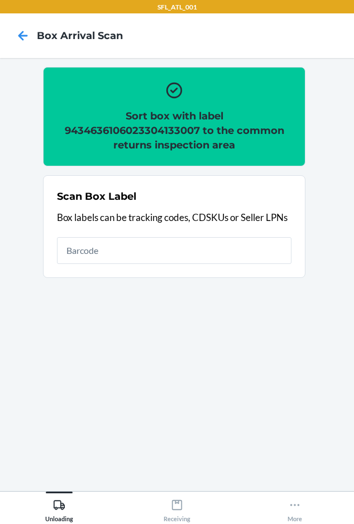
click at [105, 127] on h2 "Sort box with label 9434636106023304133007 to the common returns inspection area" at bounding box center [174, 131] width 235 height 44
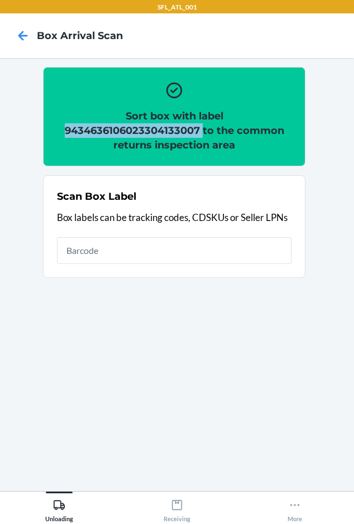
click at [105, 127] on h2 "Sort box with label 9434636106023304133007 to the common returns inspection area" at bounding box center [174, 131] width 235 height 44
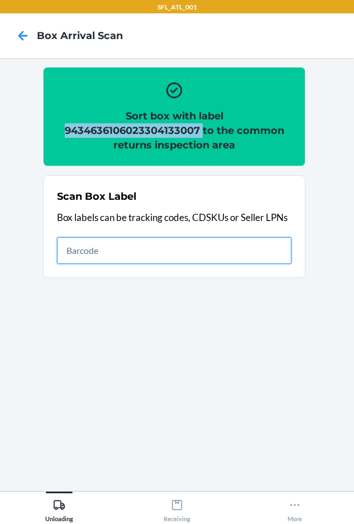
click at [180, 260] on input "text" at bounding box center [174, 250] width 235 height 27
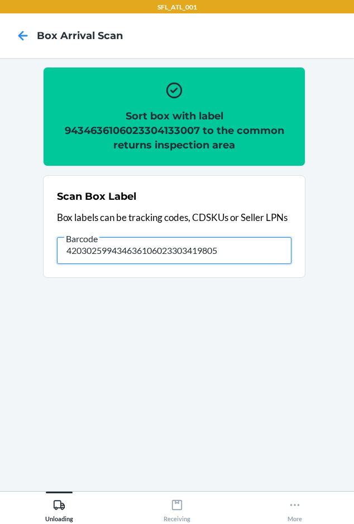
type input "420302599434636106023303419805"
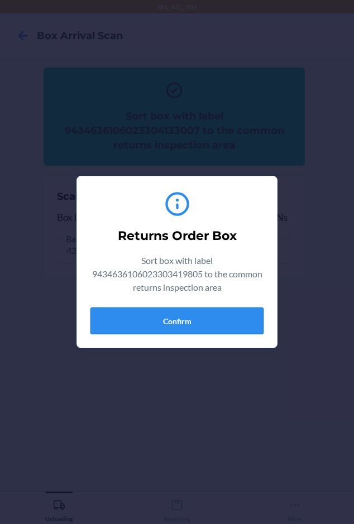
click at [145, 323] on button "Confirm" at bounding box center [176, 321] width 173 height 27
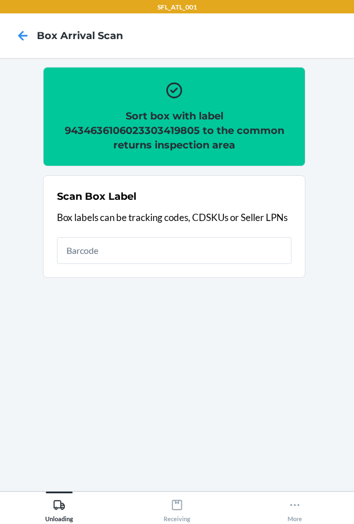
click at [104, 129] on h2 "Sort box with label 9434636106023303419805 to the common returns inspection area" at bounding box center [174, 131] width 235 height 44
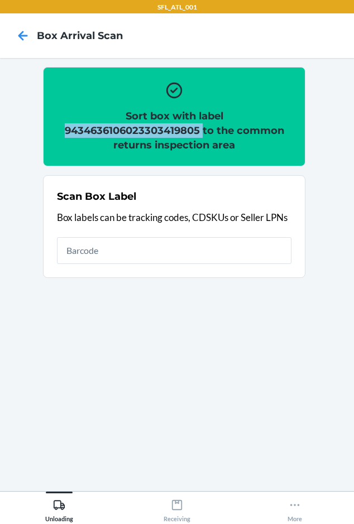
click at [104, 129] on h2 "Sort box with label 9434636106023303419805 to the common returns inspection area" at bounding box center [174, 131] width 235 height 44
click at [187, 136] on h2 "Sort box with label 9434636106023303419805 to the common returns inspection area" at bounding box center [174, 131] width 235 height 44
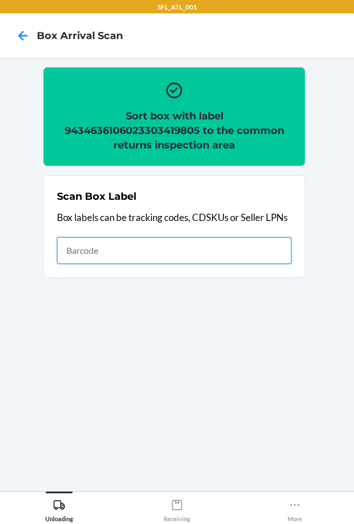
click at [143, 244] on input "text" at bounding box center [174, 250] width 235 height 27
type input "420302599434636106023304431165"
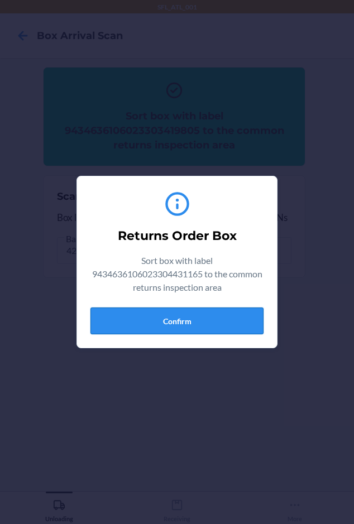
click at [146, 318] on button "Confirm" at bounding box center [176, 321] width 173 height 27
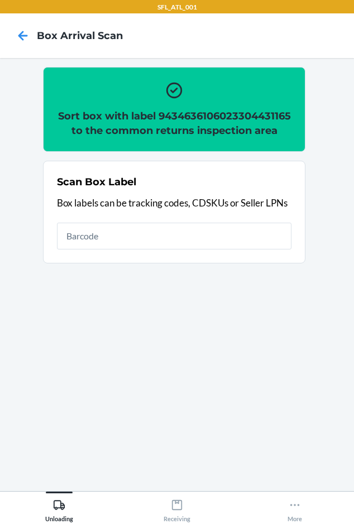
click at [128, 123] on h2 "Sort box with label 9434636106023304431165 to the common returns inspection area" at bounding box center [174, 123] width 235 height 29
click at [128, 131] on h2 "Sort box with label 9434636106023304431165 to the common returns inspection area" at bounding box center [174, 123] width 235 height 29
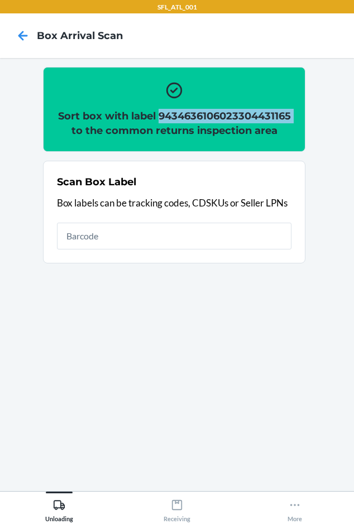
click at [128, 131] on h2 "Sort box with label 9434636106023304431165 to the common returns inspection area" at bounding box center [174, 123] width 235 height 29
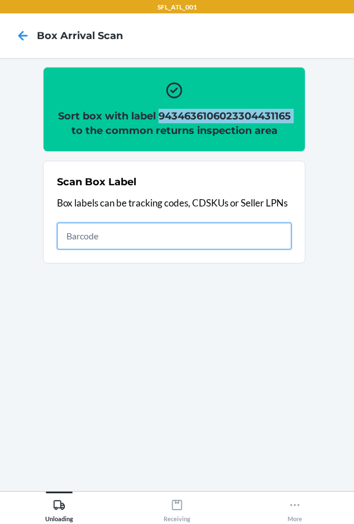
click at [156, 250] on input "text" at bounding box center [174, 236] width 235 height 27
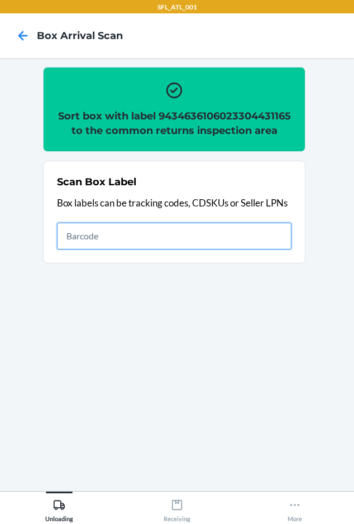
click at [88, 250] on input "text" at bounding box center [174, 236] width 235 height 27
type input "420302599434636106023304778628"
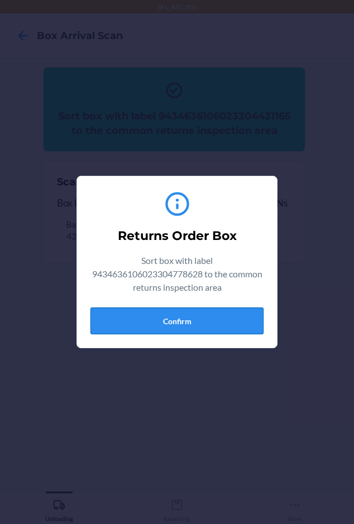
click at [148, 323] on button "Confirm" at bounding box center [176, 321] width 173 height 27
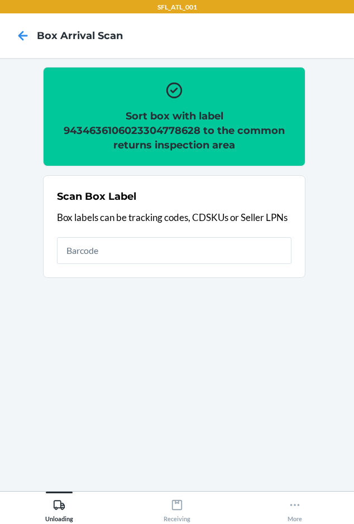
click at [113, 128] on h2 "Sort box with label 9434636106023304778628 to the common returns inspection area" at bounding box center [174, 131] width 235 height 44
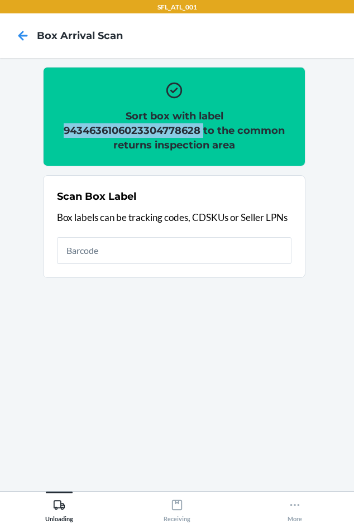
click at [113, 128] on h2 "Sort box with label 9434636106023304778628 to the common returns inspection area" at bounding box center [174, 131] width 235 height 44
click at [143, 125] on h2 "Sort box with label 9434636106023304778628 to the common returns inspection area" at bounding box center [174, 131] width 235 height 44
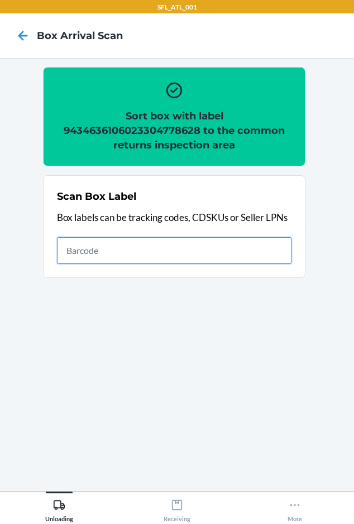
click at [129, 251] on input "text" at bounding box center [174, 250] width 235 height 27
type input "420302599434636106023304621030"
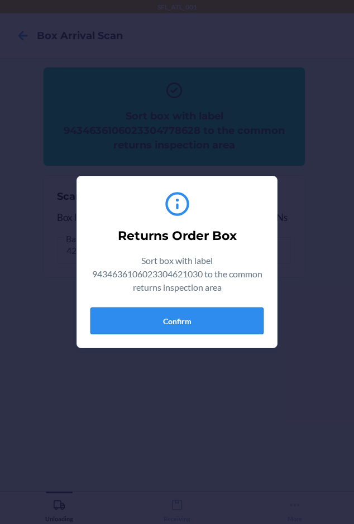
click at [116, 318] on button "Confirm" at bounding box center [176, 321] width 173 height 27
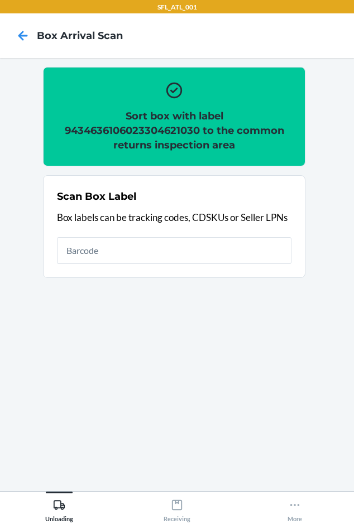
click at [171, 131] on h2 "Sort box with label 9434636106023304621030 to the common returns inspection area" at bounding box center [174, 131] width 235 height 44
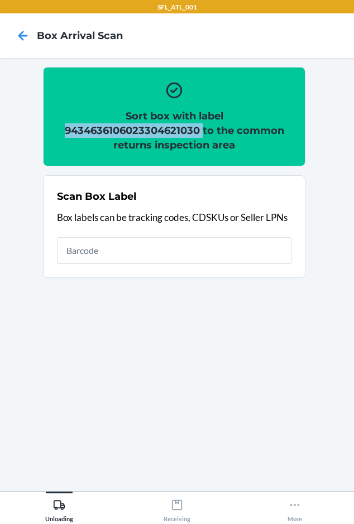
click at [171, 131] on h2 "Sort box with label 9434636106023304621030 to the common returns inspection area" at bounding box center [174, 131] width 235 height 44
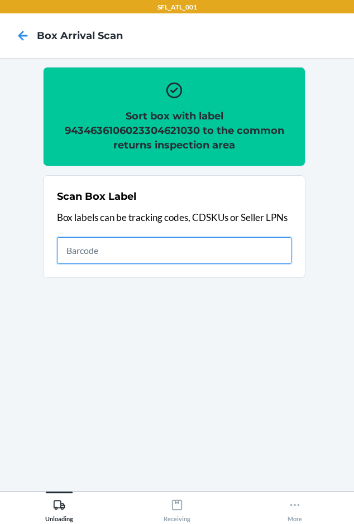
click at [141, 254] on input "text" at bounding box center [174, 250] width 235 height 27
type input "420302599434636106023303294532"
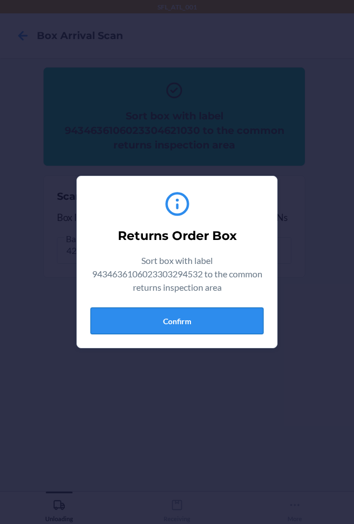
click at [181, 325] on button "Confirm" at bounding box center [176, 321] width 173 height 27
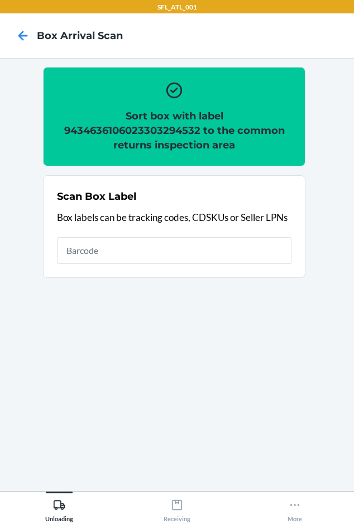
click at [157, 131] on h2 "Sort box with label 9434636106023303294532 to the common returns inspection area" at bounding box center [174, 131] width 235 height 44
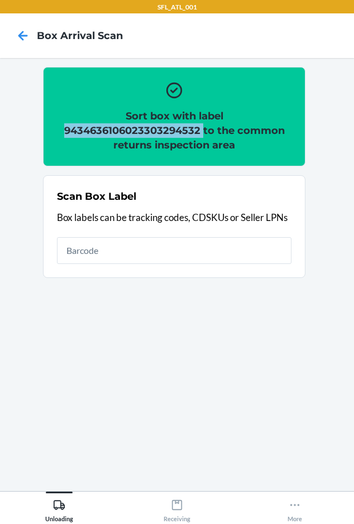
click at [156, 131] on h2 "Sort box with label 9434636106023303294532 to the common returns inspection area" at bounding box center [174, 131] width 235 height 44
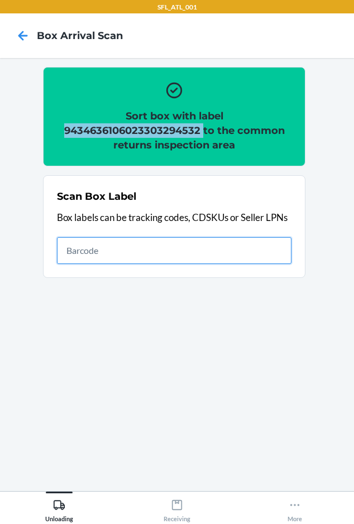
click at [126, 248] on input "text" at bounding box center [174, 250] width 235 height 27
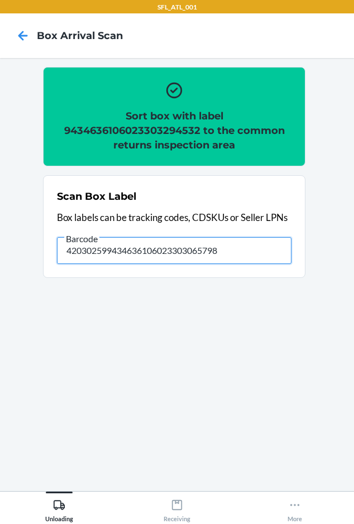
type input "420302599434636106023303065798"
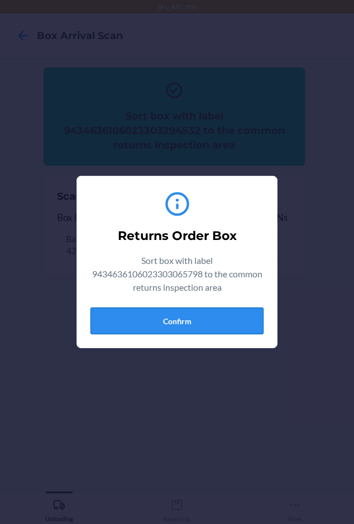
click at [118, 317] on button "Confirm" at bounding box center [176, 321] width 173 height 27
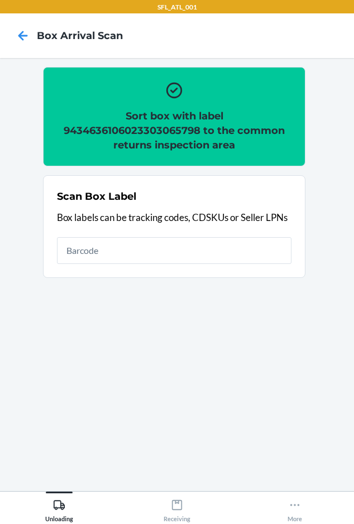
click at [94, 129] on h2 "Sort box with label 9434636106023303065798 to the common returns inspection area" at bounding box center [174, 131] width 235 height 44
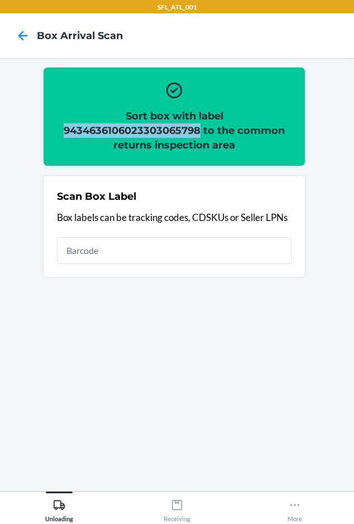
click at [95, 130] on h2 "Sort box with label 9434636106023303065798 to the common returns inspection area" at bounding box center [174, 131] width 235 height 44
click at [109, 130] on h2 "Sort box with label 9434636106023303065798 to the common returns inspection area" at bounding box center [174, 131] width 235 height 44
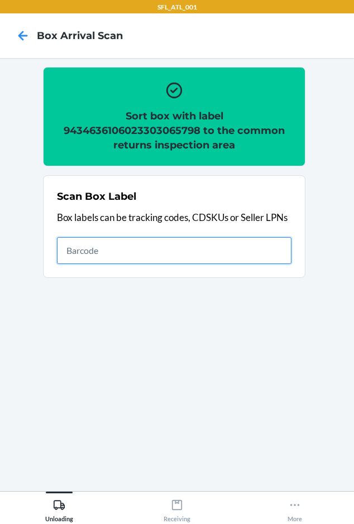
click at [132, 252] on input "text" at bounding box center [174, 250] width 235 height 27
type input "420302599434636106023304754288"
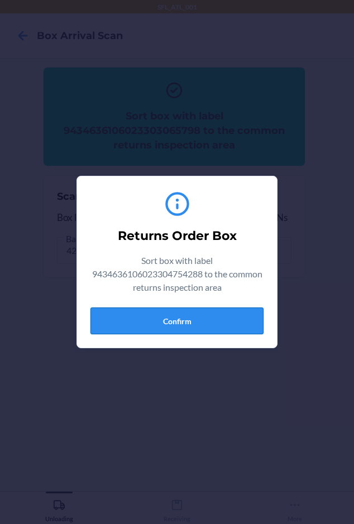
click at [150, 326] on button "Confirm" at bounding box center [176, 321] width 173 height 27
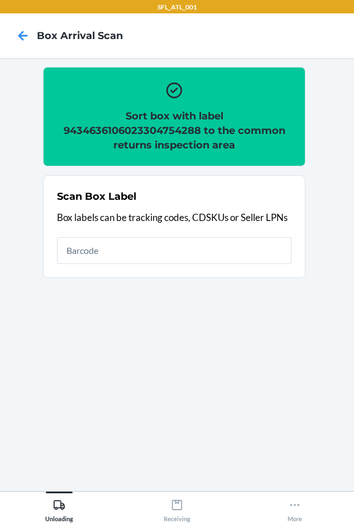
click at [128, 130] on h2 "Sort box with label 9434636106023304754288 to the common returns inspection area" at bounding box center [174, 131] width 235 height 44
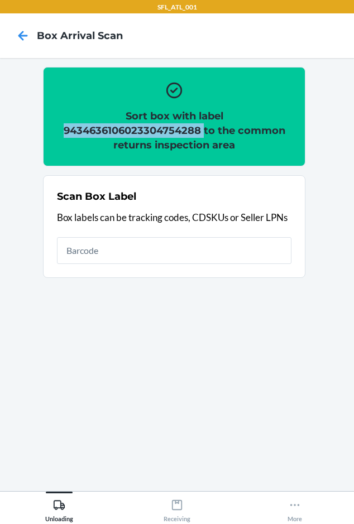
click at [128, 130] on h2 "Sort box with label 9434636106023304754288 to the common returns inspection area" at bounding box center [174, 131] width 235 height 44
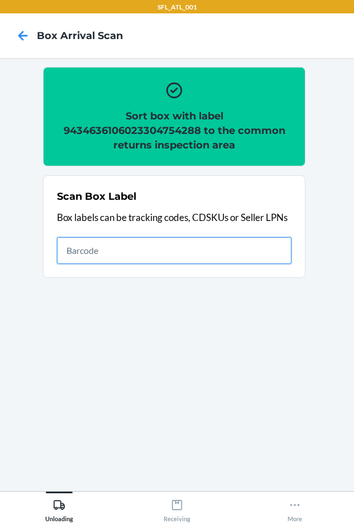
click at [86, 249] on input "text" at bounding box center [174, 250] width 235 height 27
type input "420302599434636106023304861108"
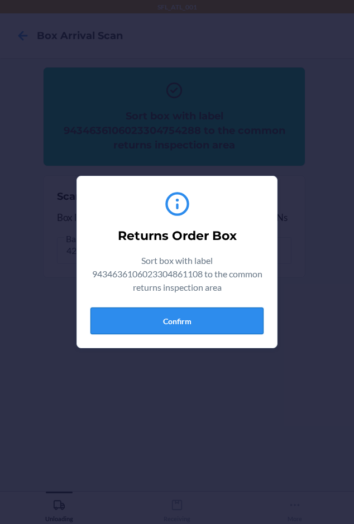
click at [116, 321] on button "Confirm" at bounding box center [176, 321] width 173 height 27
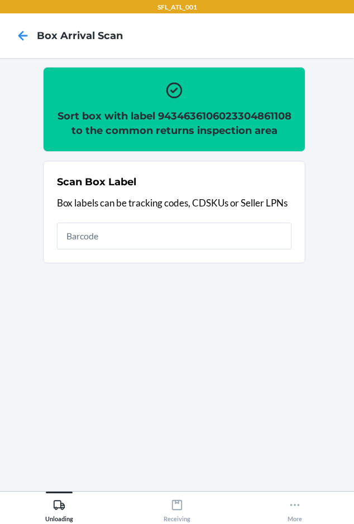
click at [144, 135] on h2 "Sort box with label 9434636106023304861108 to the common returns inspection area" at bounding box center [174, 123] width 235 height 29
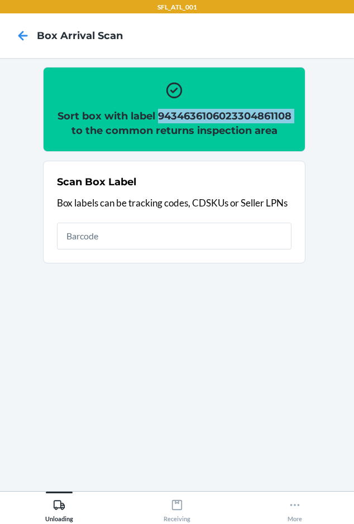
click at [144, 135] on h2 "Sort box with label 9434636106023304861108 to the common returns inspection area" at bounding box center [174, 123] width 235 height 29
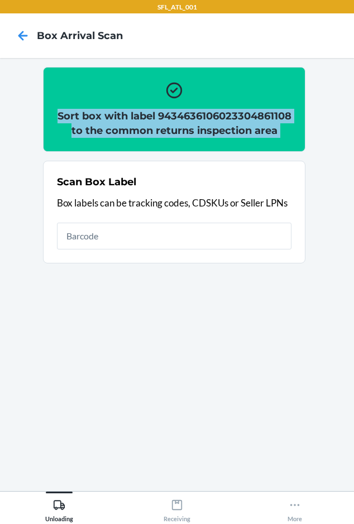
click at [144, 135] on h2 "Sort box with label 9434636106023304861108 to the common returns inspection area" at bounding box center [174, 123] width 235 height 29
click at [163, 136] on h2 "Sort box with label 9434636106023304861108 to the common returns inspection area" at bounding box center [174, 123] width 235 height 29
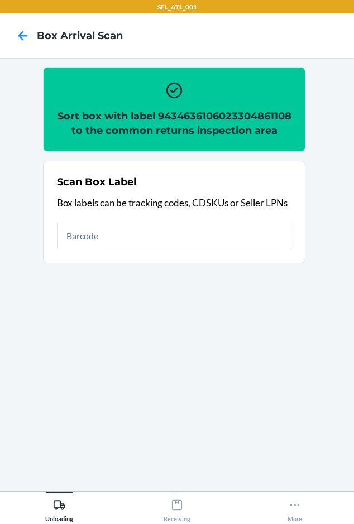
click at [164, 130] on h2 "Sort box with label 9434636106023304861108 to the common returns inspection area" at bounding box center [174, 123] width 235 height 29
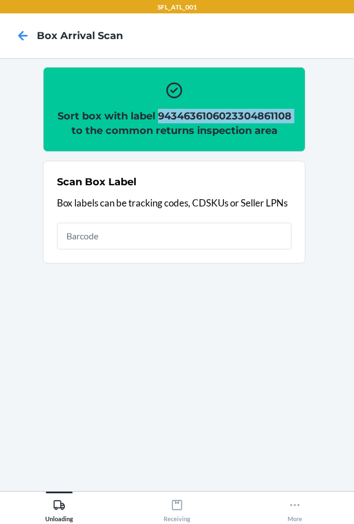
click at [164, 130] on h2 "Sort box with label 9434636106023304861108 to the common returns inspection area" at bounding box center [174, 123] width 235 height 29
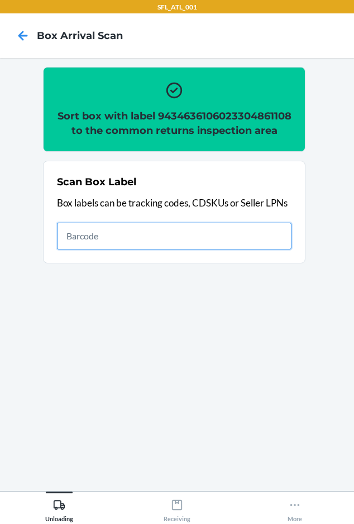
click at [113, 249] on input "text" at bounding box center [174, 236] width 235 height 27
type input "420302599434636106023304623188"
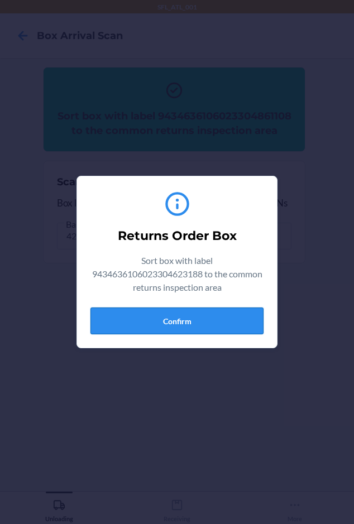
click at [123, 325] on button "Confirm" at bounding box center [176, 321] width 173 height 27
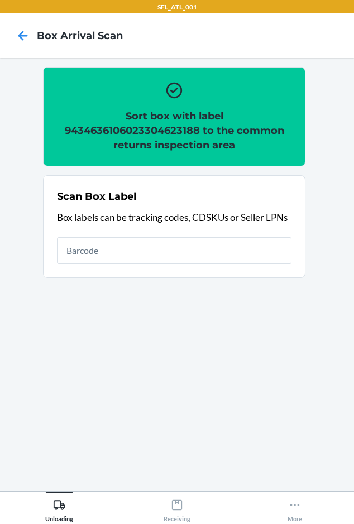
click at [159, 134] on h2 "Sort box with label 9434636106023304623188 to the common returns inspection area" at bounding box center [174, 131] width 235 height 44
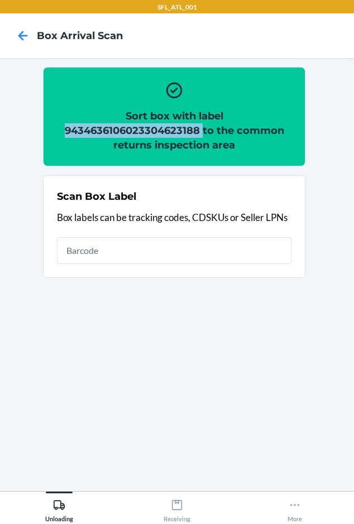
click at [159, 134] on h2 "Sort box with label 9434636106023304623188 to the common returns inspection area" at bounding box center [174, 131] width 235 height 44
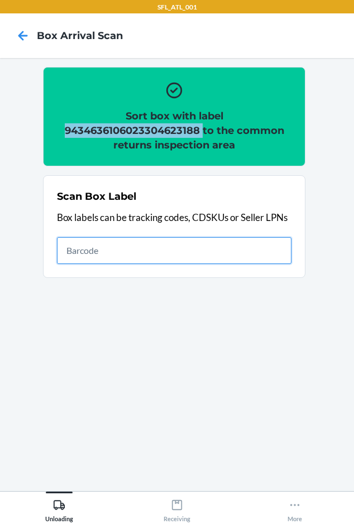
click at [106, 260] on input "text" at bounding box center [174, 250] width 235 height 27
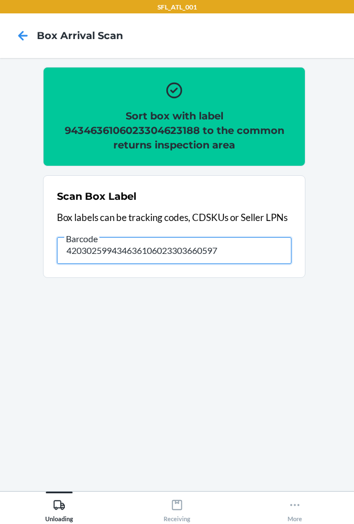
type input "420302599434636106023303660597"
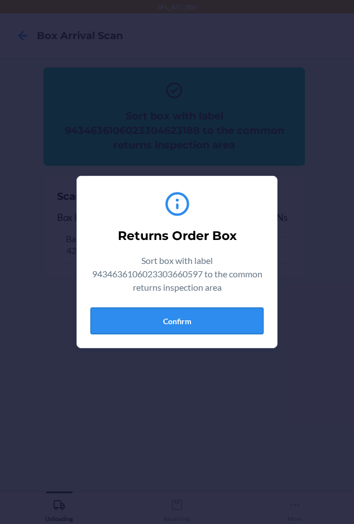
click at [131, 312] on button "Confirm" at bounding box center [176, 321] width 173 height 27
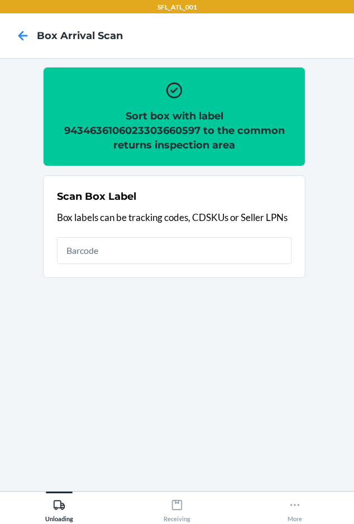
click at [154, 122] on h2 "Sort box with label 9434636106023303660597 to the common returns inspection area" at bounding box center [174, 131] width 235 height 44
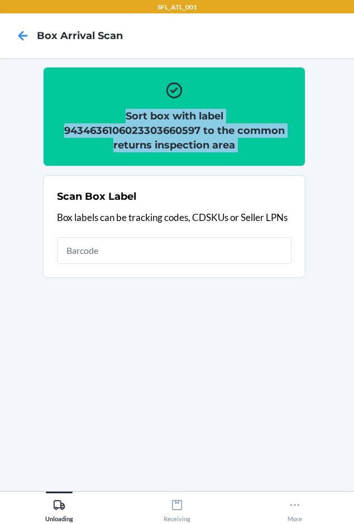
click at [155, 123] on h2 "Sort box with label 9434636106023303660597 to the common returns inspection area" at bounding box center [174, 131] width 235 height 44
click at [156, 130] on h2 "Sort box with label 9434636106023303660597 to the common returns inspection area" at bounding box center [174, 131] width 235 height 44
click at [158, 136] on h2 "Sort box with label 9434636106023303660597 to the common returns inspection area" at bounding box center [174, 131] width 235 height 44
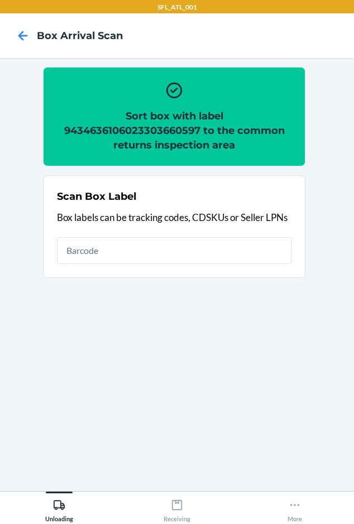
click at [158, 130] on h2 "Sort box with label 9434636106023303660597 to the common returns inspection area" at bounding box center [174, 131] width 235 height 44
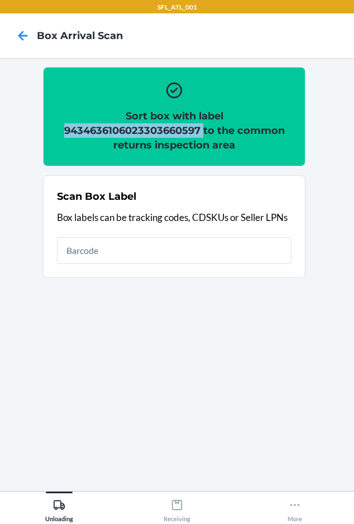
click at [158, 130] on h2 "Sort box with label 9434636106023303660597 to the common returns inspection area" at bounding box center [174, 131] width 235 height 44
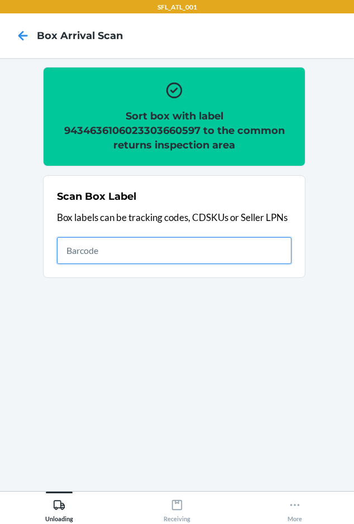
click at [102, 249] on input "text" at bounding box center [174, 250] width 235 height 27
type input "420302599434636106023304097163"
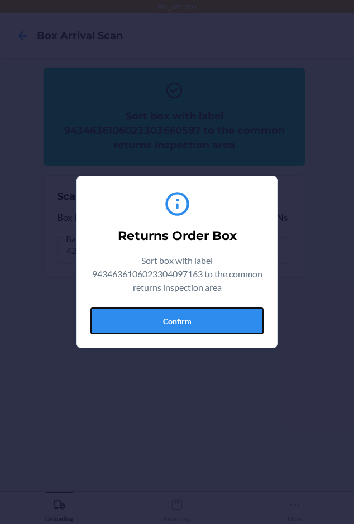
click at [137, 316] on button "Confirm" at bounding box center [176, 321] width 173 height 27
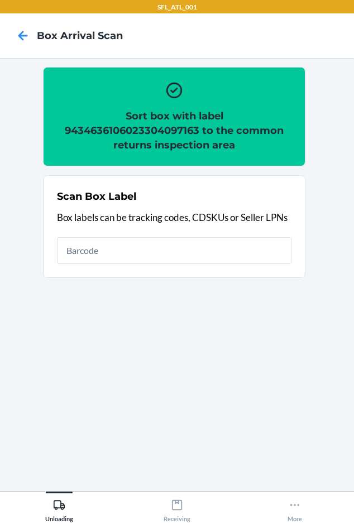
click at [153, 132] on h2 "Sort box with label 9434636106023304097163 to the common returns inspection area" at bounding box center [174, 131] width 235 height 44
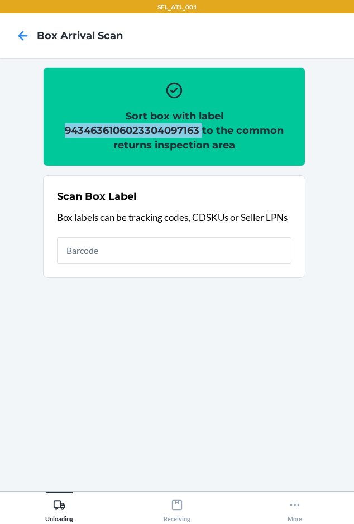
click at [153, 132] on h2 "Sort box with label 9434636106023304097163 to the common returns inspection area" at bounding box center [174, 131] width 235 height 44
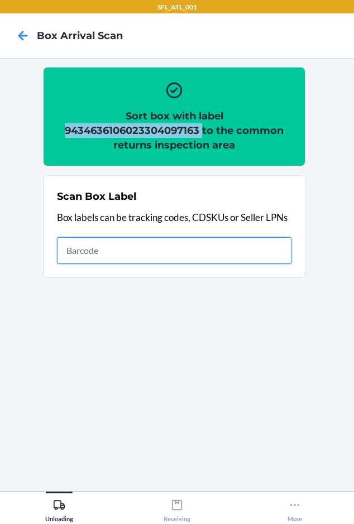
click at [87, 249] on input "text" at bounding box center [174, 250] width 235 height 27
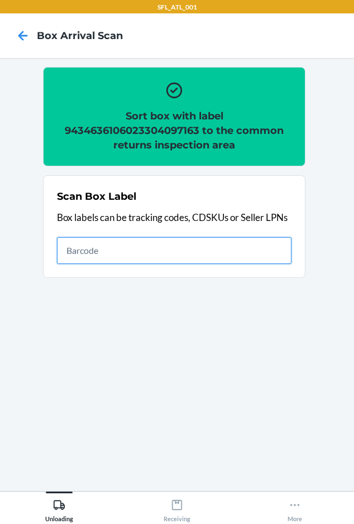
click at [87, 250] on input "text" at bounding box center [174, 250] width 235 height 27
type input "420302599434636106023304667779"
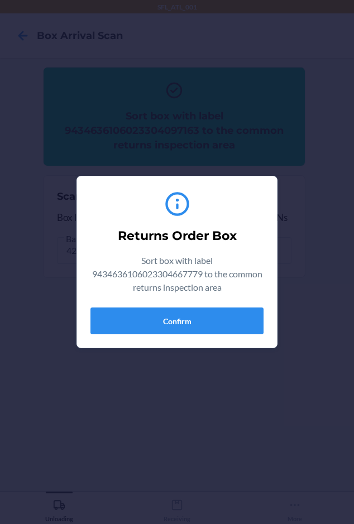
click at [142, 336] on div "Returns Order Box Sort box with label 9434636106023304667779 to the common retu…" at bounding box center [176, 262] width 173 height 154
click at [147, 317] on button "Confirm" at bounding box center [176, 321] width 173 height 27
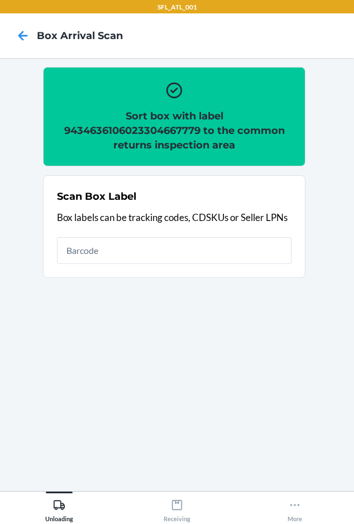
click at [149, 133] on h2 "Sort box with label 9434636106023304667779 to the common returns inspection area" at bounding box center [174, 131] width 235 height 44
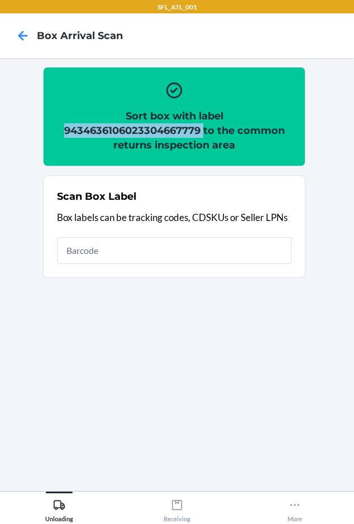
click at [149, 133] on h2 "Sort box with label 9434636106023304667779 to the common returns inspection area" at bounding box center [174, 131] width 235 height 44
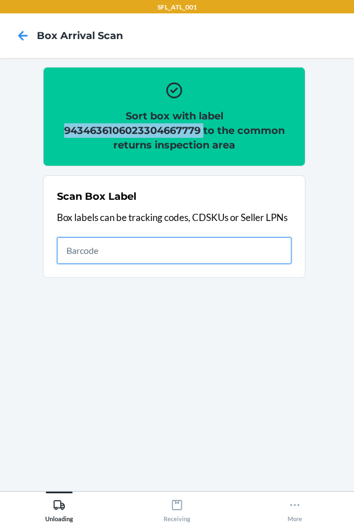
click at [135, 259] on input "text" at bounding box center [174, 250] width 235 height 27
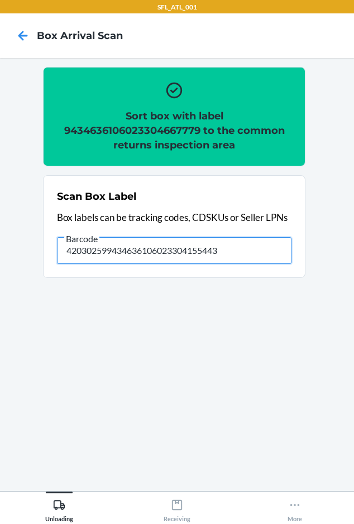
type input "420302599434636106023304155443"
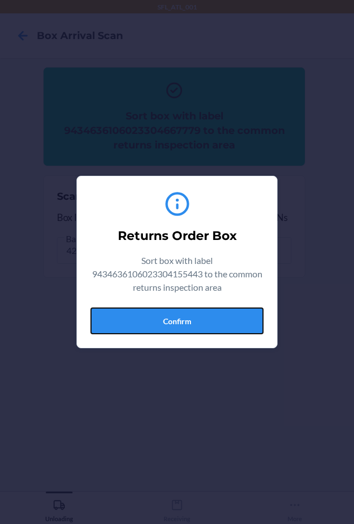
drag, startPoint x: 122, startPoint y: 321, endPoint x: 144, endPoint y: 299, distance: 30.8
click at [125, 321] on button "Confirm" at bounding box center [176, 321] width 173 height 27
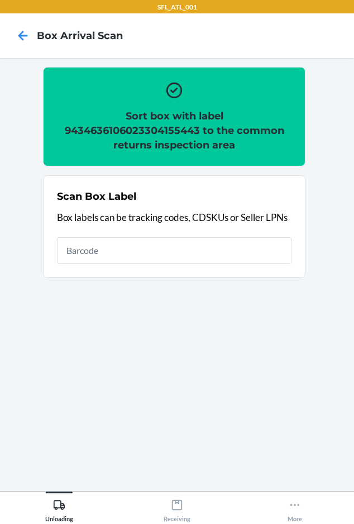
click at [185, 130] on h2 "Sort box with label 9434636106023304155443 to the common returns inspection area" at bounding box center [174, 131] width 235 height 44
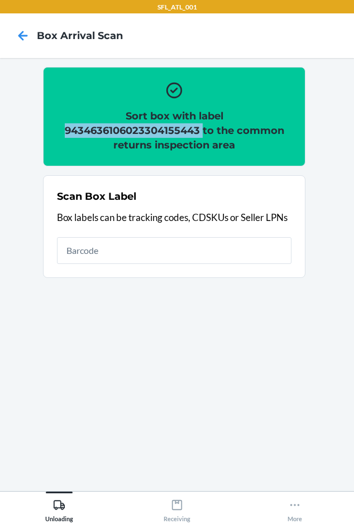
click at [185, 129] on h2 "Sort box with label 9434636106023304155443 to the common returns inspection area" at bounding box center [174, 131] width 235 height 44
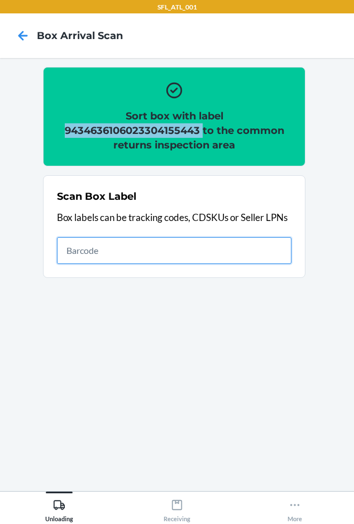
click at [170, 256] on input "text" at bounding box center [174, 250] width 235 height 27
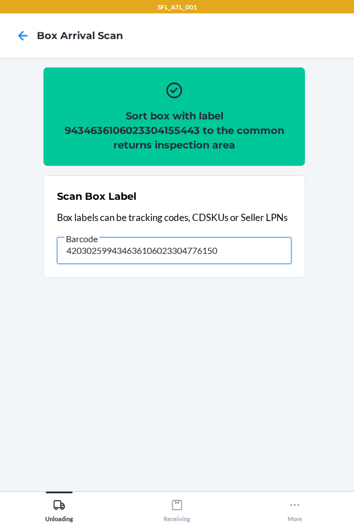
type input "420302599434636106023304776150"
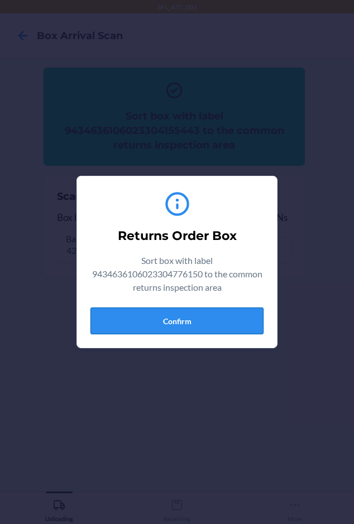
click at [164, 322] on button "Confirm" at bounding box center [176, 321] width 173 height 27
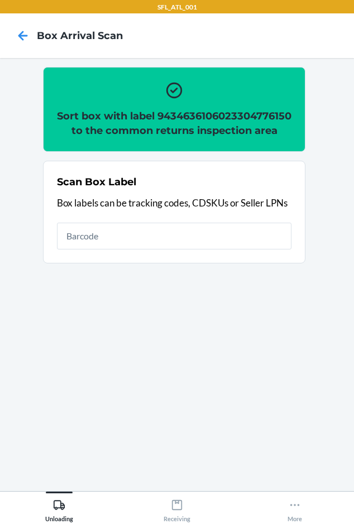
click at [120, 129] on h2 "Sort box with label 9434636106023304776150 to the common returns inspection area" at bounding box center [174, 123] width 235 height 29
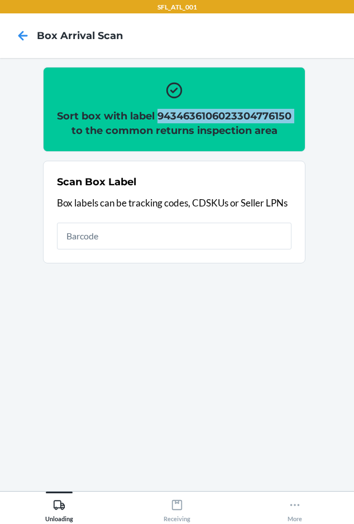
click at [120, 129] on h2 "Sort box with label 9434636106023304776150 to the common returns inspection area" at bounding box center [174, 123] width 235 height 29
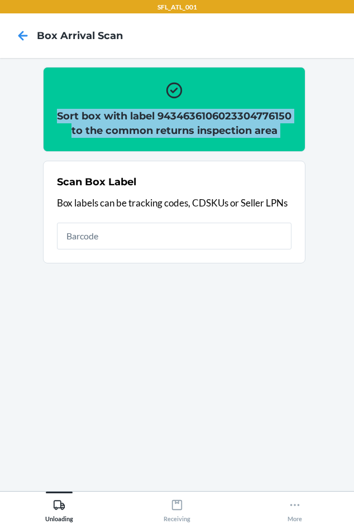
click at [120, 129] on h2 "Sort box with label 9434636106023304776150 to the common returns inspection area" at bounding box center [174, 123] width 235 height 29
click at [130, 133] on h2 "Sort box with label 9434636106023304776150 to the common returns inspection area" at bounding box center [174, 123] width 235 height 29
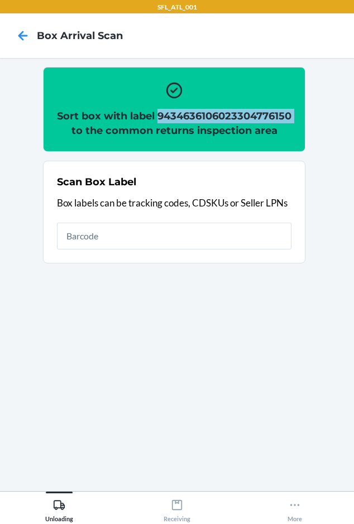
click at [130, 133] on h2 "Sort box with label 9434636106023304776150 to the common returns inspection area" at bounding box center [174, 123] width 235 height 29
click at [295, 501] on icon at bounding box center [295, 505] width 12 height 12
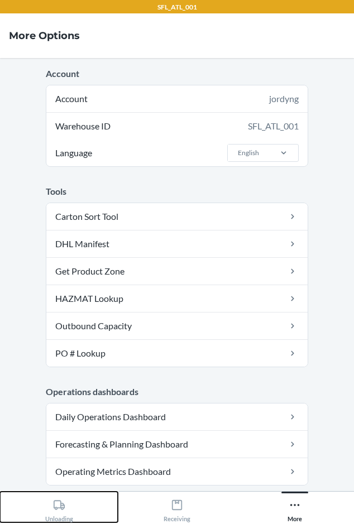
click at [49, 508] on div "Unloading" at bounding box center [59, 509] width 28 height 28
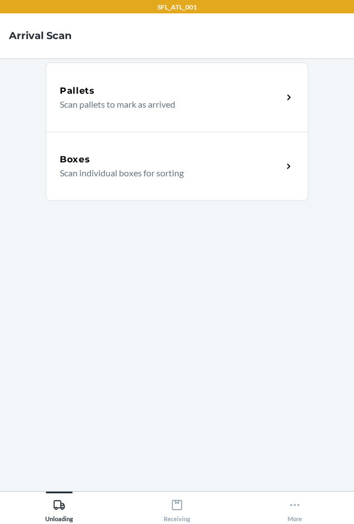
click at [125, 168] on p "Scan individual boxes for sorting" at bounding box center [167, 172] width 214 height 13
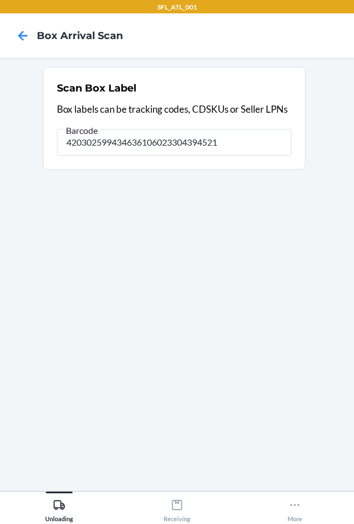
type input "420302599434636106023304394521"
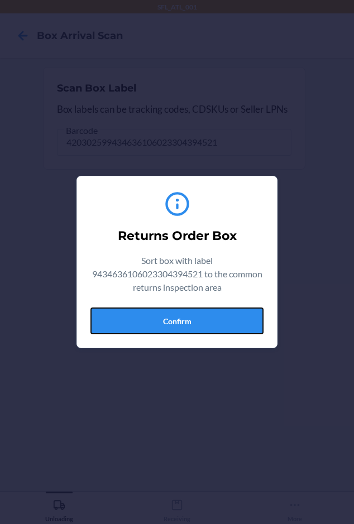
drag, startPoint x: 112, startPoint y: 316, endPoint x: 112, endPoint y: 273, distance: 43.6
click at [112, 316] on button "Confirm" at bounding box center [176, 321] width 173 height 27
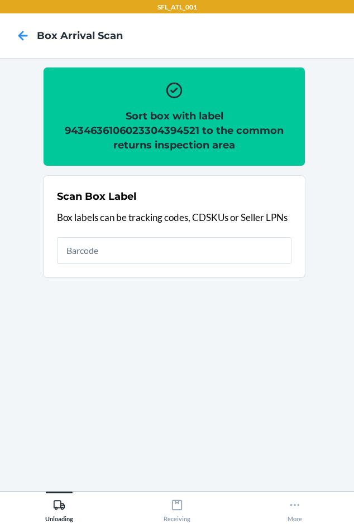
click at [132, 129] on h2 "Sort box with label 9434636106023304394521 to the common returns inspection area" at bounding box center [174, 131] width 235 height 44
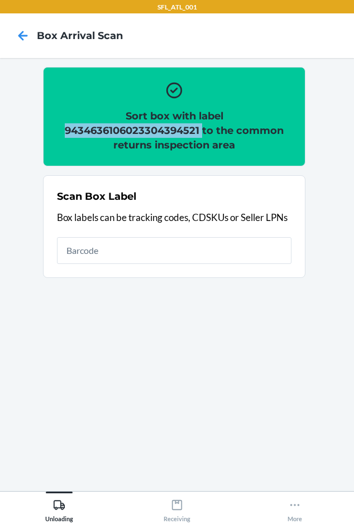
click at [132, 129] on h2 "Sort box with label 9434636106023304394521 to the common returns inspection area" at bounding box center [174, 131] width 235 height 44
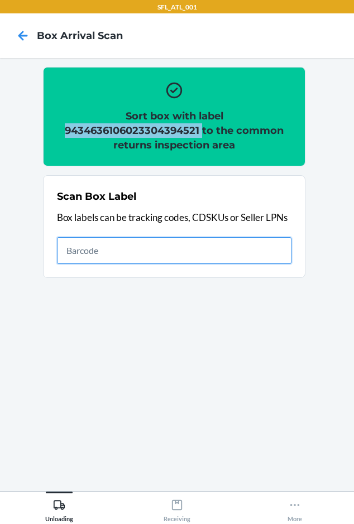
click at [92, 252] on input "text" at bounding box center [174, 250] width 235 height 27
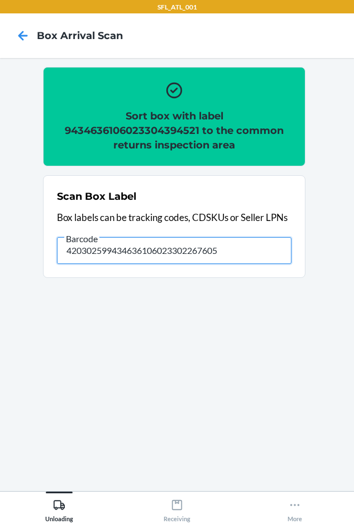
type input "420302599434636106023302267605"
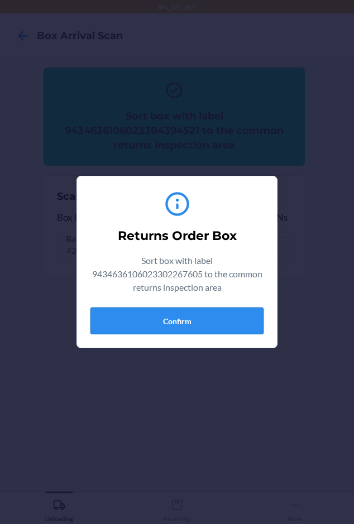
click at [169, 317] on button "Confirm" at bounding box center [176, 321] width 173 height 27
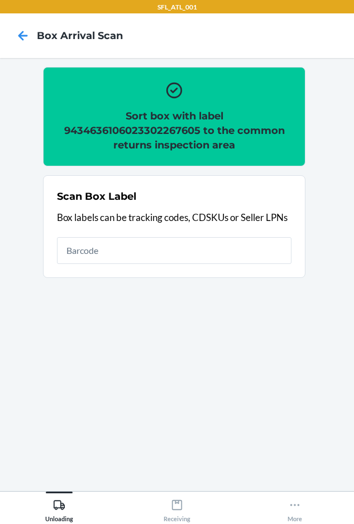
click at [135, 131] on h2 "Sort box with label 9434636106023302267605 to the common returns inspection area" at bounding box center [174, 131] width 235 height 44
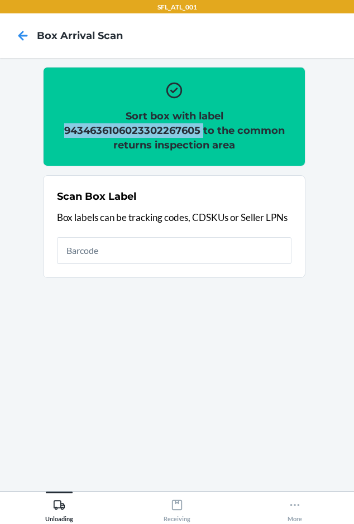
click at [135, 131] on h2 "Sort box with label 9434636106023302267605 to the common returns inspection area" at bounding box center [174, 131] width 235 height 44
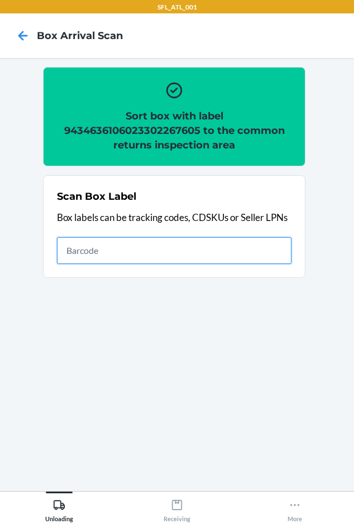
click at [201, 260] on input "text" at bounding box center [174, 250] width 235 height 27
type input "420302599434636106023304054708"
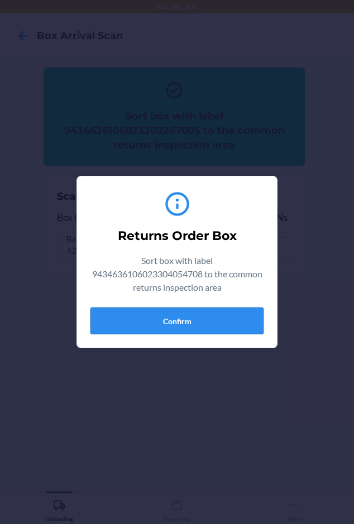
click at [131, 314] on button "Confirm" at bounding box center [176, 321] width 173 height 27
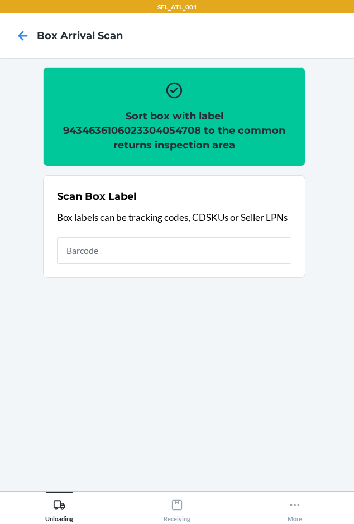
click at [114, 129] on h2 "Sort box with label 9434636106023304054708 to the common returns inspection area" at bounding box center [174, 131] width 235 height 44
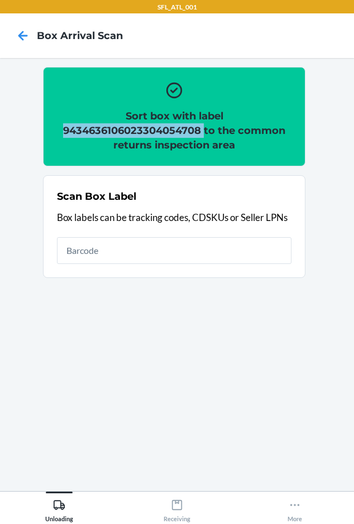
click at [114, 129] on h2 "Sort box with label 9434636106023304054708 to the common returns inspection area" at bounding box center [174, 131] width 235 height 44
